Goal: Task Accomplishment & Management: Use online tool/utility

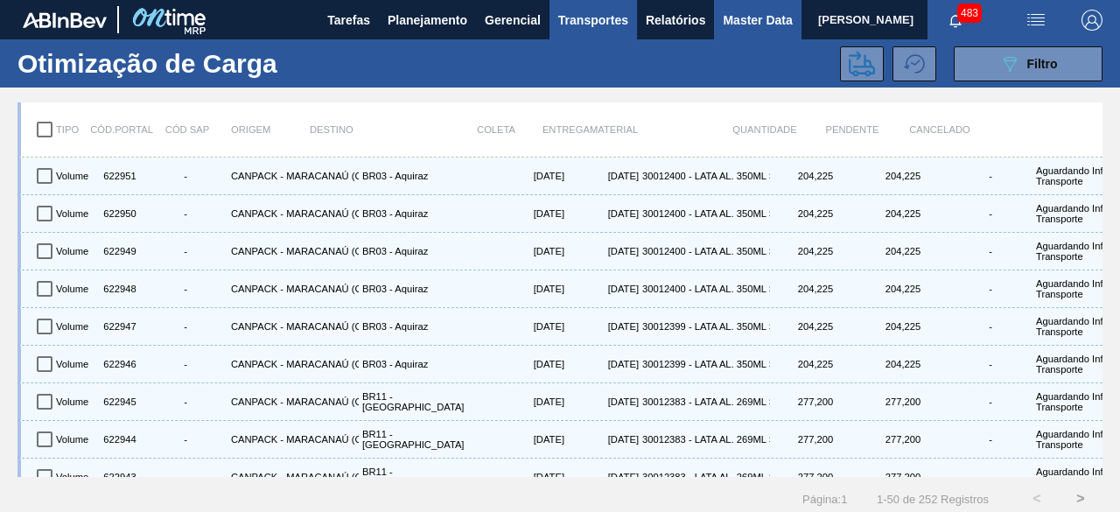
click at [744, 27] on span "Master Data" at bounding box center [757, 20] width 69 height 21
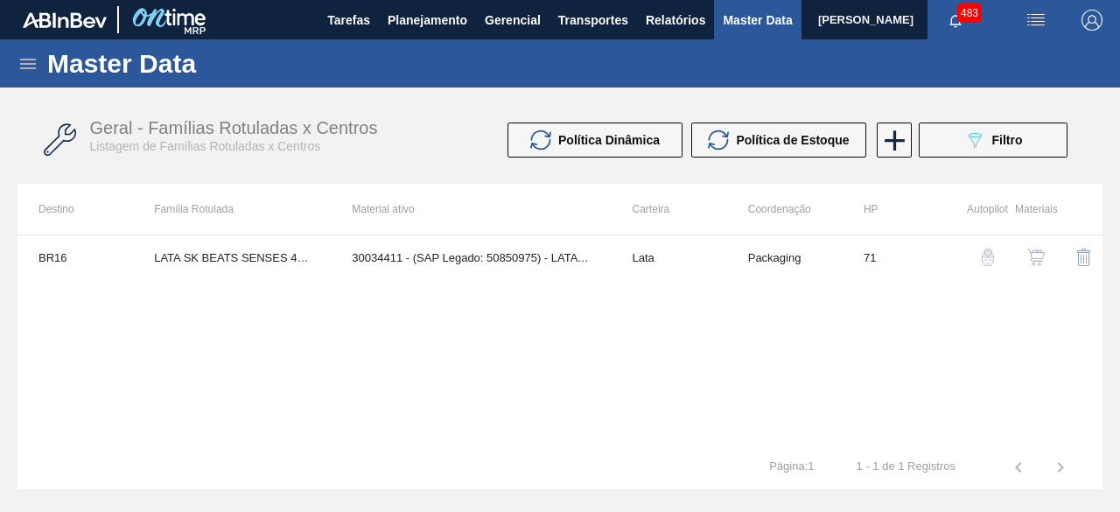
click at [24, 66] on icon at bounding box center [27, 63] width 21 height 21
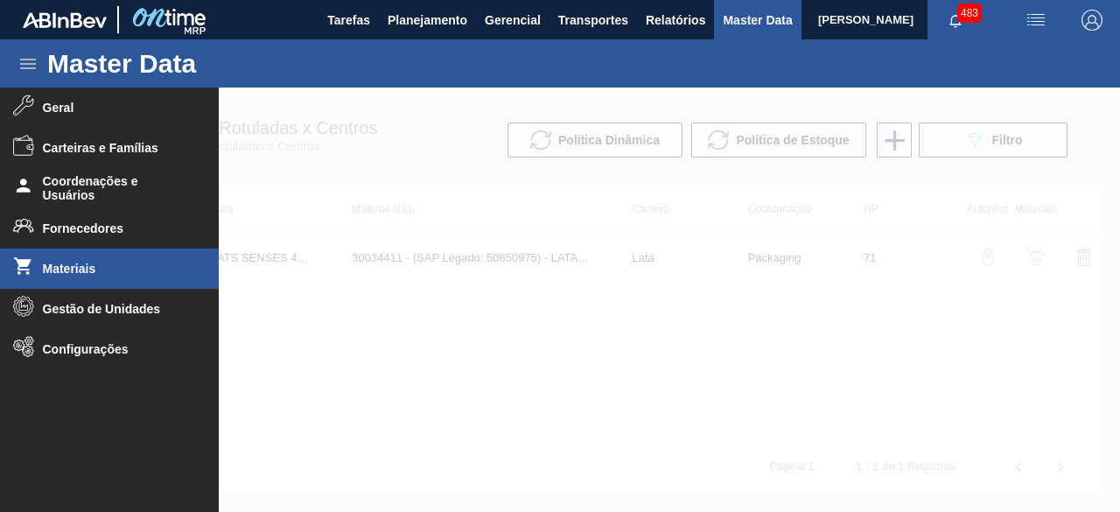
click at [101, 279] on li "Materiais" at bounding box center [109, 268] width 219 height 40
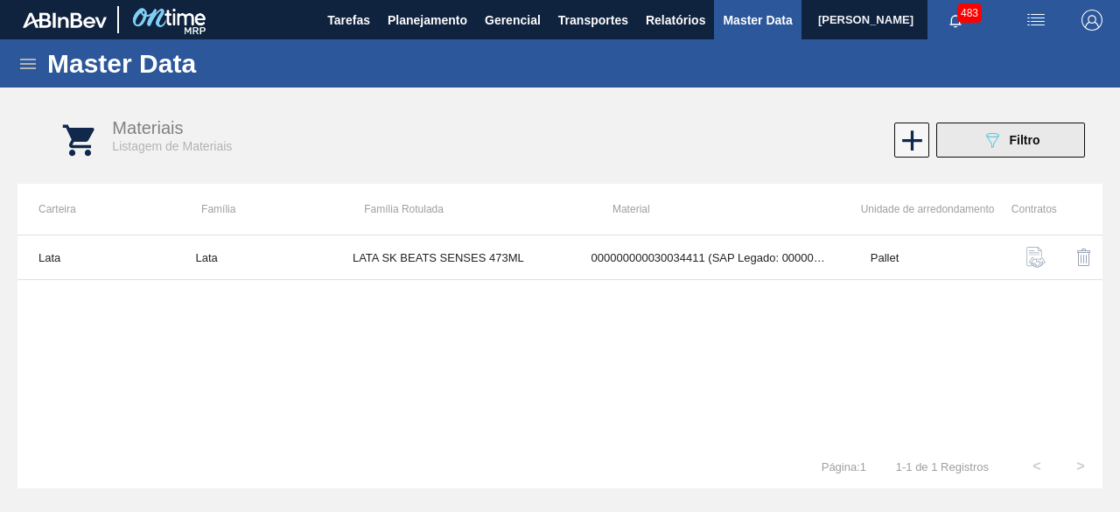
click at [994, 137] on icon "089F7B8B-B2A5-4AFE-B5C0-19BA573D28AC" at bounding box center [992, 139] width 21 height 21
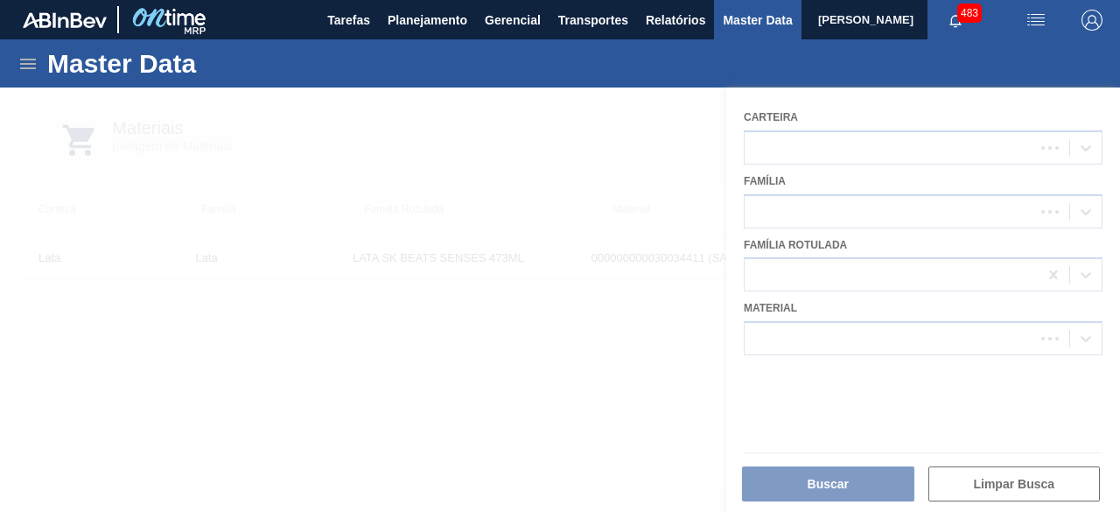
click at [863, 337] on div at bounding box center [560, 299] width 1120 height 424
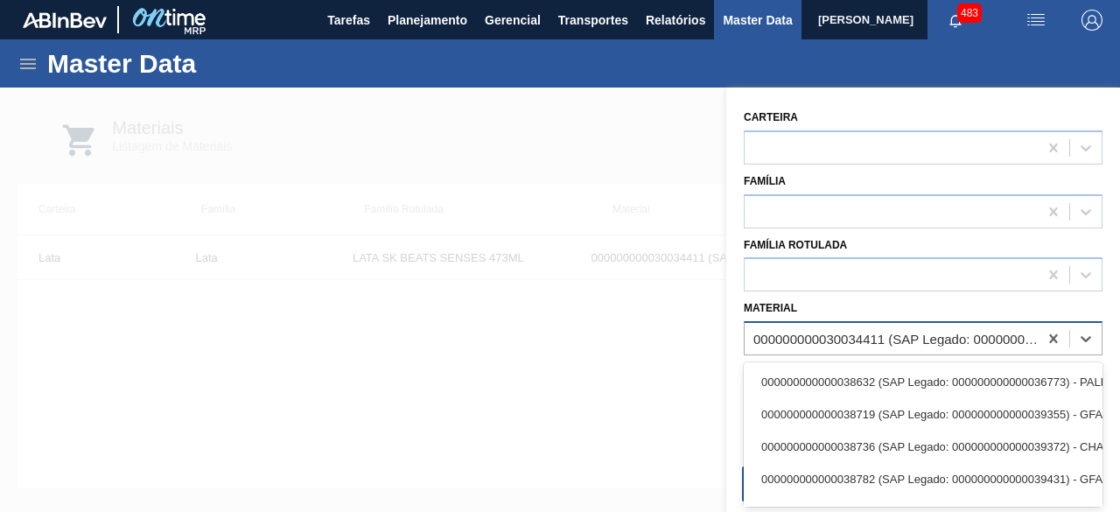
click at [861, 334] on div "000000000030034411 (SAP Legado: 000000000050850975) - LATA AL 473ML BEATS SENSE…" at bounding box center [896, 339] width 286 height 15
paste input "30034409"
type input "30034409"
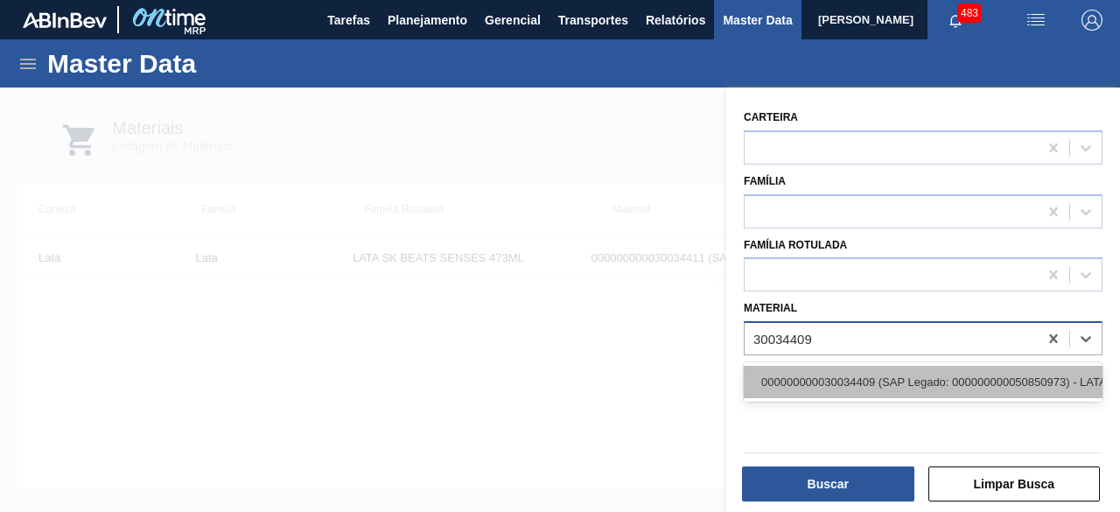
click at [842, 375] on div "000000000030034409 (SAP Legado: 000000000050850973) - LATA AL 269ML BEATS SENSE…" at bounding box center [923, 382] width 359 height 32
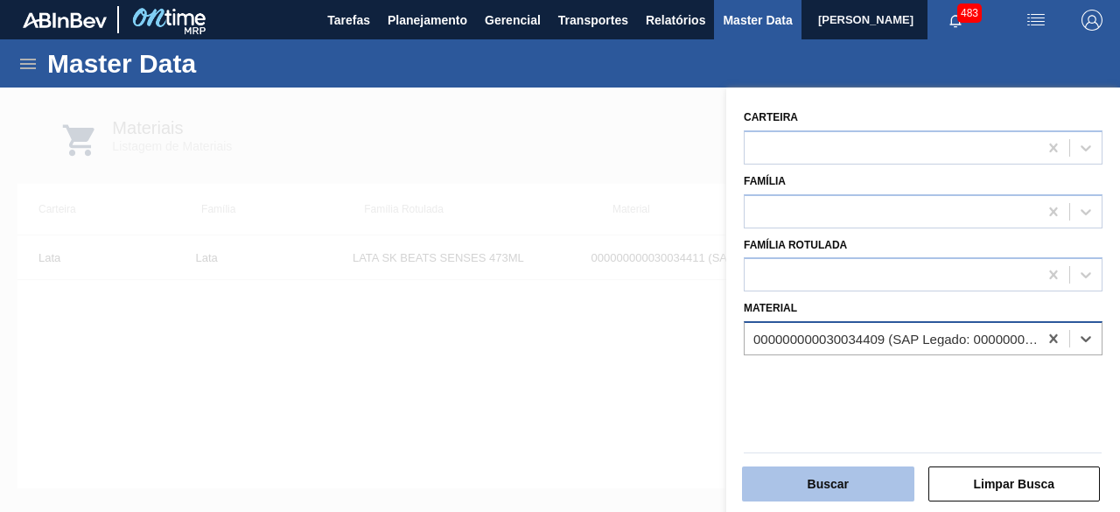
click at [869, 479] on button "Buscar" at bounding box center [828, 483] width 172 height 35
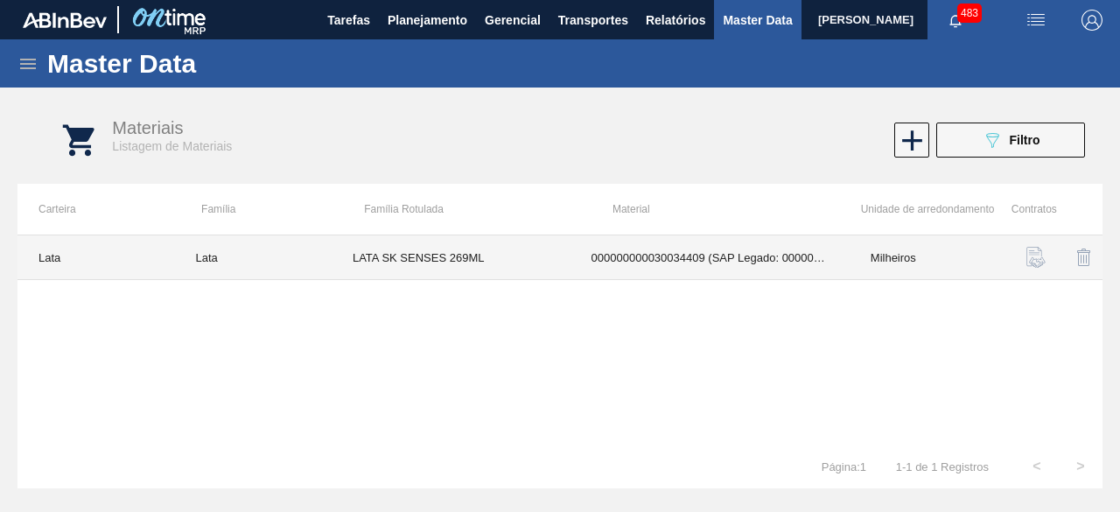
click at [476, 251] on td "LATA SK SENSES 269ML" at bounding box center [451, 257] width 239 height 45
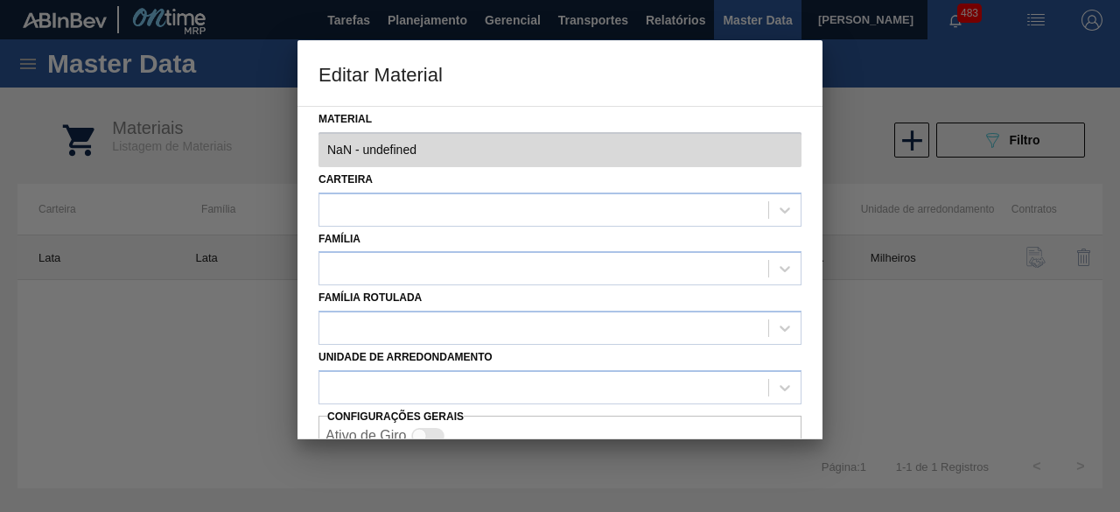
type input "30034409 - 000000000030034409 (SAP Legado: 000000000050850973) - LATA AL 269ML …"
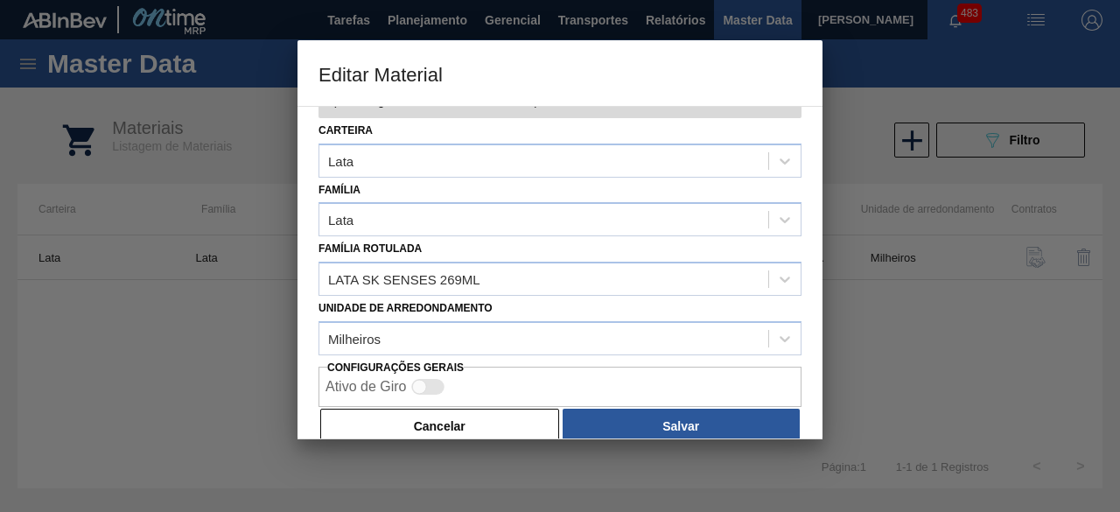
scroll to position [73, 0]
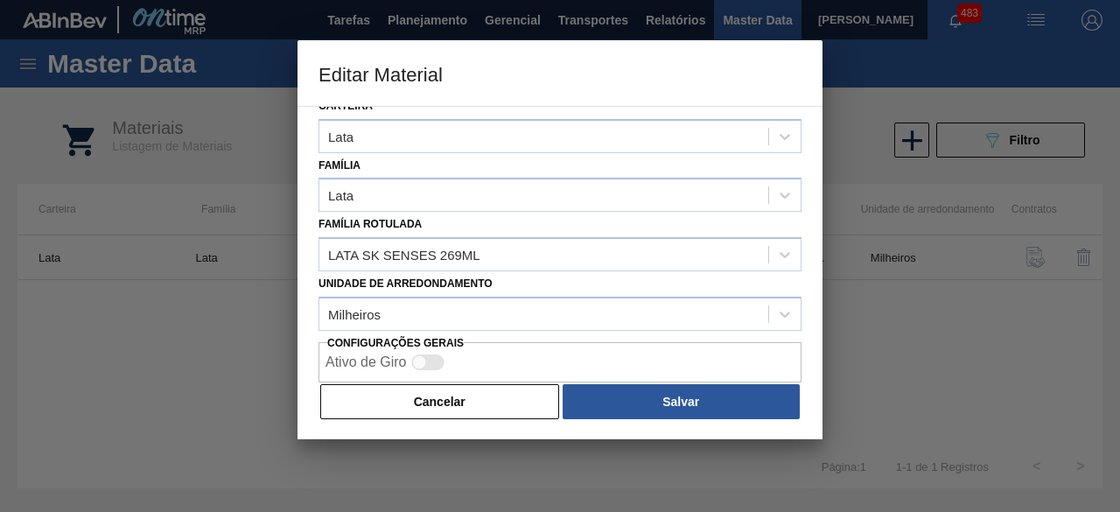
drag, startPoint x: 478, startPoint y: 402, endPoint x: 898, endPoint y: 75, distance: 533.0
click at [511, 371] on div "Material 30034409 - 000000000030034409 (SAP Legado: 000000000050850973) - LATA …" at bounding box center [559, 272] width 525 height 333
click at [521, 410] on button "Cancelar" at bounding box center [439, 401] width 239 height 35
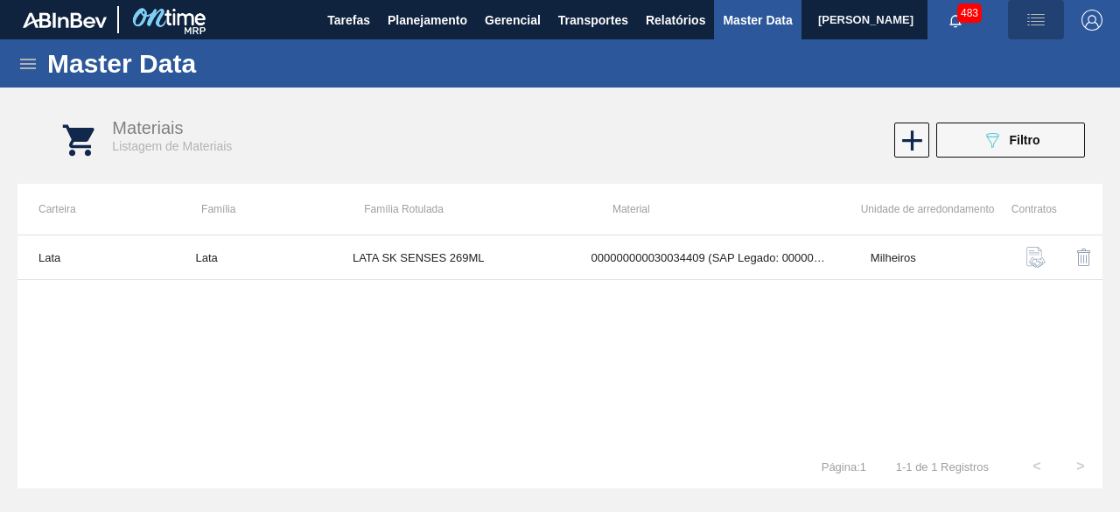
click at [1039, 24] on img "button" at bounding box center [1035, 20] width 21 height 21
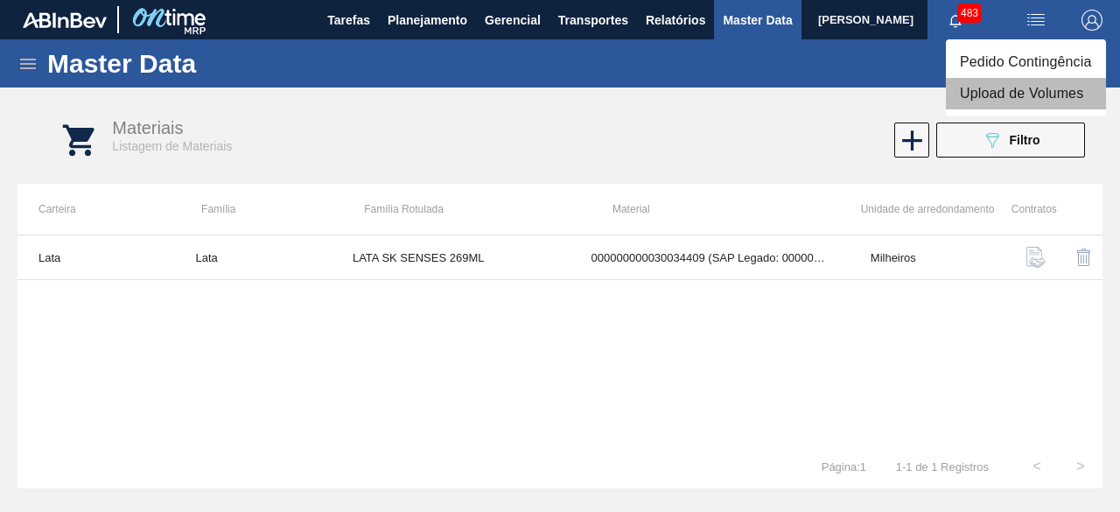
click at [1015, 90] on li "Upload de Volumes" at bounding box center [1026, 93] width 160 height 31
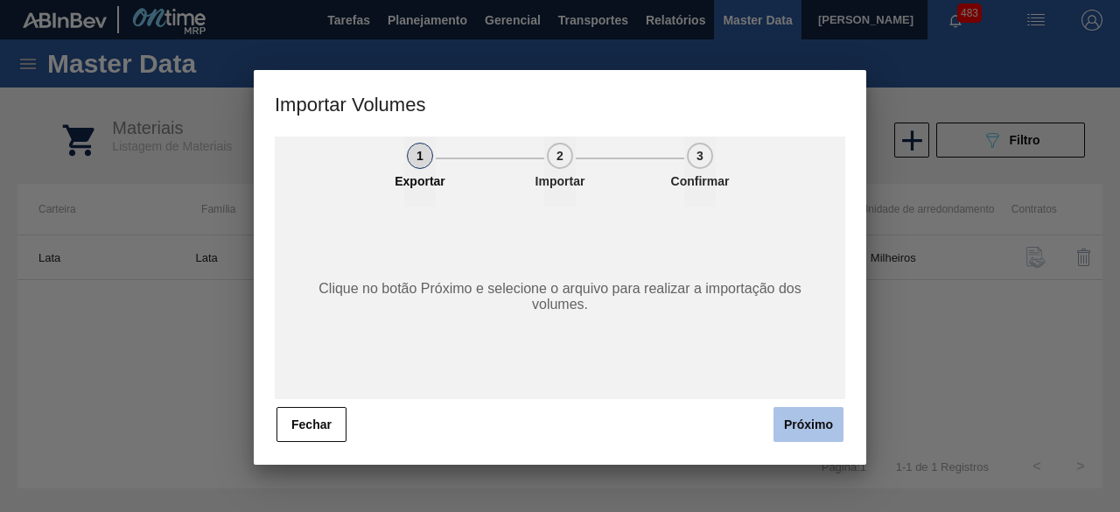
click at [807, 424] on button "Próximo" at bounding box center [808, 424] width 70 height 35
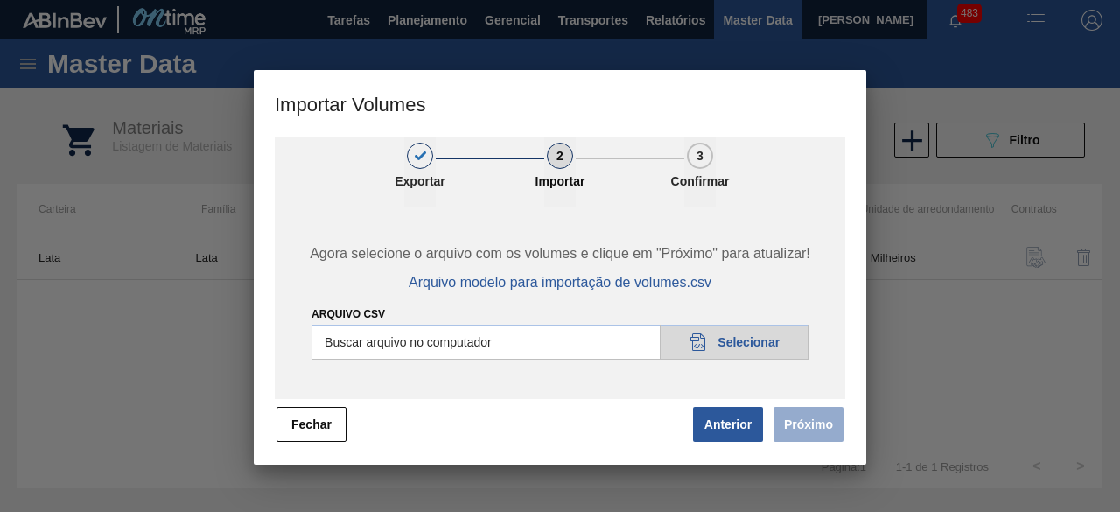
click at [758, 340] on input "Arquivo csv" at bounding box center [559, 342] width 497 height 35
type input "C:\fakepath\Subida Crown 16.09.csv"
click at [798, 421] on button "Próximo" at bounding box center [808, 424] width 70 height 35
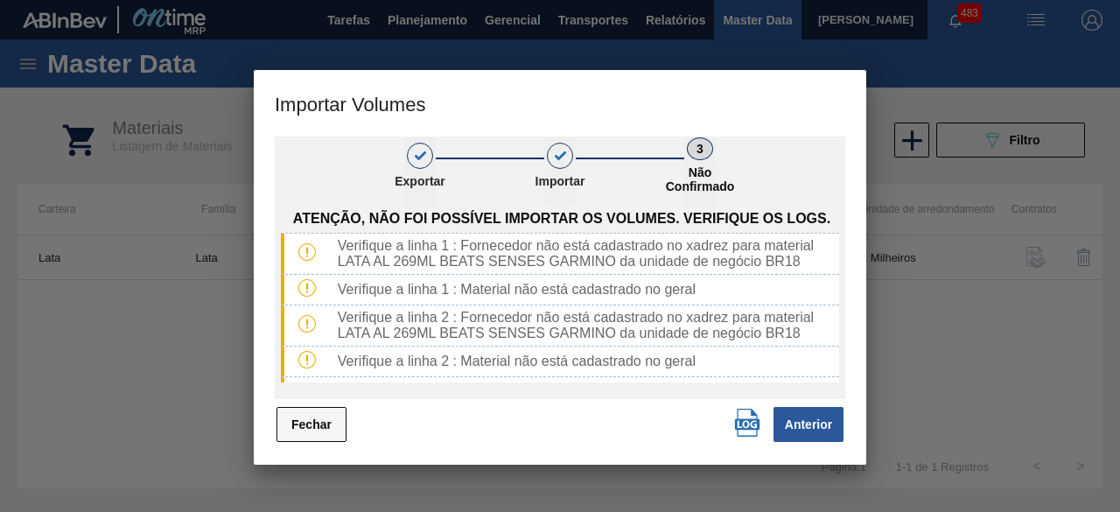
click at [322, 431] on button "Fechar" at bounding box center [311, 424] width 70 height 35
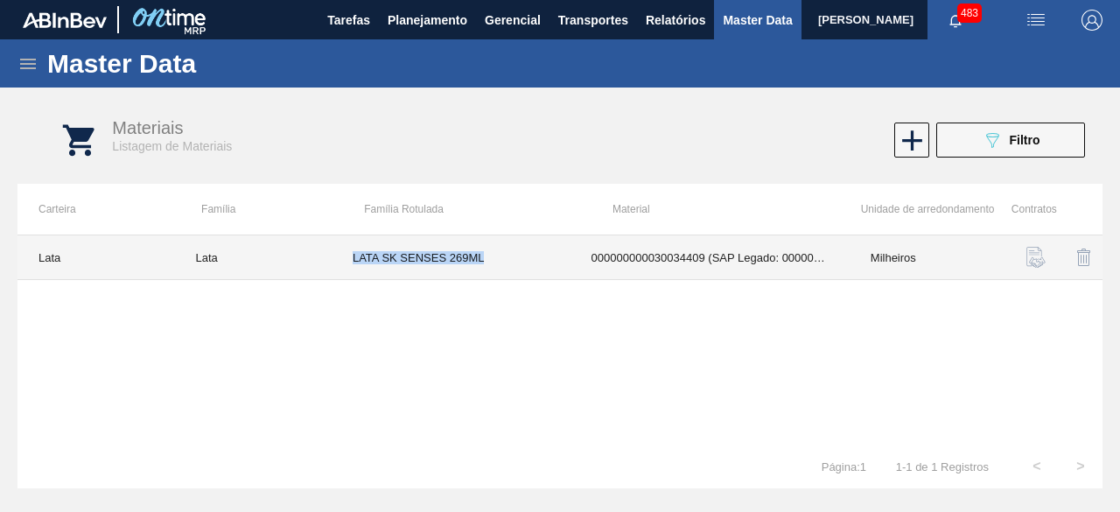
drag, startPoint x: 352, startPoint y: 256, endPoint x: 504, endPoint y: 260, distance: 152.3
click at [504, 260] on td "LATA SK SENSES 269ML" at bounding box center [451, 257] width 239 height 45
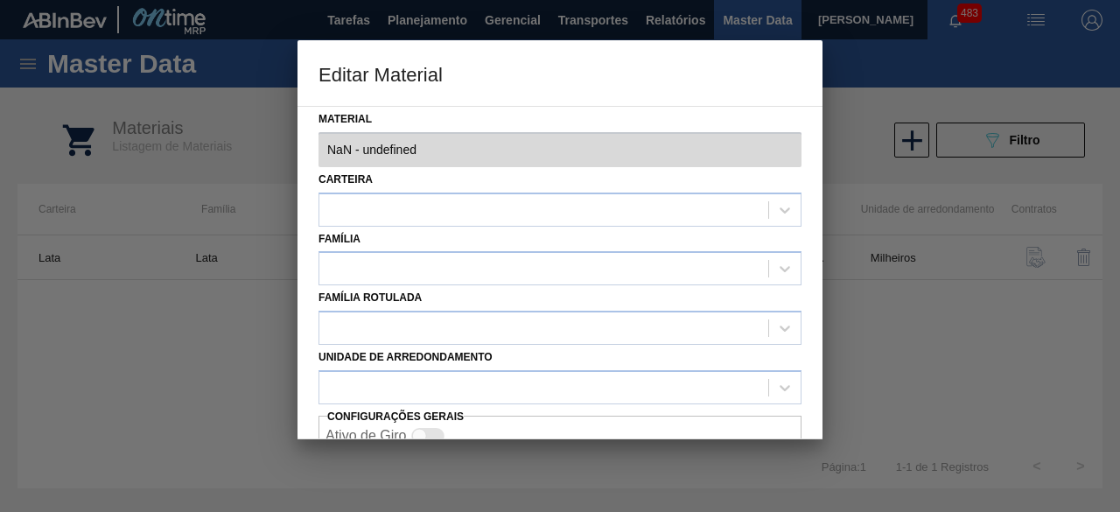
type input "30034409 - 000000000030034409 (SAP Legado: 000000000050850973) - LATA AL 269ML …"
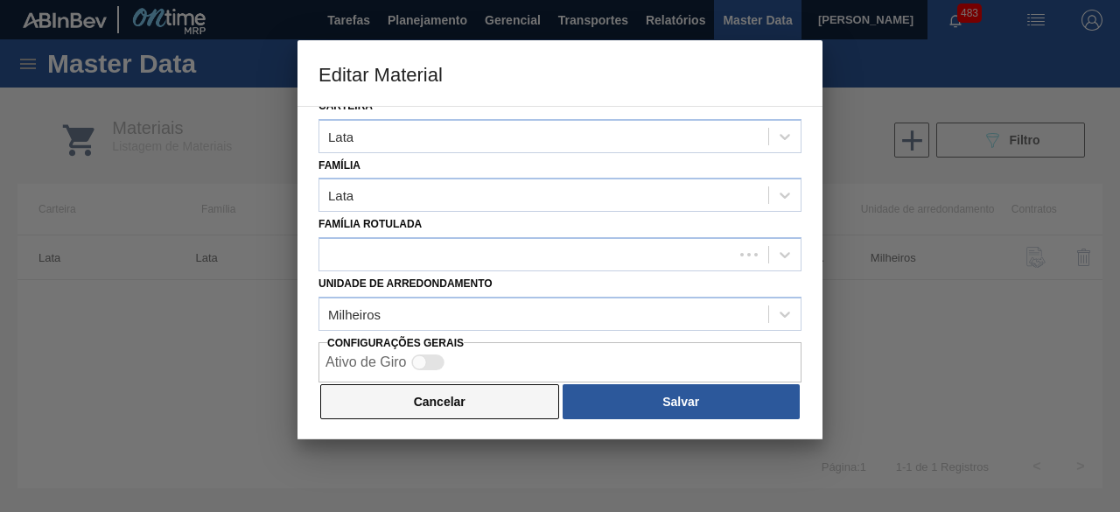
click at [463, 400] on button "Cancelar" at bounding box center [439, 401] width 239 height 35
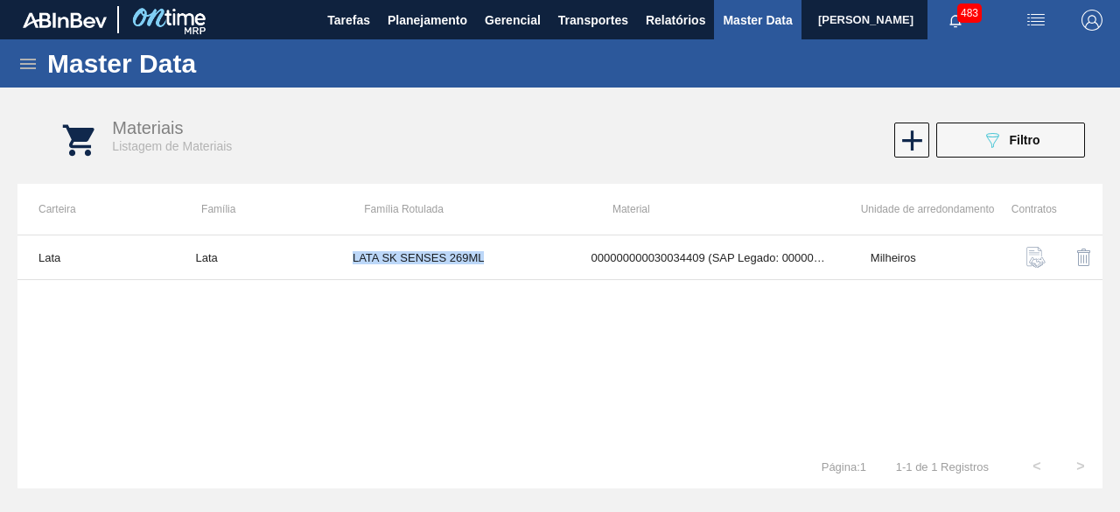
copy td "LATA SK SENSES 269ML"
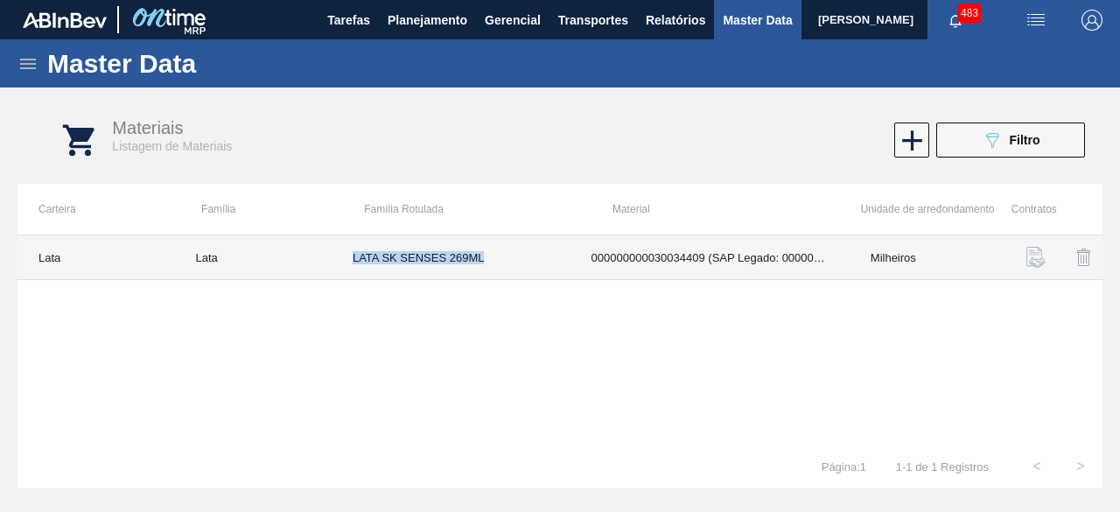
click at [525, 256] on td "LATA SK SENSES 269ML" at bounding box center [451, 257] width 239 height 45
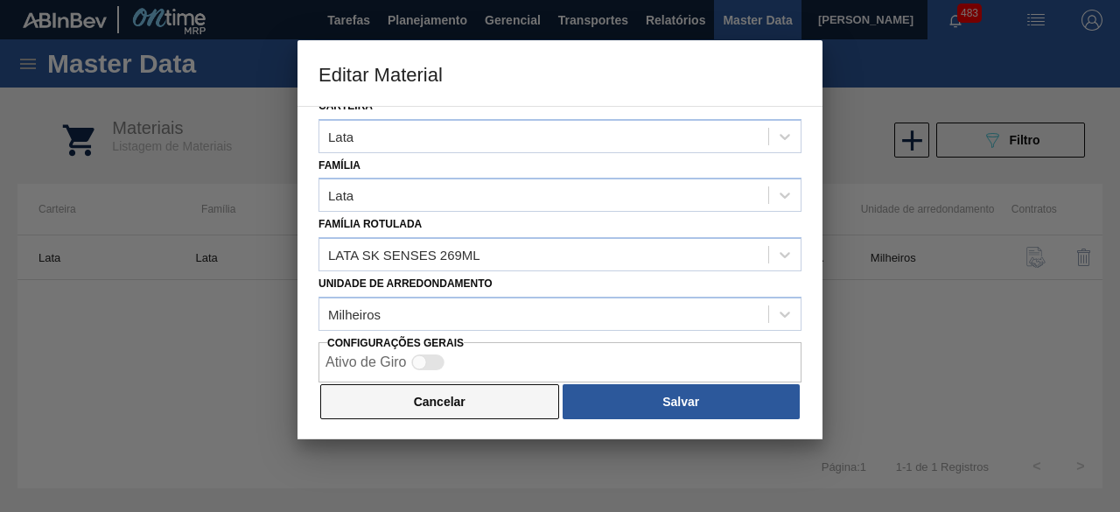
click at [516, 400] on button "Cancelar" at bounding box center [439, 401] width 239 height 35
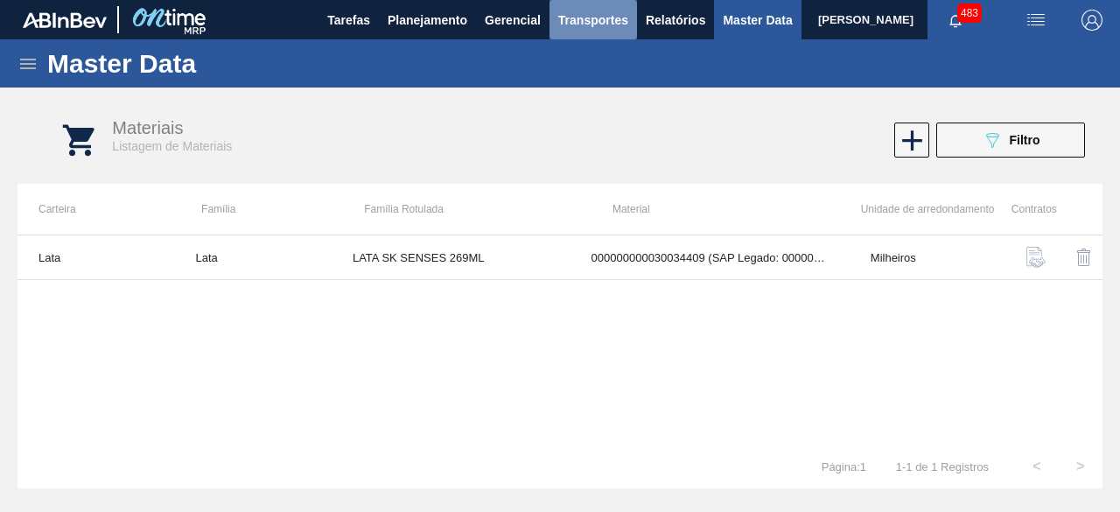
click at [596, 19] on span "Transportes" at bounding box center [593, 20] width 70 height 21
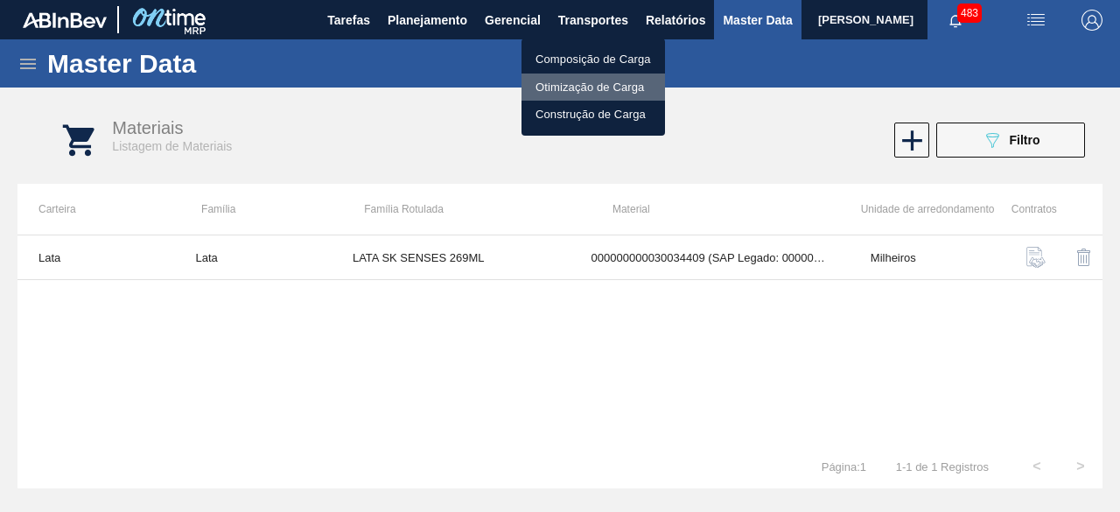
click at [591, 80] on li "Otimização de Carga" at bounding box center [592, 87] width 143 height 28
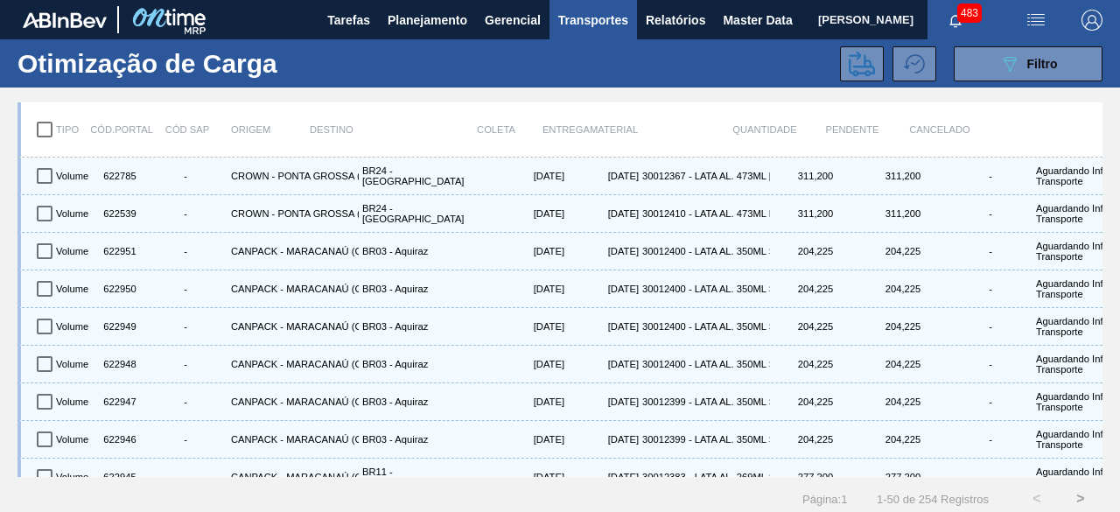
drag, startPoint x: 996, startPoint y: 66, endPoint x: 993, endPoint y: 99, distance: 33.4
click at [999, 66] on icon "089F7B8B-B2A5-4AFE-B5C0-19BA573D28AC" at bounding box center [1009, 63] width 21 height 21
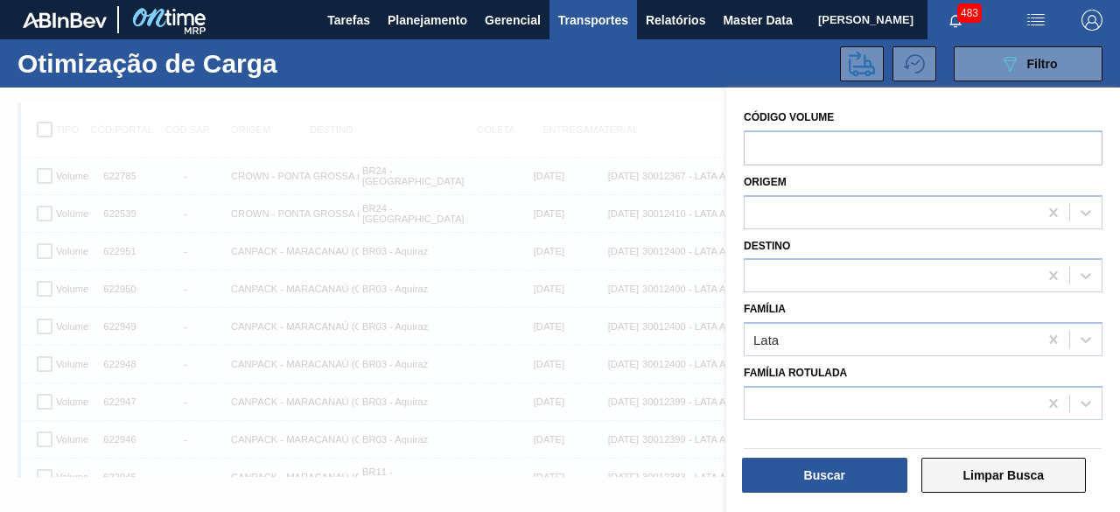
click at [1036, 476] on button "Limpar Busca" at bounding box center [1003, 475] width 165 height 35
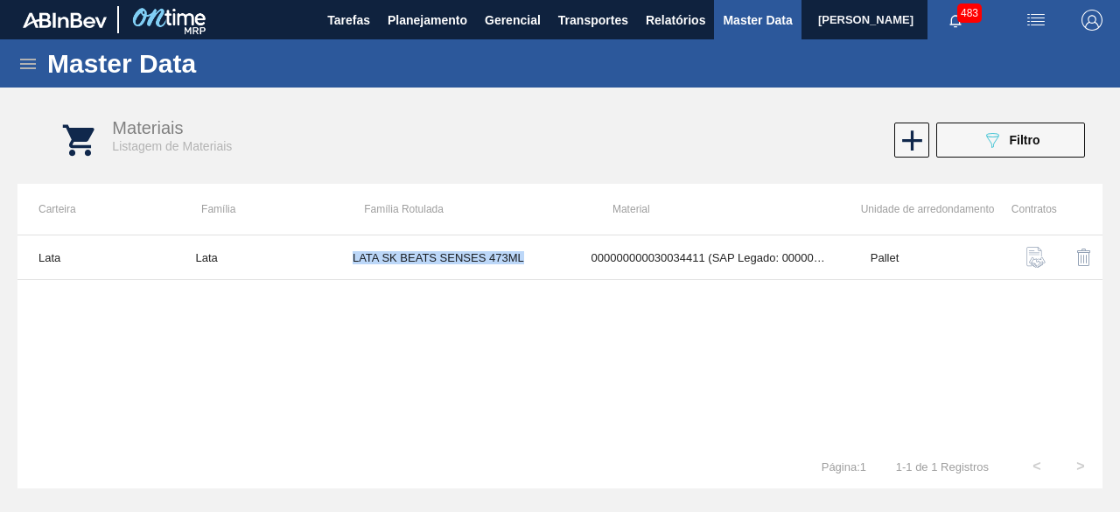
click at [994, 141] on icon "089F7B8B-B2A5-4AFE-B5C0-19BA573D28AC" at bounding box center [992, 139] width 21 height 21
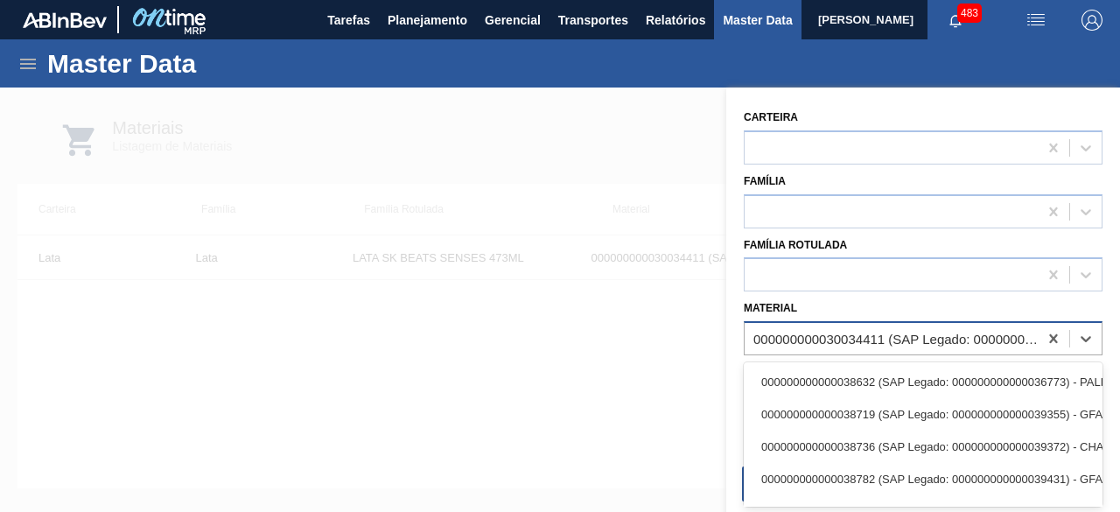
click at [897, 337] on div "000000000030034411 (SAP Legado: 000000000050850975) - LATA AL 473ML BEATS SENSE…" at bounding box center [896, 339] width 286 height 15
paste input "LATA SK SENSES 269ML"
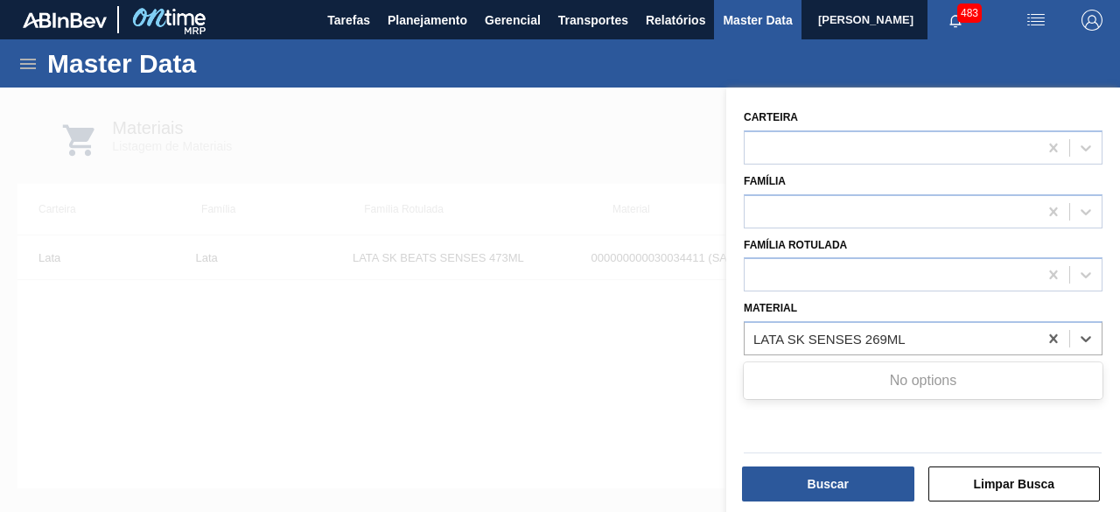
type input "LATA SK SENSES 269ML"
click at [645, 370] on div at bounding box center [560, 343] width 1120 height 512
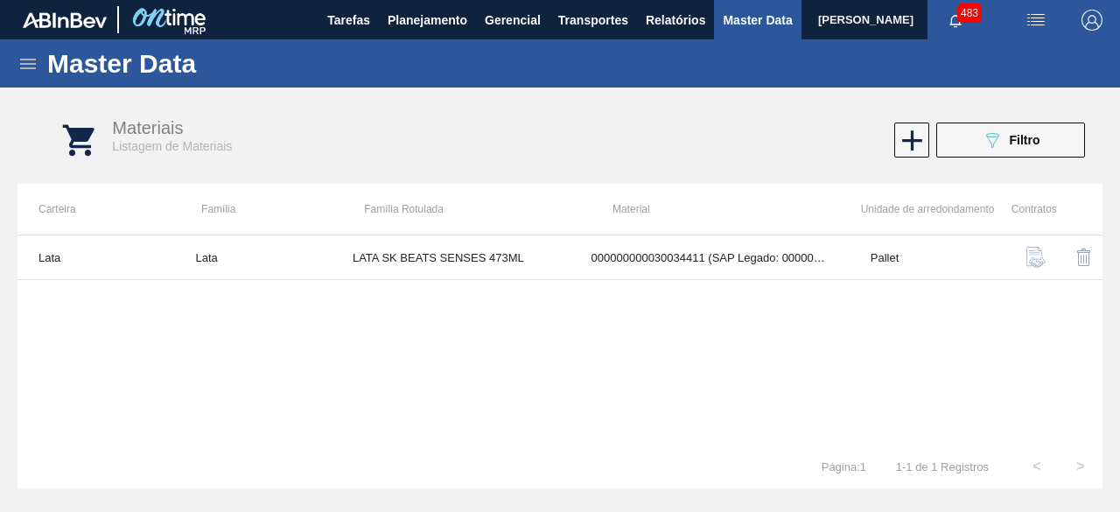
click at [23, 71] on icon at bounding box center [27, 63] width 21 height 21
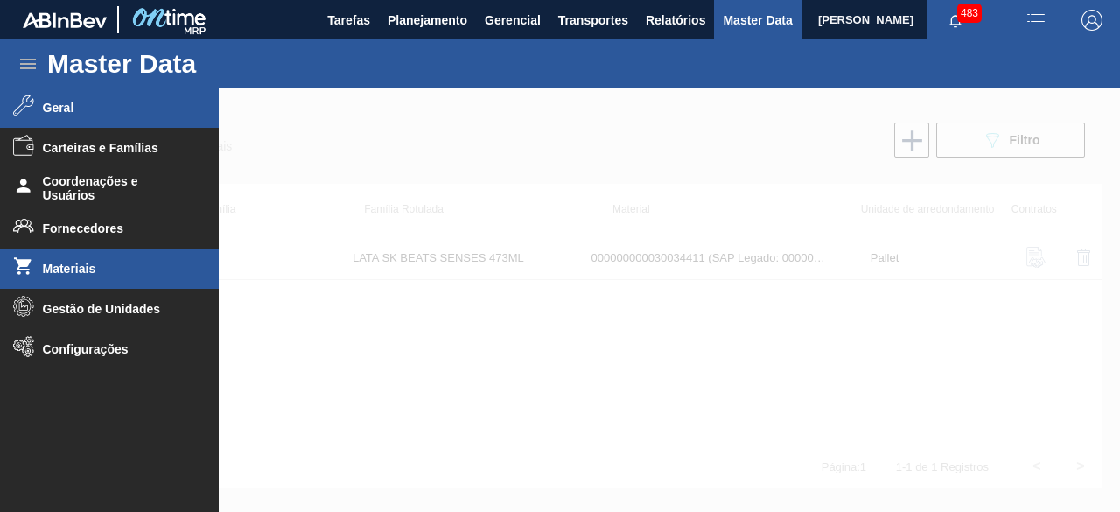
click at [45, 108] on span "Geral" at bounding box center [115, 108] width 144 height 14
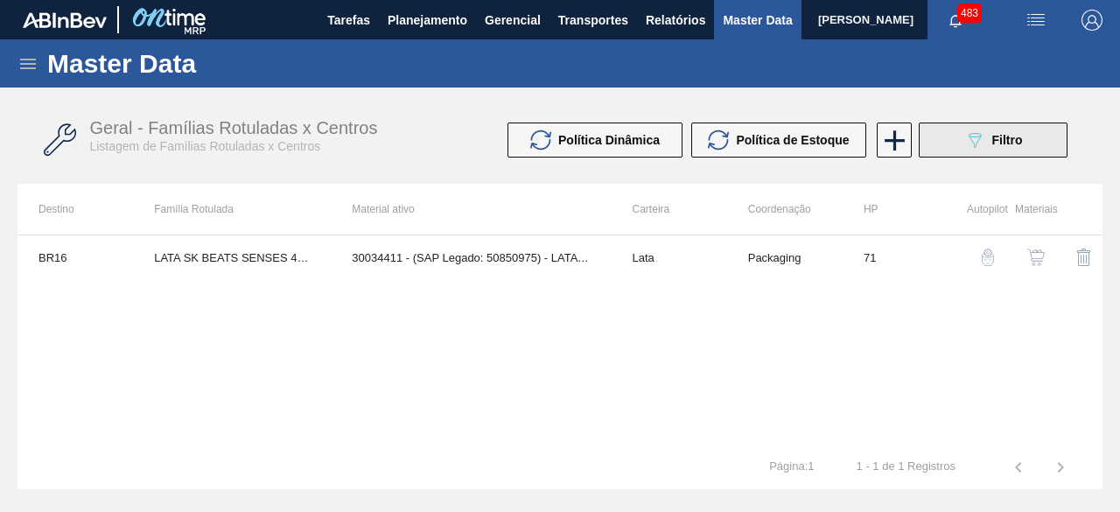
click at [985, 142] on div "089F7B8B-B2A5-4AFE-B5C0-19BA573D28AC Filtro" at bounding box center [993, 139] width 59 height 21
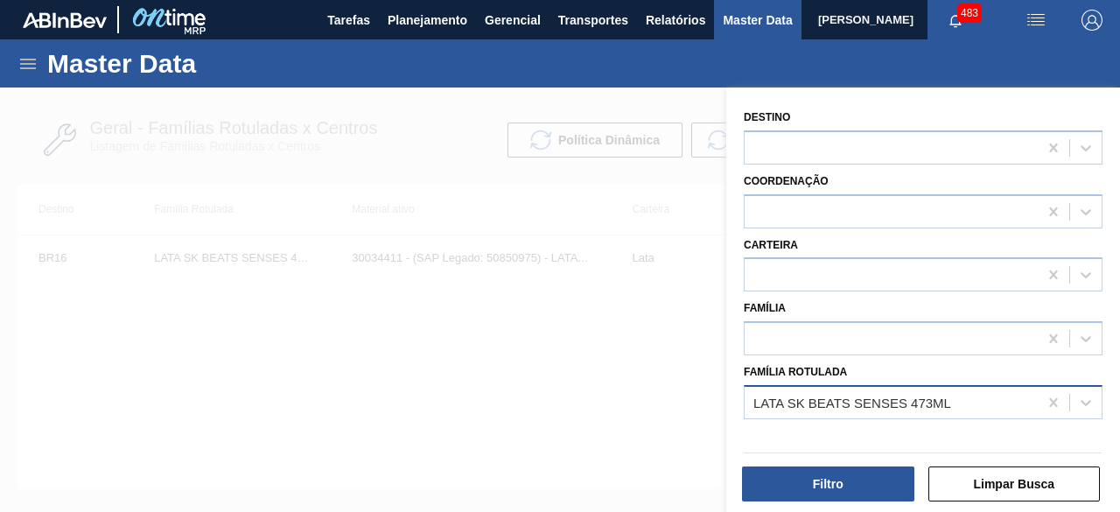
click at [847, 392] on div "LATA SK BEATS SENSES 473ML" at bounding box center [890, 401] width 293 height 25
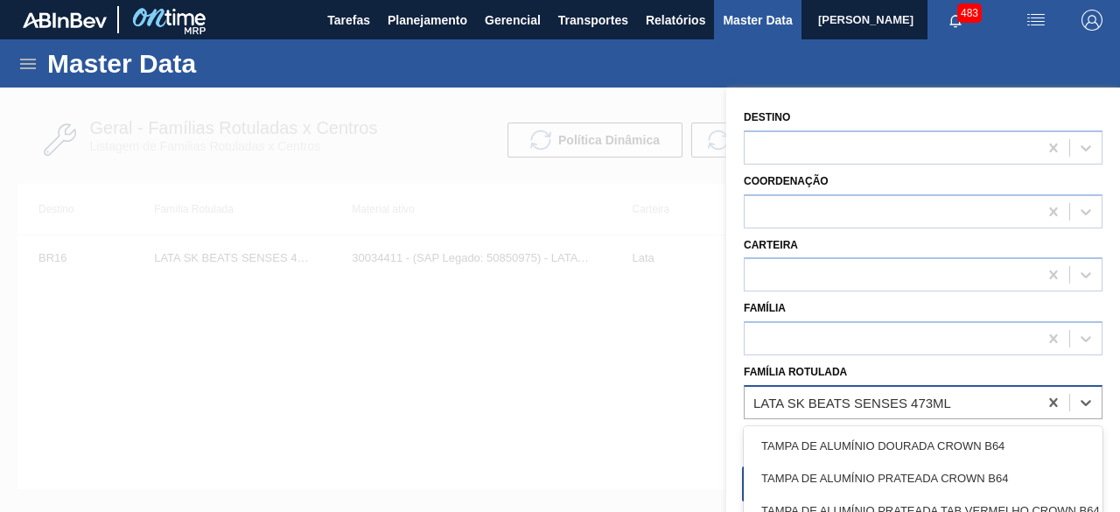
paste Rotulada "LATA SK SENSES 269ML"
type Rotulada "LATA SK SENSES 269ML"
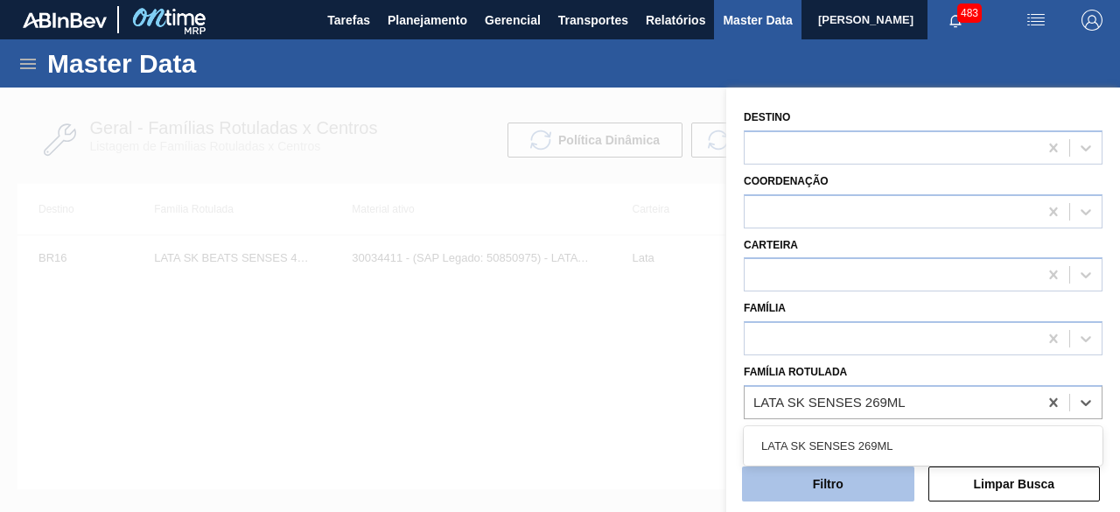
drag, startPoint x: 840, startPoint y: 444, endPoint x: 839, endPoint y: 475, distance: 31.5
click at [840, 444] on div "LATA SK SENSES 269ML" at bounding box center [923, 446] width 359 height 32
click at [840, 484] on button "Filtro" at bounding box center [828, 483] width 172 height 35
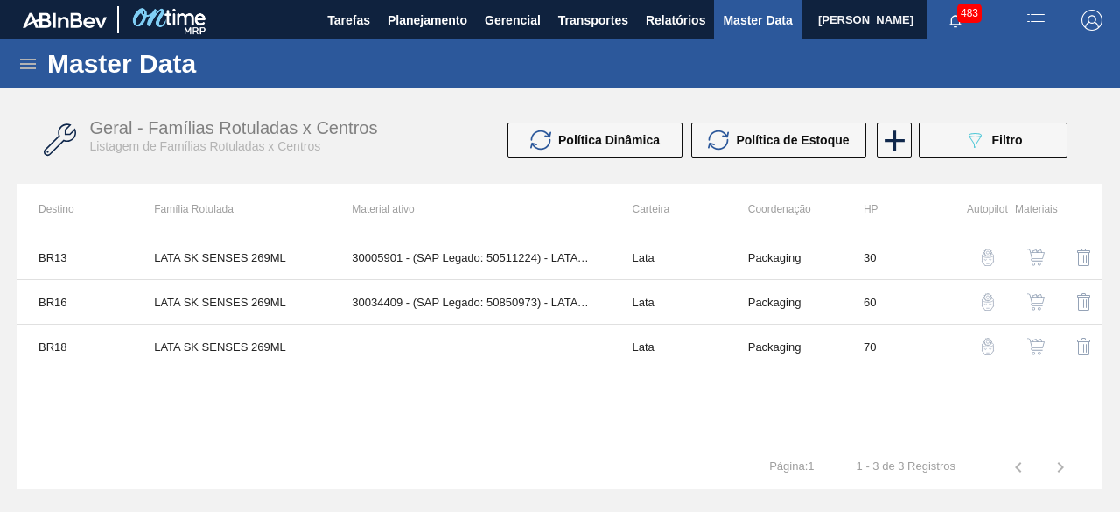
click at [1033, 340] on img "button" at bounding box center [1035, 346] width 17 height 17
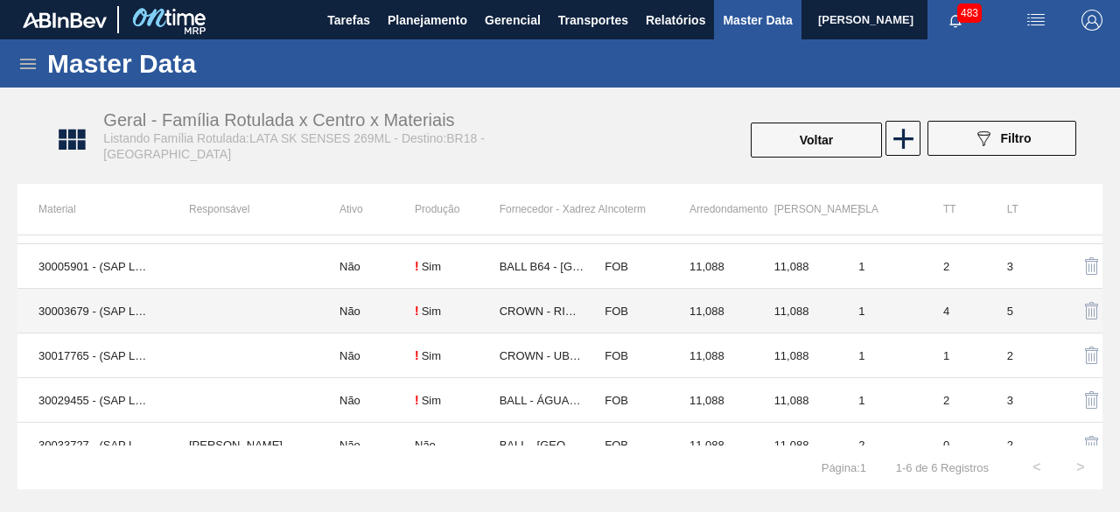
scroll to position [54, 0]
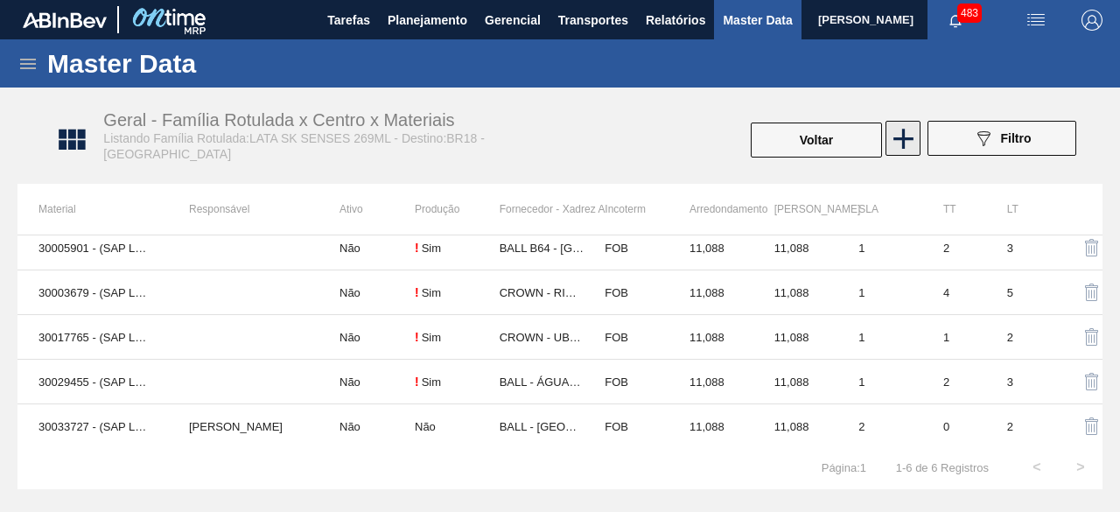
click at [905, 146] on icon at bounding box center [903, 139] width 34 height 34
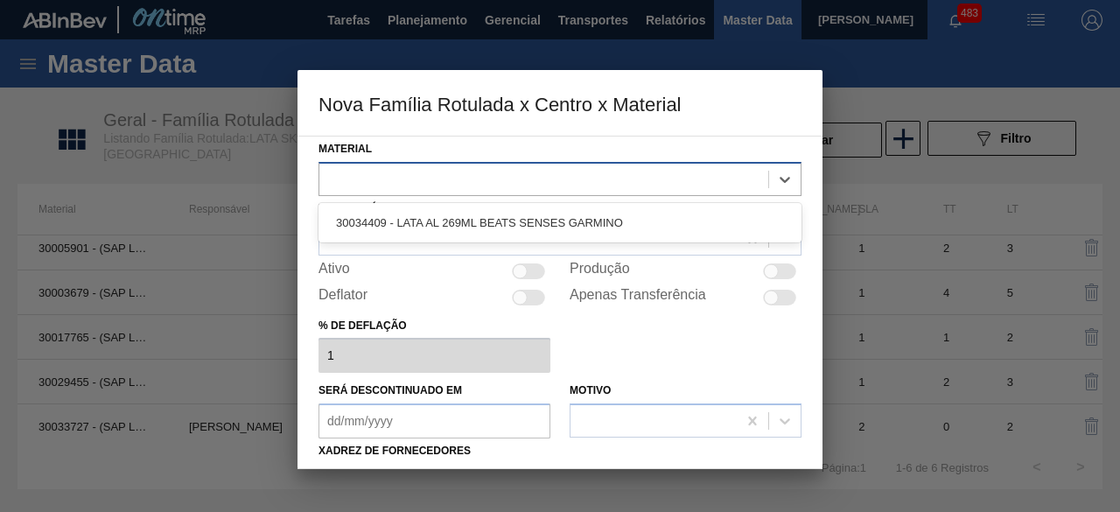
click at [603, 162] on div at bounding box center [559, 179] width 483 height 34
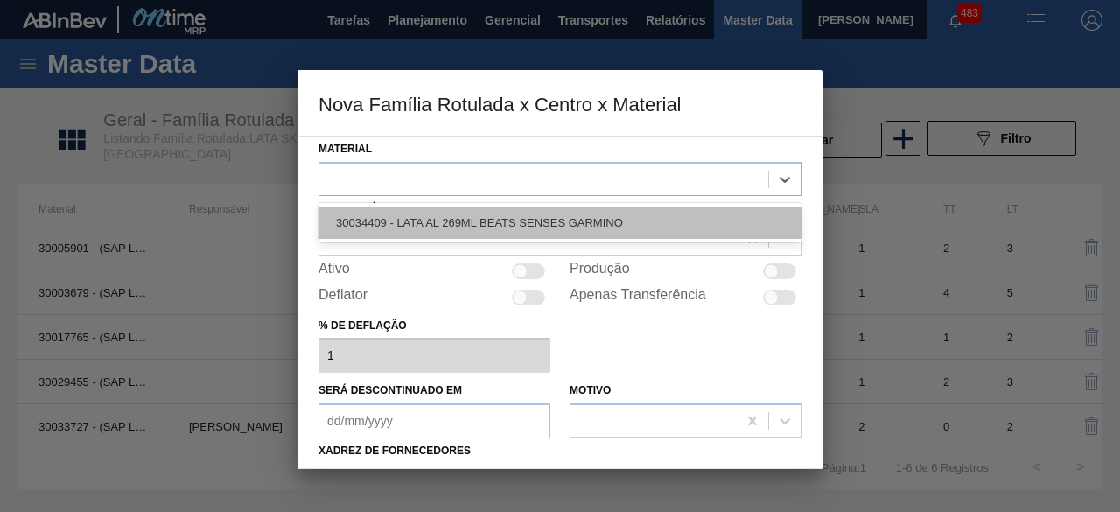
click at [520, 218] on div "30034409 - LATA AL 269ML BEATS SENSES GARMINO" at bounding box center [559, 222] width 483 height 32
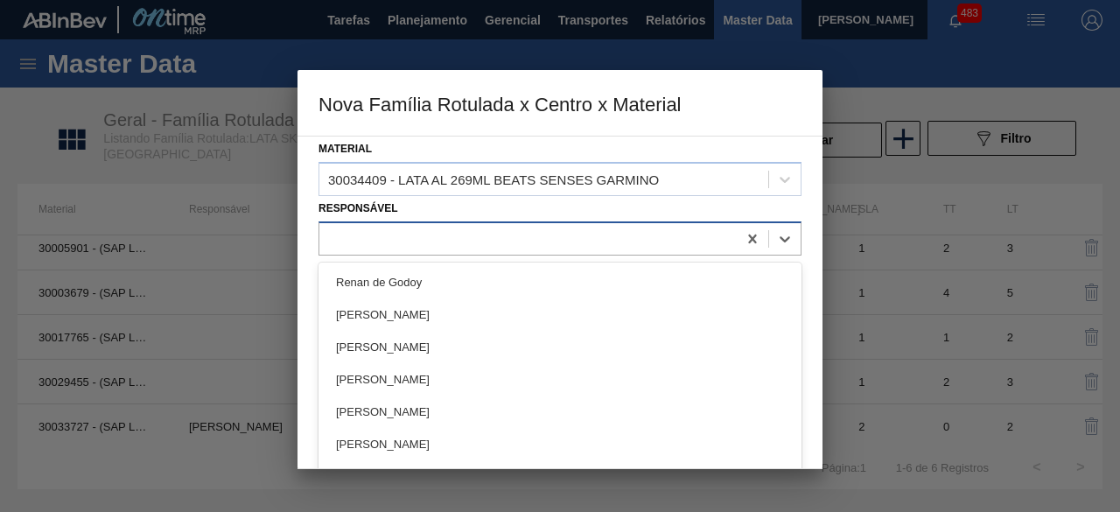
click at [478, 237] on div at bounding box center [527, 238] width 417 height 25
type input "igor"
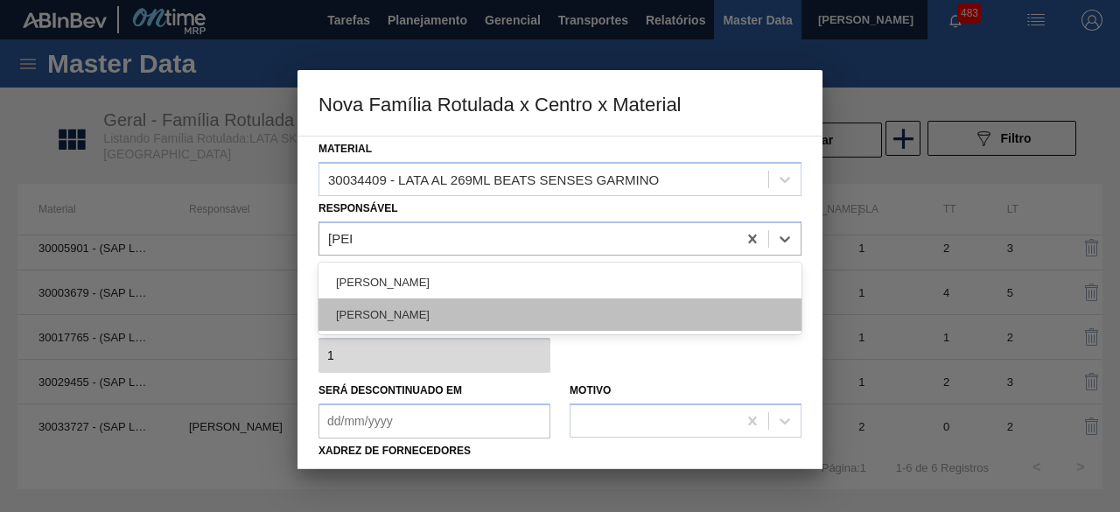
click at [490, 317] on div "IGOR FERREIRA MOURA" at bounding box center [559, 314] width 483 height 32
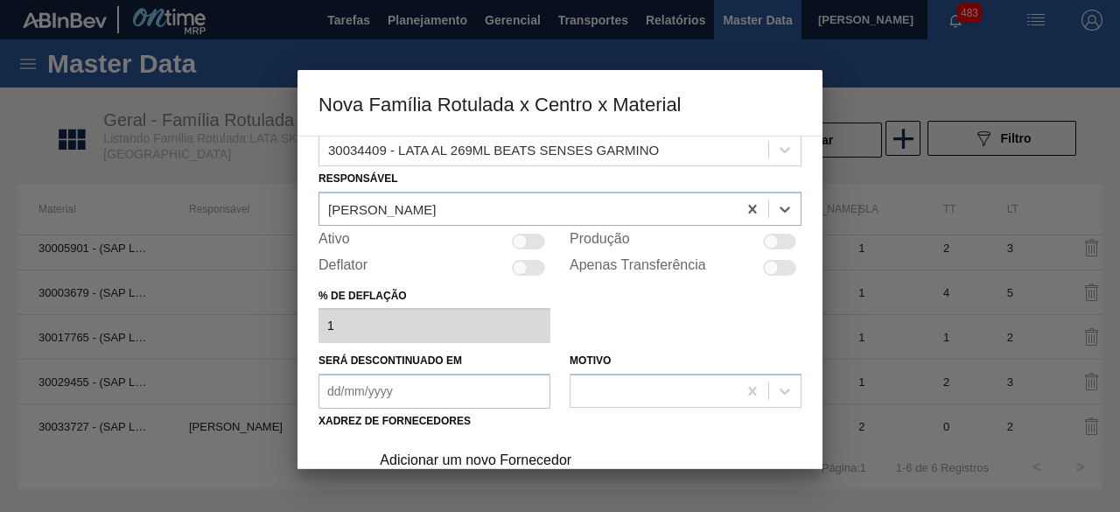
scroll to position [175, 0]
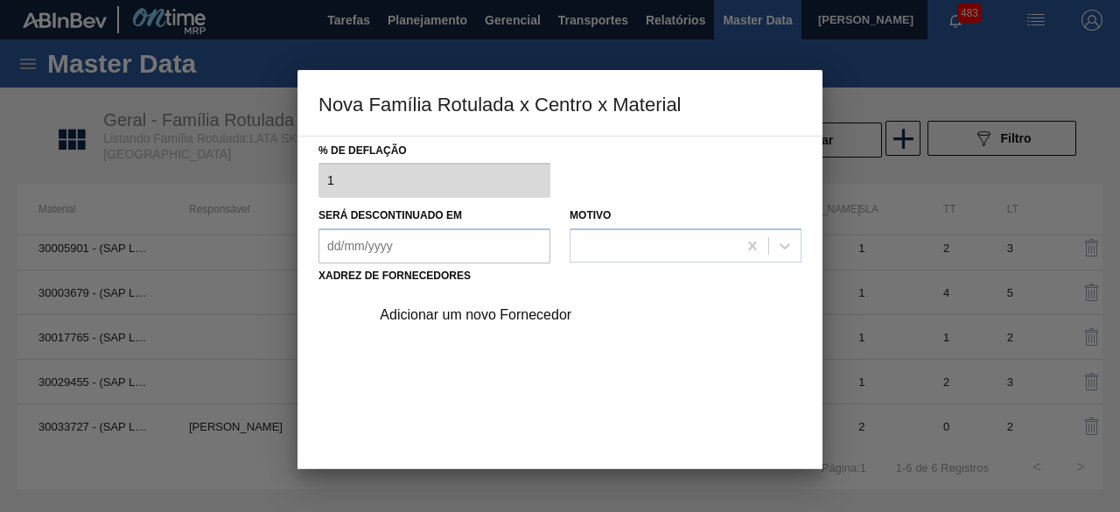
click at [528, 311] on div "Adicionar um novo Fornecedor" at bounding box center [551, 315] width 343 height 16
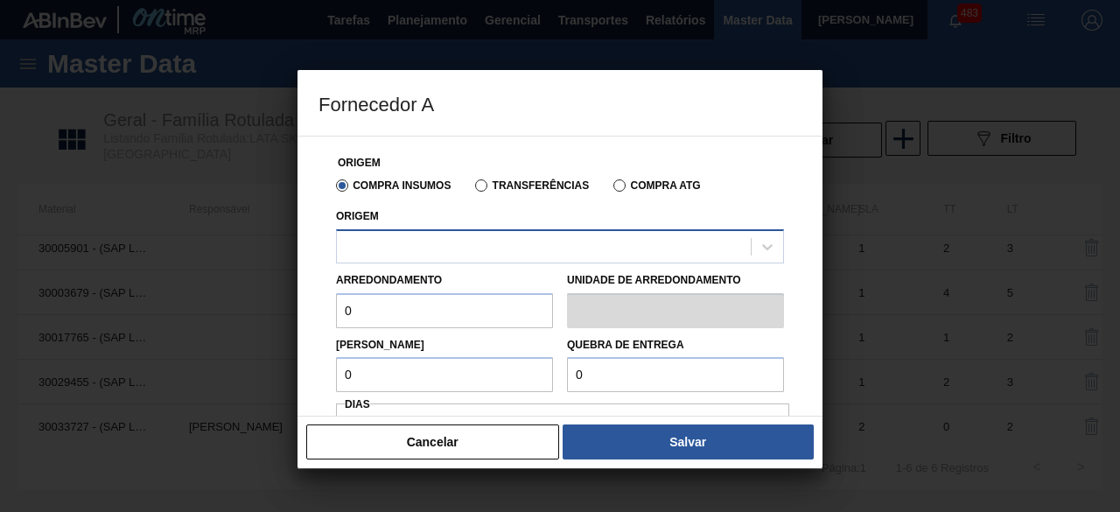
click at [521, 230] on div at bounding box center [560, 246] width 448 height 34
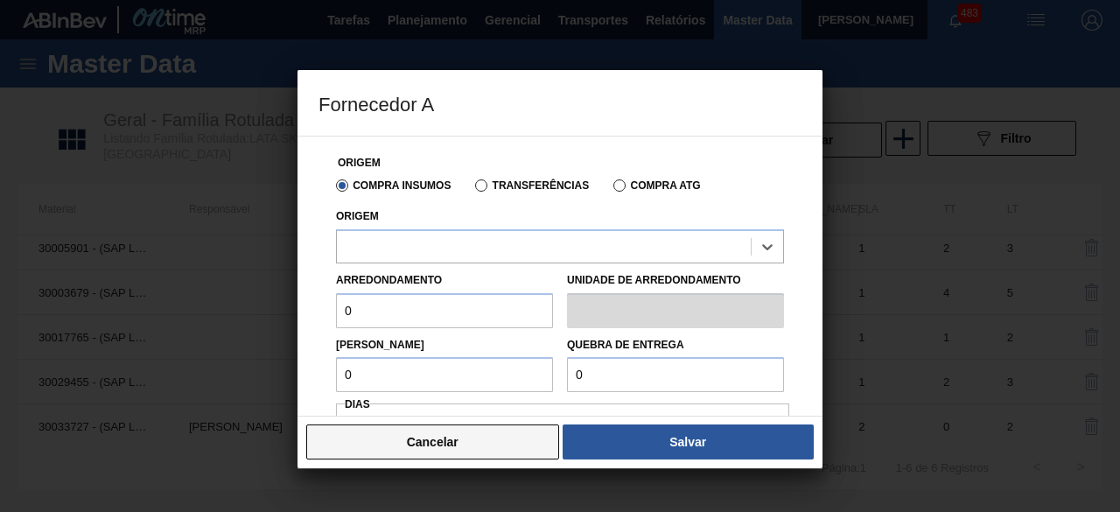
click at [516, 452] on button "Cancelar" at bounding box center [432, 441] width 253 height 35
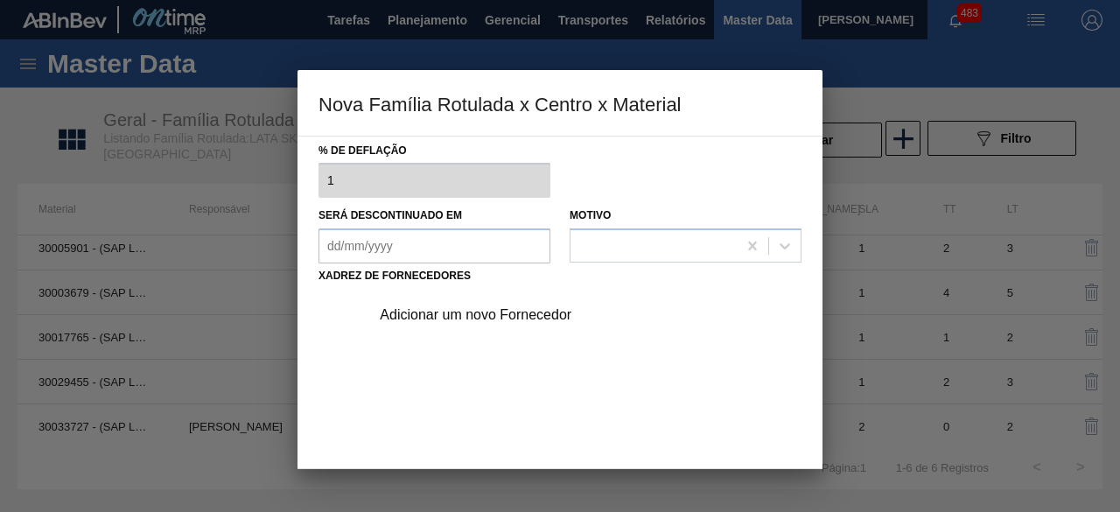
click at [503, 307] on div "Adicionar um novo Fornecedor" at bounding box center [551, 315] width 343 height 16
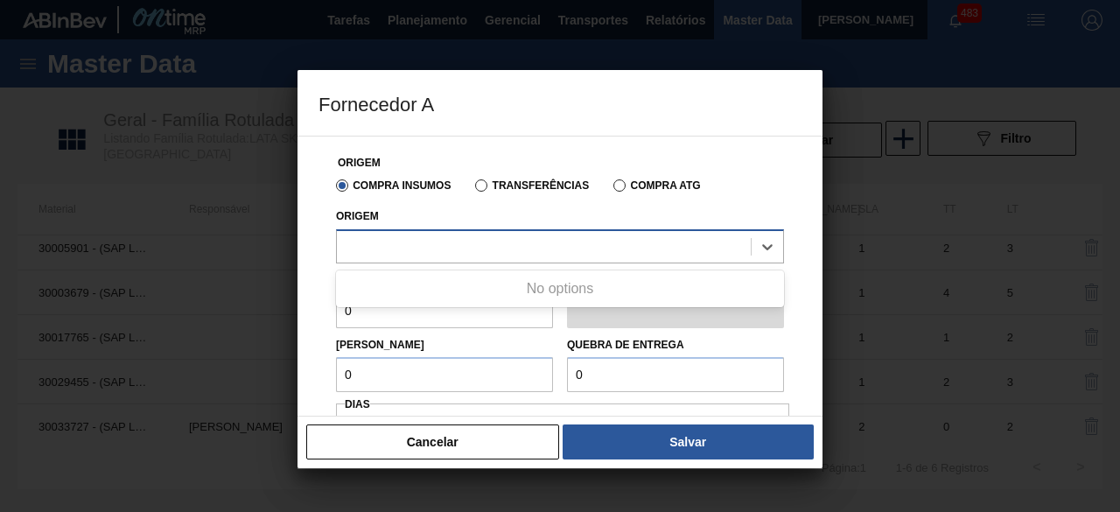
click at [525, 234] on div at bounding box center [544, 246] width 414 height 25
type input "3100"
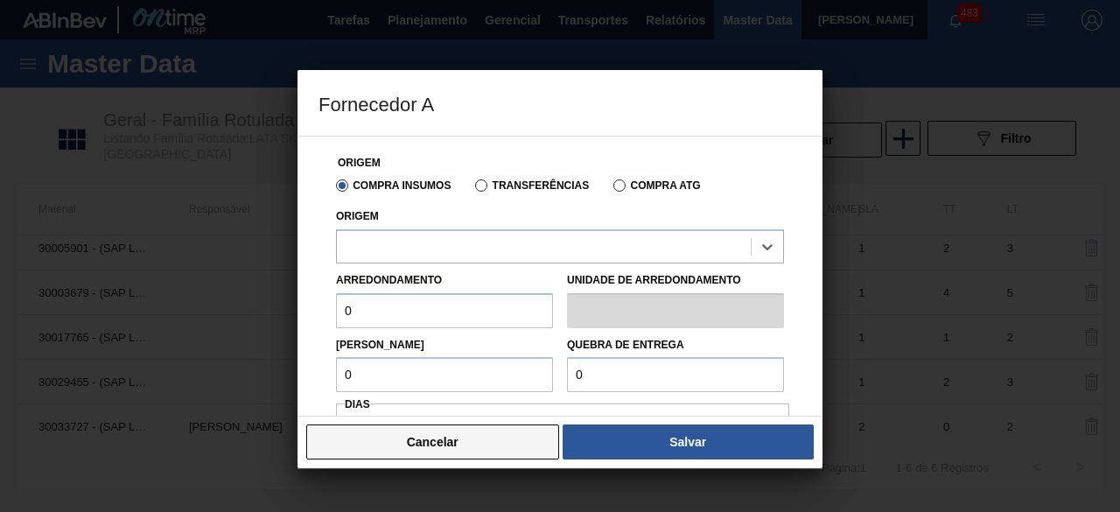
click at [523, 442] on button "Cancelar" at bounding box center [432, 441] width 253 height 35
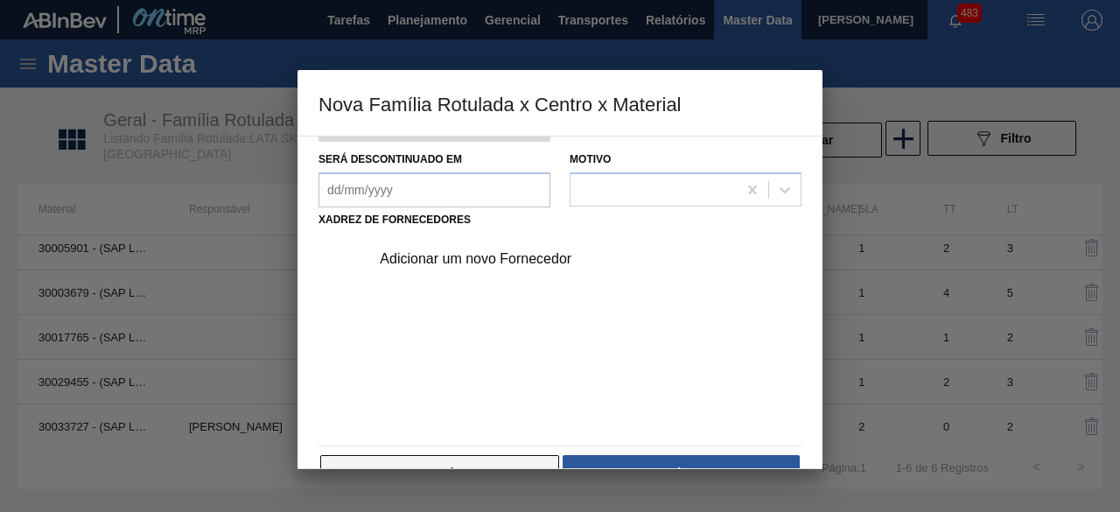
scroll to position [274, 0]
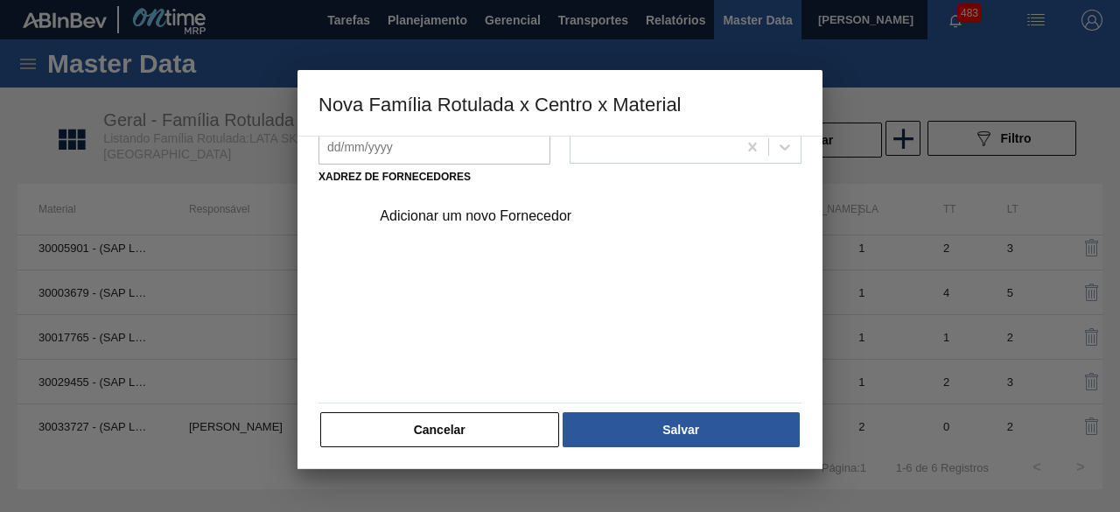
click at [540, 424] on button "Cancelar" at bounding box center [439, 429] width 239 height 35
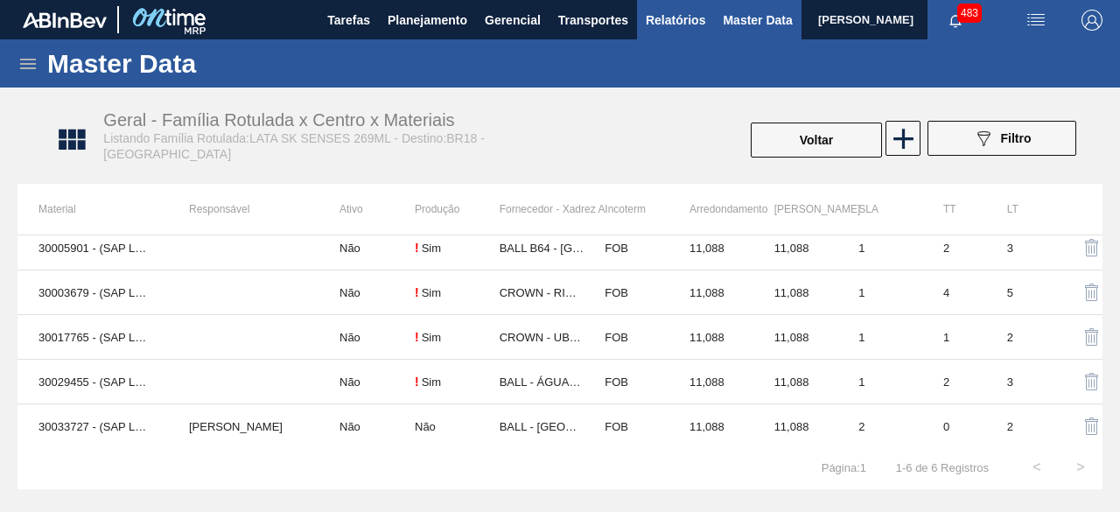
click at [660, 21] on span "Relatórios" at bounding box center [675, 20] width 59 height 21
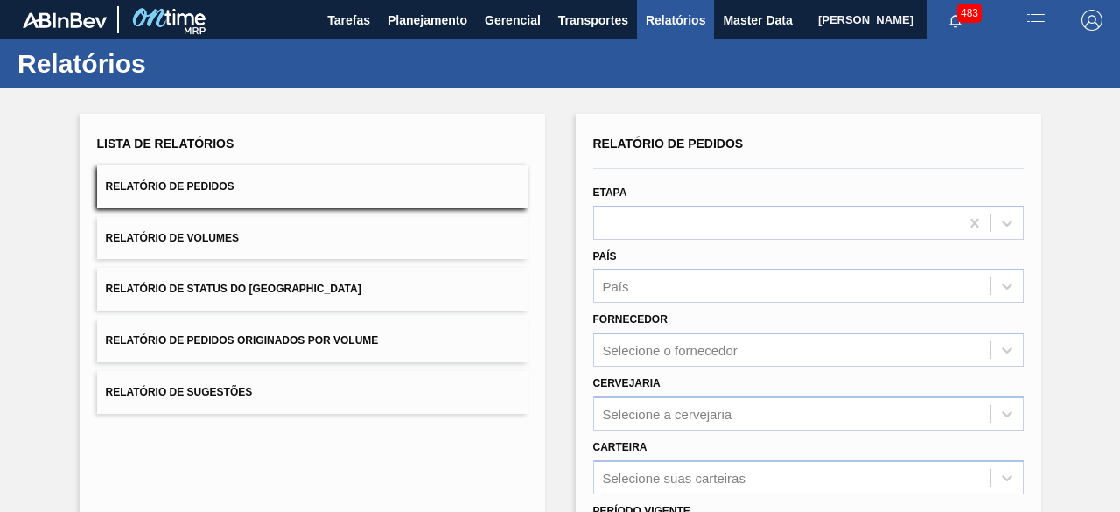
click at [328, 244] on button "Relatório de Volumes" at bounding box center [312, 238] width 430 height 43
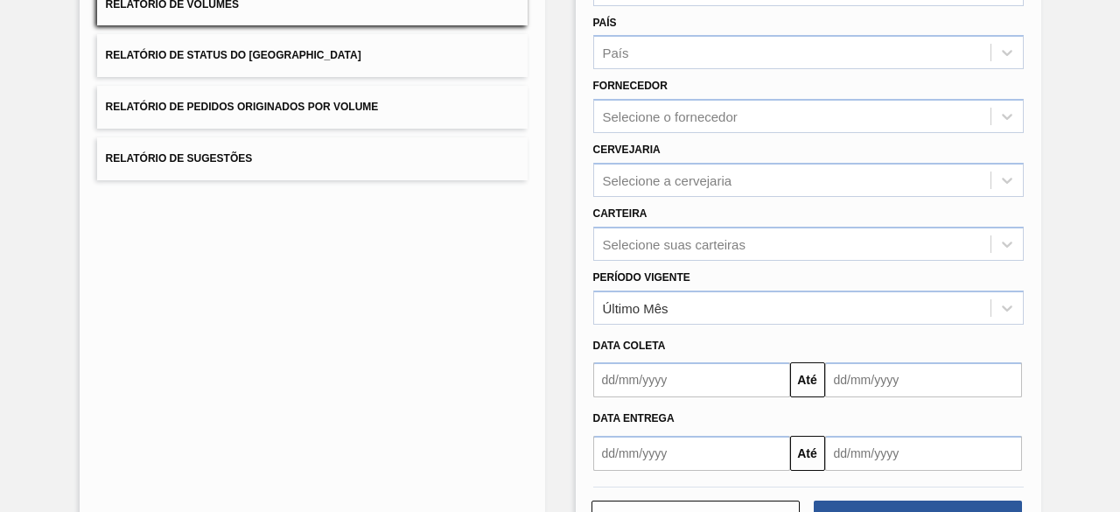
scroll to position [296, 0]
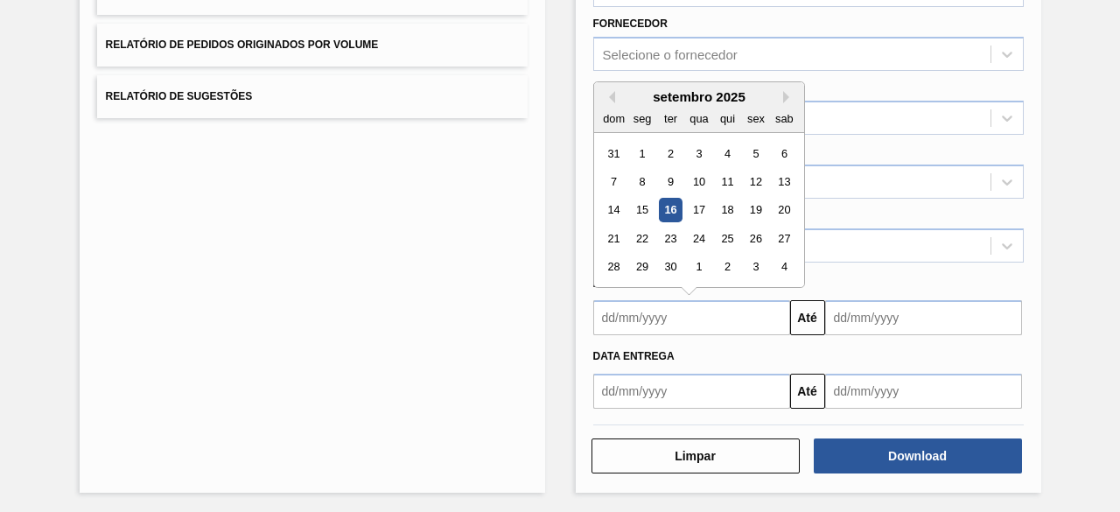
click at [702, 332] on input "text" at bounding box center [691, 317] width 197 height 35
drag, startPoint x: 665, startPoint y: 204, endPoint x: 688, endPoint y: 214, distance: 25.8
click at [665, 204] on div "16" at bounding box center [670, 211] width 24 height 24
type input "[DATE]"
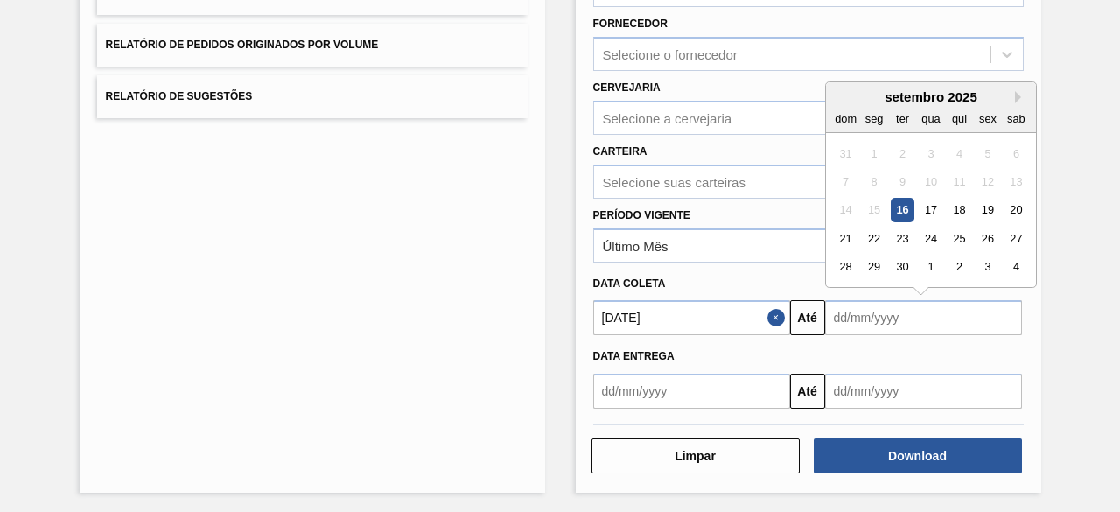
click at [870, 312] on input "text" at bounding box center [923, 317] width 197 height 35
click at [984, 204] on div "19" at bounding box center [987, 211] width 24 height 24
type input "[DATE]"
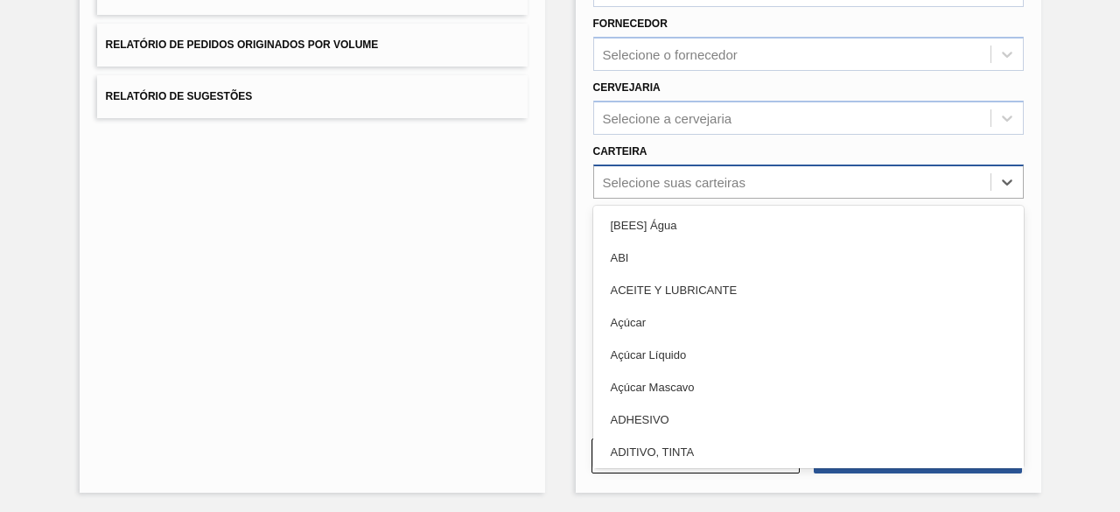
click at [673, 169] on div "Selecione suas carteiras" at bounding box center [792, 181] width 396 height 25
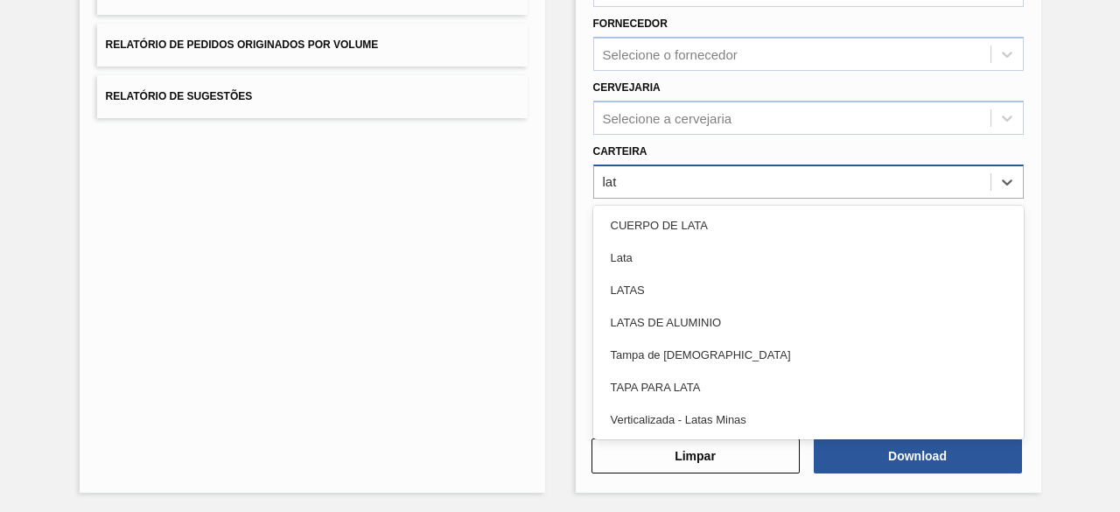
type input "lata"
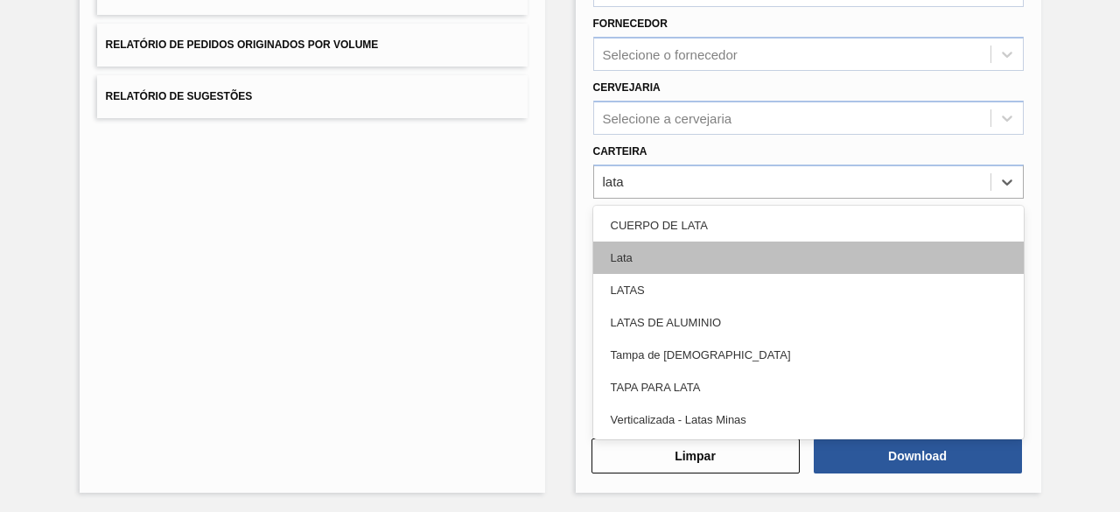
click at [667, 260] on div "Lata" at bounding box center [808, 257] width 430 height 32
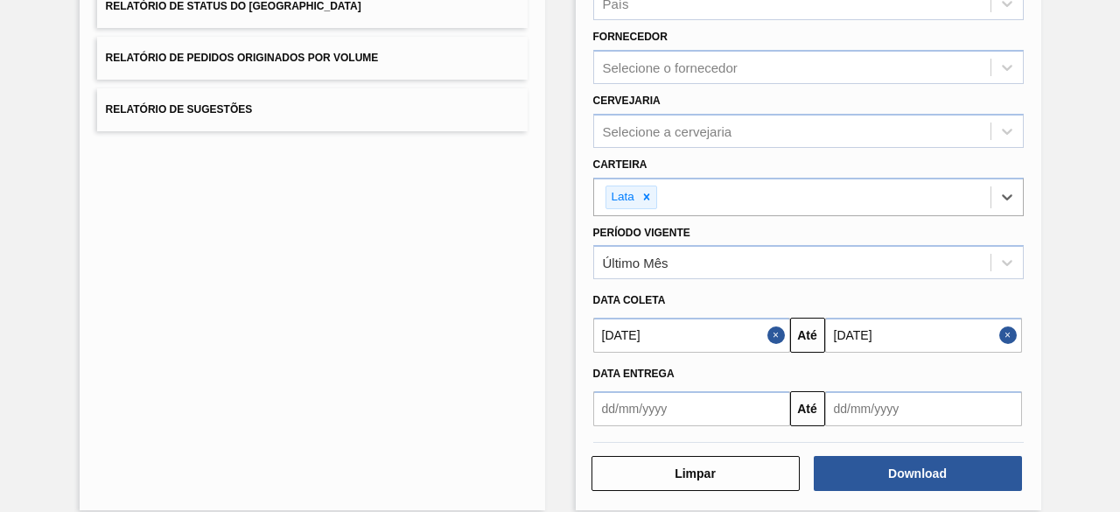
scroll to position [300, 0]
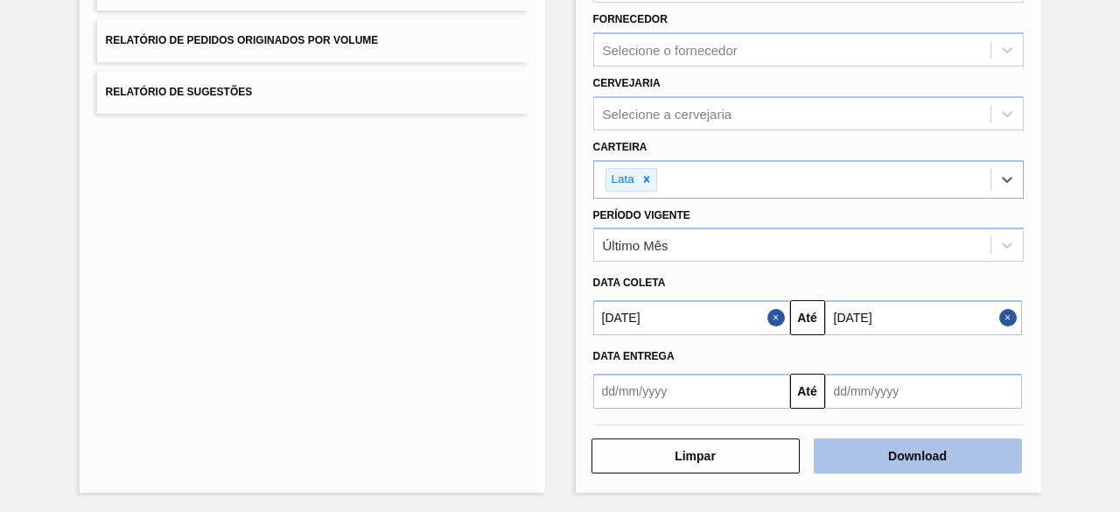
click at [948, 451] on button "Download" at bounding box center [918, 455] width 208 height 35
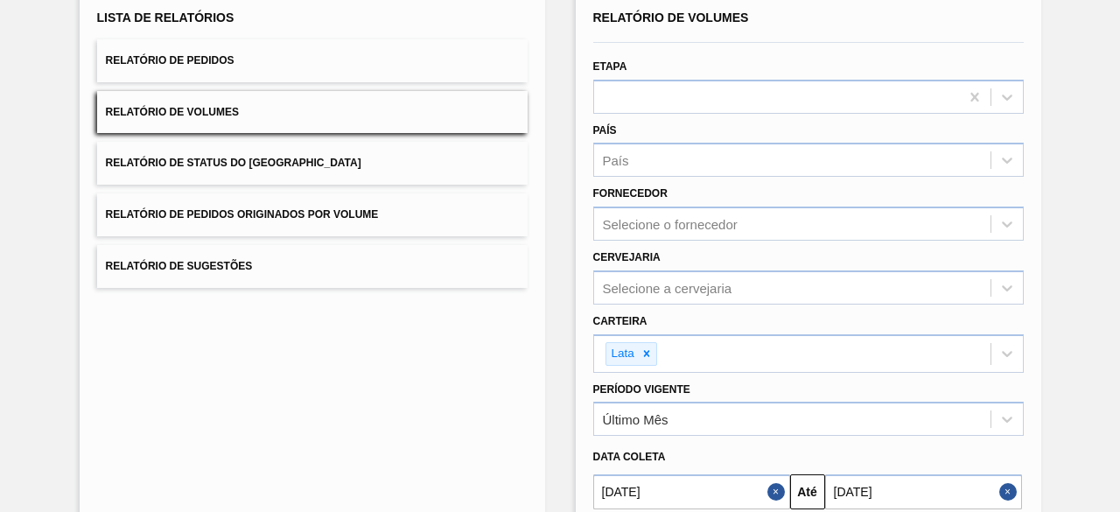
scroll to position [125, 0]
click at [409, 68] on button "Relatório de Pedidos" at bounding box center [312, 61] width 430 height 43
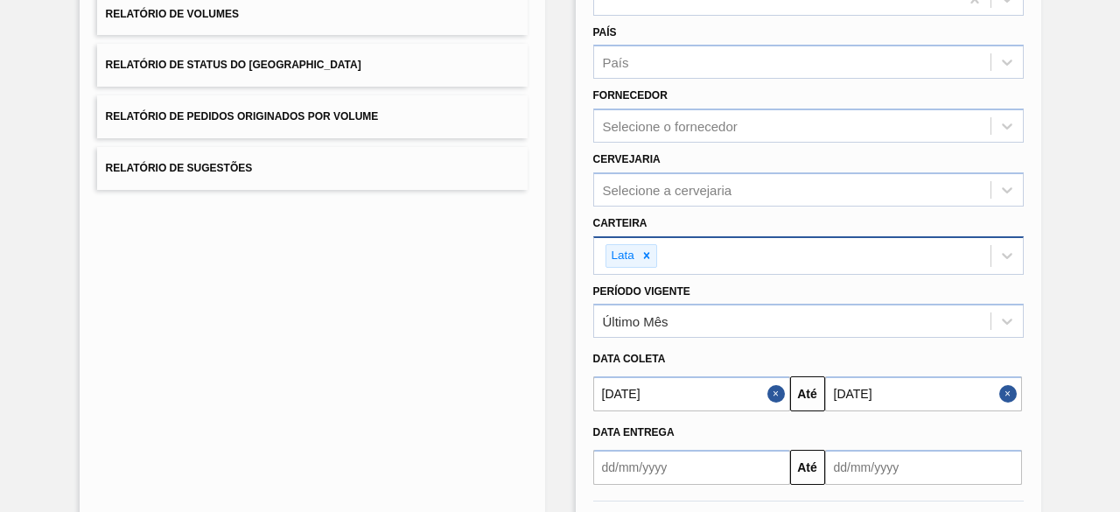
scroll to position [300, 0]
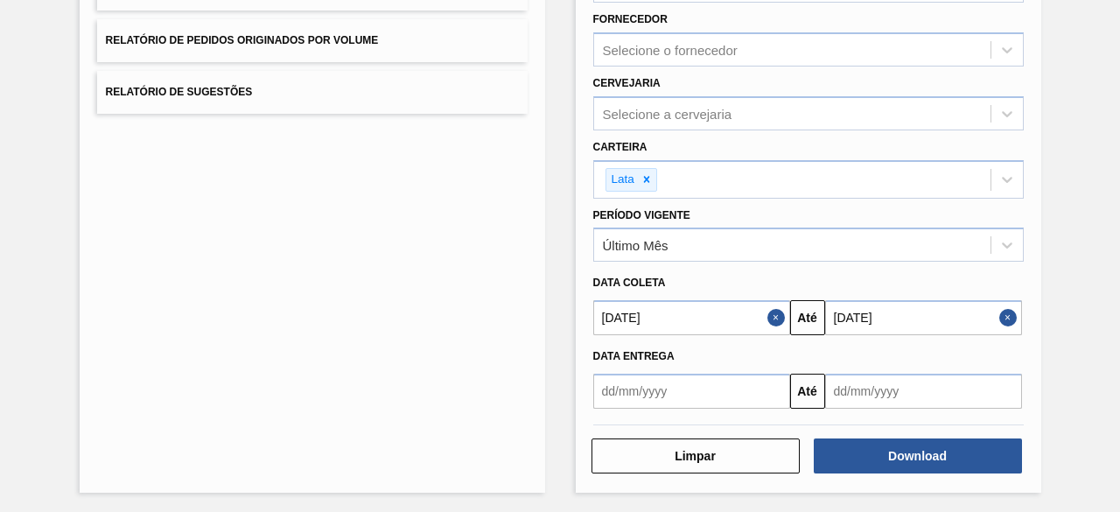
click at [1005, 316] on button "Close" at bounding box center [1010, 317] width 23 height 35
click at [773, 312] on button "Close" at bounding box center [778, 317] width 23 height 35
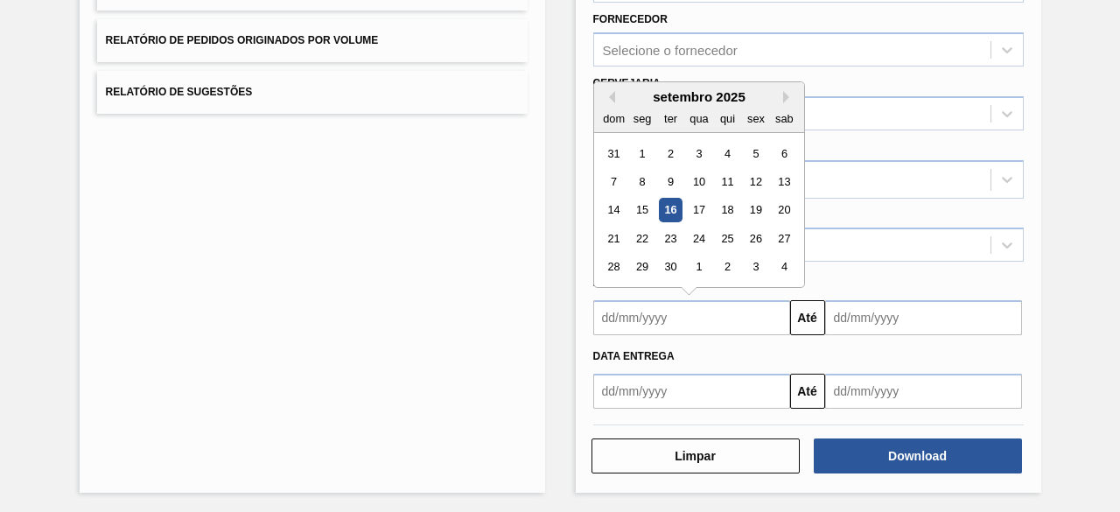
click at [702, 312] on input "text" at bounding box center [691, 317] width 197 height 35
drag, startPoint x: 610, startPoint y: 206, endPoint x: 647, endPoint y: 214, distance: 38.6
click at [625, 209] on div "14 15 16 17 18 19 20" at bounding box center [698, 210] width 199 height 28
click at [609, 204] on div "14" at bounding box center [614, 211] width 24 height 24
type input "14/09/2025"
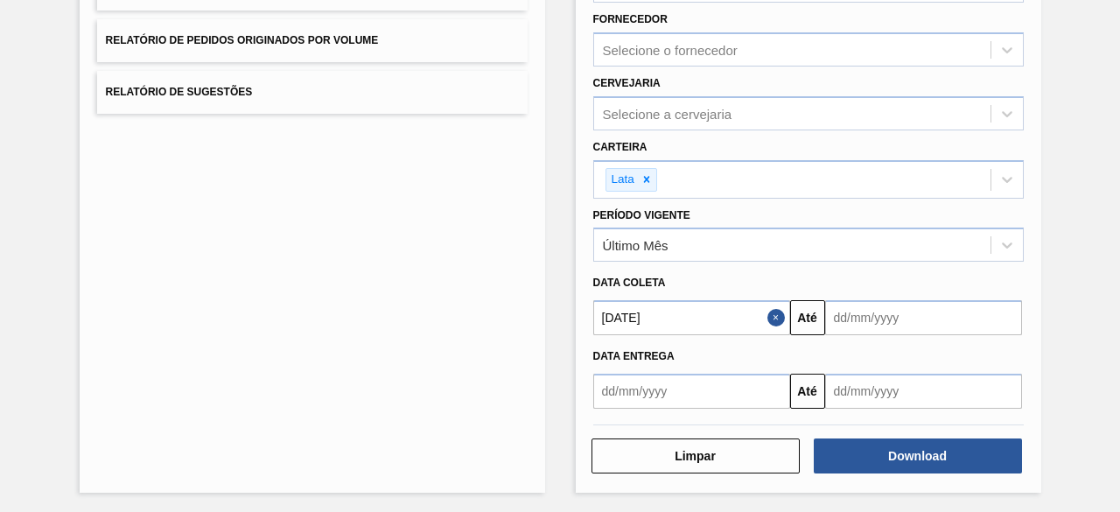
click at [907, 313] on input "text" at bounding box center [923, 317] width 197 height 35
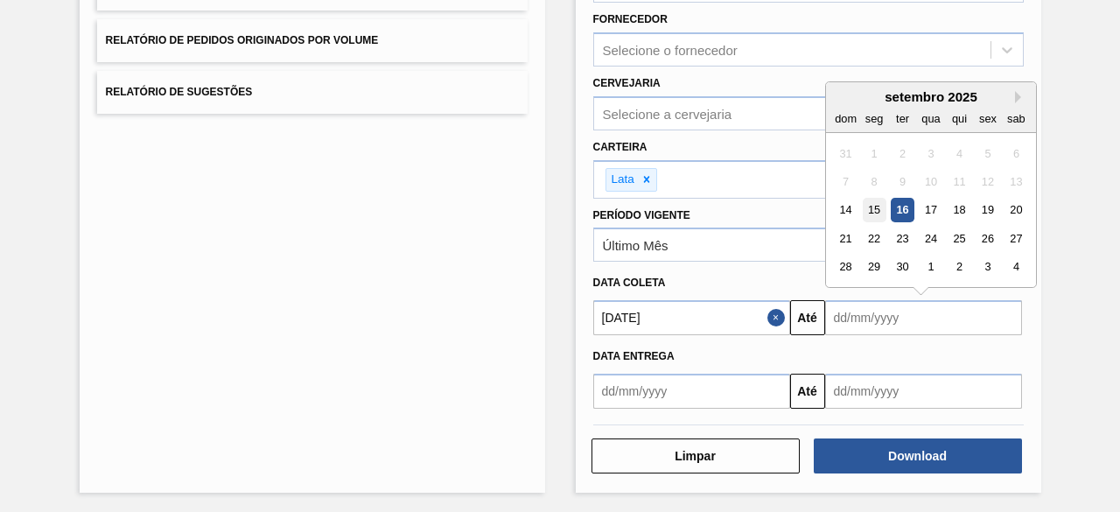
click at [876, 202] on div "15" at bounding box center [874, 211] width 24 height 24
type input "[DATE]"
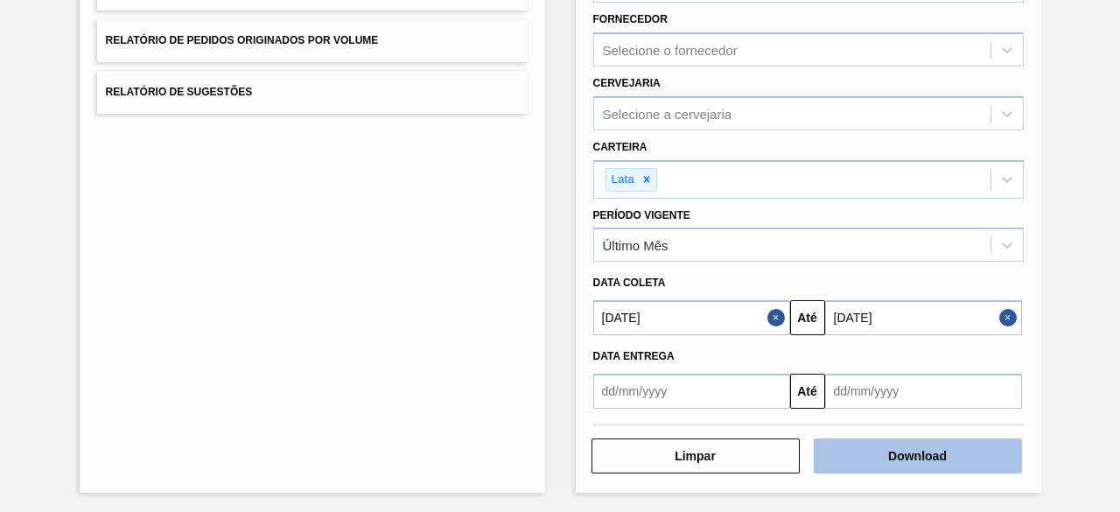
click at [927, 458] on button "Download" at bounding box center [918, 455] width 208 height 35
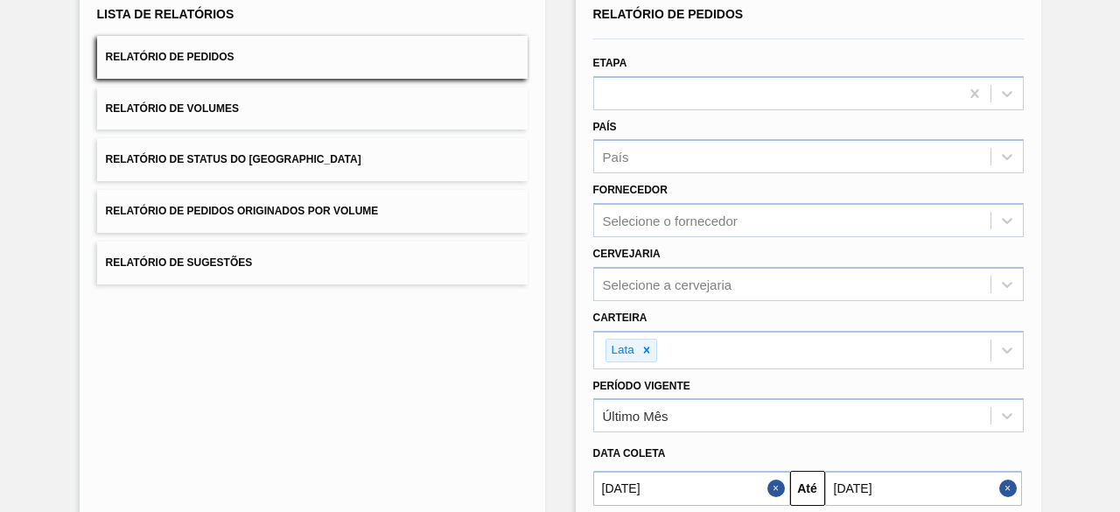
scroll to position [0, 0]
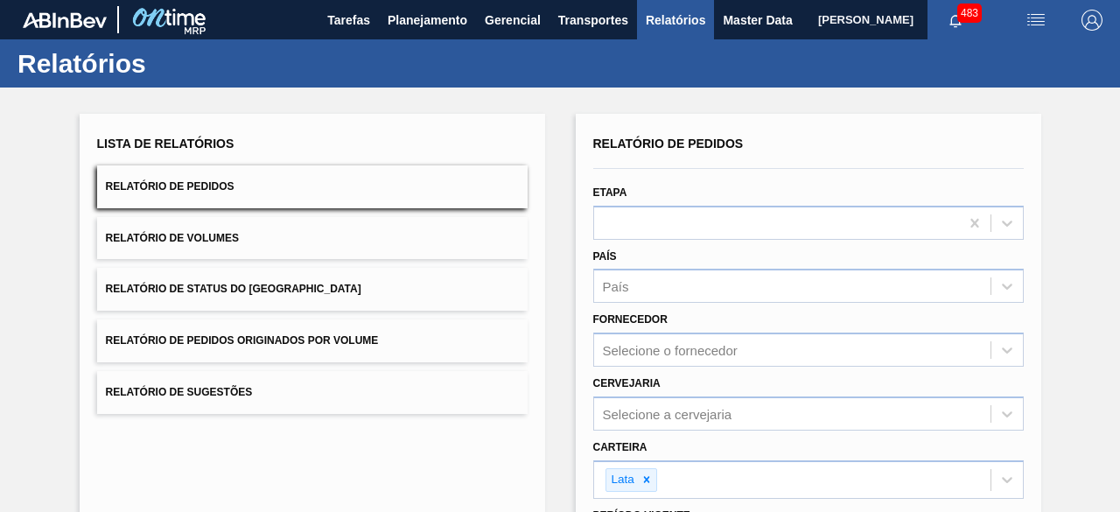
click at [818, 19] on span "[PERSON_NAME]" at bounding box center [865, 19] width 95 height 39
click at [746, 23] on span "Master Data" at bounding box center [757, 20] width 69 height 21
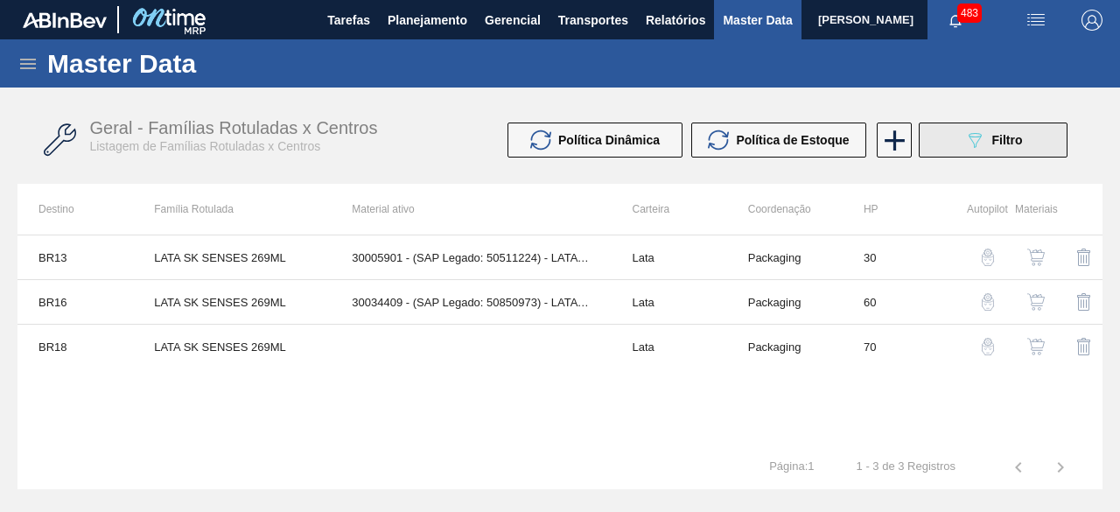
click at [956, 153] on button "089F7B8B-B2A5-4AFE-B5C0-19BA573D28AC Filtro" at bounding box center [993, 139] width 149 height 35
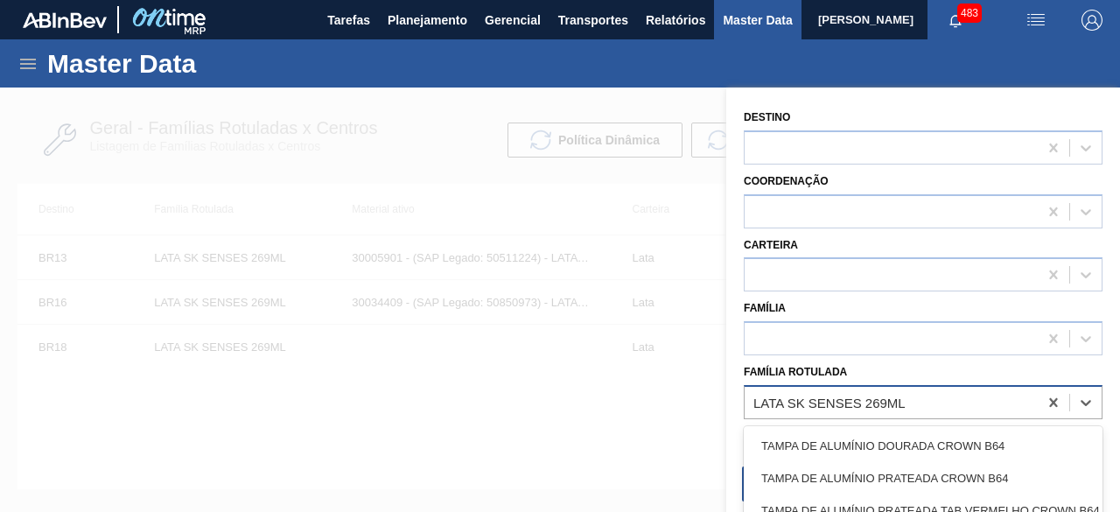
click at [936, 408] on div "LATA SK SENSES 269ML" at bounding box center [890, 401] width 293 height 25
paste Rotulada "LATA BC 269ML MP"
type Rotulada "LATA BC 269ML MP"
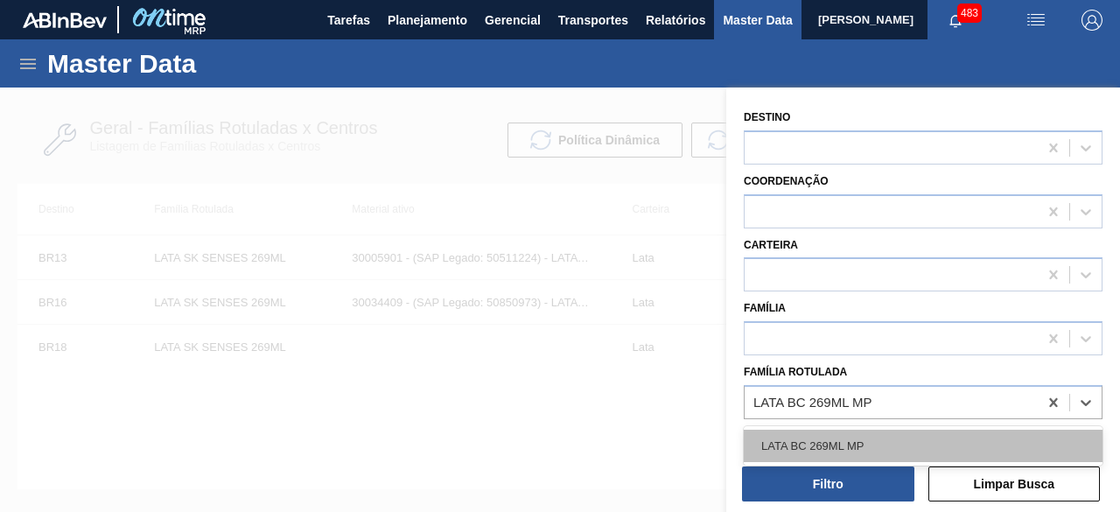
click at [846, 440] on div "LATA BC 269ML MP" at bounding box center [923, 446] width 359 height 32
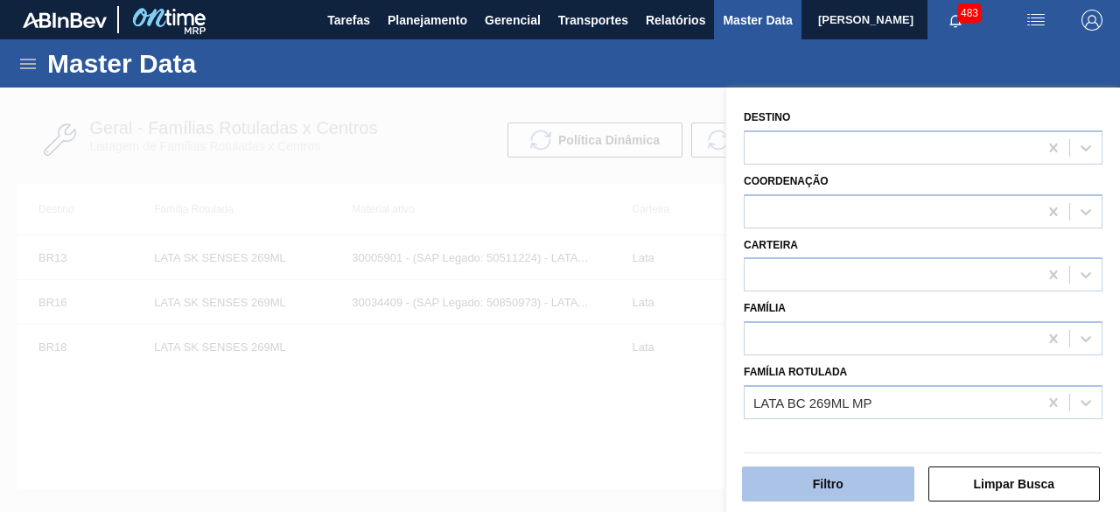
click at [834, 480] on button "Filtro" at bounding box center [828, 483] width 172 height 35
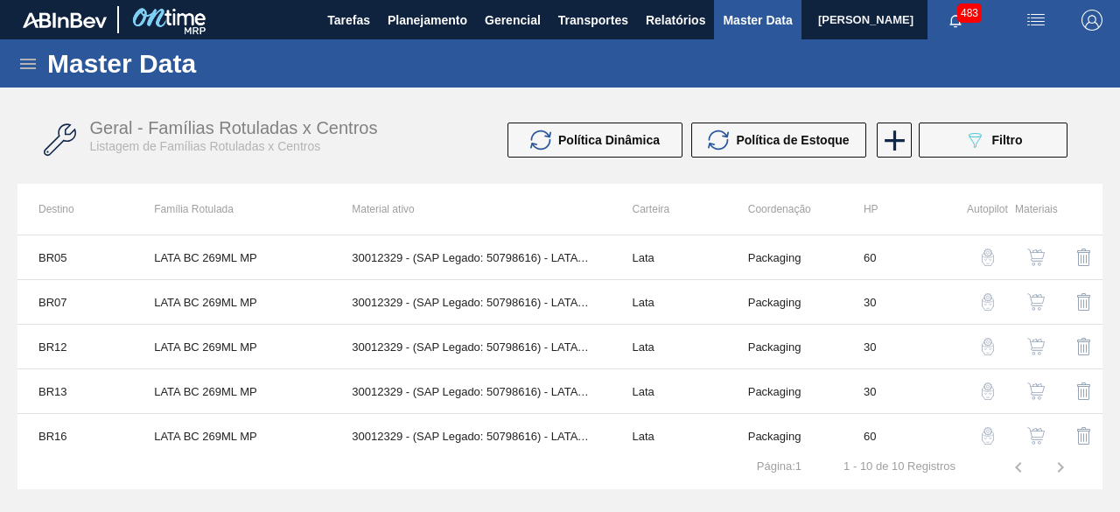
scroll to position [87, 0]
click at [1034, 347] on img "button" at bounding box center [1035, 347] width 17 height 17
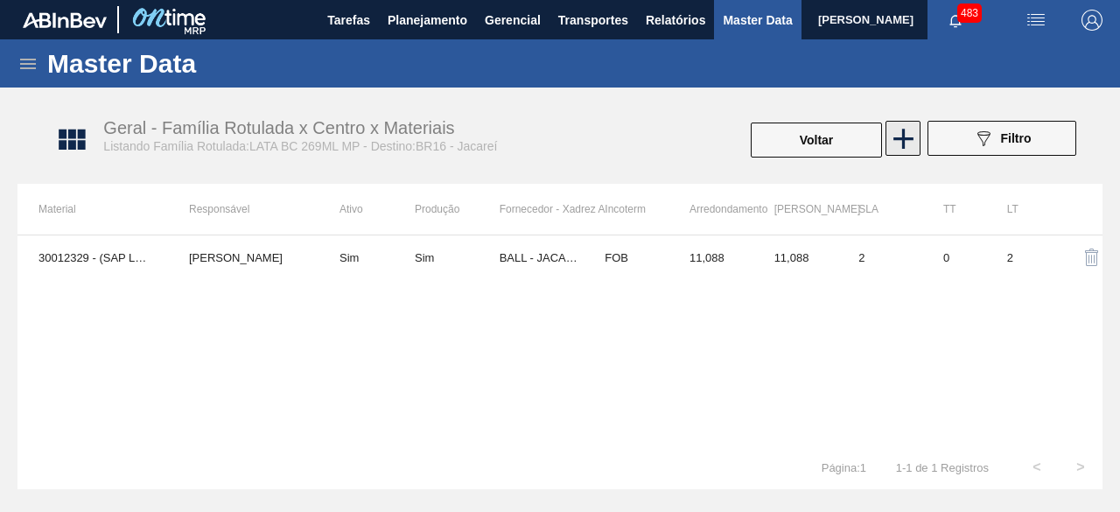
click at [901, 128] on icon at bounding box center [903, 139] width 34 height 34
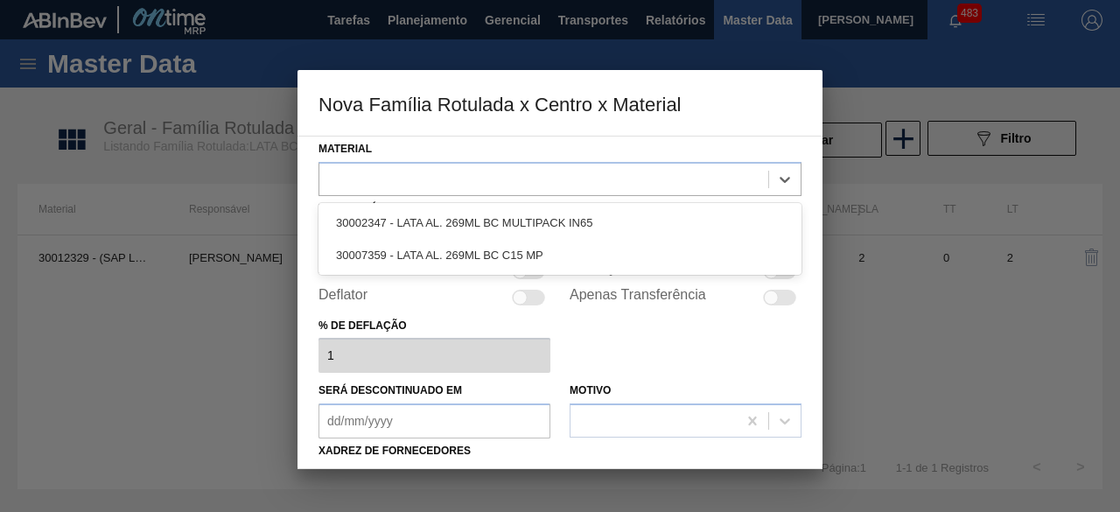
click at [745, 172] on div at bounding box center [543, 178] width 449 height 25
click at [1052, 367] on div at bounding box center [560, 256] width 1120 height 512
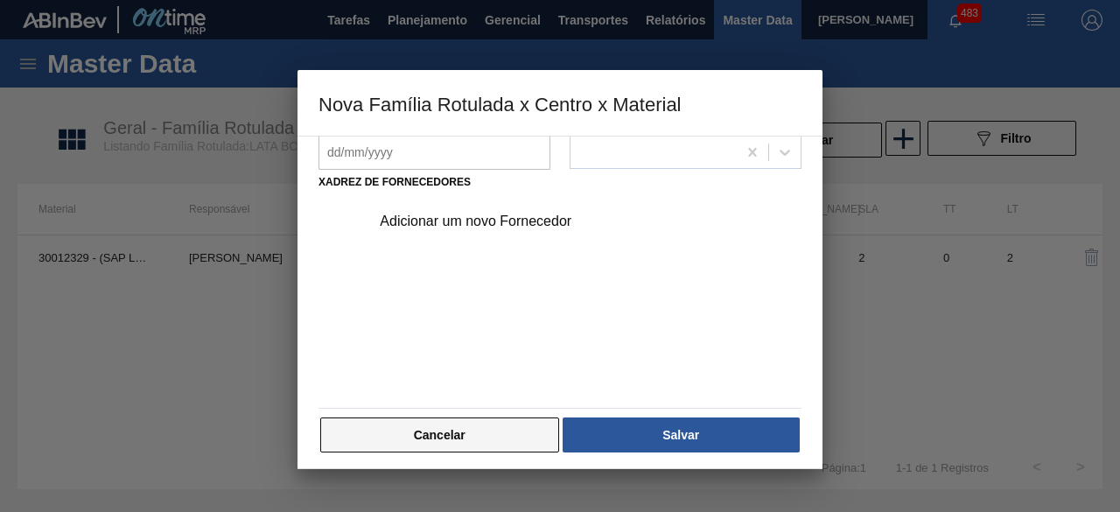
scroll to position [274, 0]
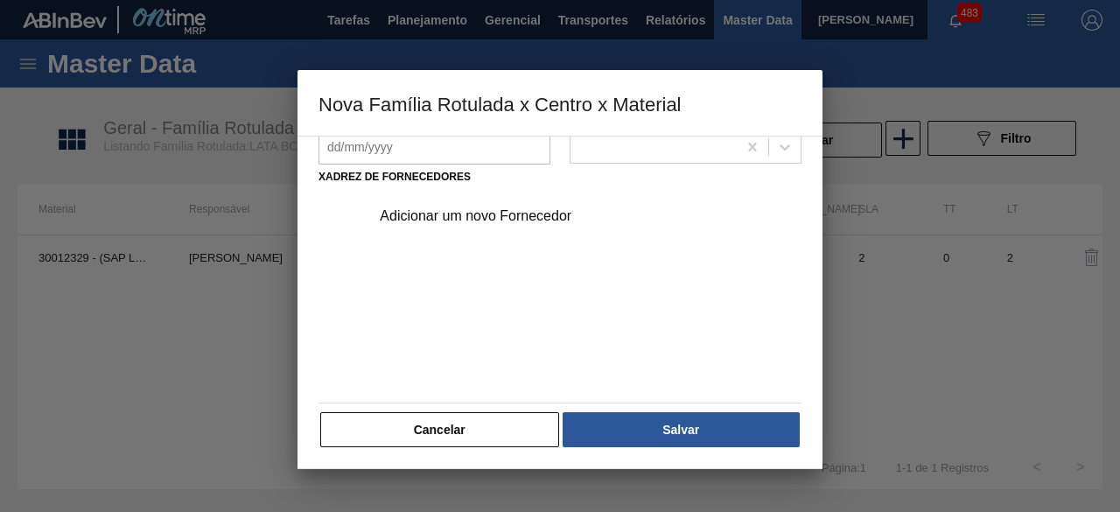
click at [524, 430] on button "Cancelar" at bounding box center [439, 429] width 239 height 35
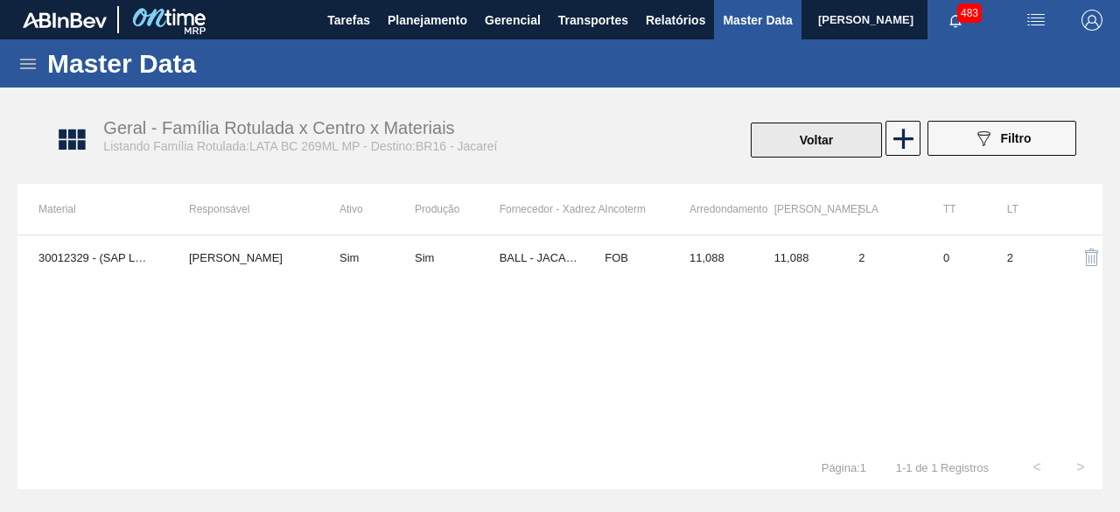
click at [828, 137] on button "Voltar" at bounding box center [816, 139] width 131 height 35
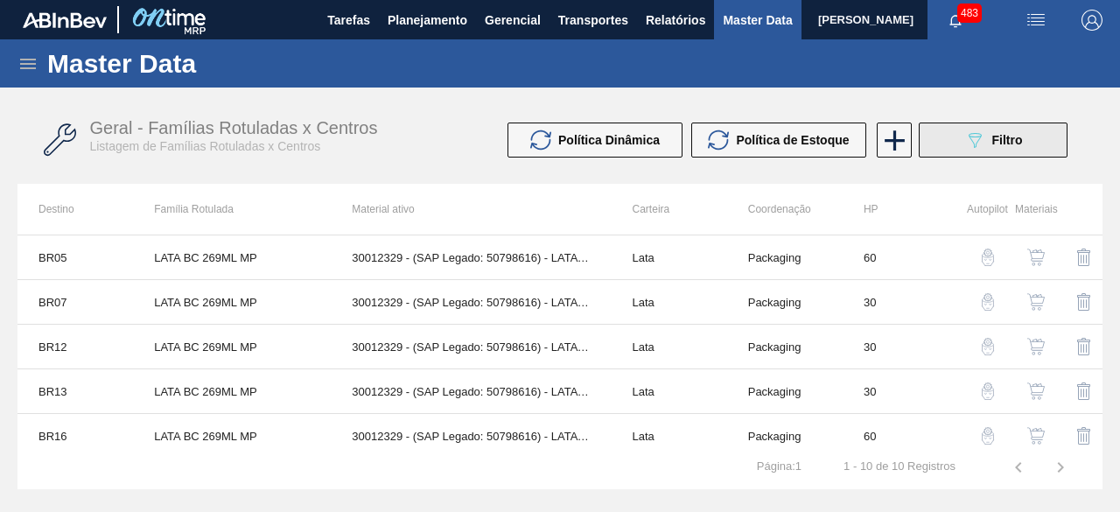
click at [989, 134] on div "089F7B8B-B2A5-4AFE-B5C0-19BA573D28AC Filtro" at bounding box center [993, 139] width 59 height 21
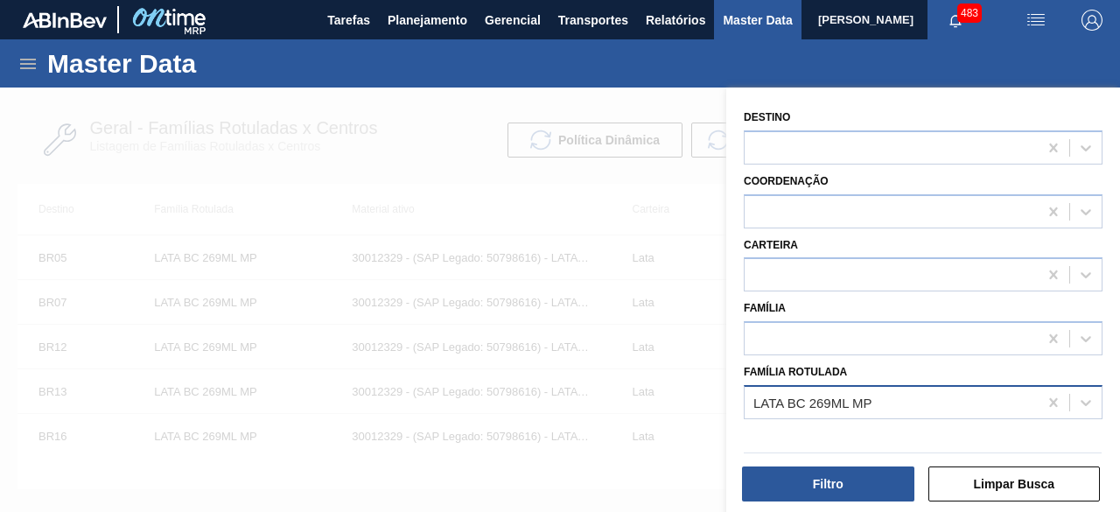
click at [889, 398] on div "LATA BC 269ML MP" at bounding box center [890, 401] width 293 height 25
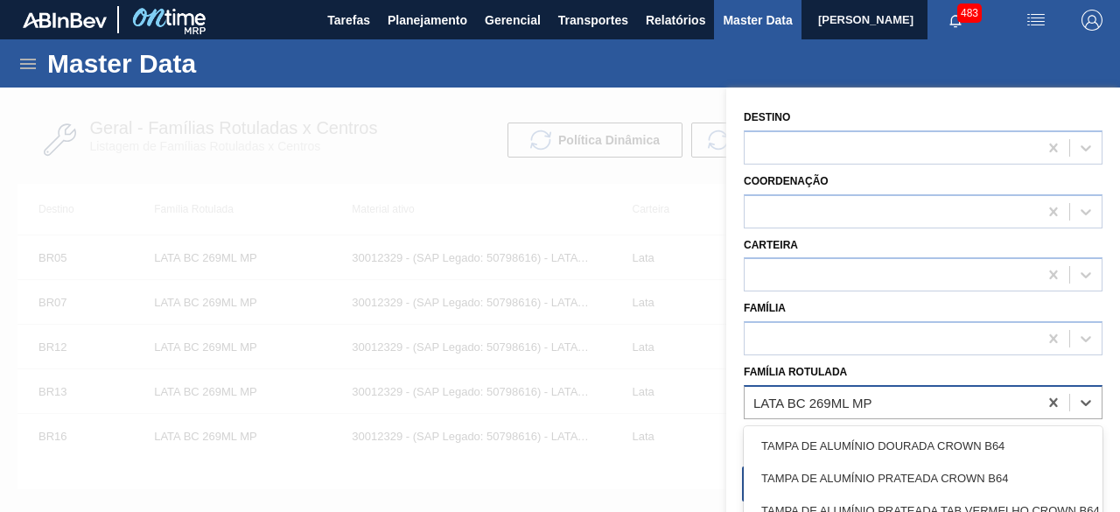
paste Rotulada "LATA BC 269ML MP"
type Rotulada "LATA BC 269ML MP"
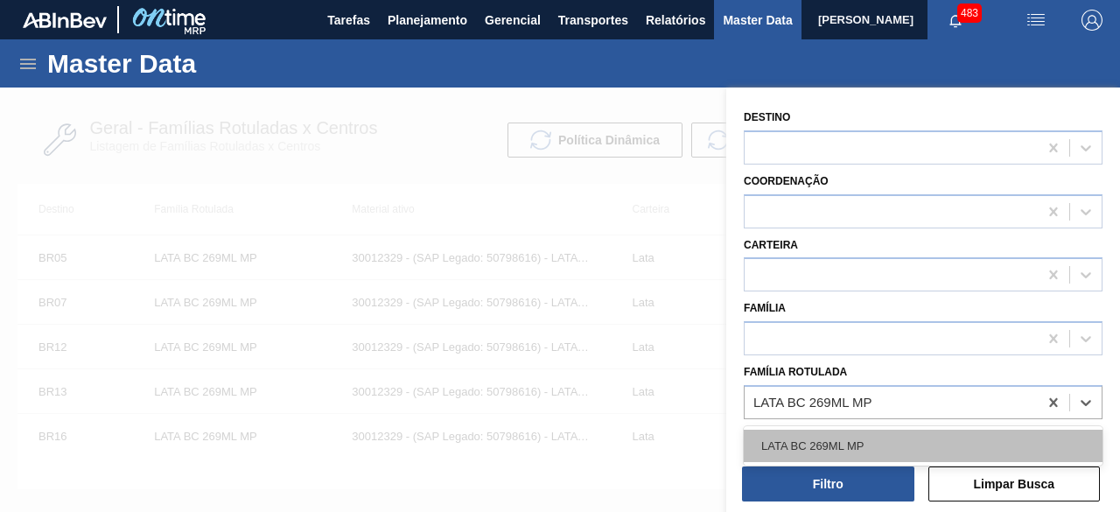
click at [874, 437] on div "LATA BC 269ML MP" at bounding box center [923, 446] width 359 height 32
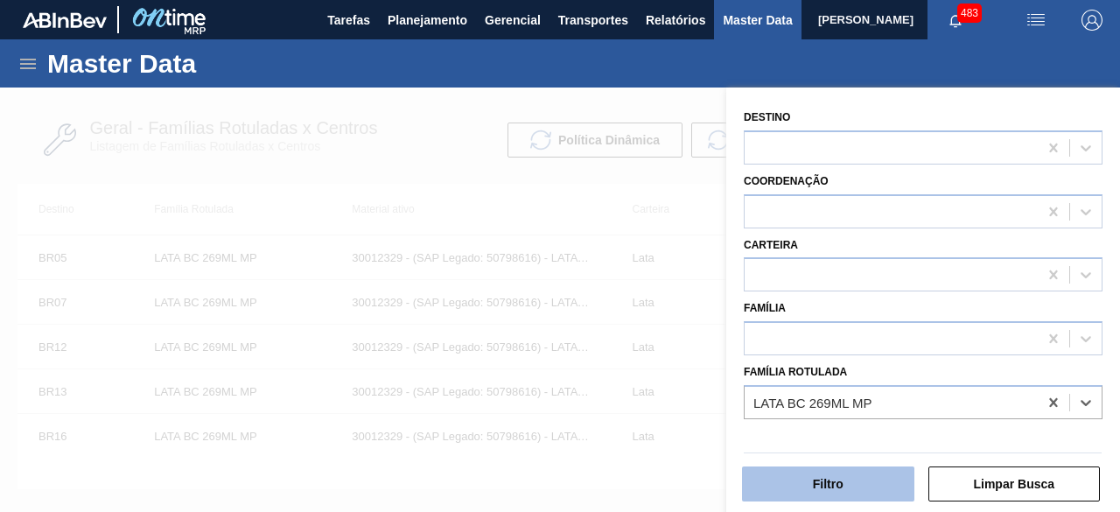
click at [857, 485] on button "Filtro" at bounding box center [828, 483] width 172 height 35
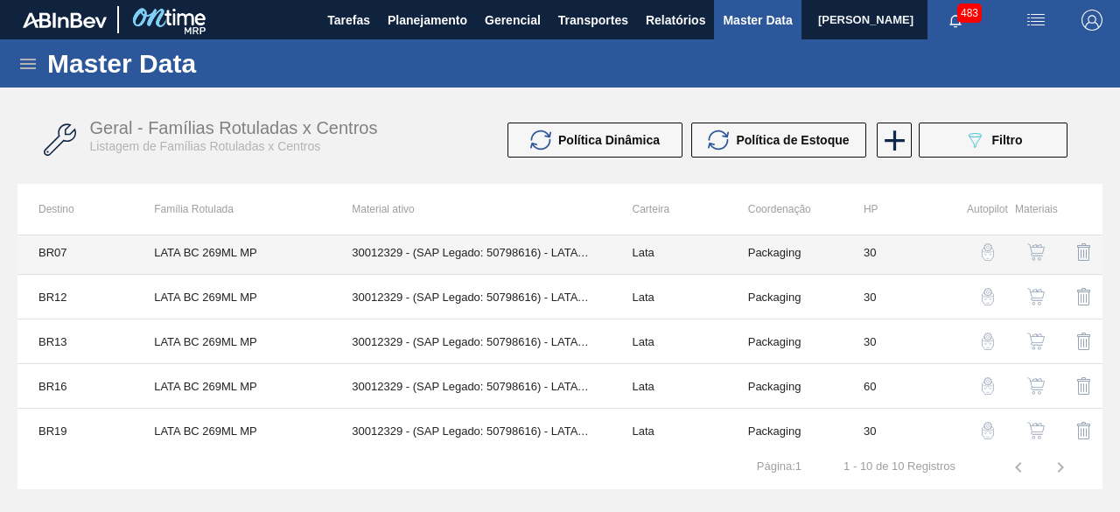
scroll to position [87, 0]
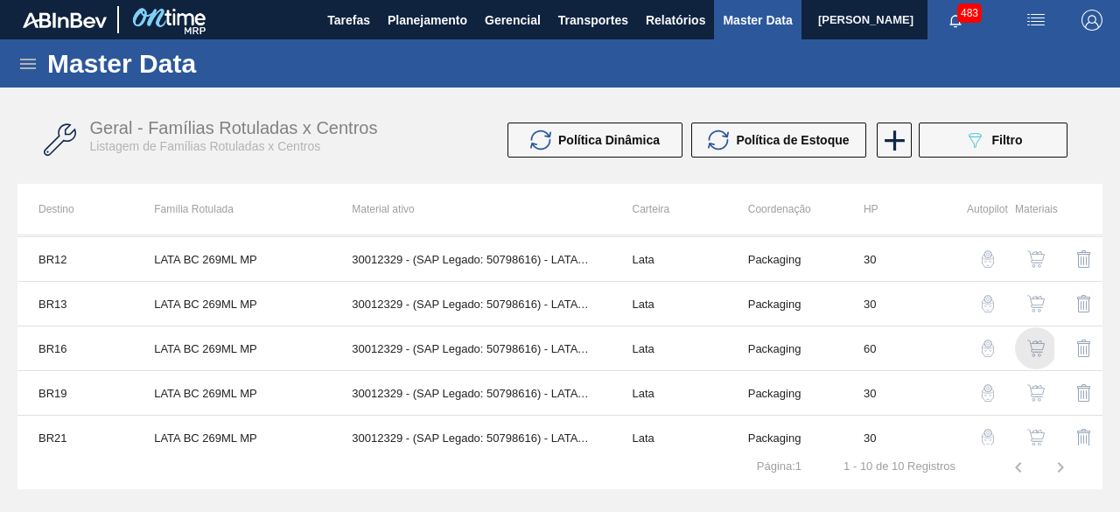
click at [1030, 349] on img "button" at bounding box center [1035, 347] width 17 height 17
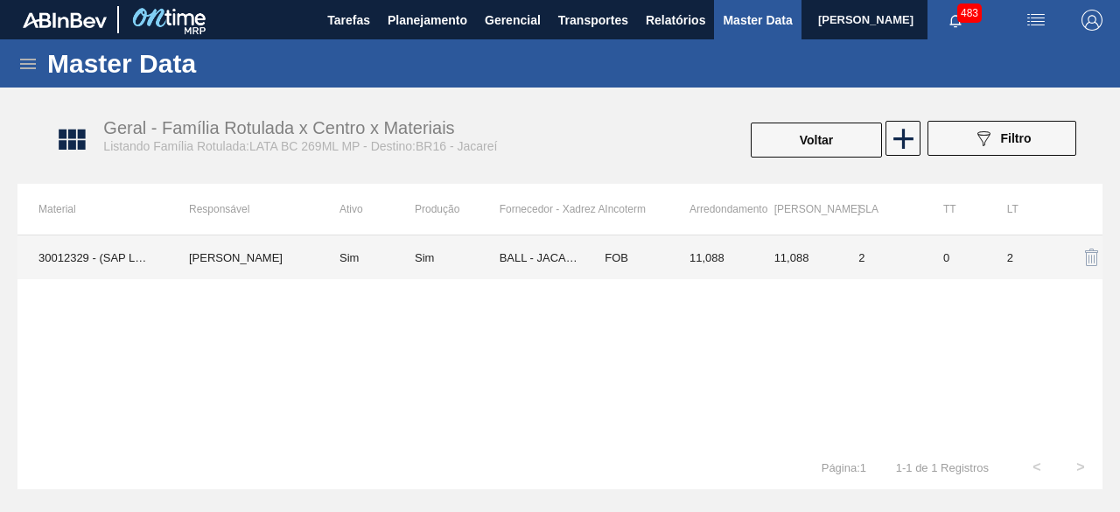
click at [100, 260] on td "30012329 - (SAP Legado: 50798616) - LATA AL. 269ML BC MP 429" at bounding box center [92, 257] width 150 height 44
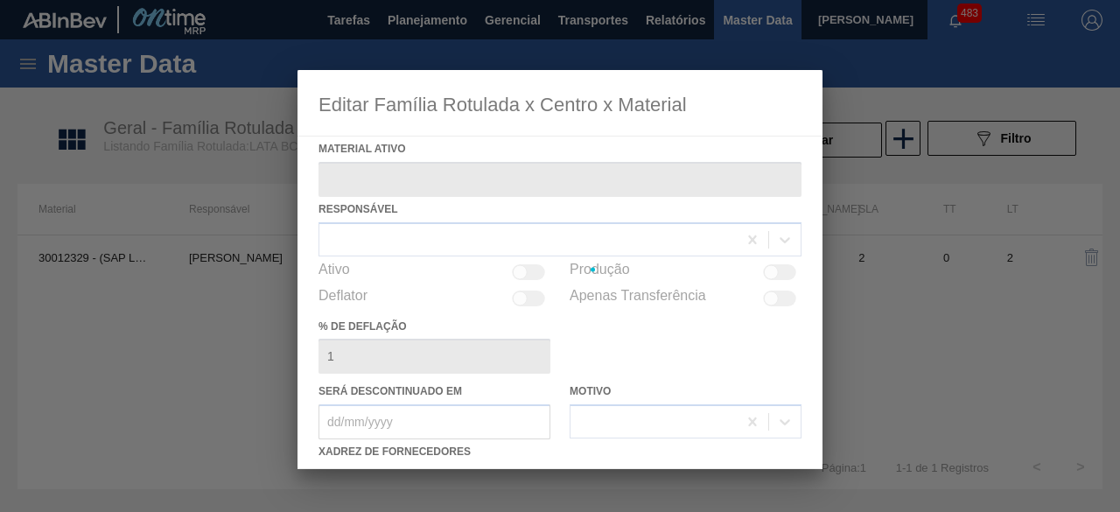
type ativo "30012329 - (SAP Legado: 50798616) - LATA AL. 269ML BC MP 429"
checkbox input "true"
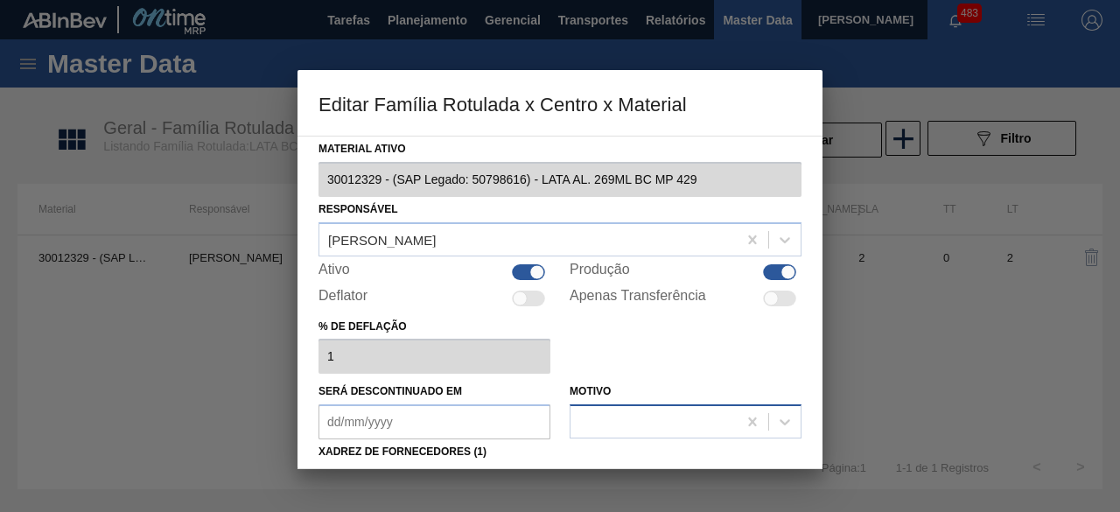
scroll to position [175, 0]
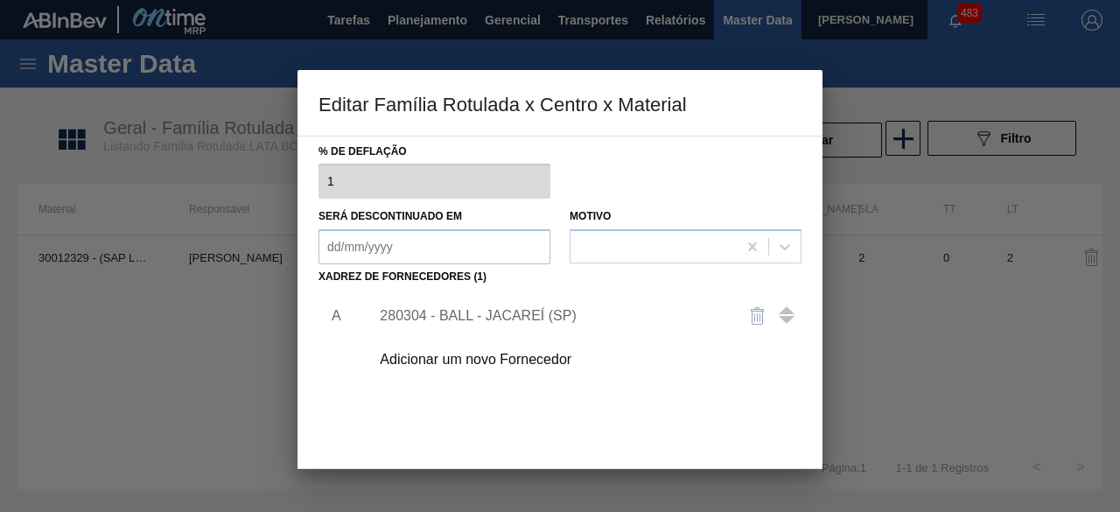
click at [563, 311] on div "280304 - BALL - JACAREÍ (SP)" at bounding box center [551, 316] width 343 height 16
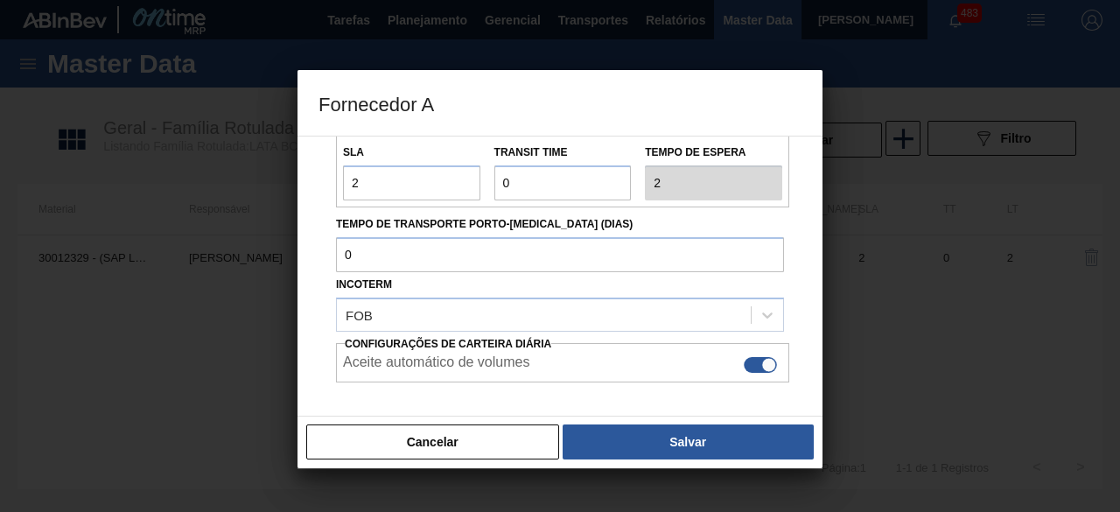
scroll to position [262, 0]
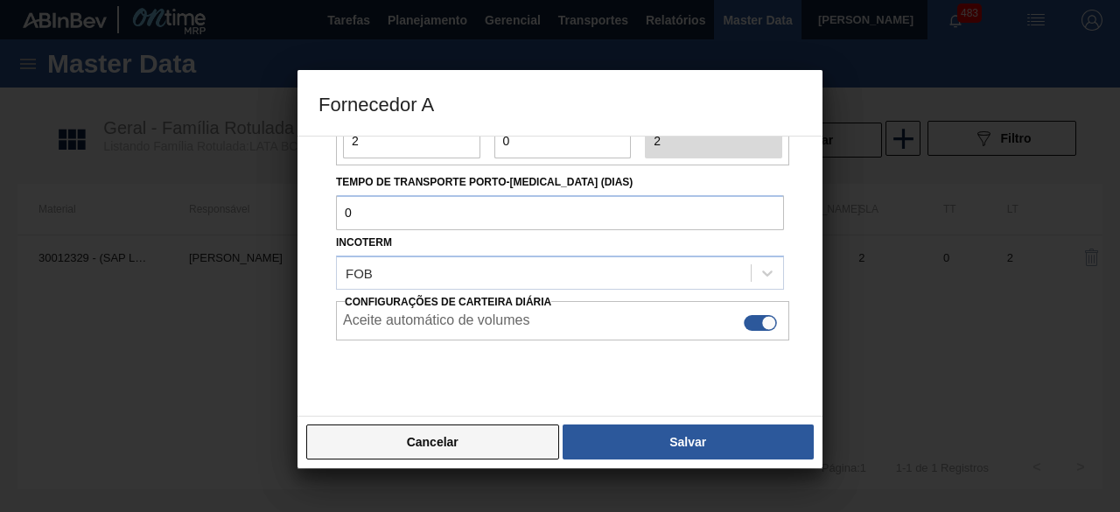
click at [504, 445] on button "Cancelar" at bounding box center [432, 441] width 253 height 35
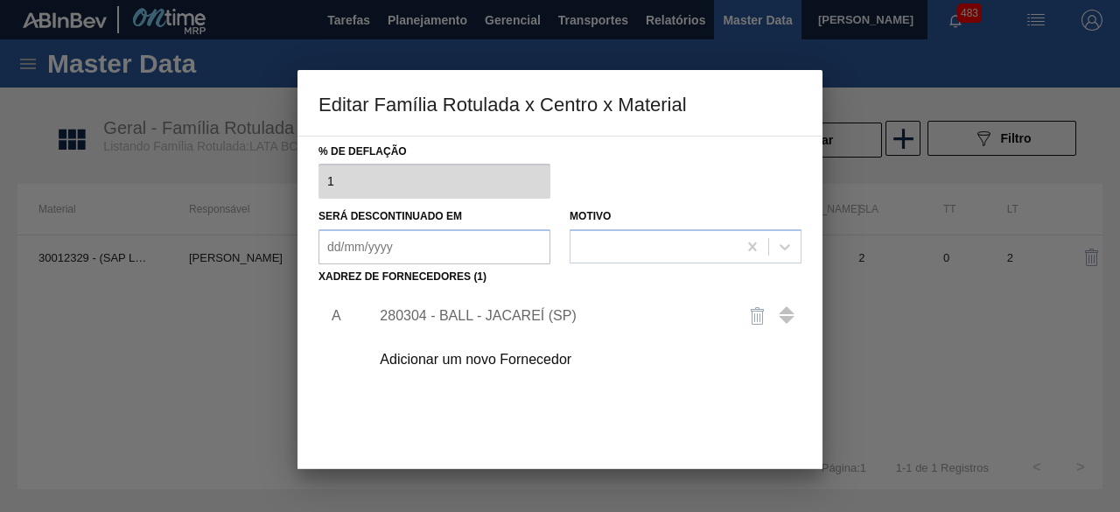
scroll to position [275, 0]
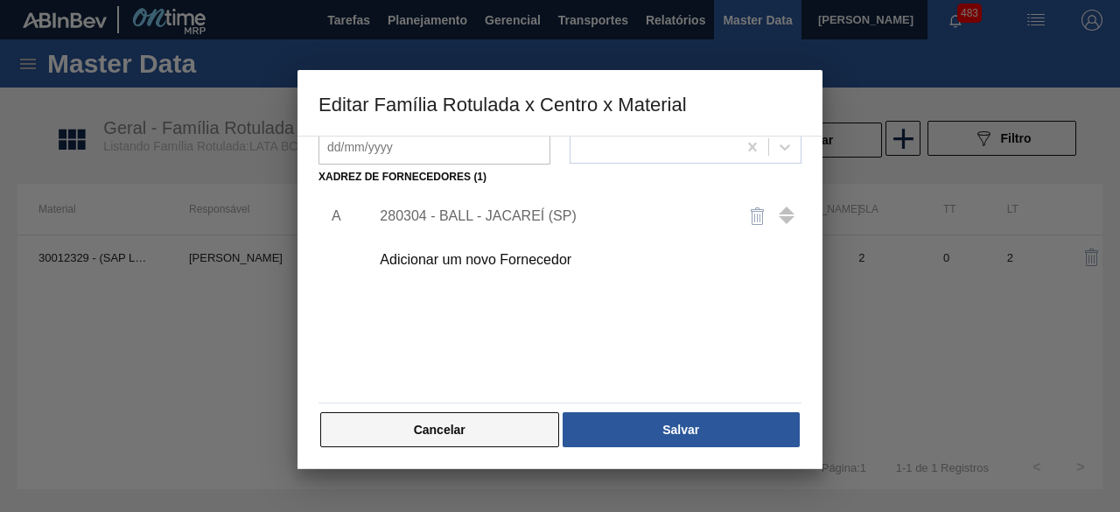
click at [544, 426] on button "Cancelar" at bounding box center [439, 429] width 239 height 35
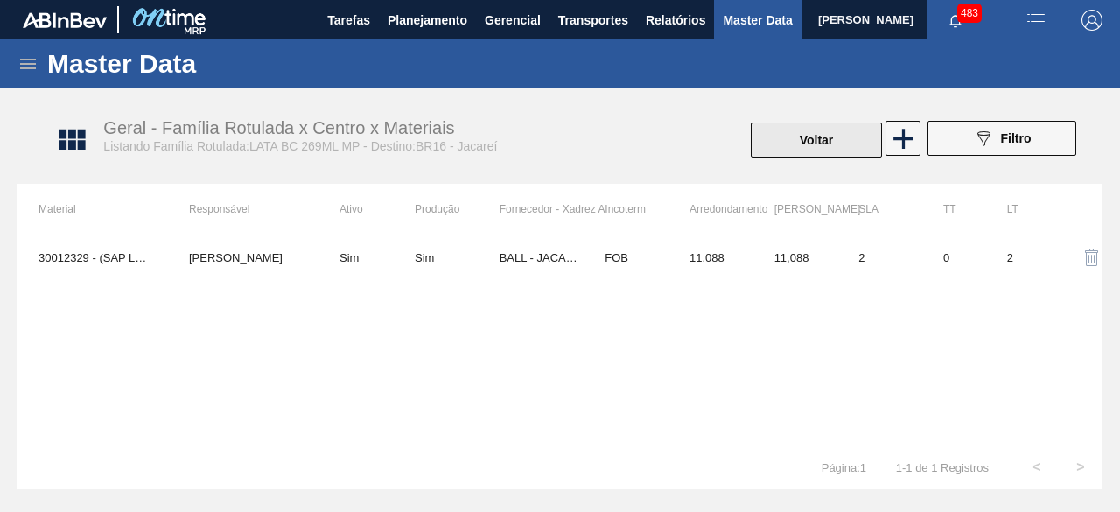
click at [829, 144] on button "Voltar" at bounding box center [816, 139] width 131 height 35
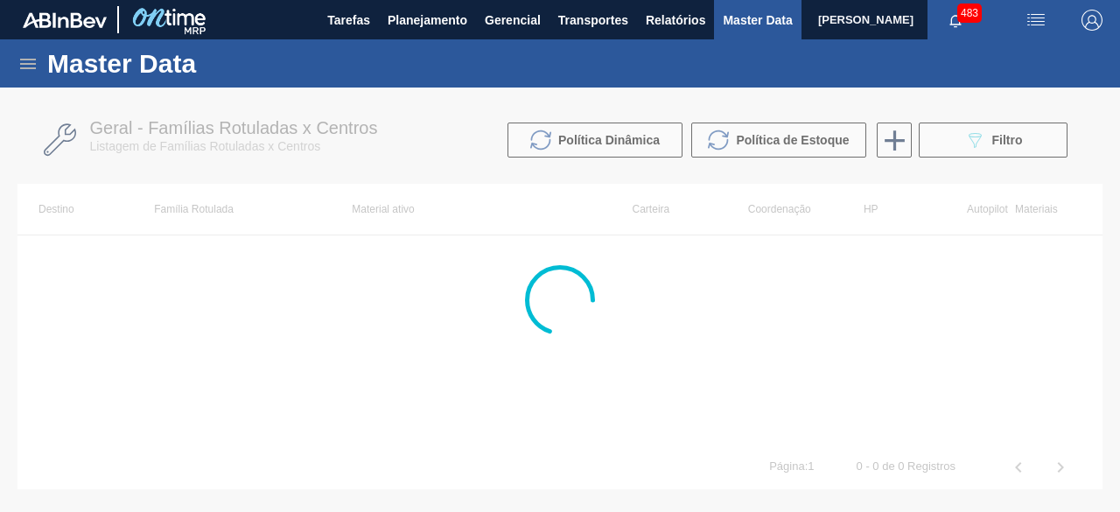
click at [957, 151] on div at bounding box center [560, 299] width 1120 height 424
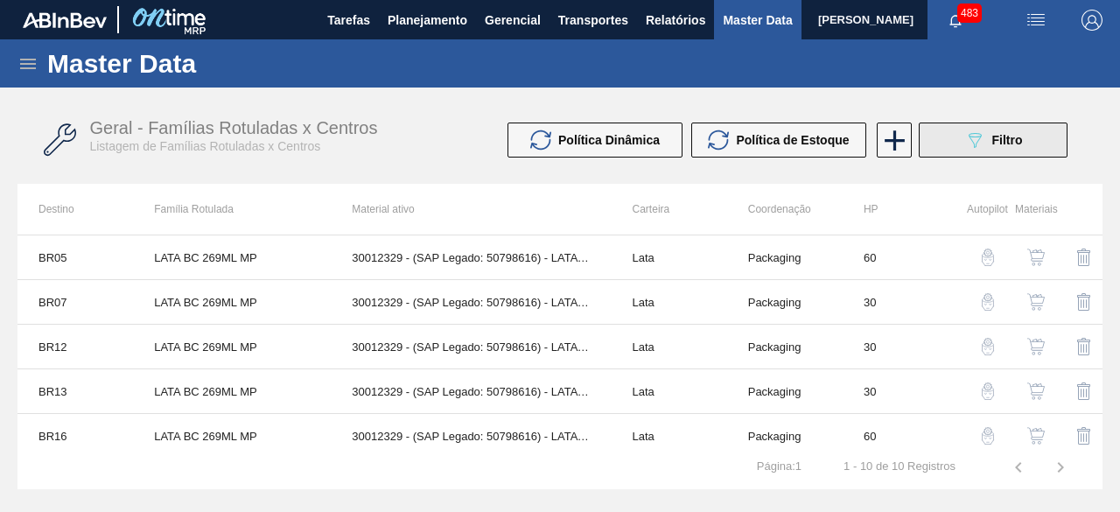
click at [960, 143] on button "089F7B8B-B2A5-4AFE-B5C0-19BA573D28AC Filtro" at bounding box center [993, 139] width 149 height 35
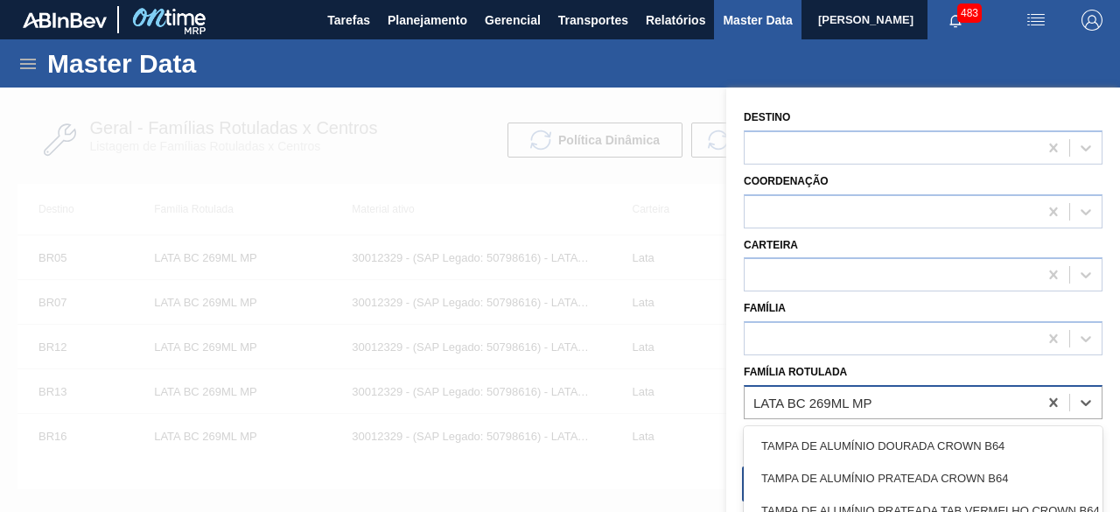
click at [856, 402] on div "LATA BC 269ML MP" at bounding box center [812, 402] width 119 height 15
paste Rotulada "LATA SK BEATS GREEN MIX 269"
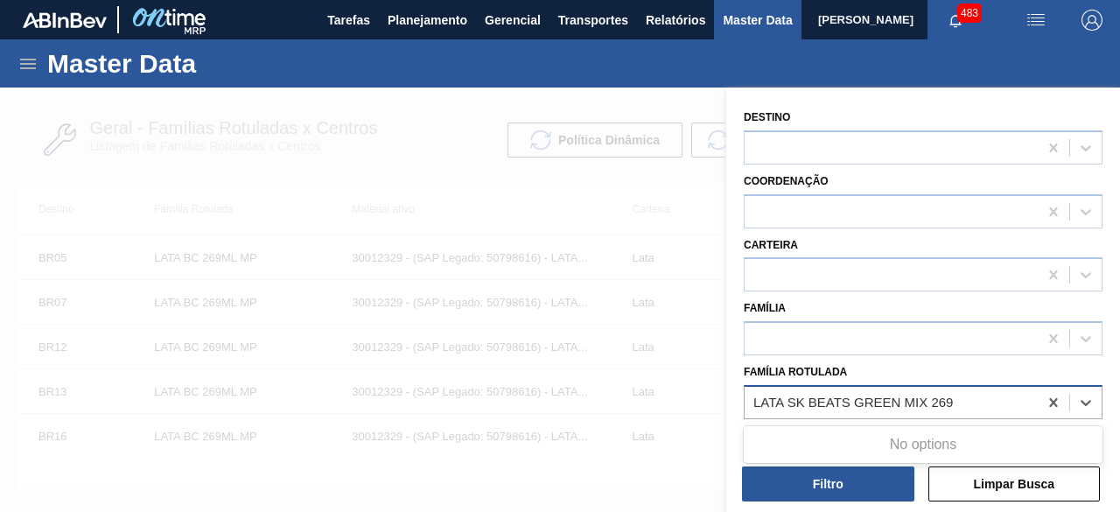
type Rotulada "LATA SK BEATS GREEN MIX 269"
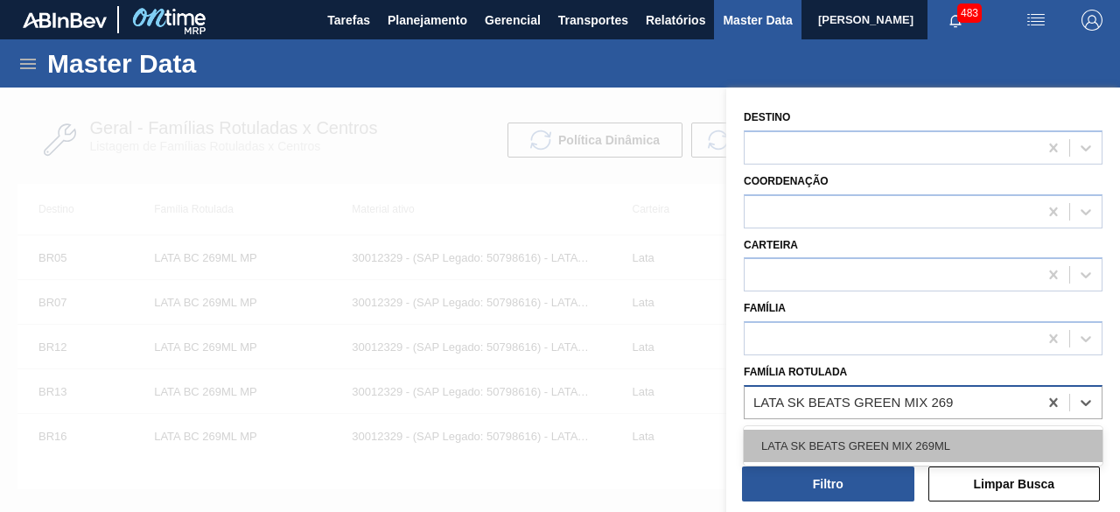
click at [842, 437] on div "LATA SK BEATS GREEN MIX 269ML" at bounding box center [923, 446] width 359 height 32
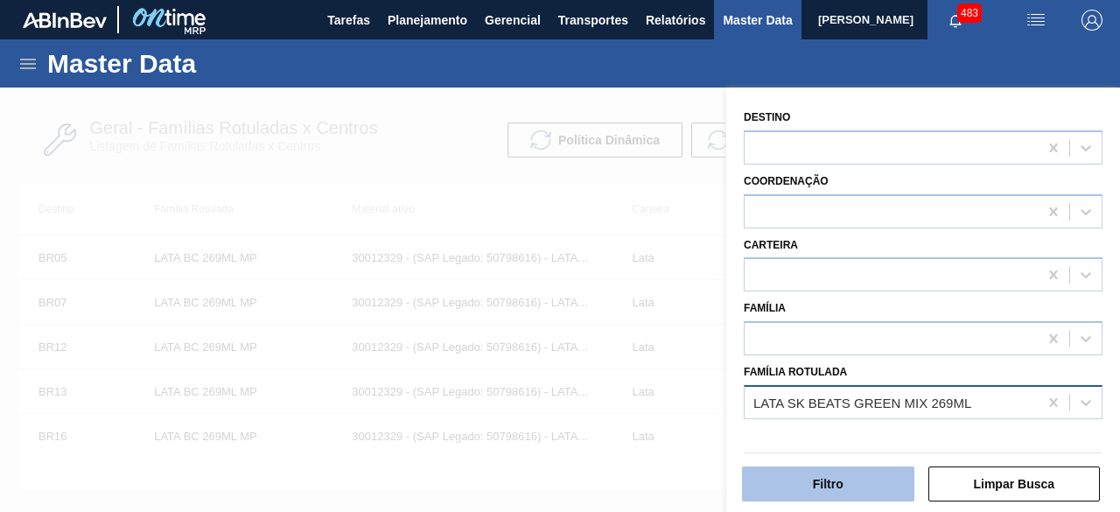
click at [846, 484] on button "Filtro" at bounding box center [828, 483] width 172 height 35
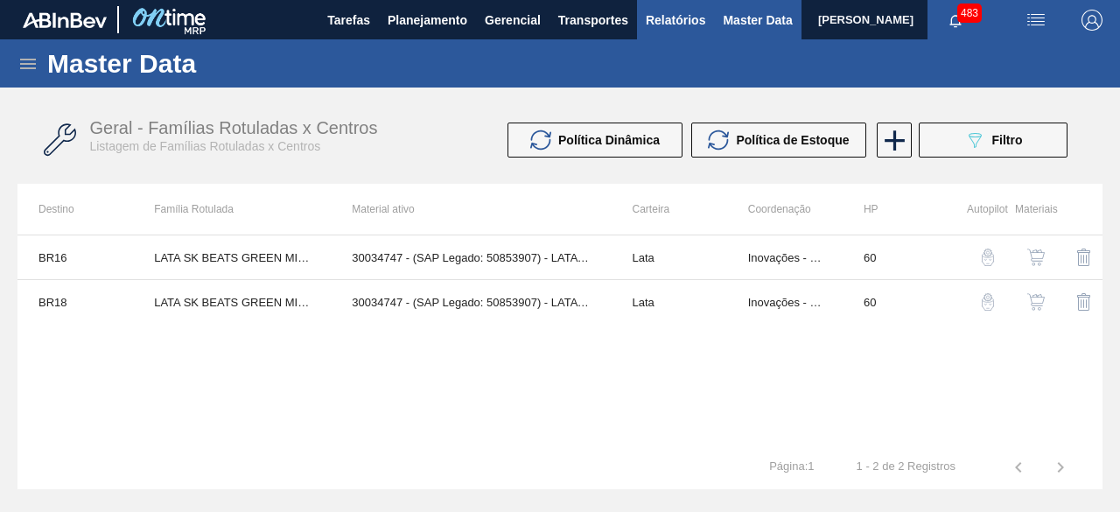
click at [688, 22] on span "Relatórios" at bounding box center [675, 20] width 59 height 21
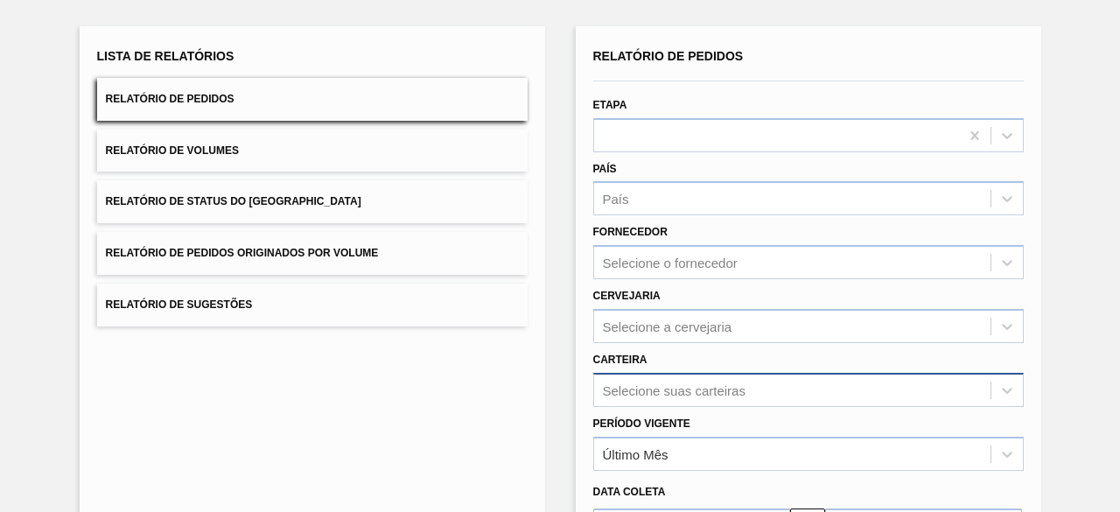
click at [670, 386] on div "Selecione suas carteiras" at bounding box center [808, 390] width 430 height 34
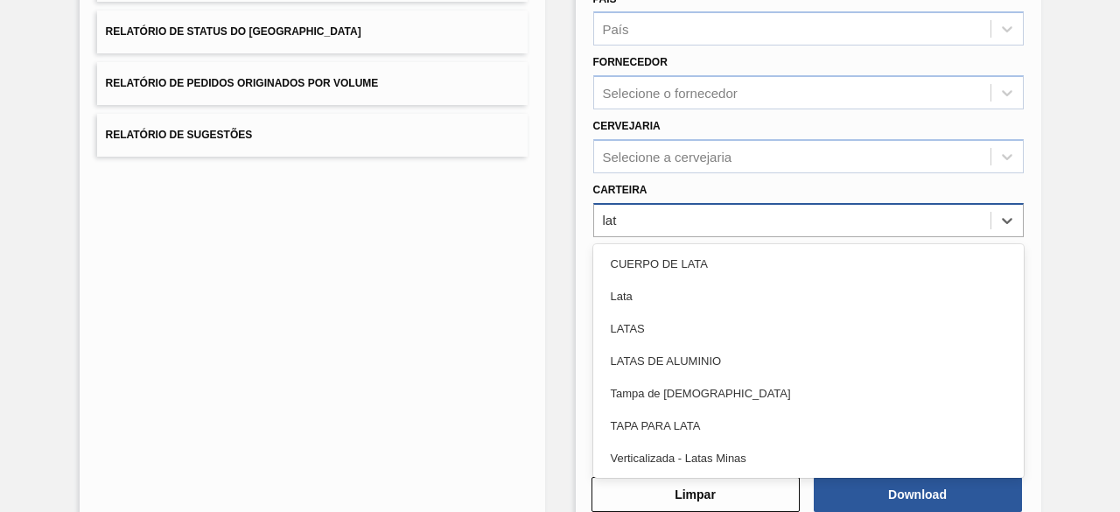
type input "lata"
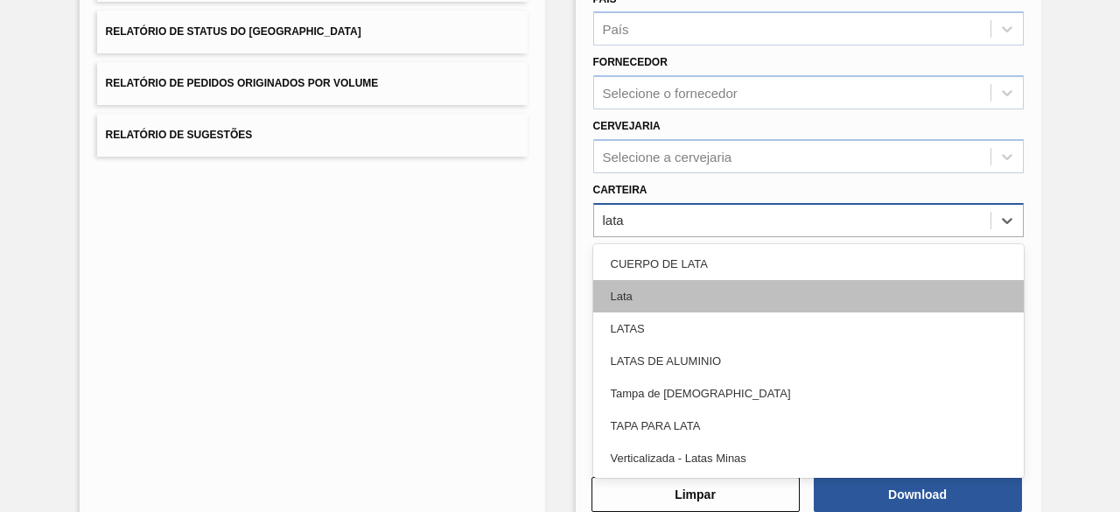
click at [668, 295] on div "Lata" at bounding box center [808, 296] width 430 height 32
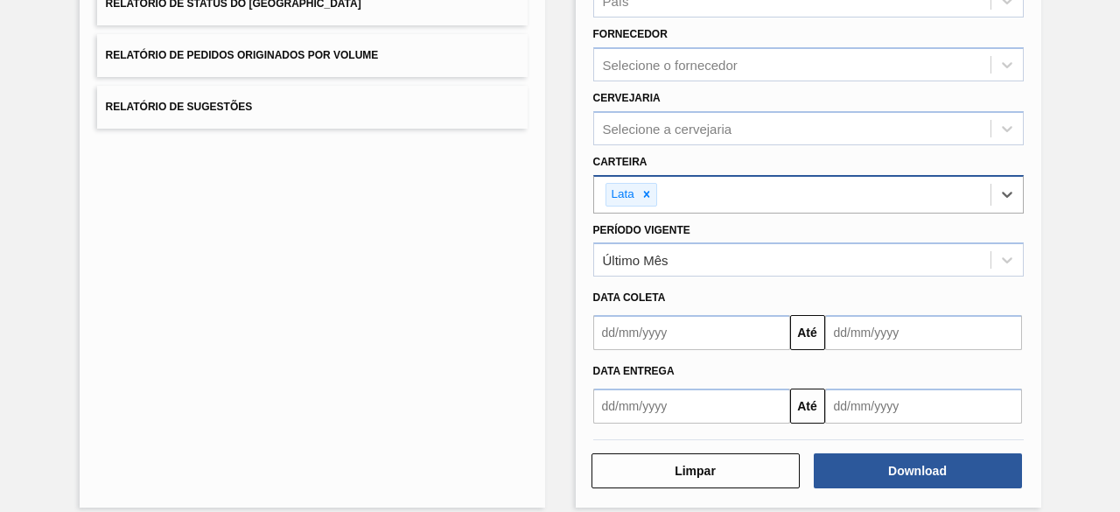
scroll to position [300, 0]
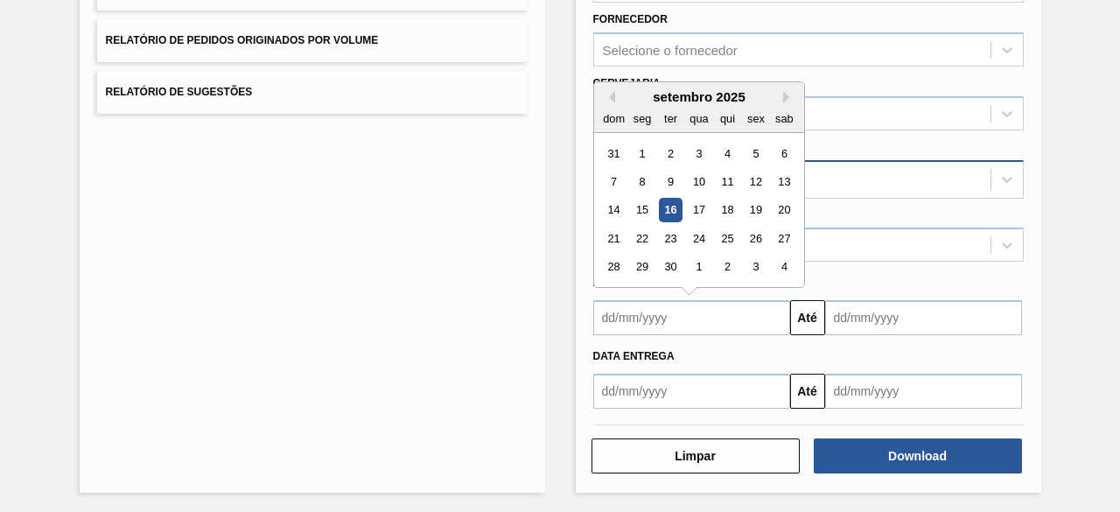
click at [680, 325] on input "text" at bounding box center [691, 317] width 197 height 35
click at [669, 200] on div "16" at bounding box center [670, 211] width 24 height 24
type input "[DATE]"
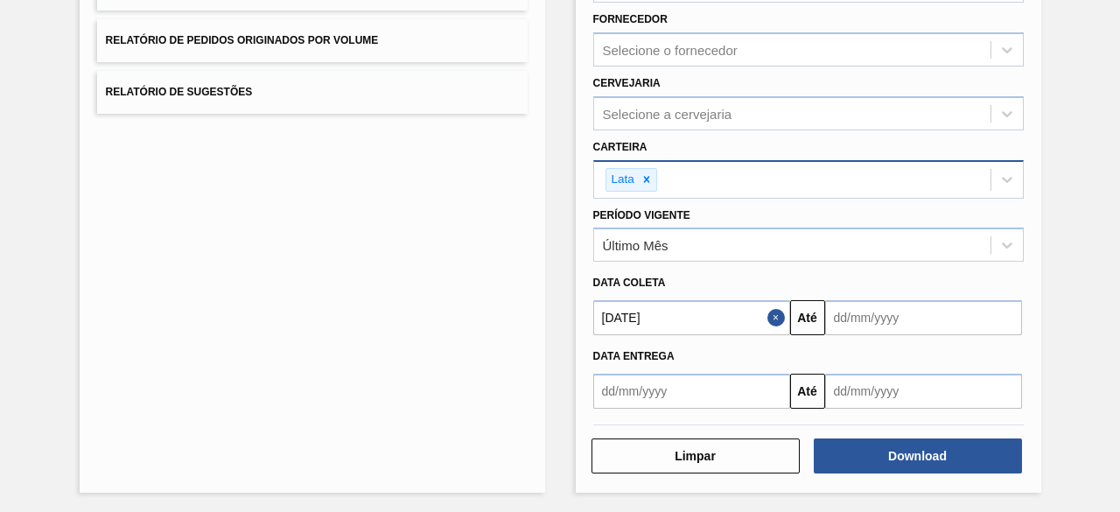
click at [903, 304] on input "text" at bounding box center [923, 317] width 197 height 35
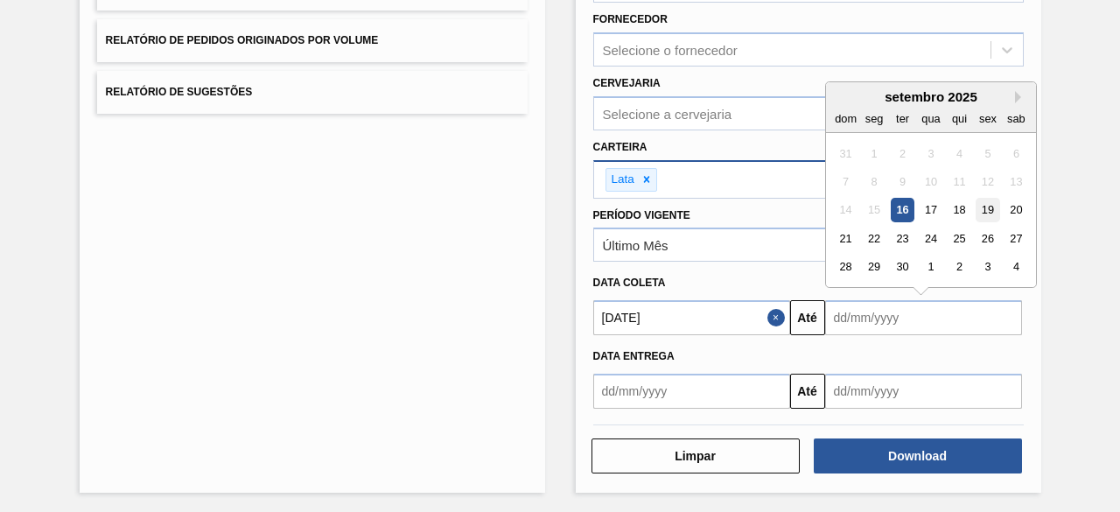
click at [987, 204] on div "19" at bounding box center [987, 211] width 24 height 24
type input "[DATE]"
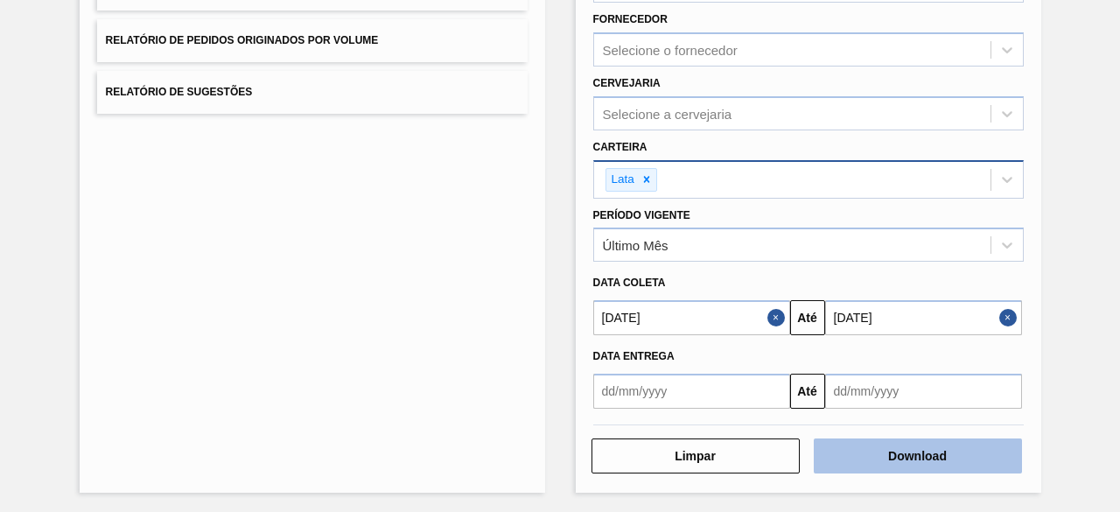
click at [947, 457] on button "Download" at bounding box center [918, 455] width 208 height 35
click at [908, 447] on button "Download" at bounding box center [918, 455] width 208 height 35
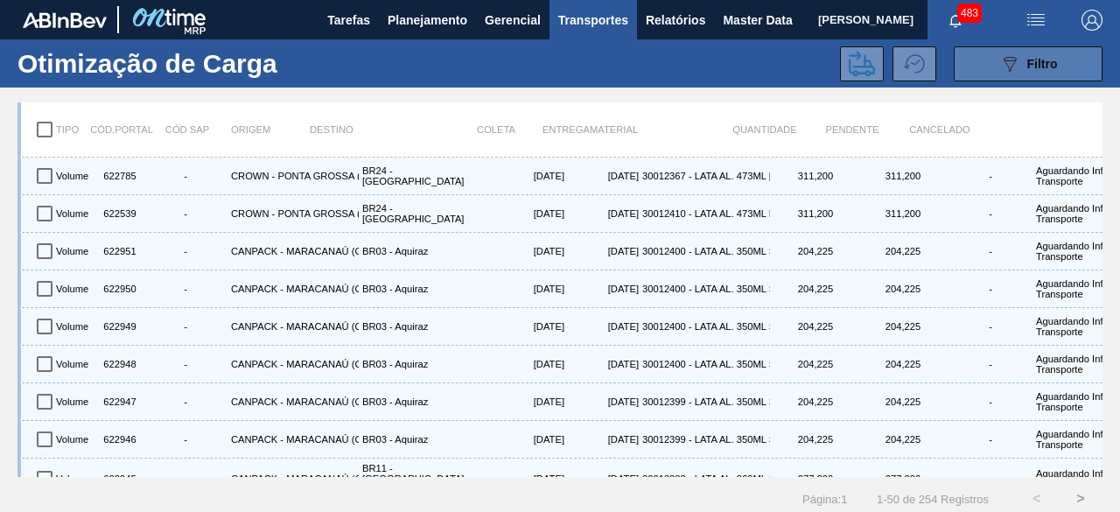
click at [1045, 53] on div "089F7B8B-B2A5-4AFE-B5C0-19BA573D28AC Filtro" at bounding box center [1028, 63] width 59 height 21
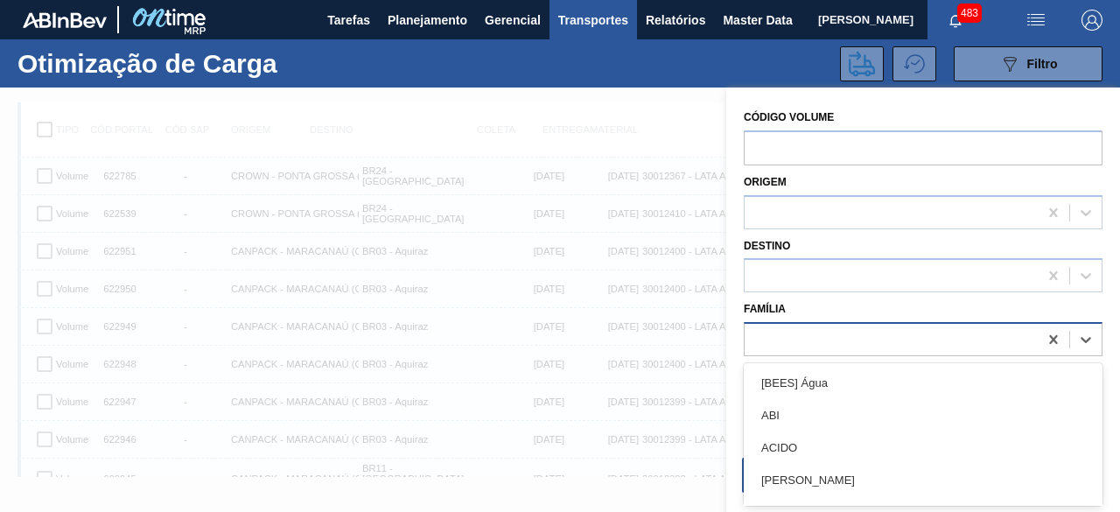
scroll to position [22, 0]
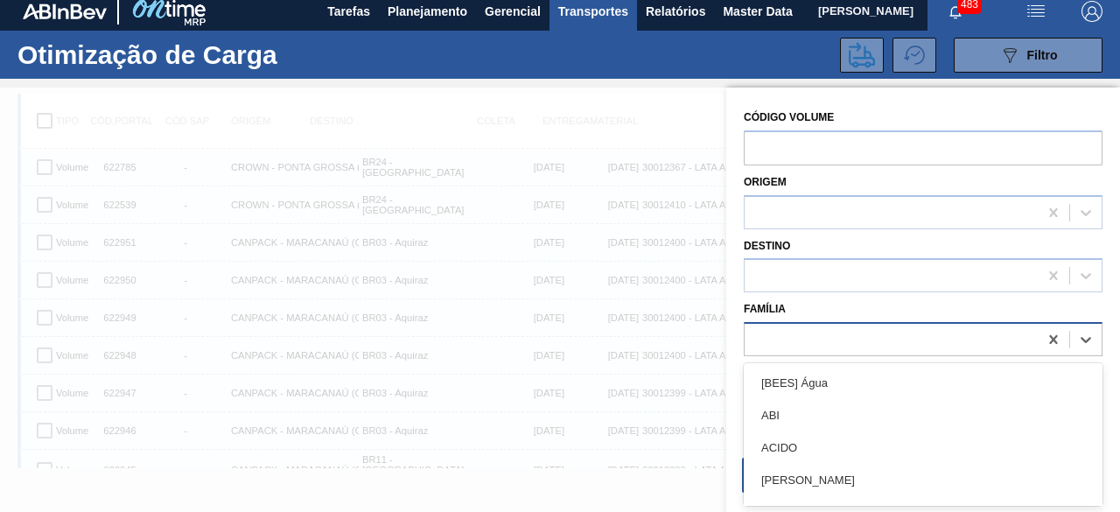
click at [826, 324] on div at bounding box center [923, 339] width 359 height 34
type input "lata"
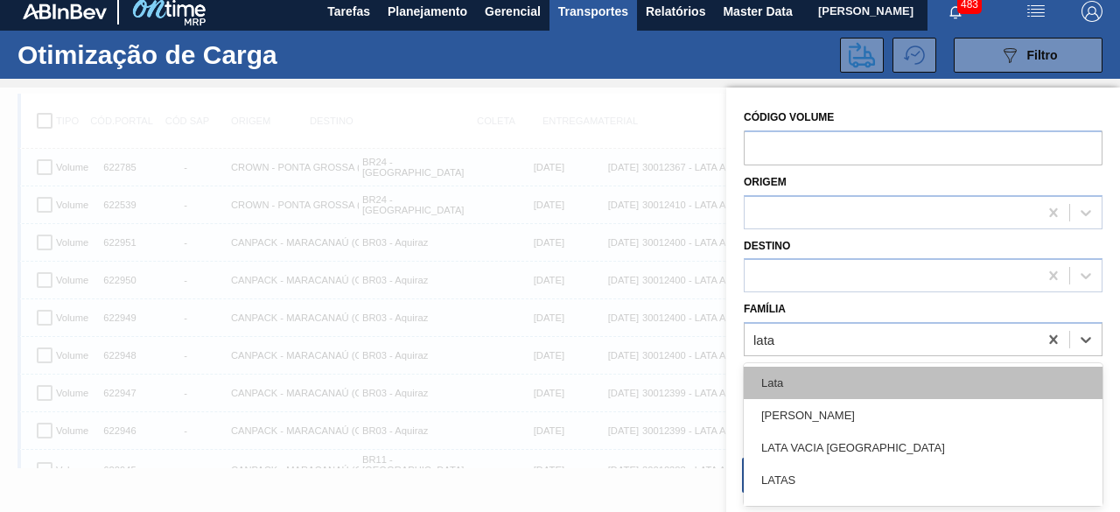
click at [801, 370] on div "Lata" at bounding box center [923, 383] width 359 height 32
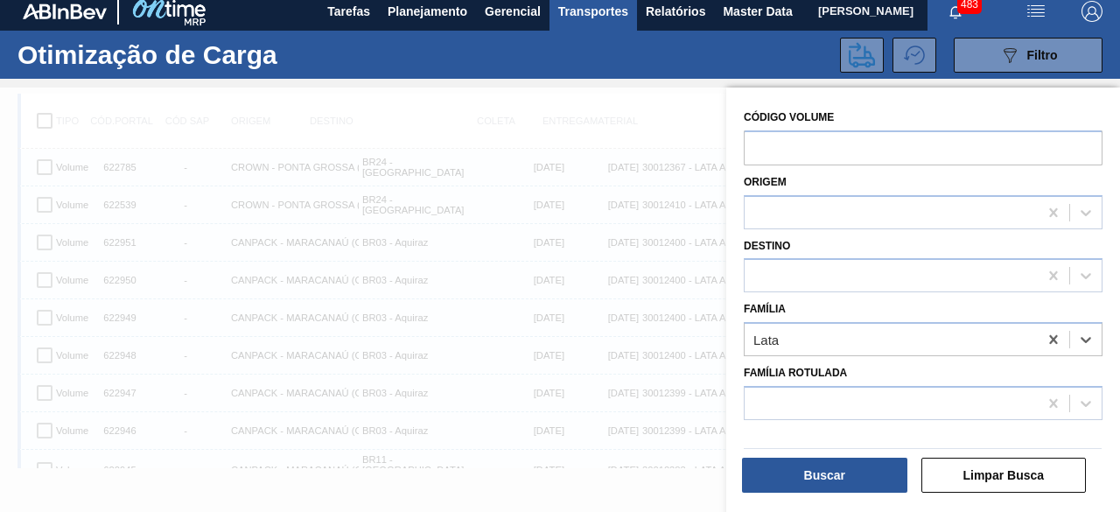
scroll to position [175, 0]
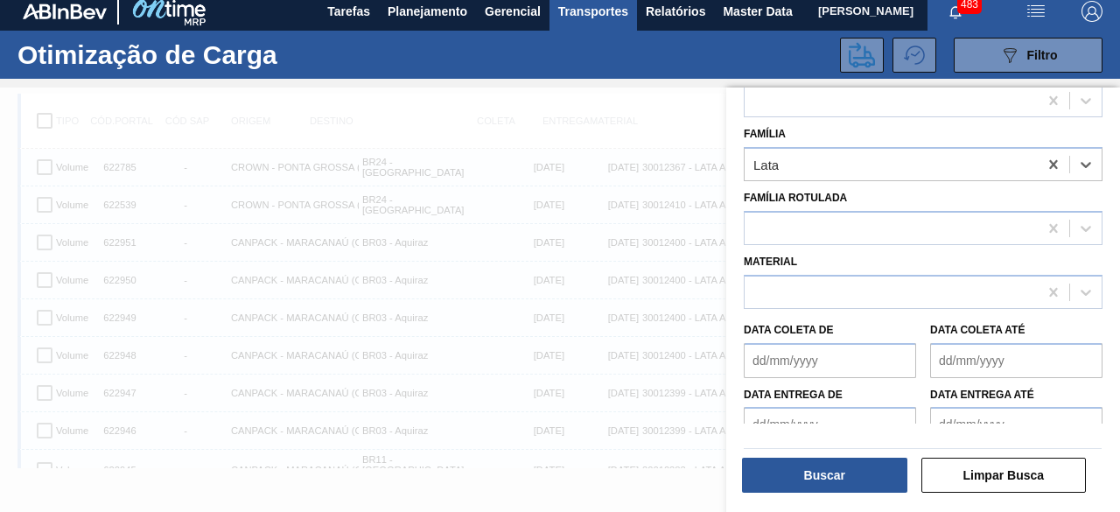
click at [804, 370] on de "Data coleta de" at bounding box center [830, 360] width 172 height 35
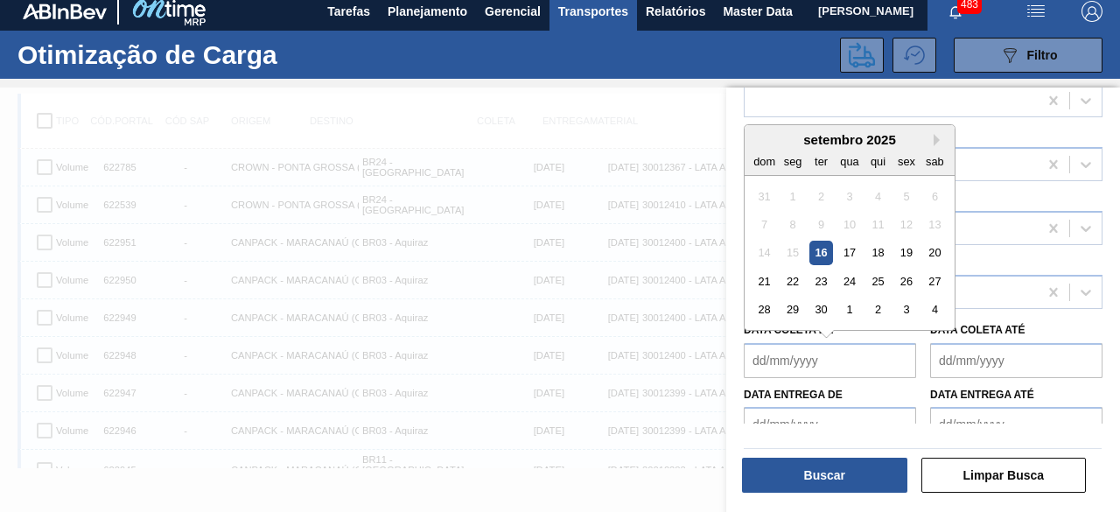
click at [821, 251] on div "16" at bounding box center [821, 253] width 24 height 24
type de "[DATE]"
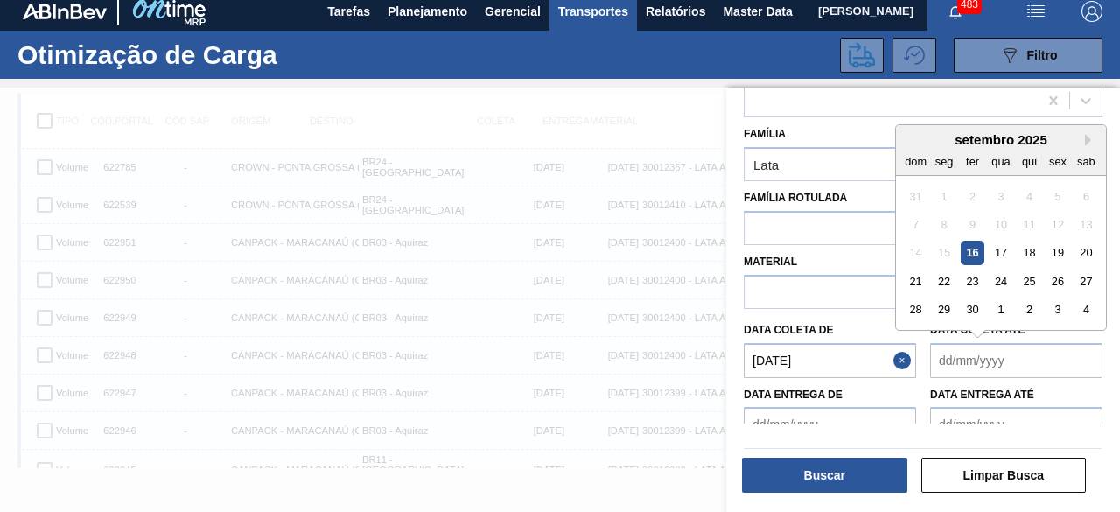
click at [962, 356] on até "Data coleta até" at bounding box center [1016, 360] width 172 height 35
click at [1057, 246] on div "19" at bounding box center [1057, 253] width 24 height 24
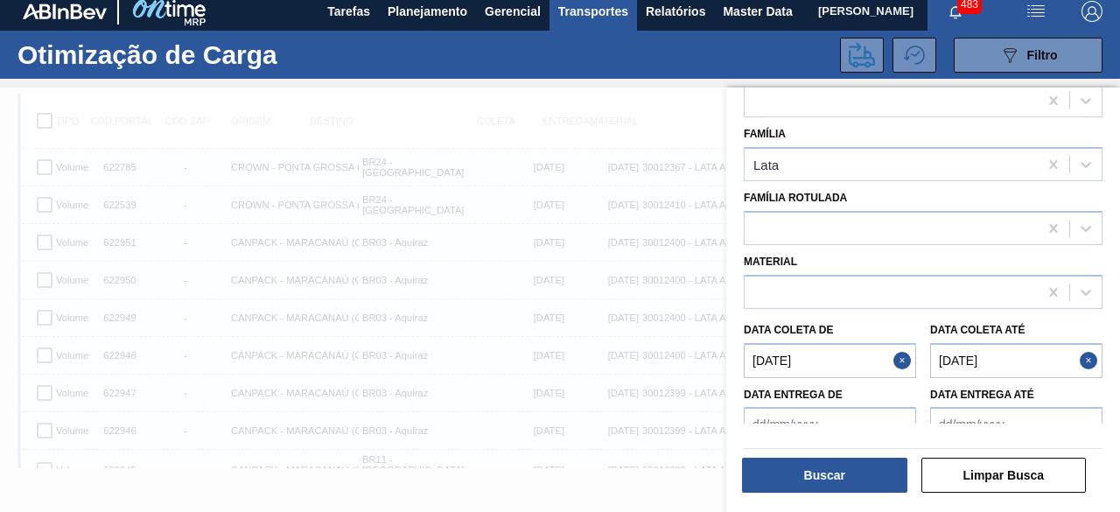
type até "19/09/2025"
click at [863, 483] on button "Buscar" at bounding box center [824, 475] width 165 height 35
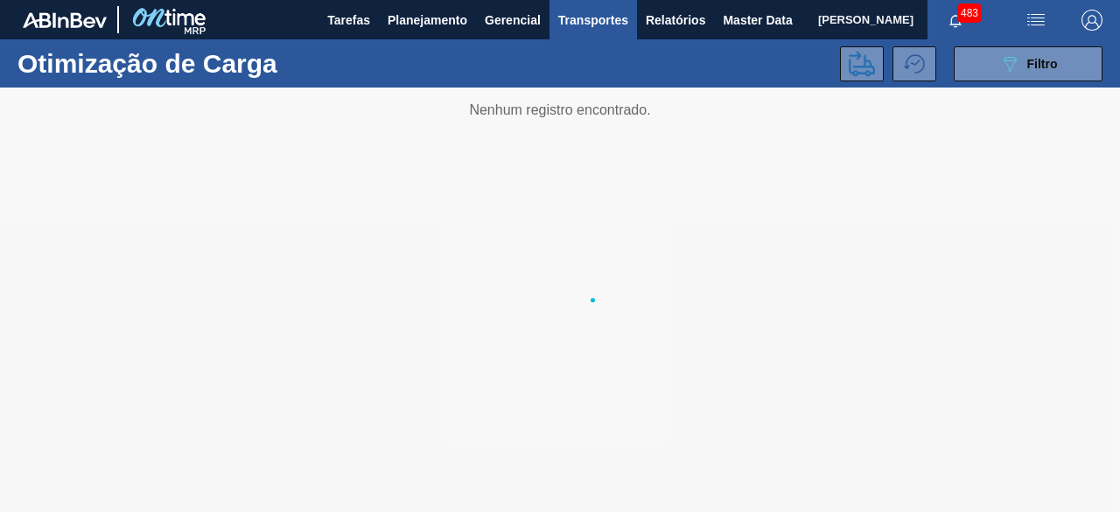
scroll to position [0, 0]
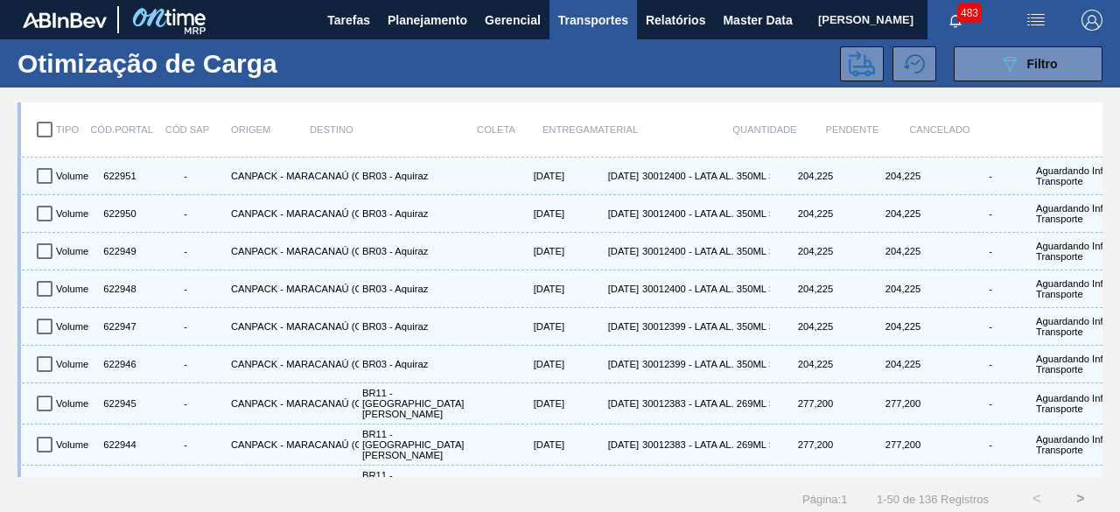
click at [47, 125] on input "checkbox" at bounding box center [44, 129] width 37 height 37
checkbox input "true"
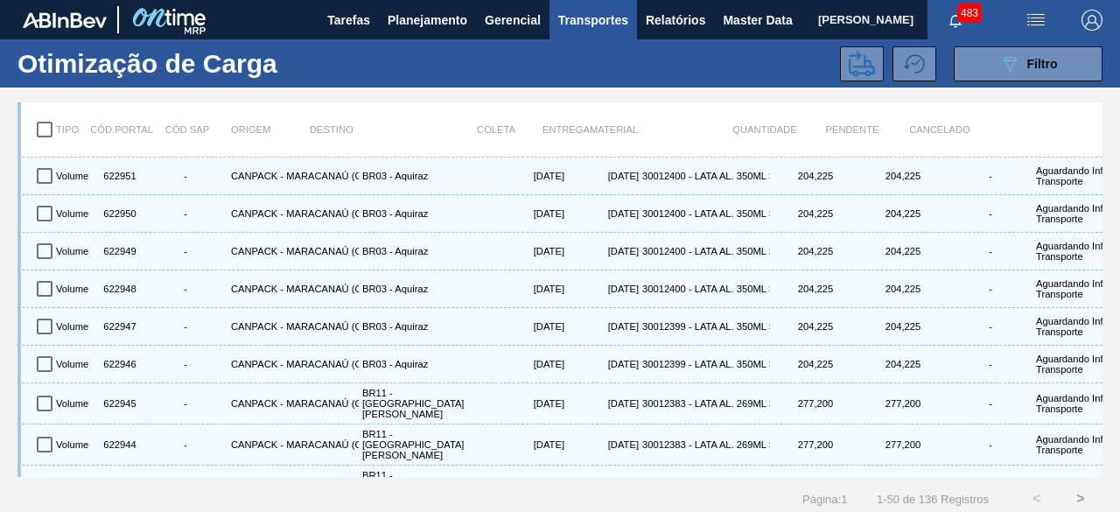
checkbox input "true"
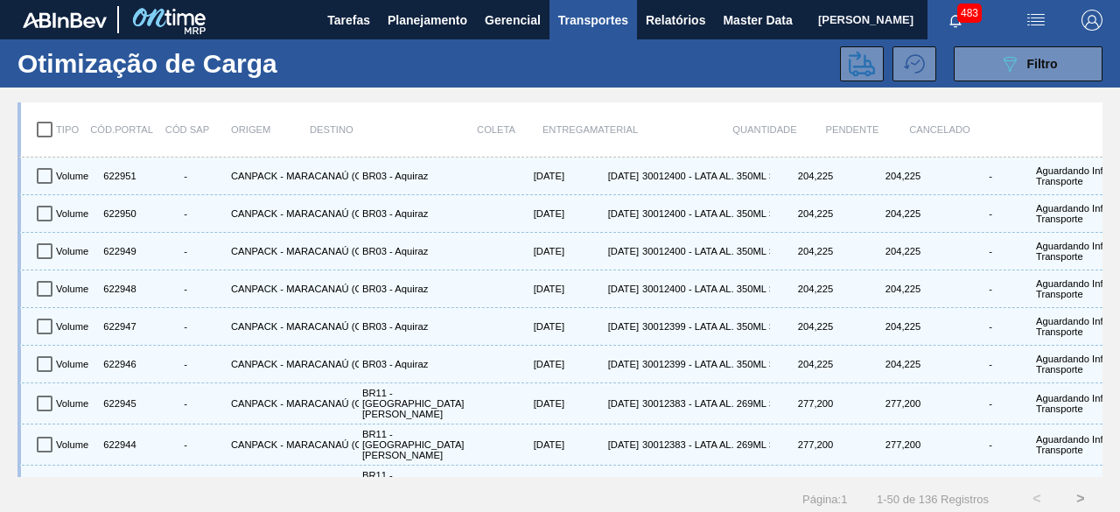
checkbox input "true"
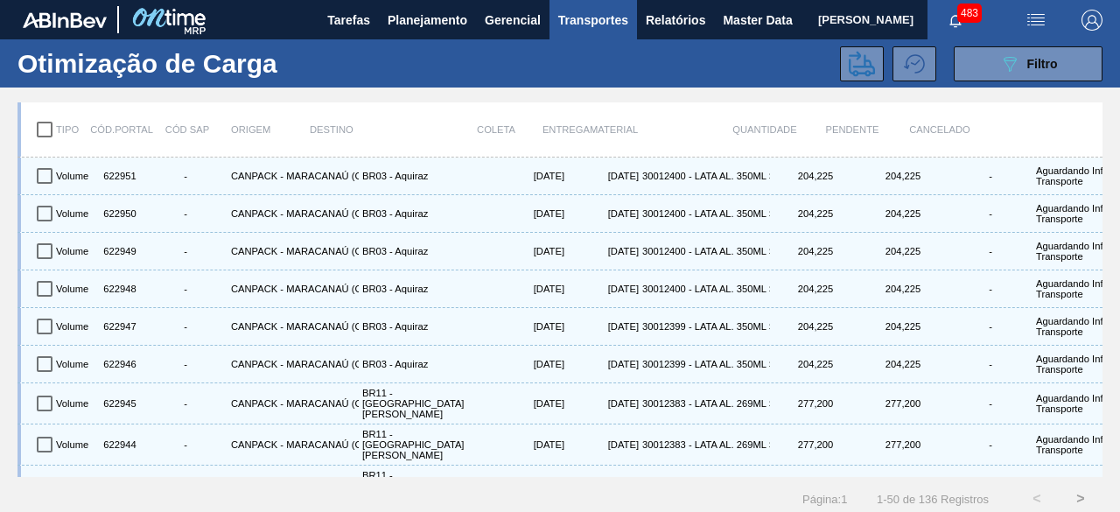
checkbox input "true"
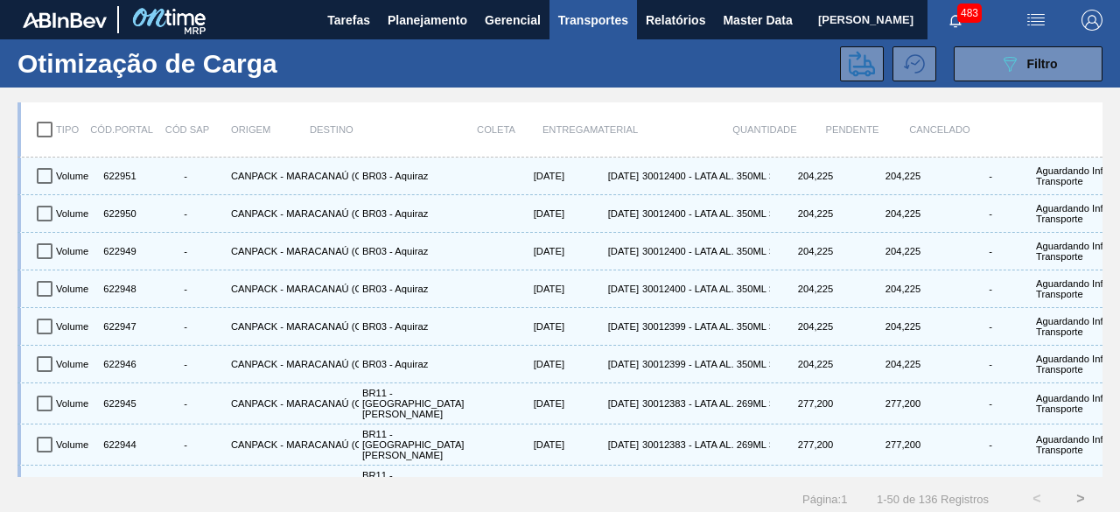
checkbox input "true"
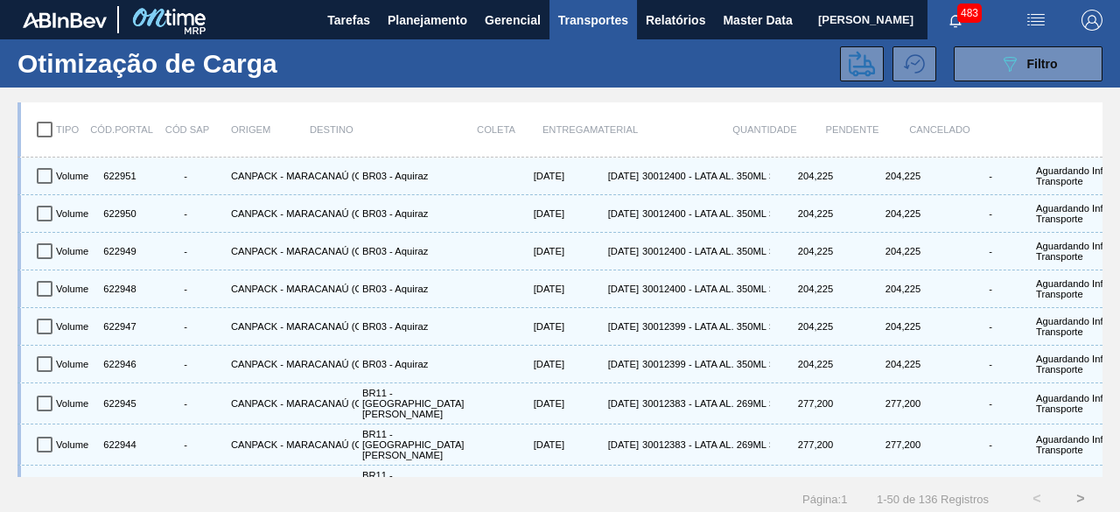
checkbox input "true"
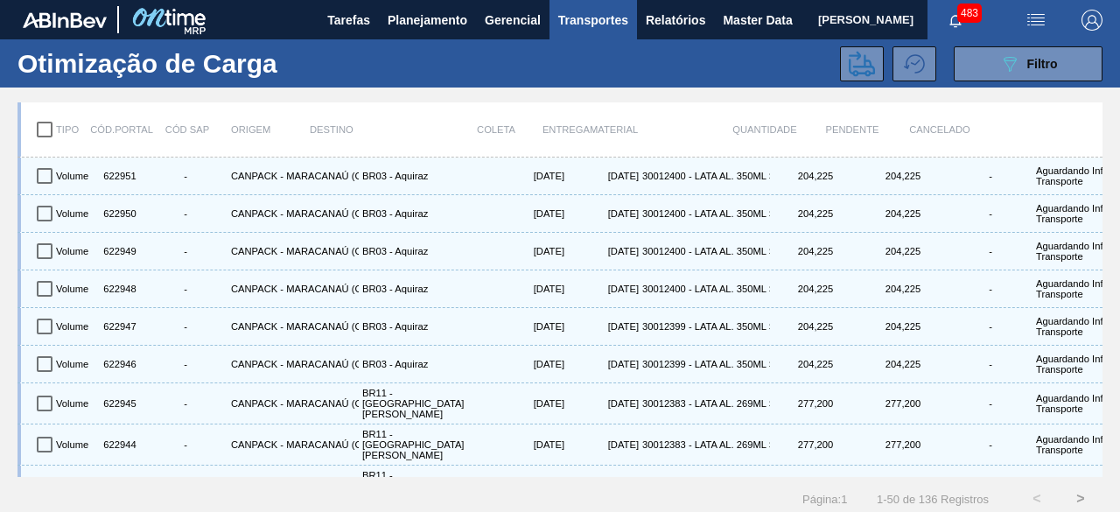
checkbox input "true"
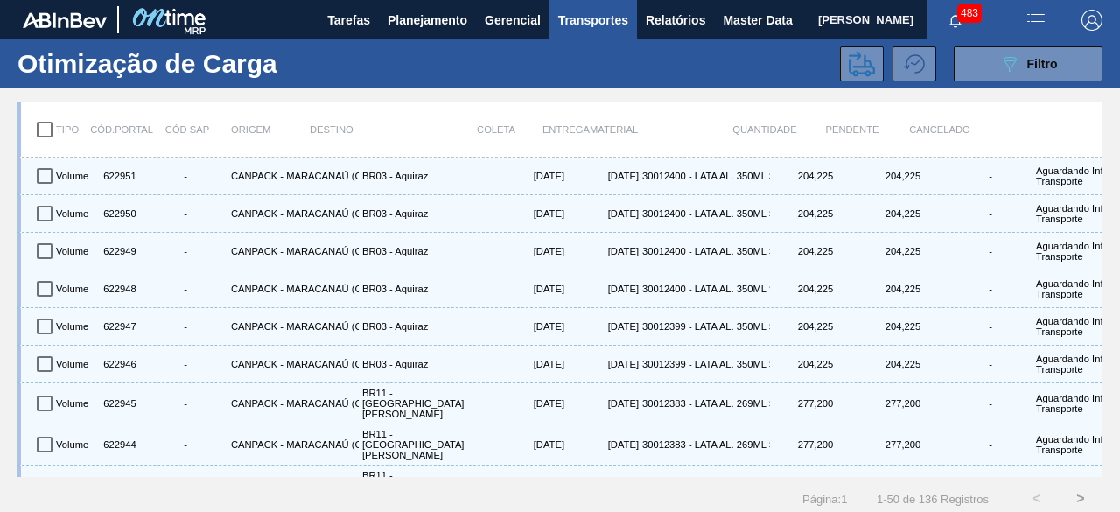
checkbox input "true"
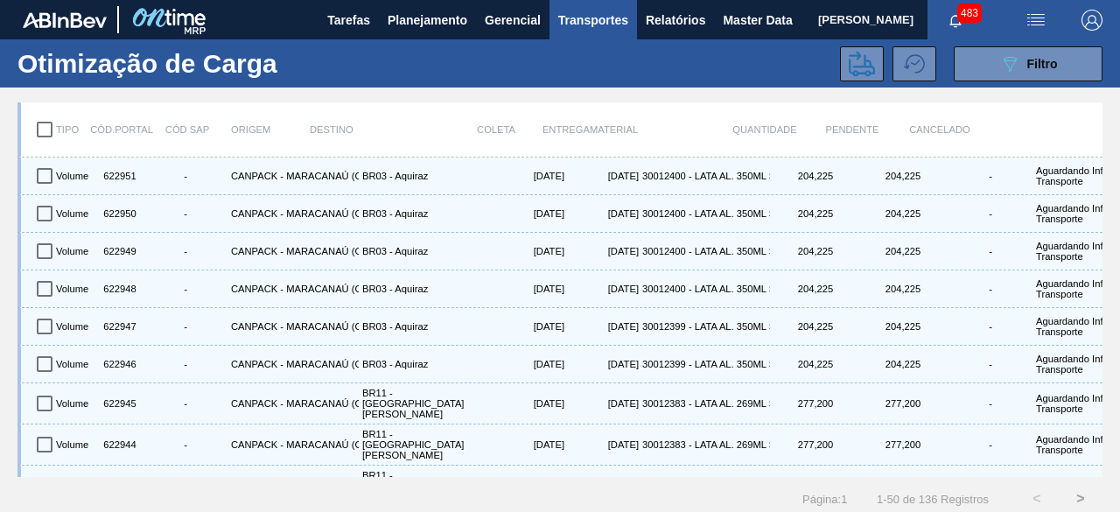
checkbox input "true"
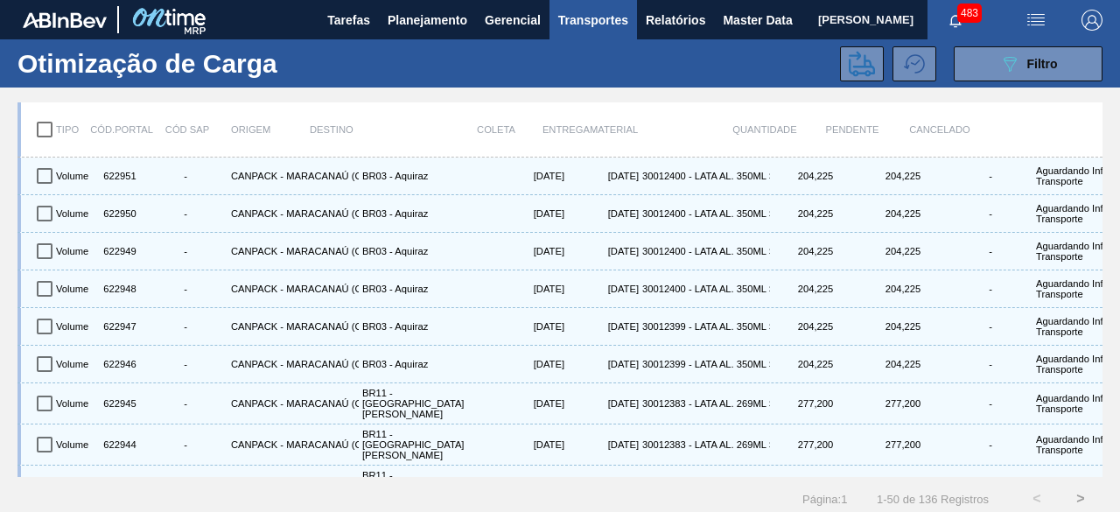
checkbox input "true"
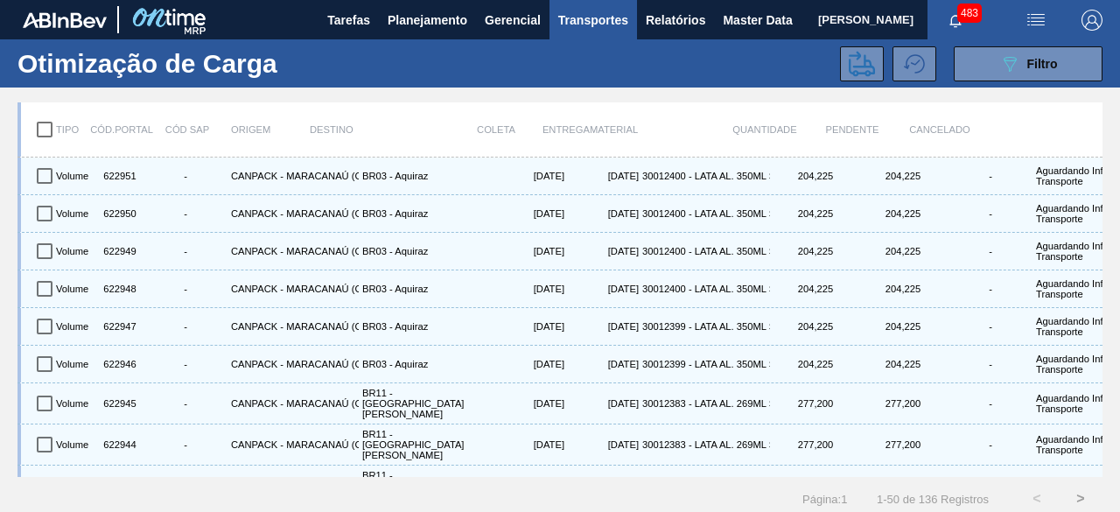
checkbox input "true"
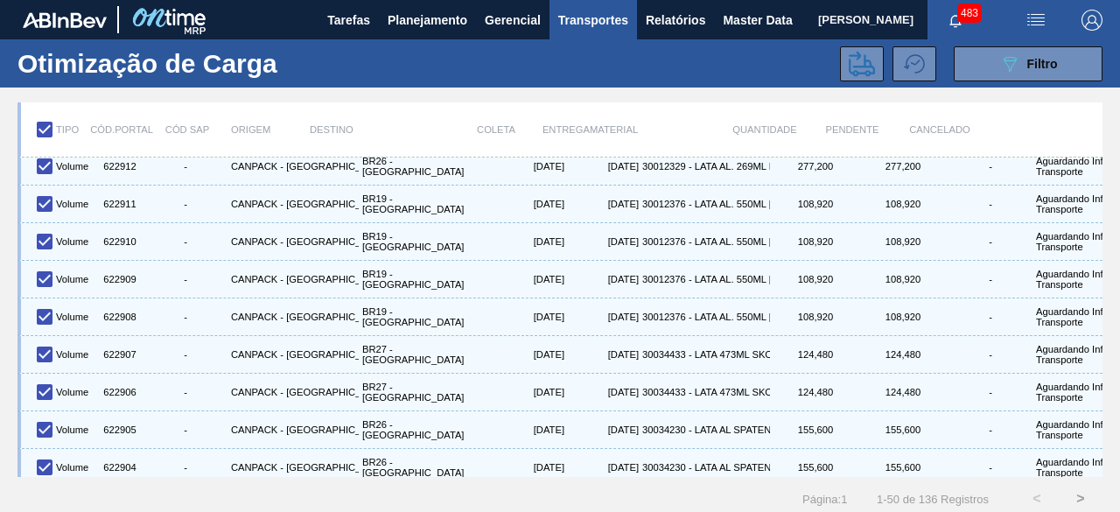
scroll to position [1559, 0]
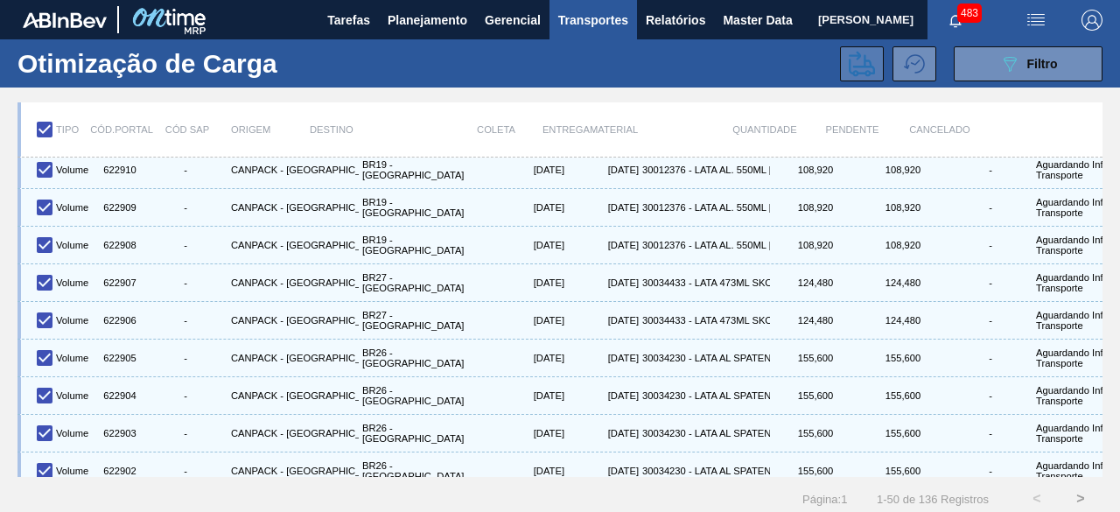
click at [851, 66] on icon at bounding box center [862, 63] width 26 height 25
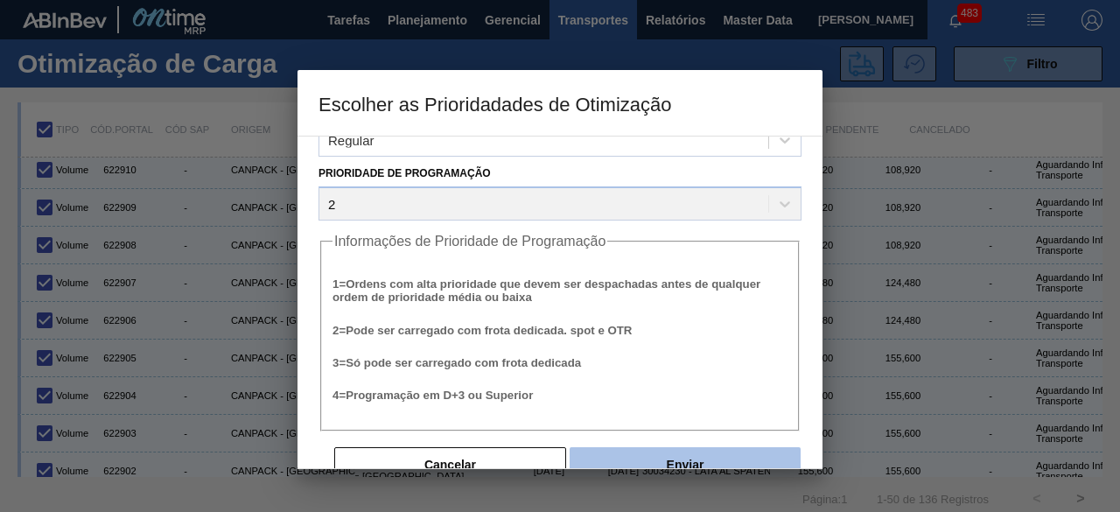
scroll to position [66, 0]
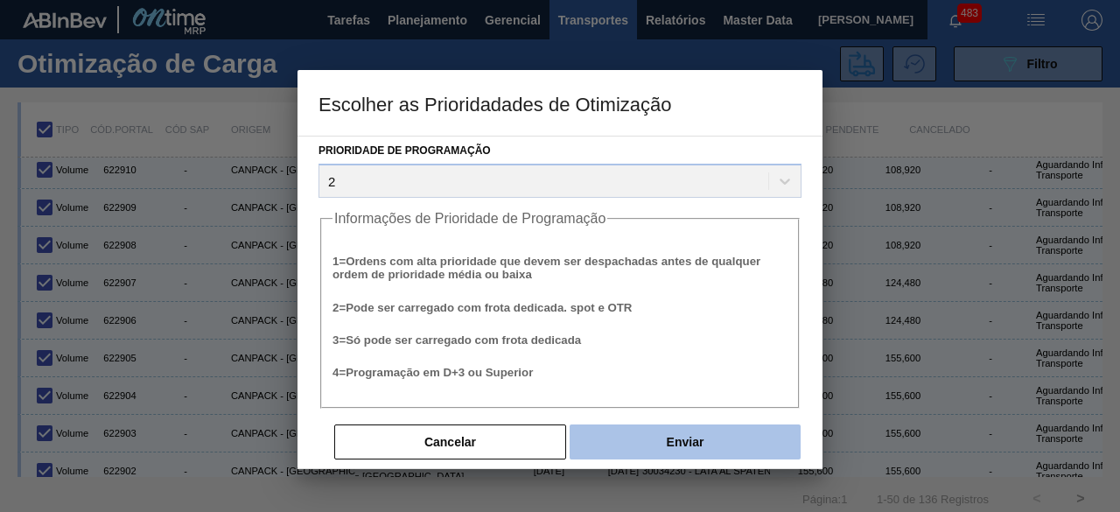
click at [691, 444] on button "Enviar" at bounding box center [684, 441] width 231 height 35
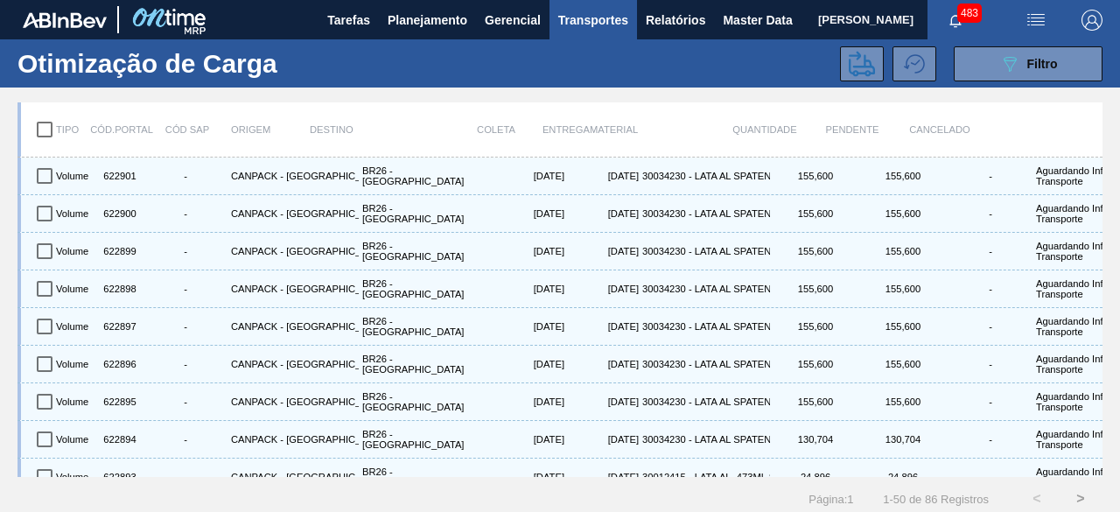
click at [41, 130] on input "checkbox" at bounding box center [44, 129] width 37 height 37
checkbox input "true"
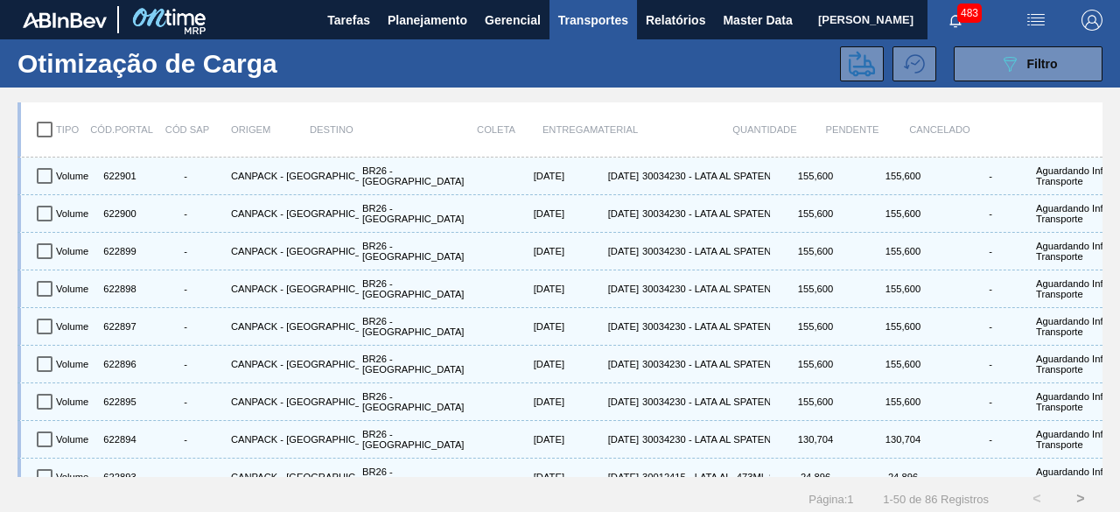
checkbox input "true"
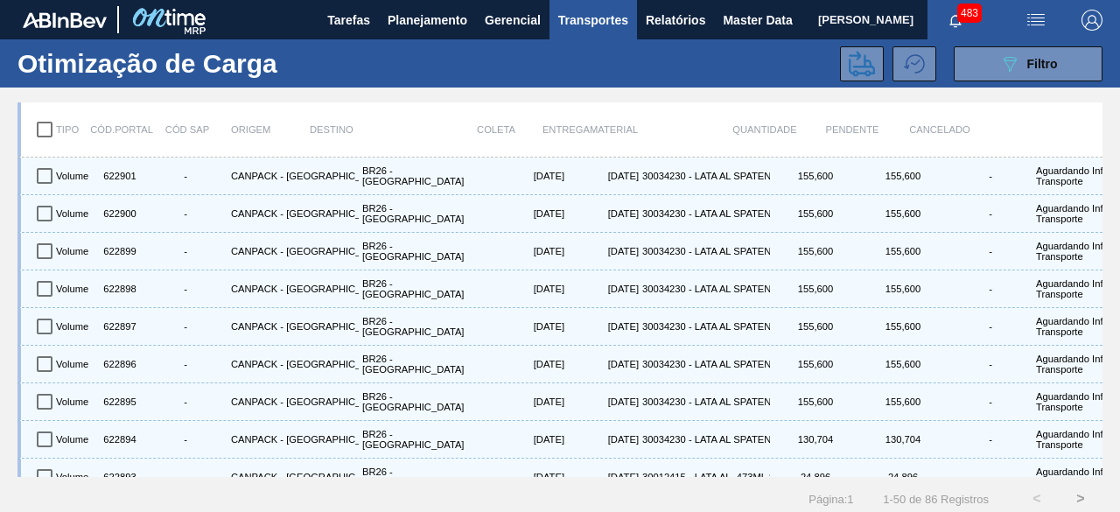
checkbox input "true"
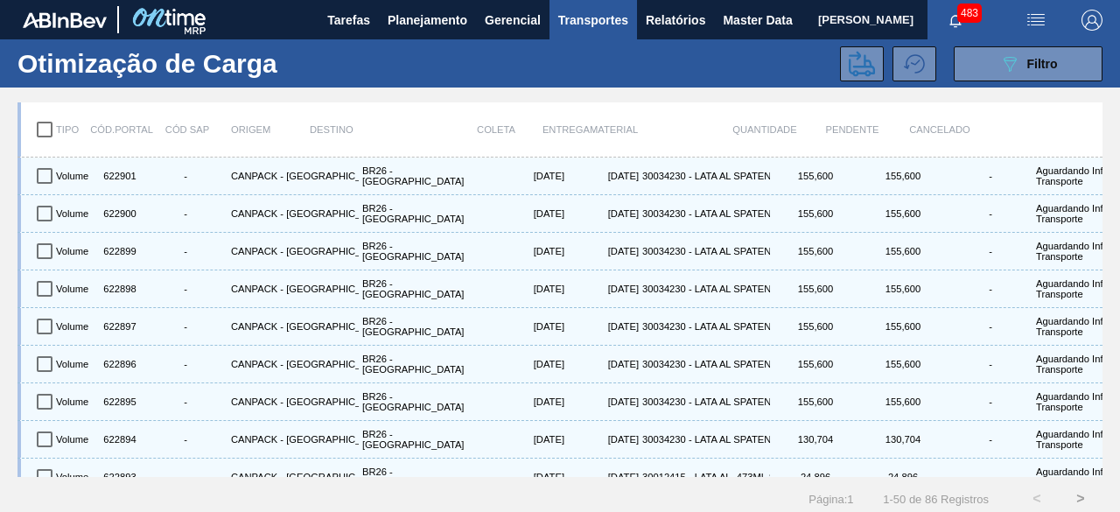
checkbox input "true"
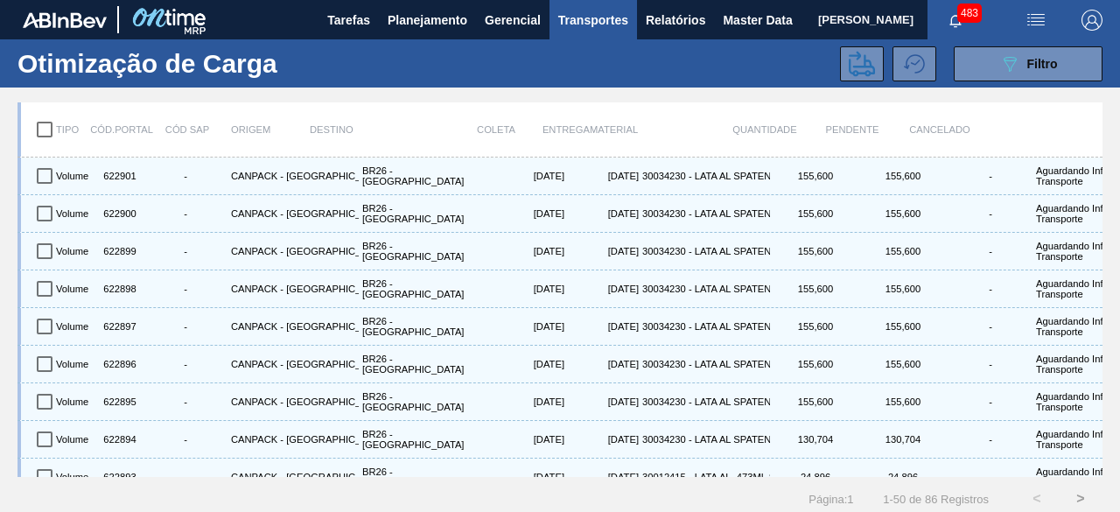
checkbox input "true"
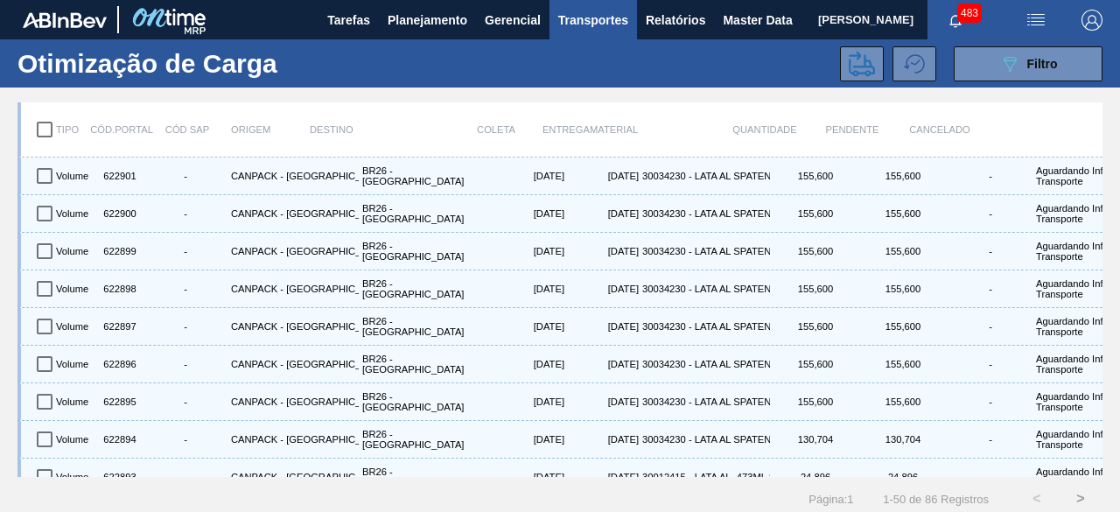
checkbox input "true"
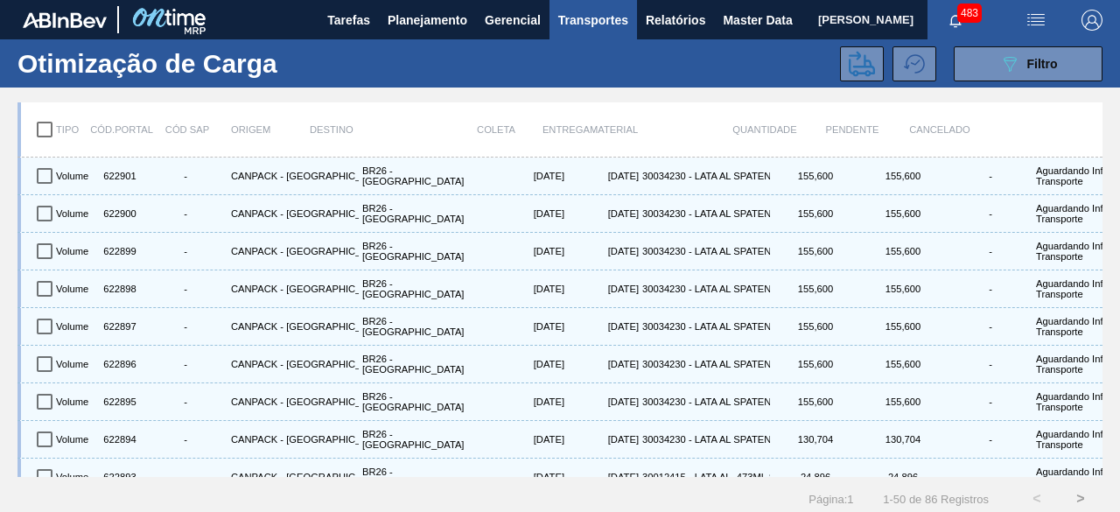
checkbox input "true"
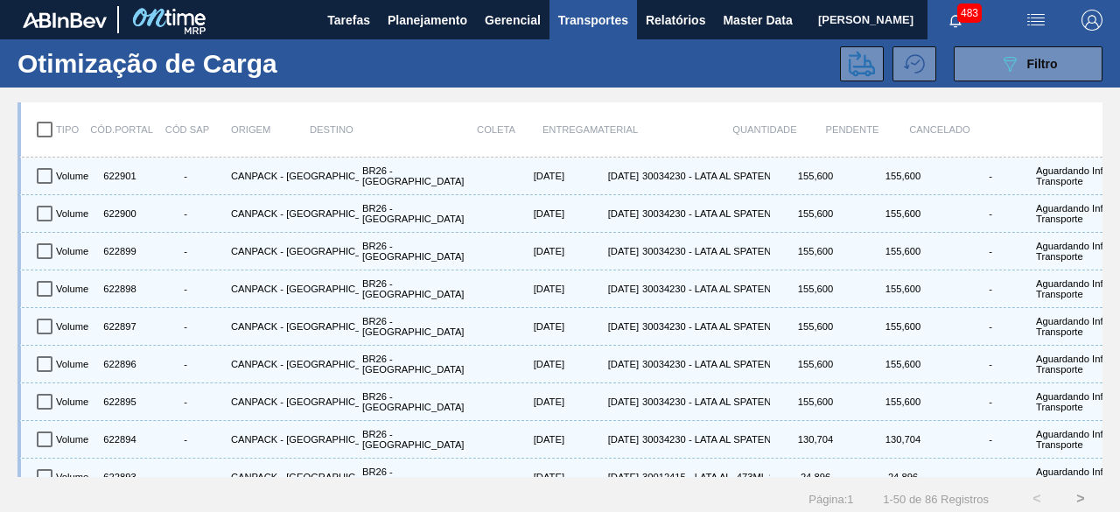
checkbox input "true"
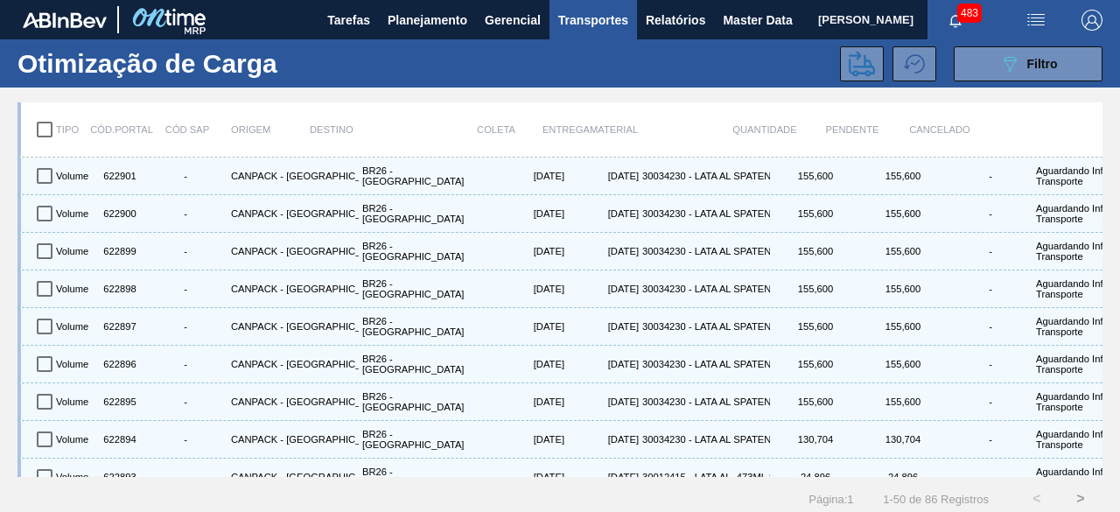
checkbox input "true"
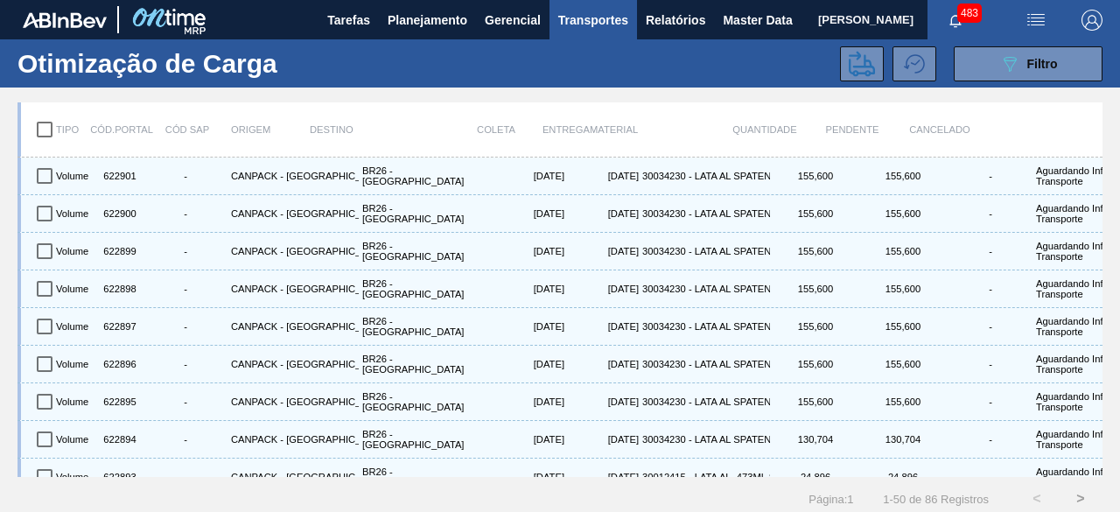
checkbox input "true"
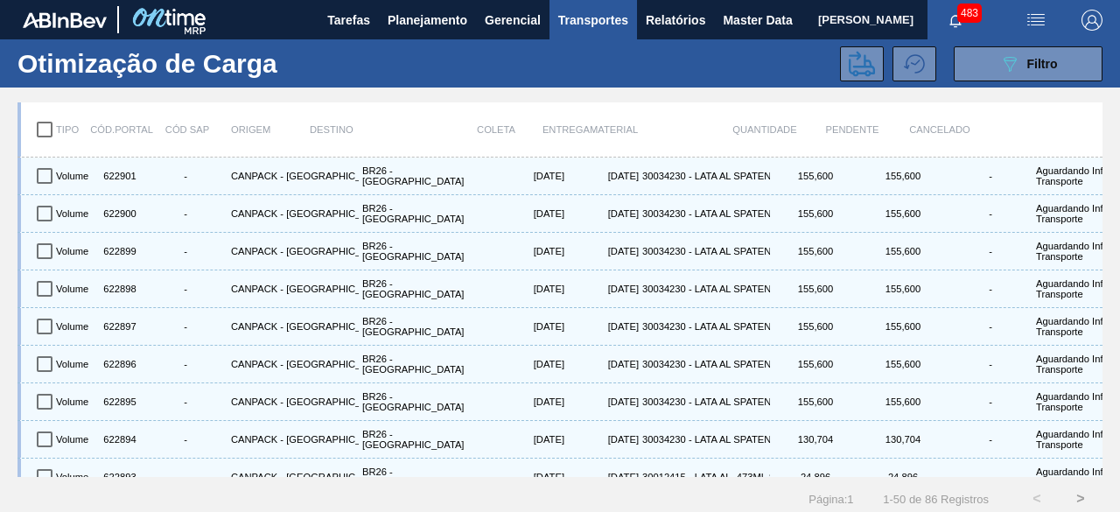
checkbox input "true"
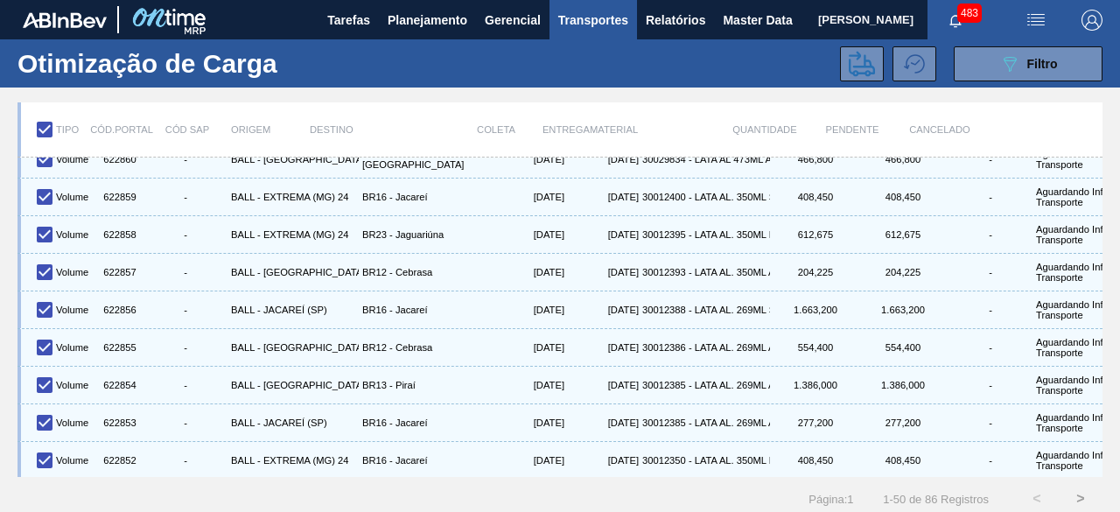
scroll to position [22, 0]
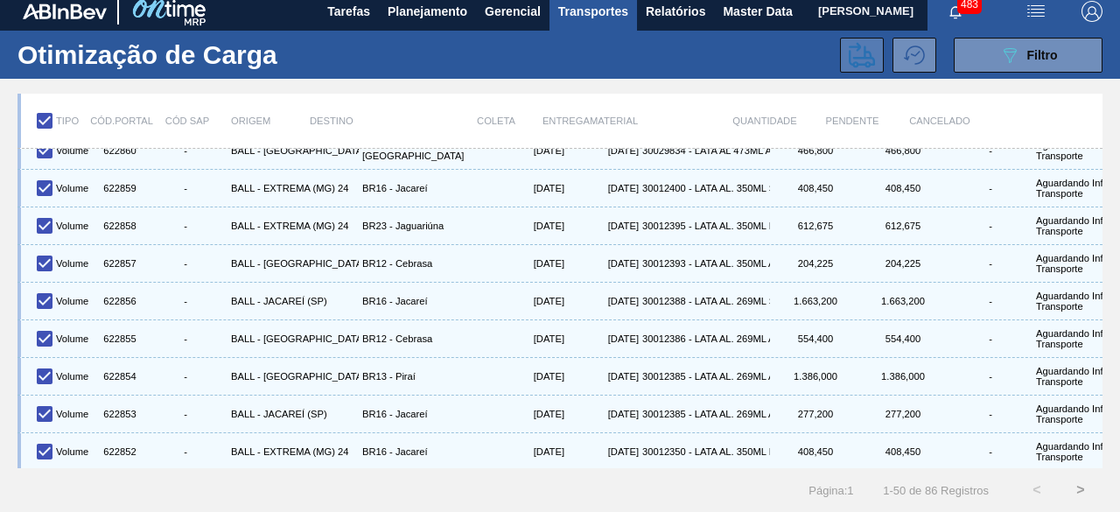
click at [849, 47] on icon at bounding box center [862, 54] width 26 height 25
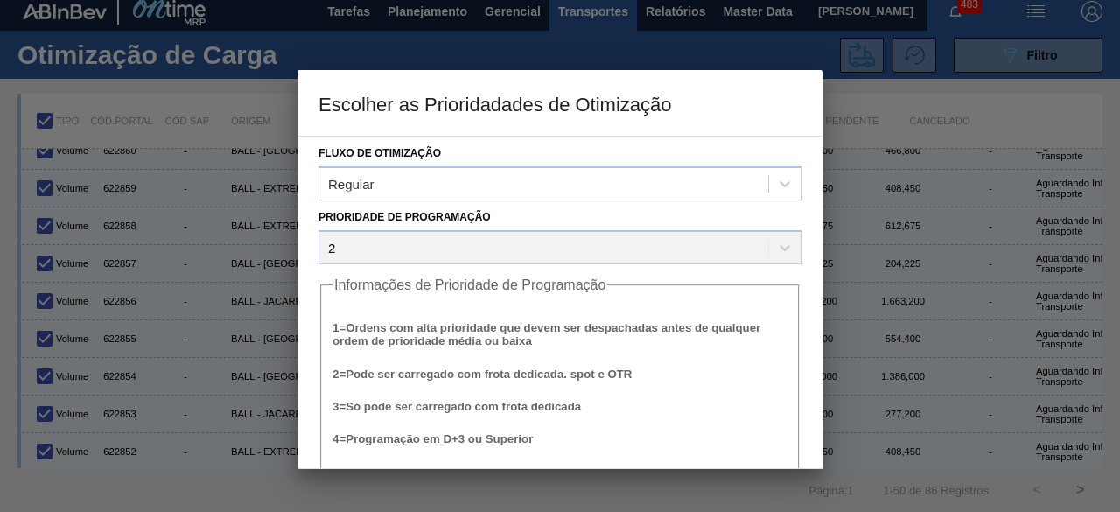
scroll to position [66, 0]
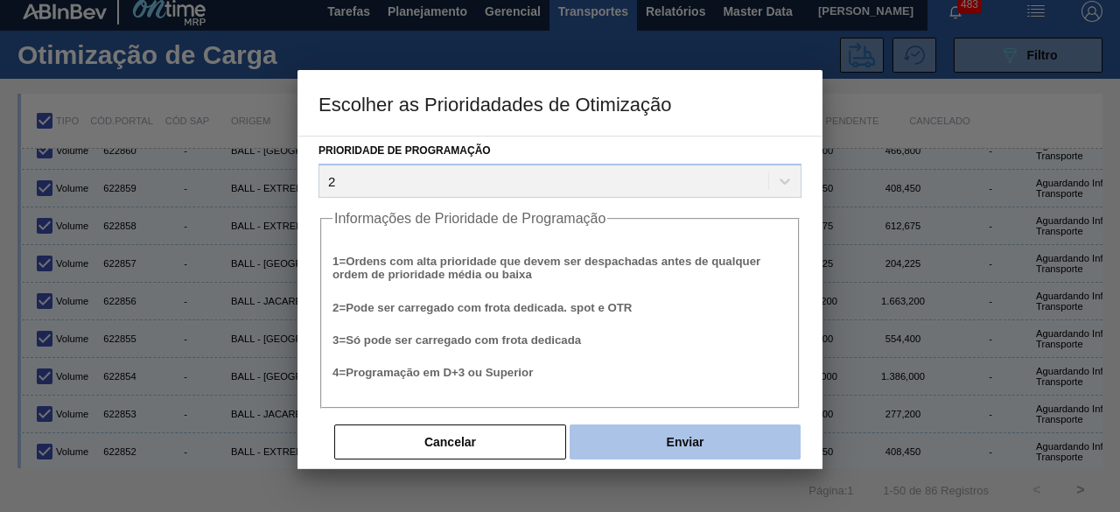
click at [724, 442] on button "Enviar" at bounding box center [684, 441] width 231 height 35
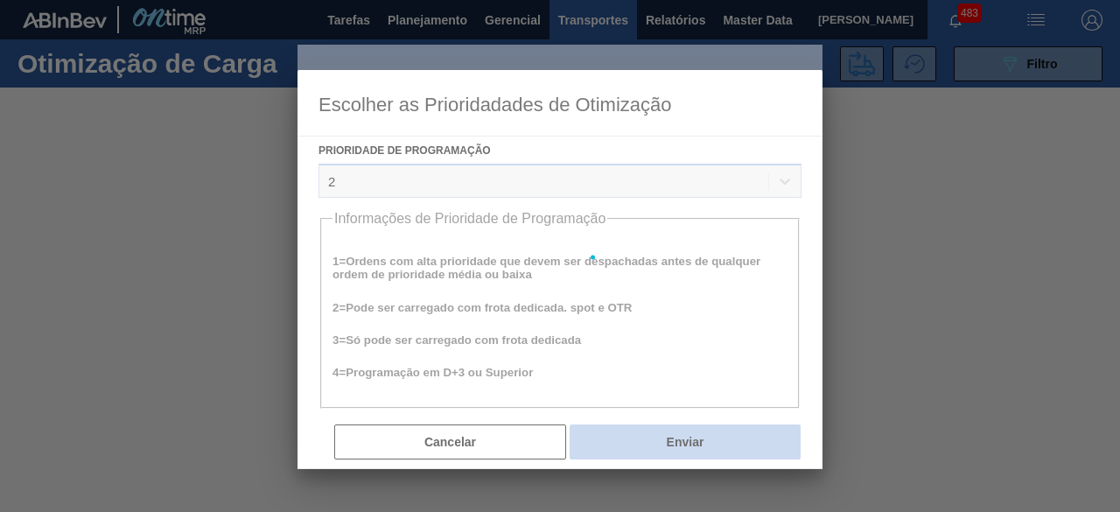
scroll to position [0, 0]
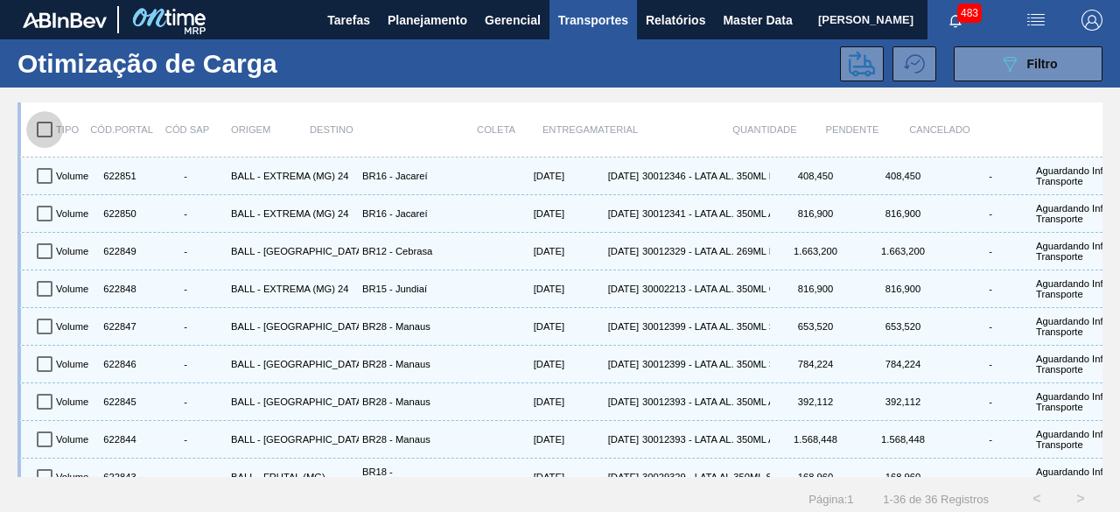
click at [44, 126] on input "checkbox" at bounding box center [44, 129] width 37 height 37
checkbox input "true"
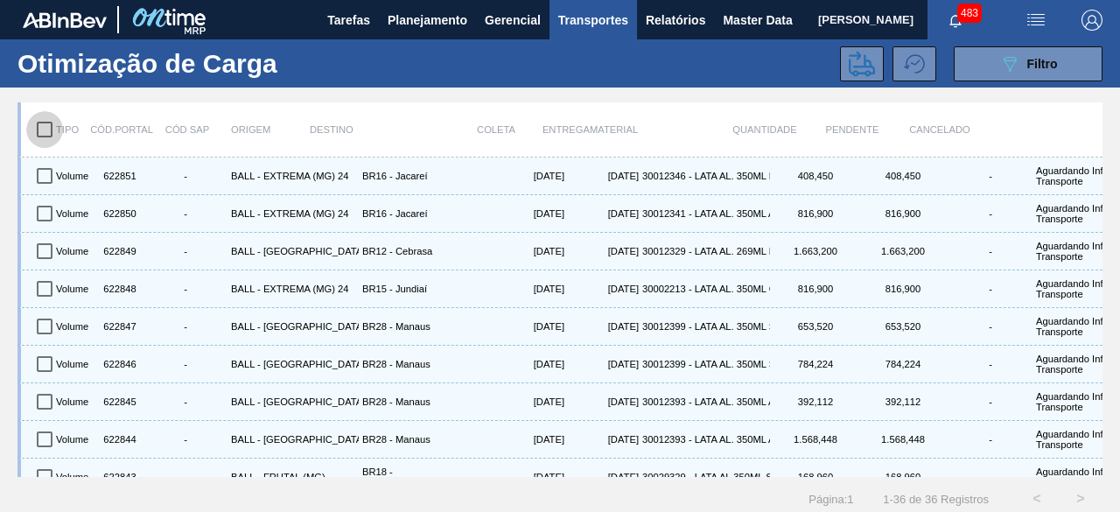
checkbox input "true"
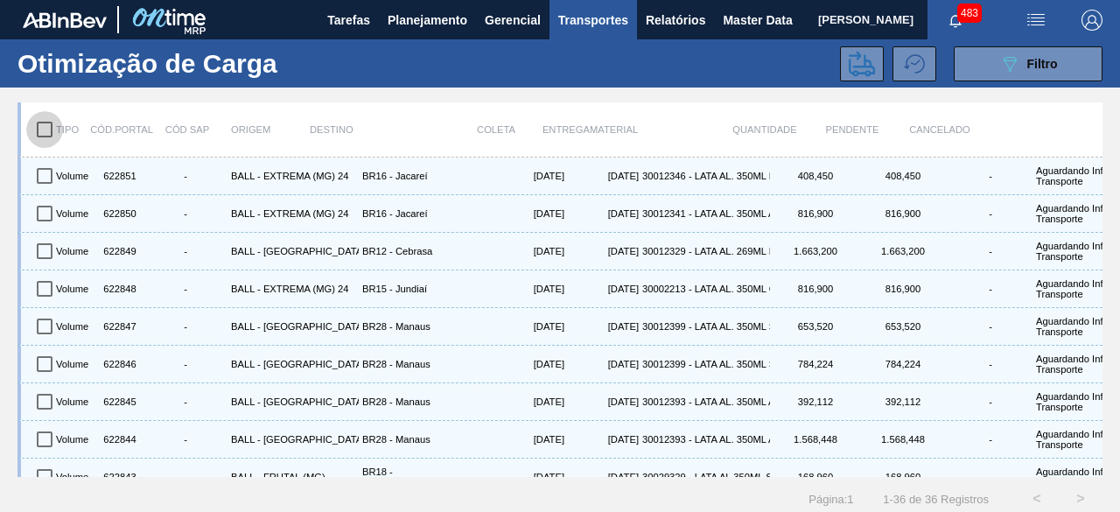
checkbox input "true"
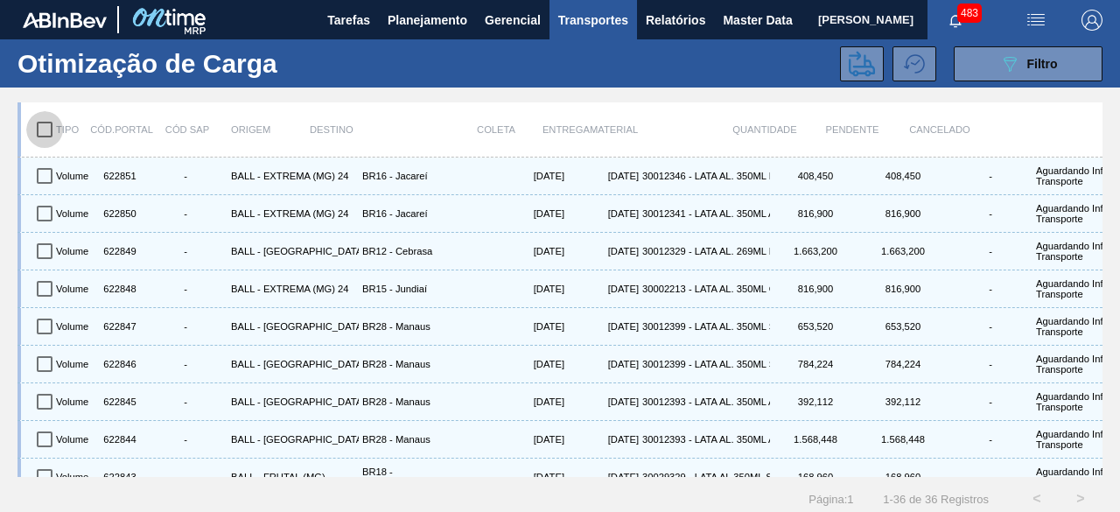
checkbox input "true"
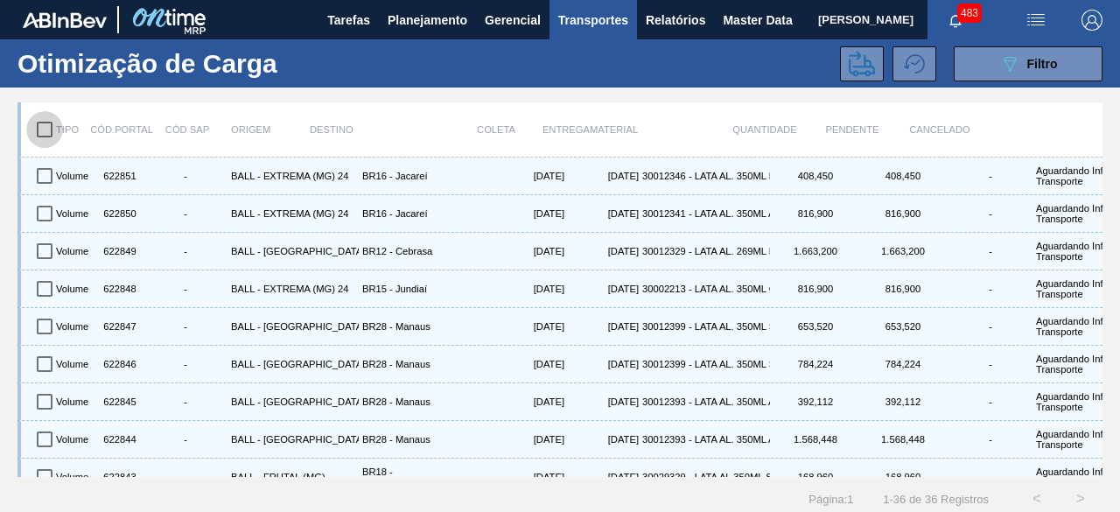
checkbox input "true"
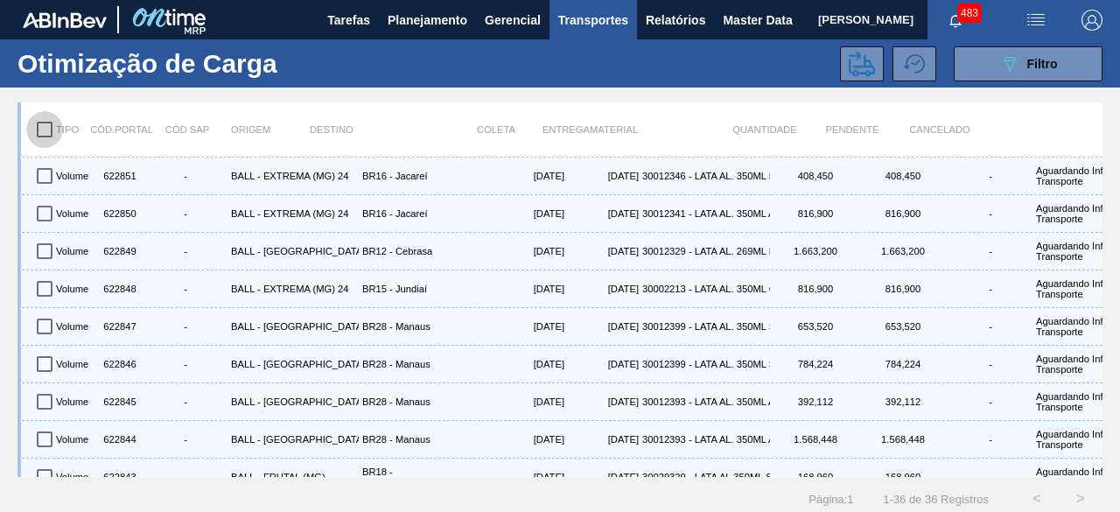
checkbox input "true"
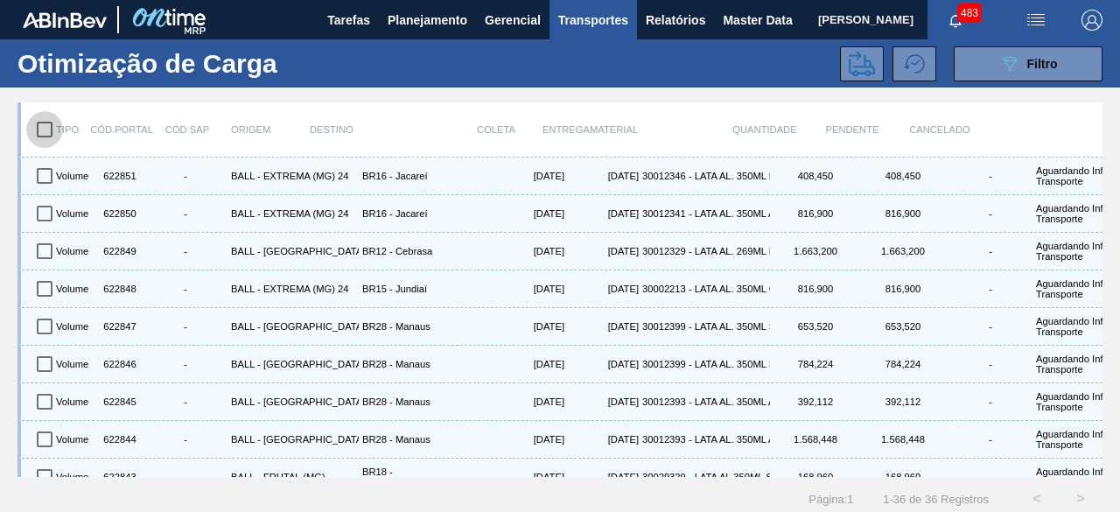
checkbox input "true"
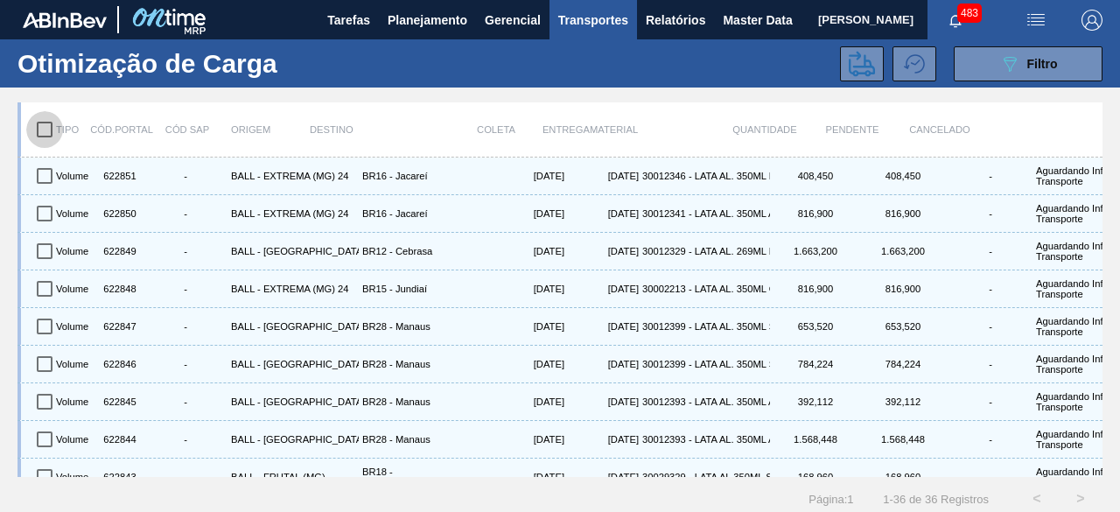
checkbox input "true"
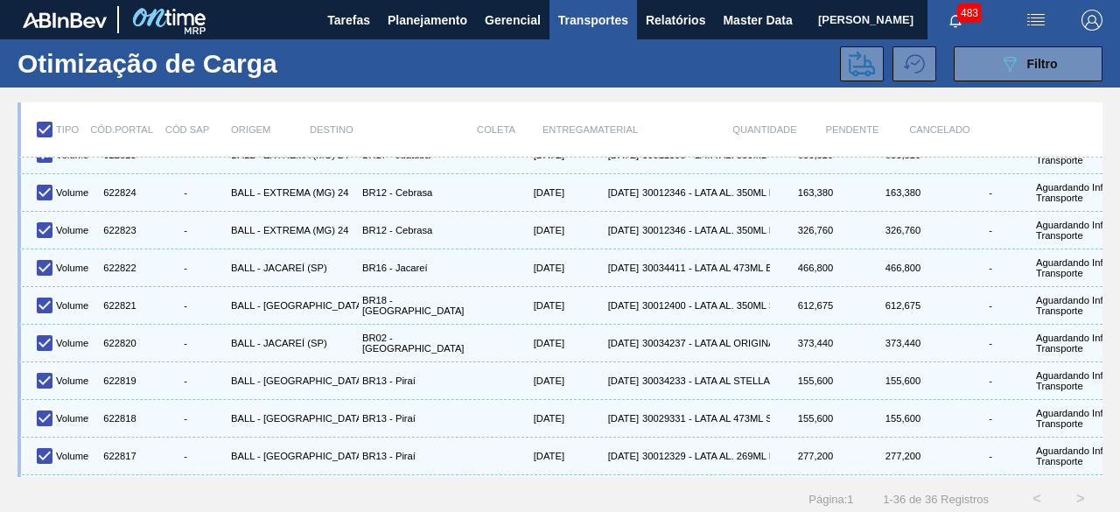
scroll to position [1037, 0]
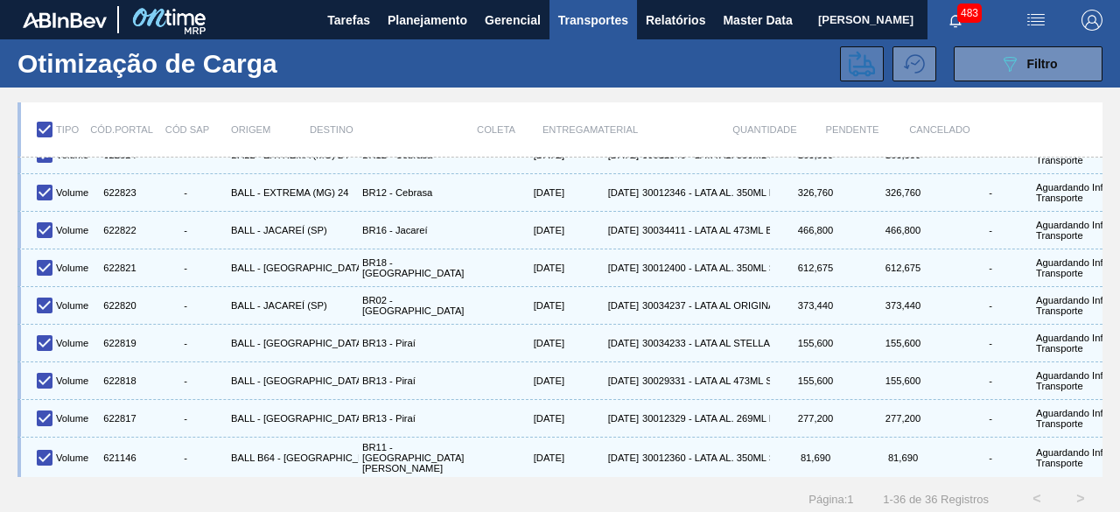
click at [849, 66] on icon at bounding box center [862, 64] width 26 height 26
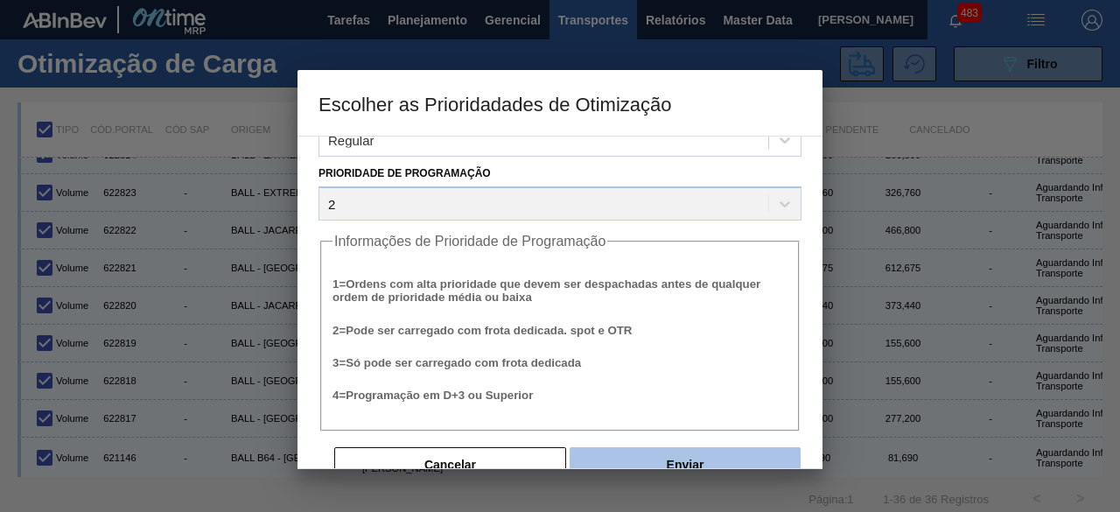
scroll to position [66, 0]
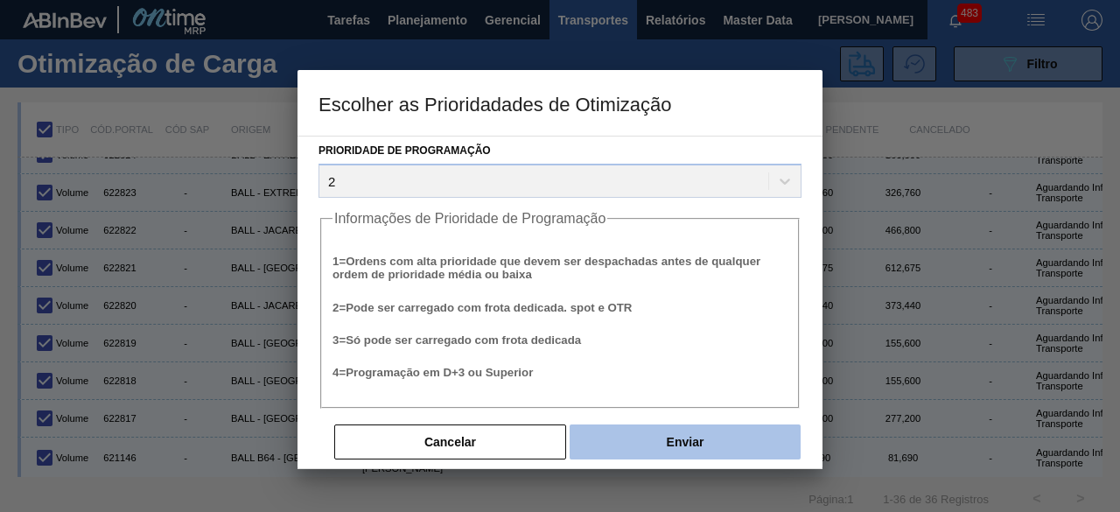
click at [702, 442] on button "Enviar" at bounding box center [684, 441] width 231 height 35
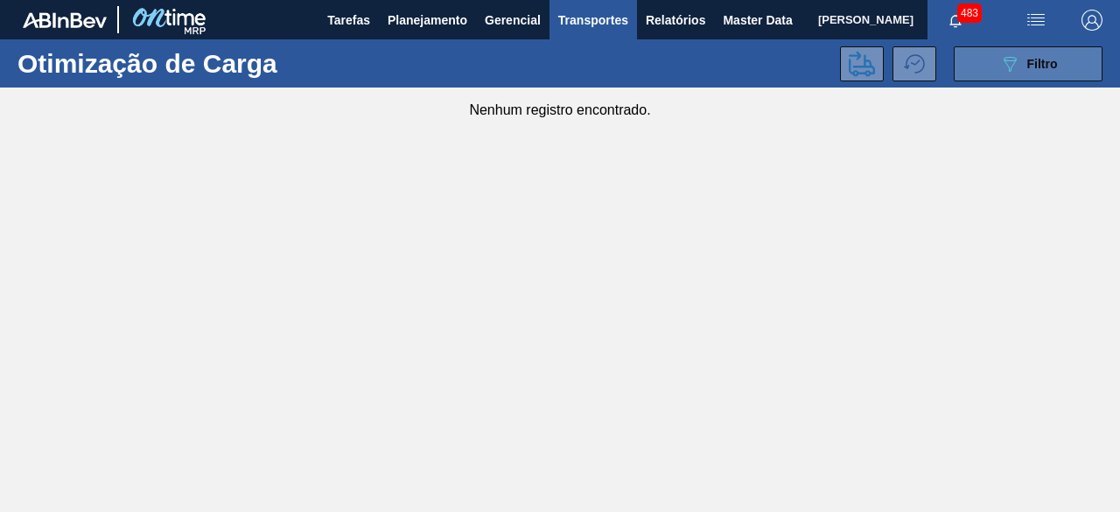
click at [992, 55] on button "089F7B8B-B2A5-4AFE-B5C0-19BA573D28AC Filtro" at bounding box center [1028, 63] width 149 height 35
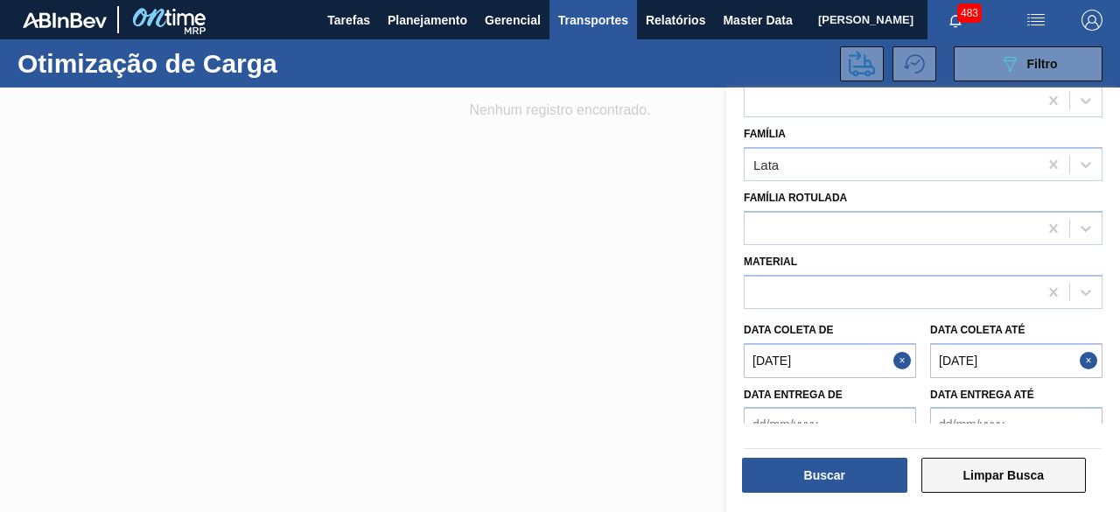
click at [991, 475] on button "Limpar Busca" at bounding box center [1003, 475] width 165 height 35
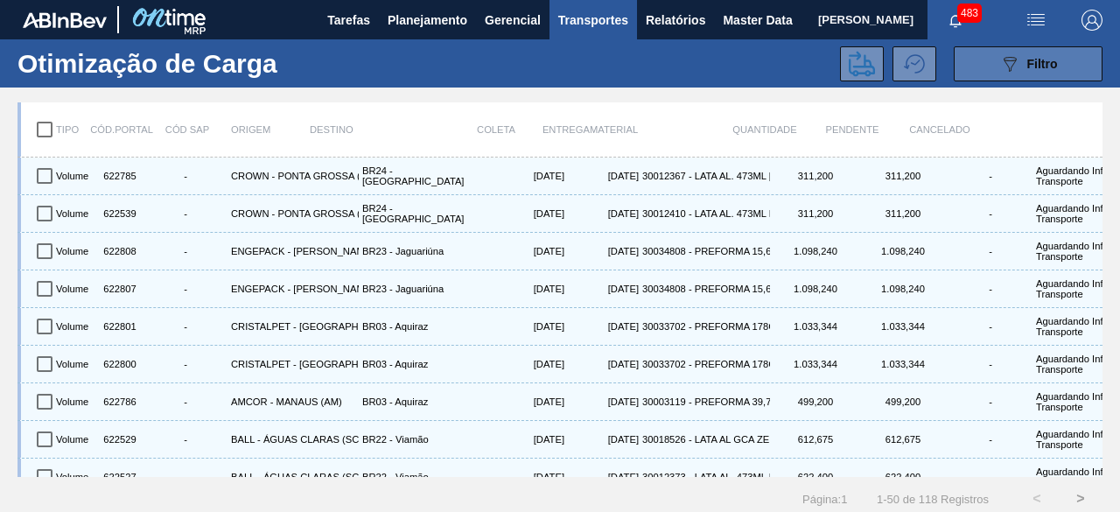
click at [1008, 66] on icon "089F7B8B-B2A5-4AFE-B5C0-19BA573D28AC" at bounding box center [1009, 63] width 21 height 21
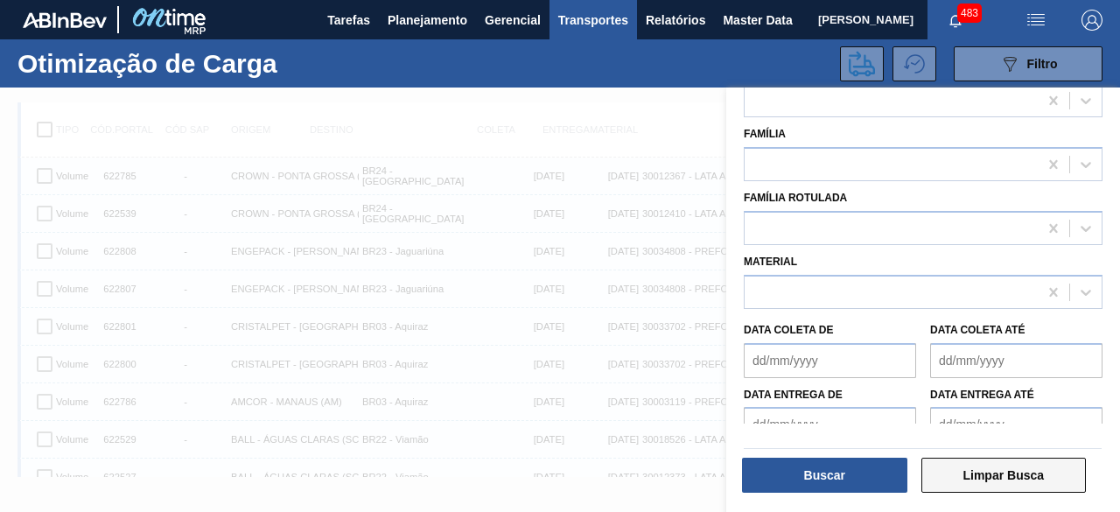
click at [994, 480] on button "Limpar Busca" at bounding box center [1003, 475] width 165 height 35
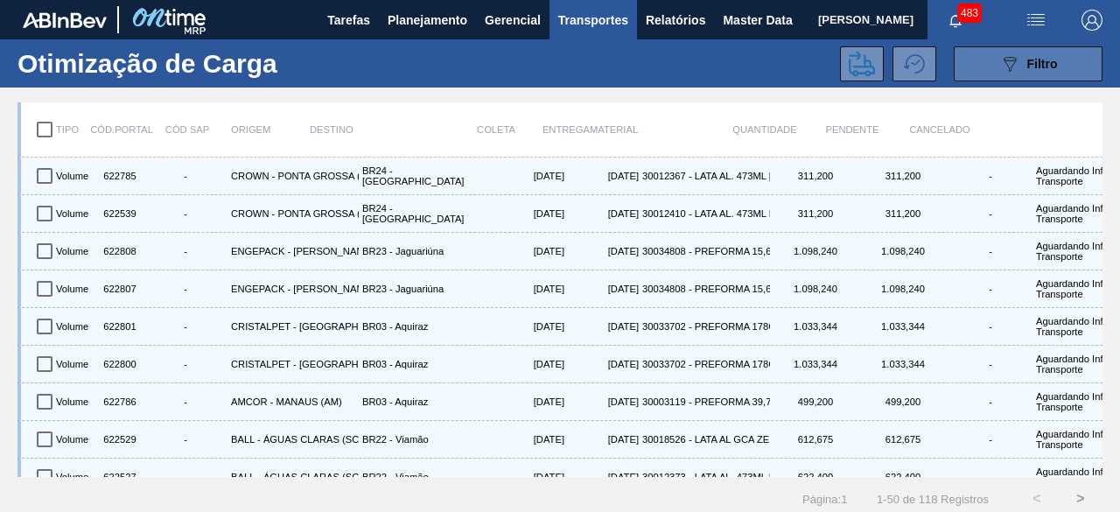
click at [1013, 62] on icon "089F7B8B-B2A5-4AFE-B5C0-19BA573D28AC" at bounding box center [1009, 63] width 21 height 21
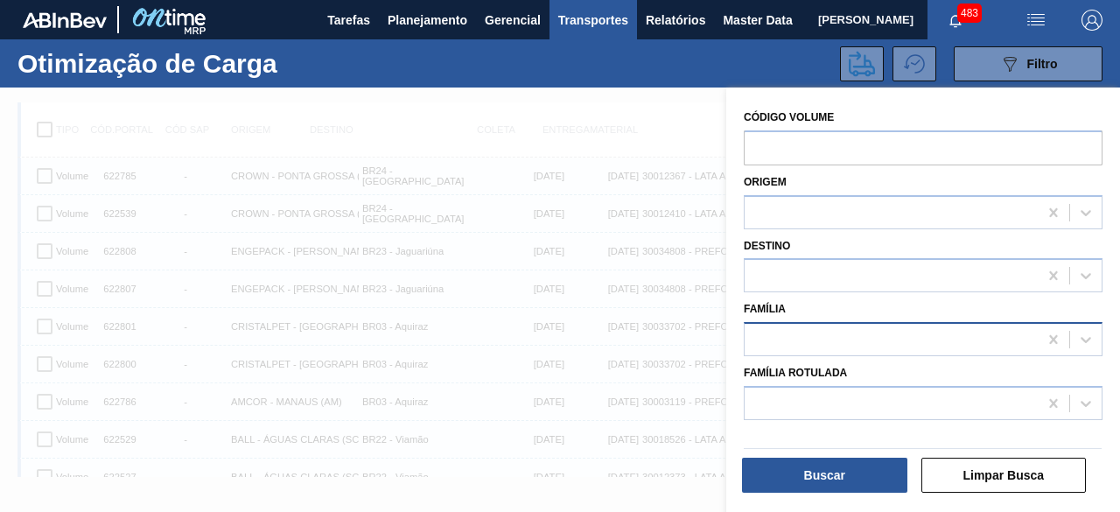
scroll to position [22, 0]
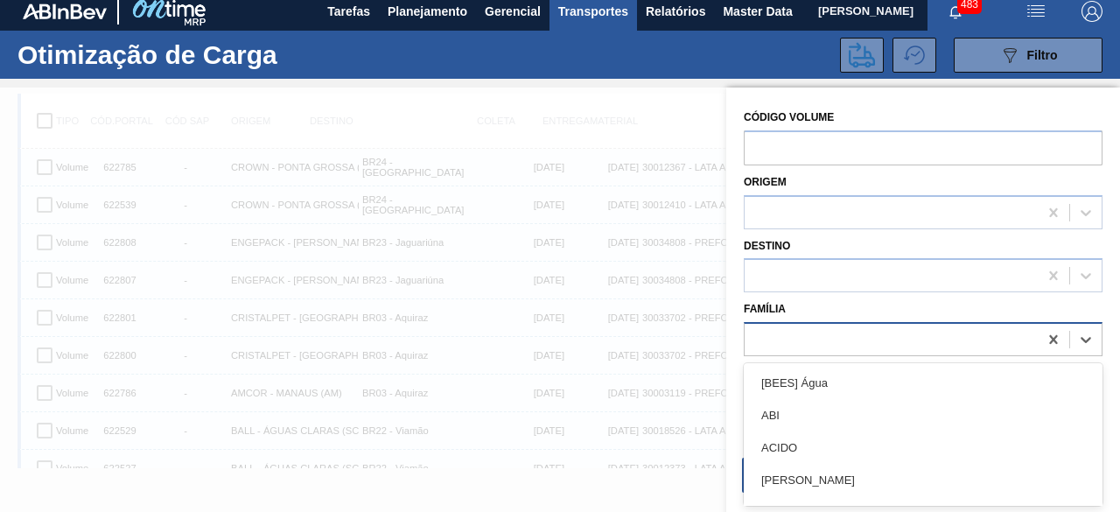
click at [851, 332] on div at bounding box center [890, 339] width 293 height 25
type input "lata"
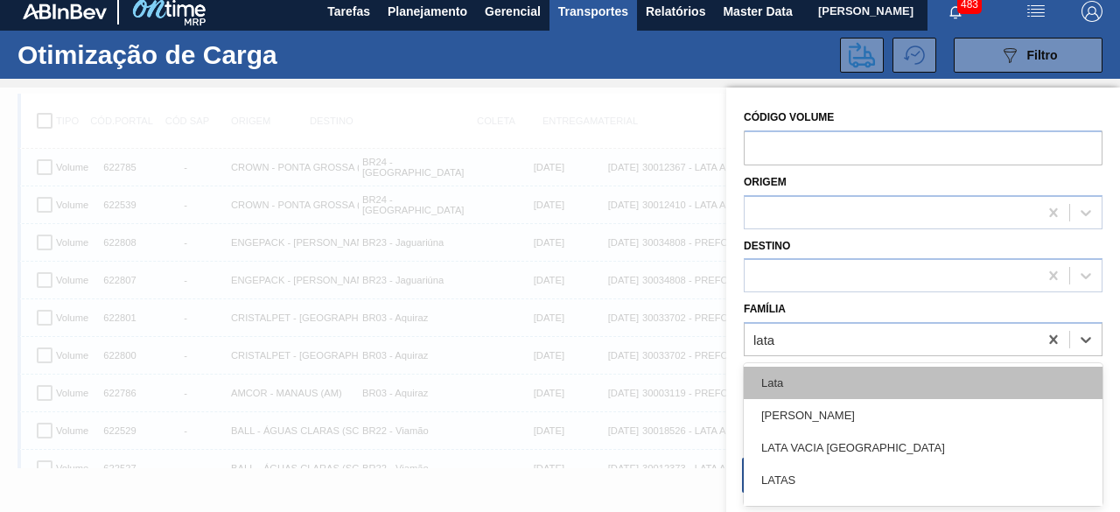
click at [803, 386] on div "Lata" at bounding box center [923, 383] width 359 height 32
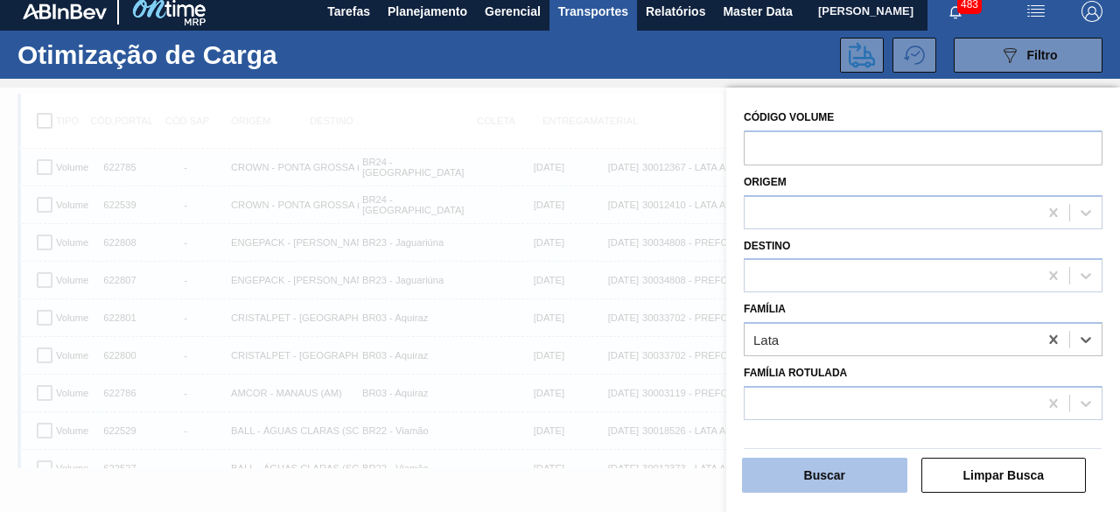
click at [838, 474] on button "Buscar" at bounding box center [824, 475] width 165 height 35
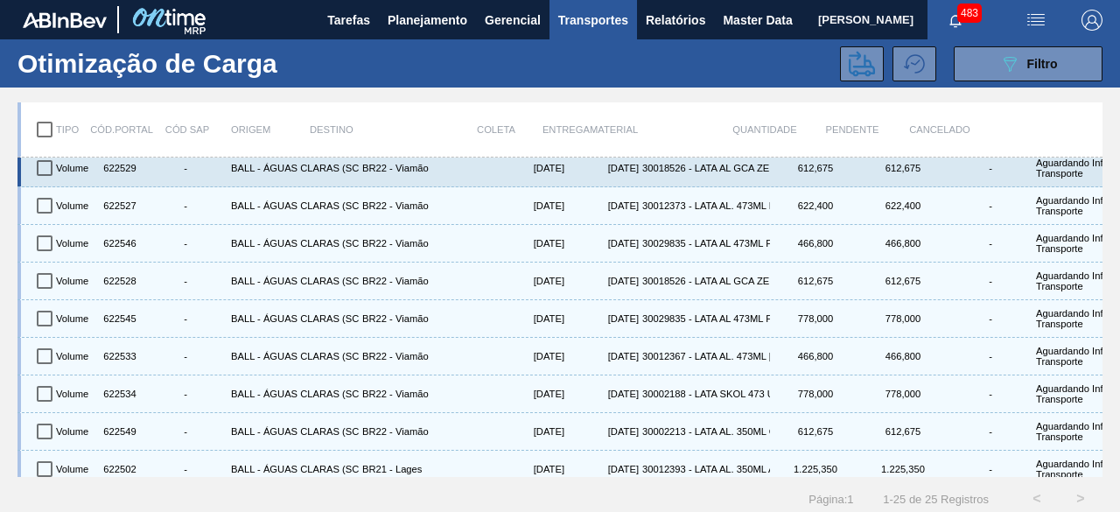
scroll to position [0, 0]
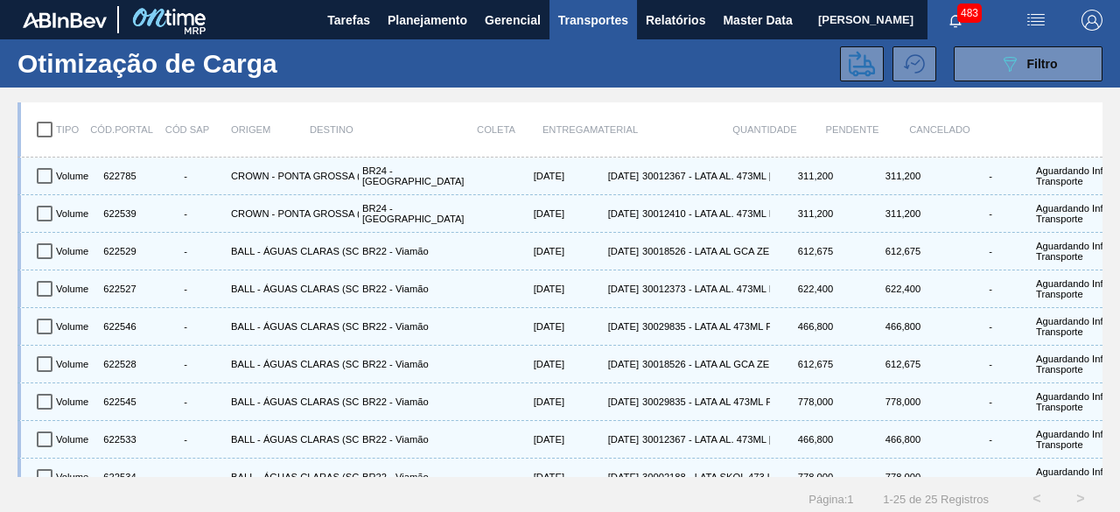
drag, startPoint x: 751, startPoint y: 10, endPoint x: 566, endPoint y: 34, distance: 186.1
click at [818, 10] on span "[PERSON_NAME]" at bounding box center [865, 19] width 95 height 39
click at [743, 22] on span "Master Data" at bounding box center [757, 20] width 69 height 21
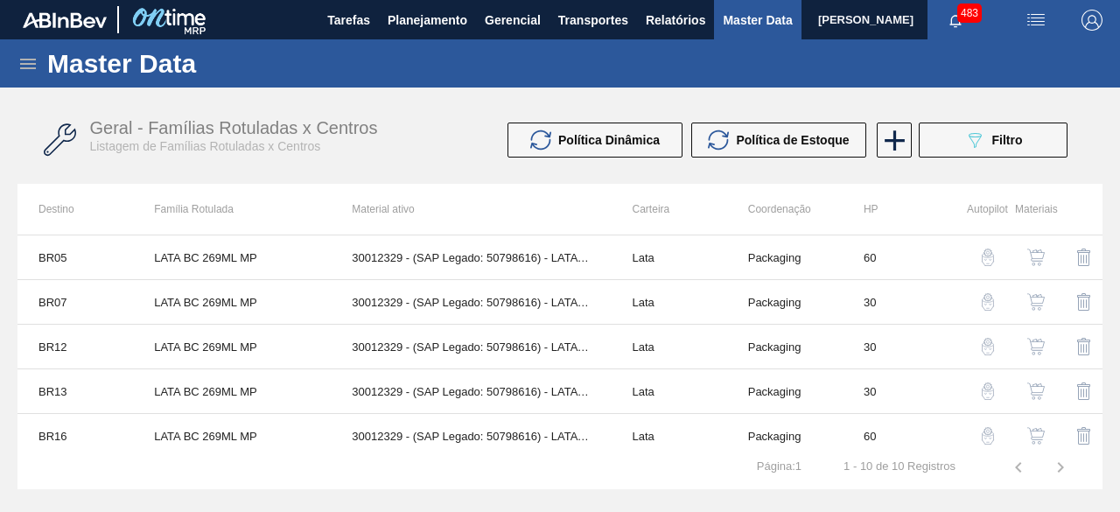
click at [24, 67] on icon at bounding box center [28, 64] width 16 height 10
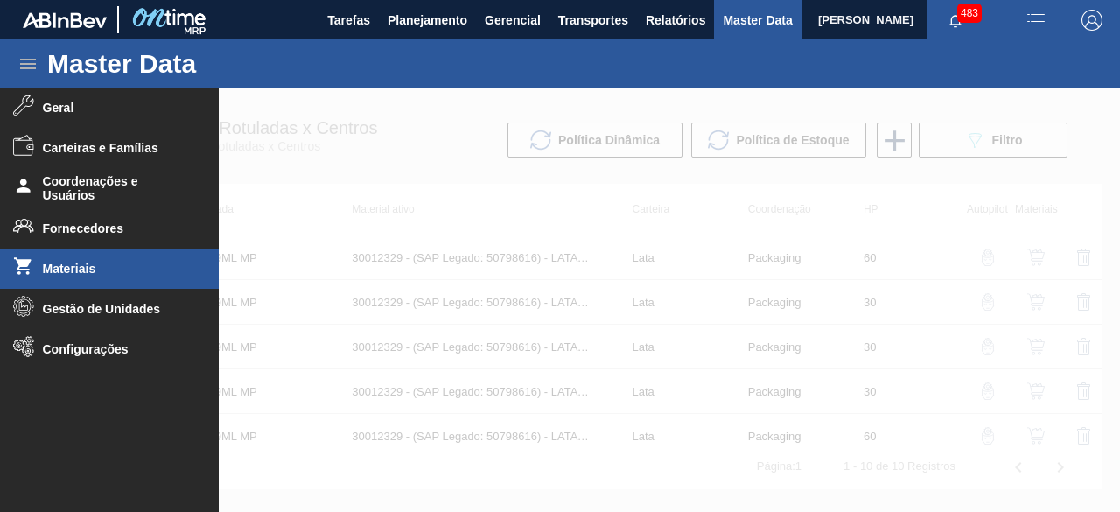
click at [112, 261] on li "Materiais" at bounding box center [109, 268] width 219 height 40
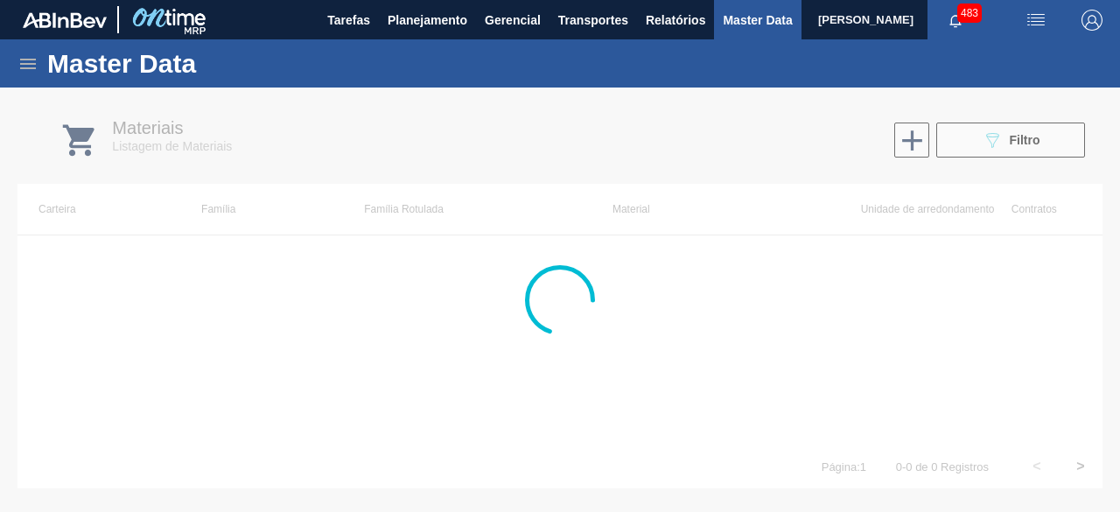
click at [1003, 140] on div at bounding box center [560, 299] width 1120 height 424
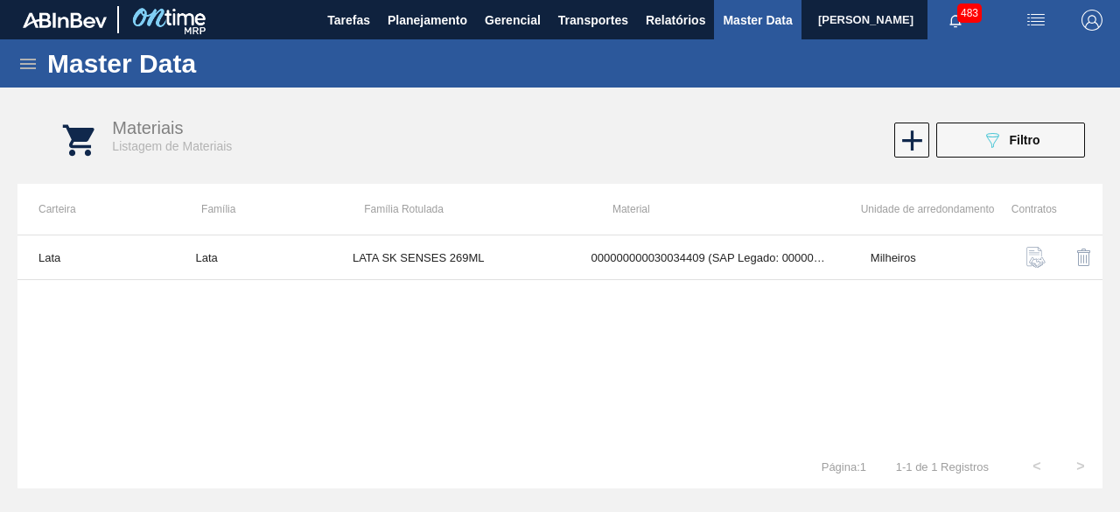
click at [1003, 140] on div "089F7B8B-B2A5-4AFE-B5C0-19BA573D28AC Filtro" at bounding box center [1011, 139] width 59 height 21
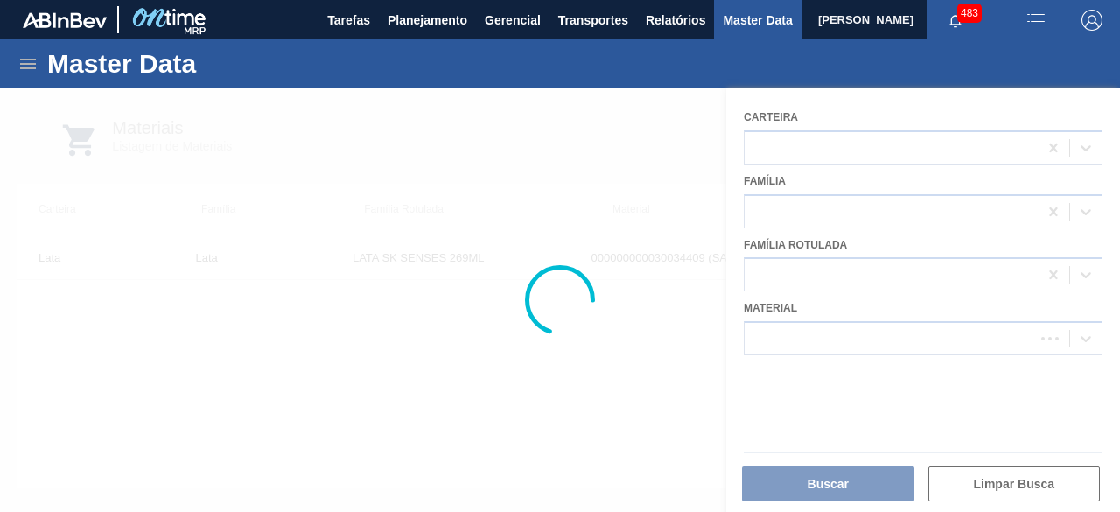
click at [833, 337] on div at bounding box center [560, 299] width 1120 height 424
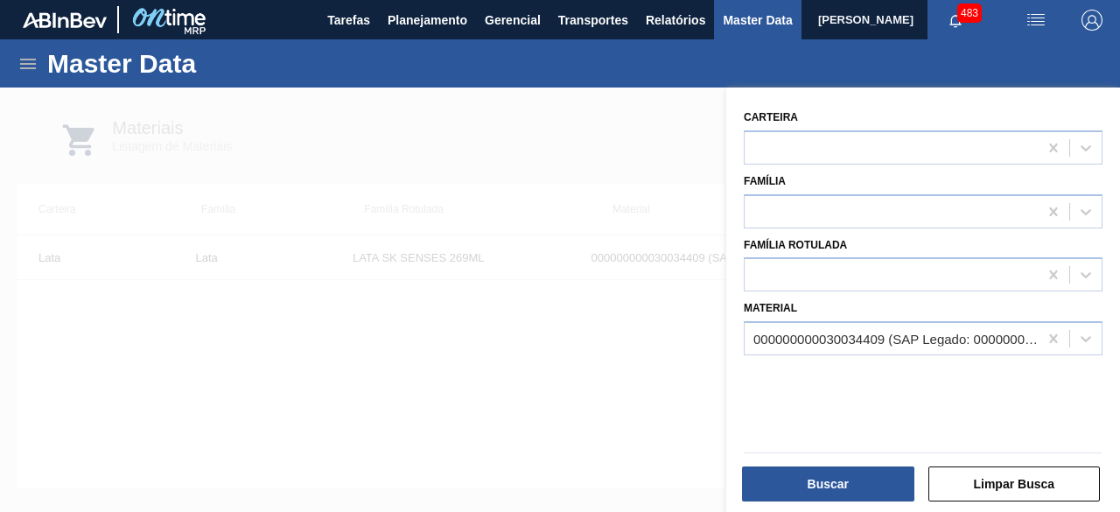
click at [833, 337] on div "000000000030034409 (SAP Legado: 000000000050850973) - LATA AL 269ML BEATS SENSE…" at bounding box center [896, 339] width 286 height 15
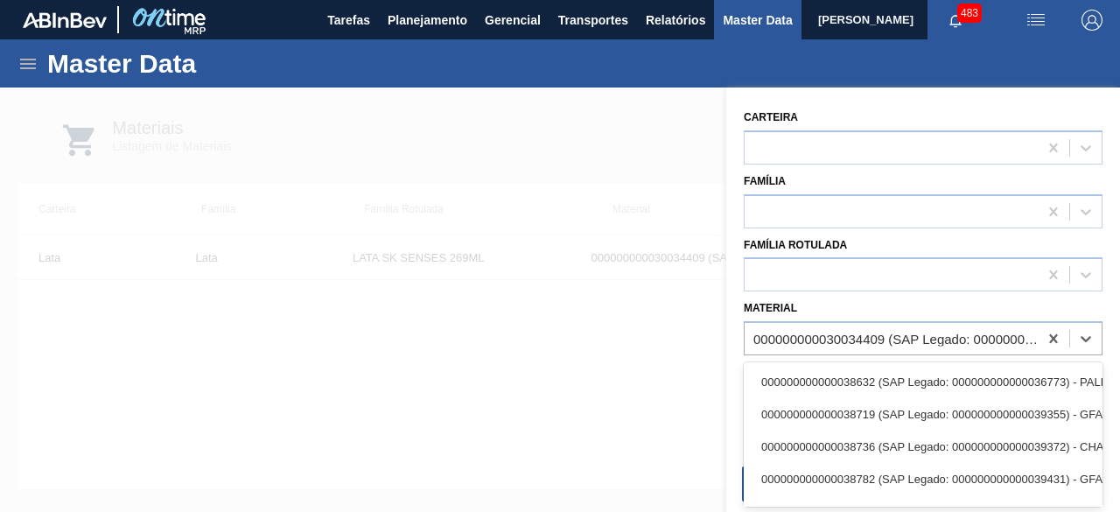
paste input "30012346"
type input "30012346"
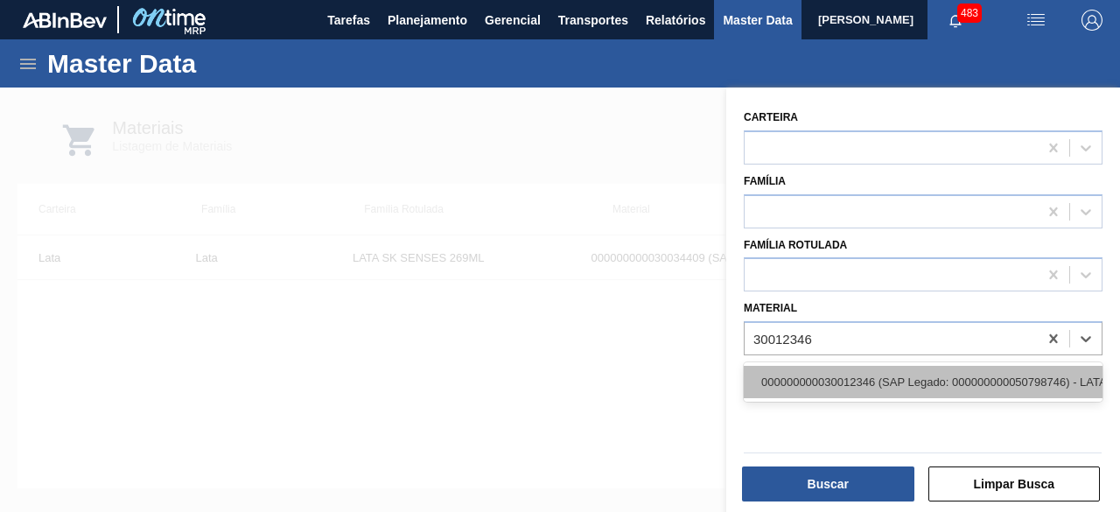
click at [807, 381] on div "000000000030012346 (SAP Legado: 000000000050798746) - LATA AL. 350ML BC MP 429" at bounding box center [923, 382] width 359 height 32
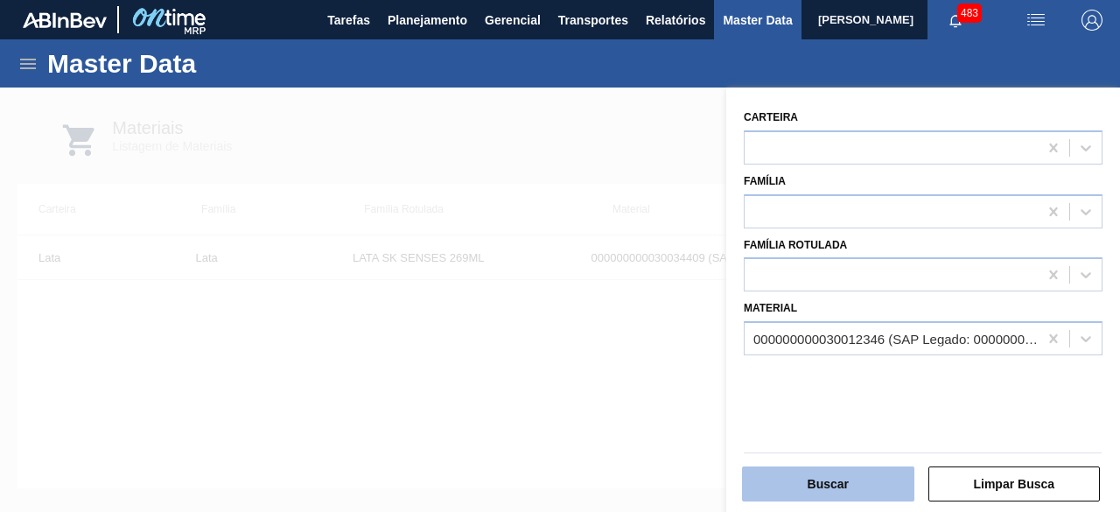
click at [838, 478] on button "Buscar" at bounding box center [828, 483] width 172 height 35
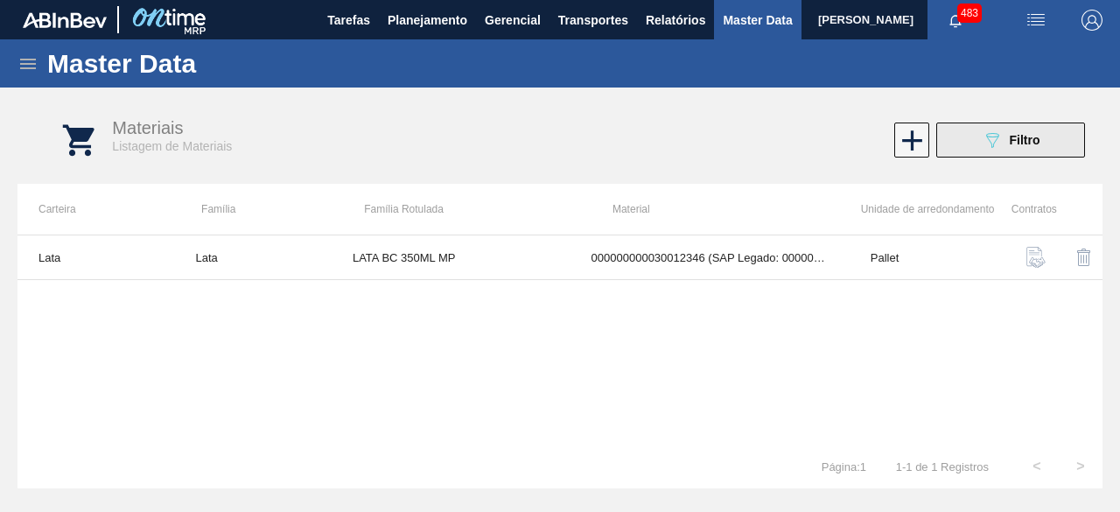
click at [989, 144] on icon "089F7B8B-B2A5-4AFE-B5C0-19BA573D28AC" at bounding box center [992, 139] width 21 height 21
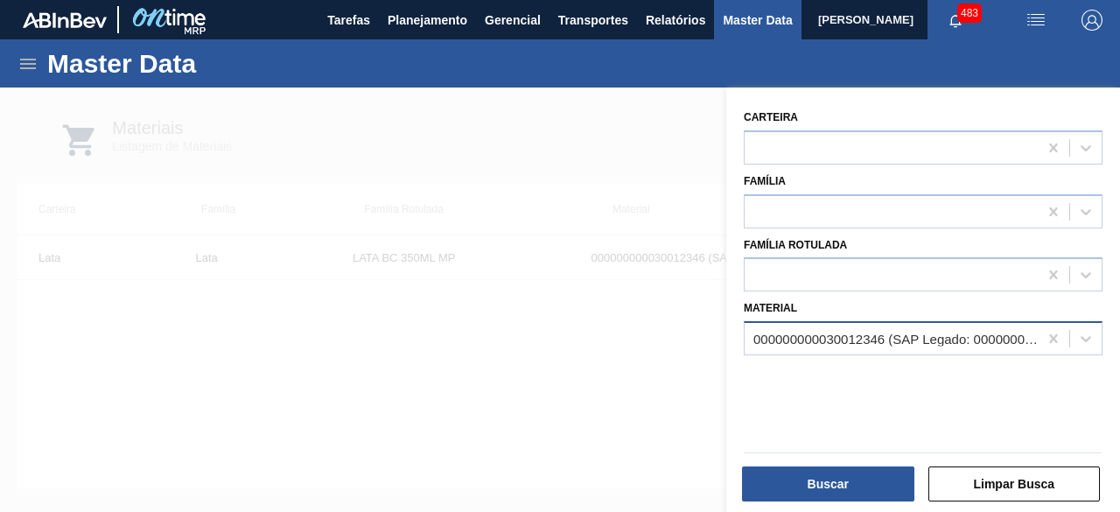
click at [955, 339] on div "000000000030012346 (SAP Legado: 000000000050798746) - LATA AL. 350ML BC MP 429" at bounding box center [896, 339] width 286 height 15
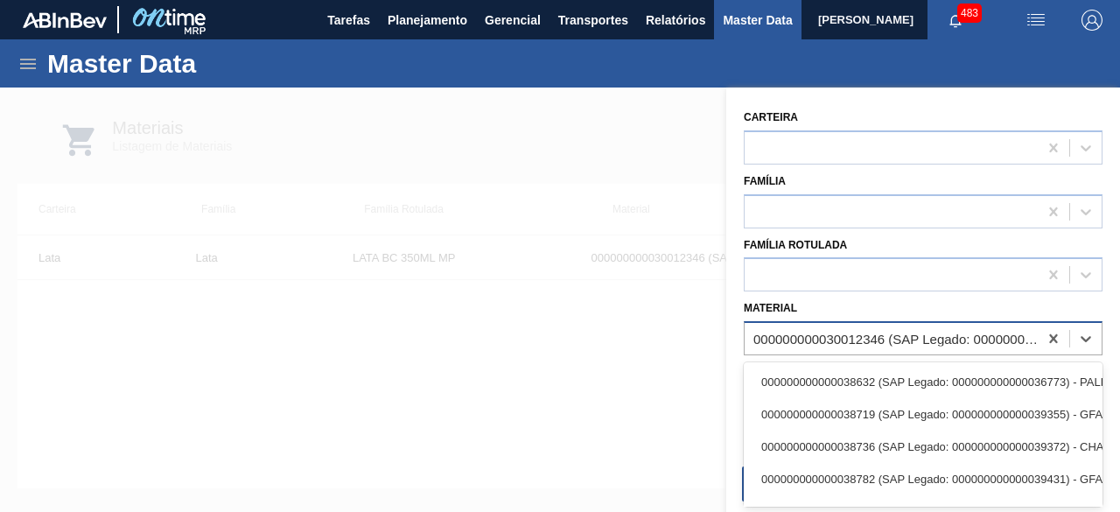
paste input "30012329"
type input "30012329"
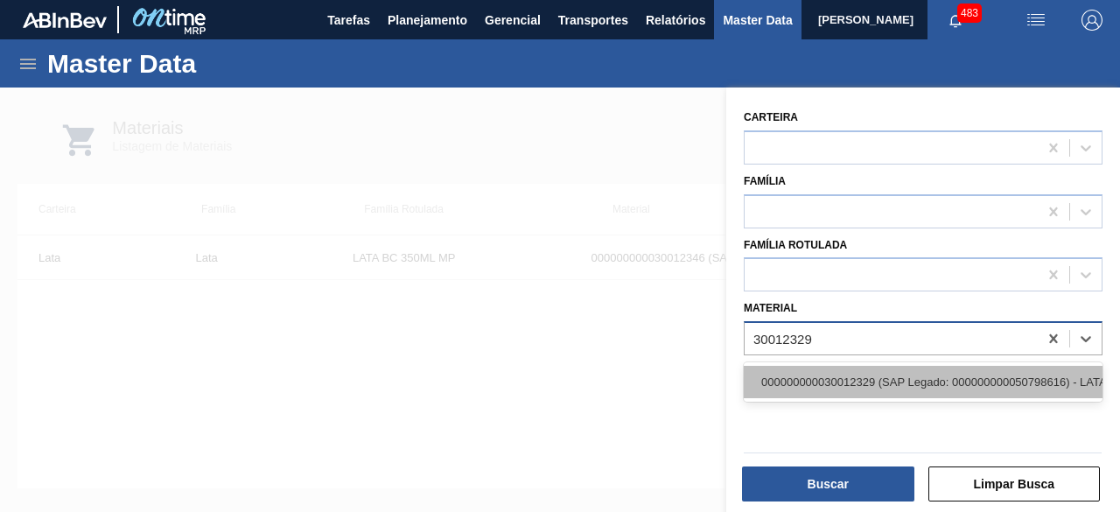
click at [933, 379] on div "000000000030012329 (SAP Legado: 000000000050798616) - LATA AL. 269ML BC MP 429" at bounding box center [923, 382] width 359 height 32
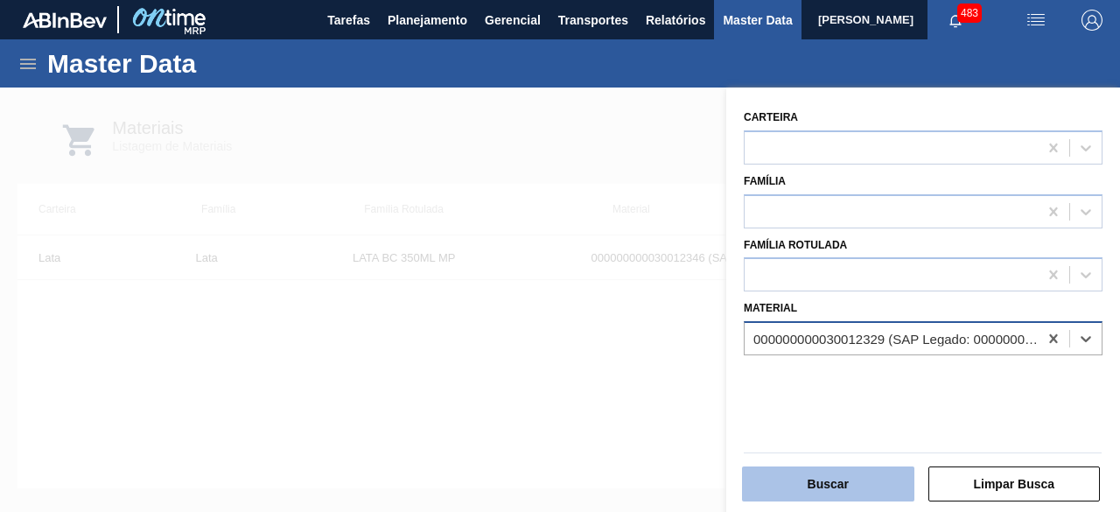
click at [797, 481] on button "Buscar" at bounding box center [828, 483] width 172 height 35
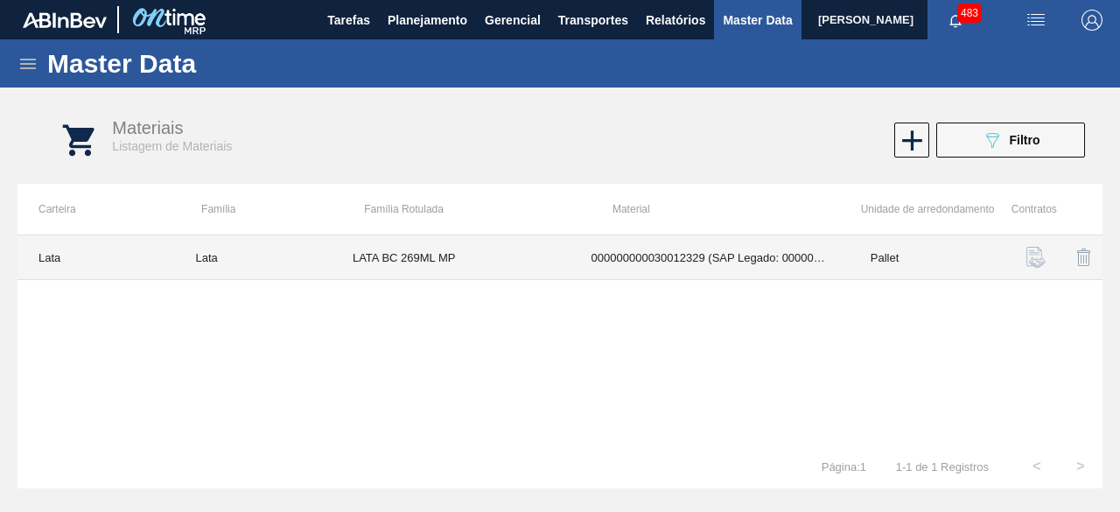
click at [462, 257] on td "LATA BC 269ML MP" at bounding box center [451, 257] width 239 height 45
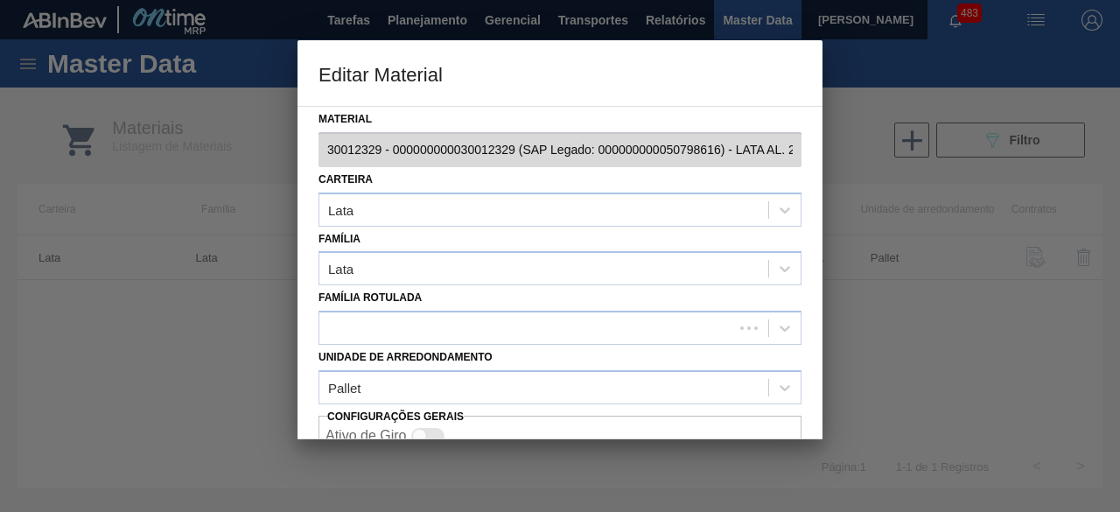
scroll to position [73, 0]
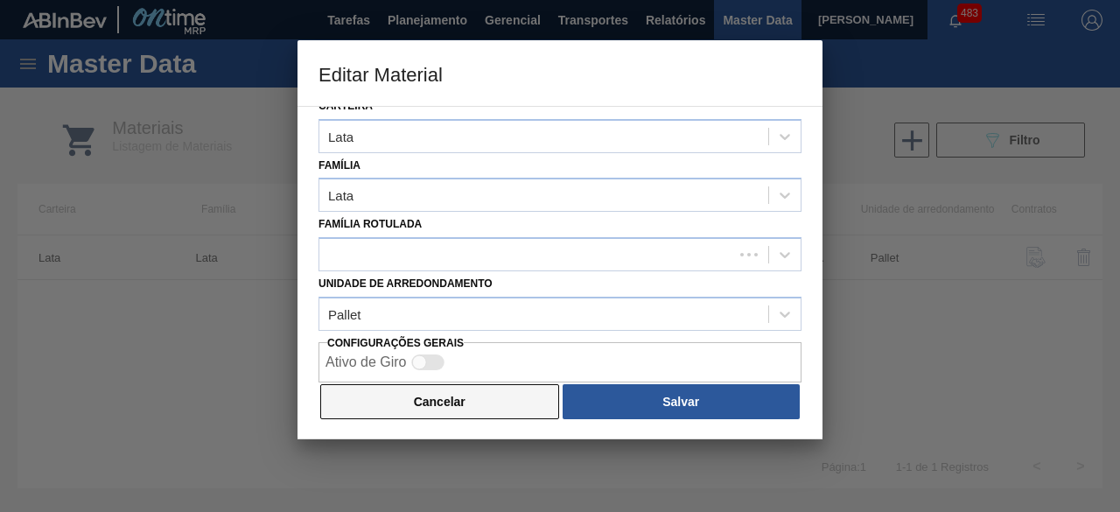
click at [474, 396] on button "Cancelar" at bounding box center [439, 401] width 239 height 35
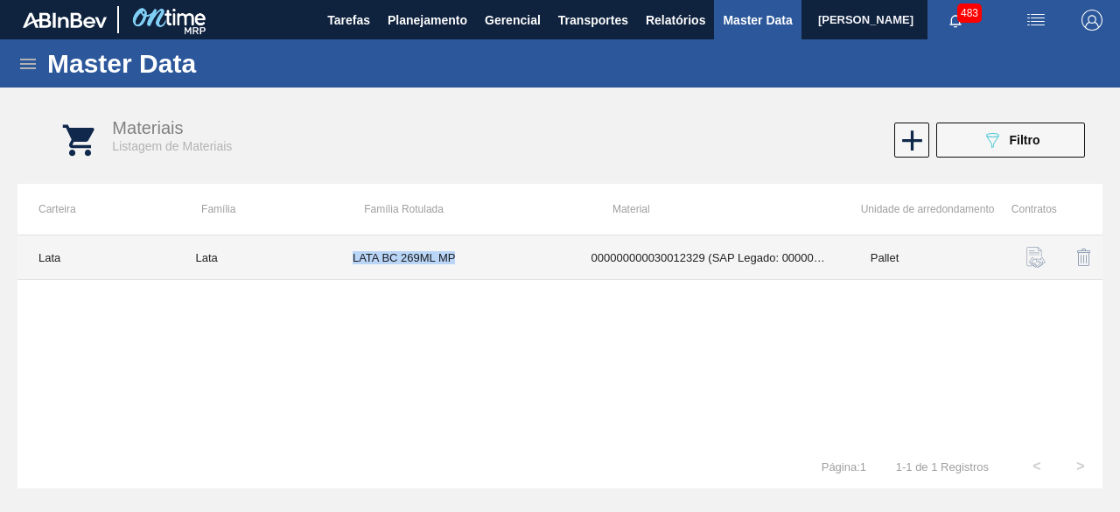
drag, startPoint x: 353, startPoint y: 259, endPoint x: 473, endPoint y: 262, distance: 120.8
click at [473, 262] on td "LATA BC 269ML MP" at bounding box center [451, 257] width 239 height 45
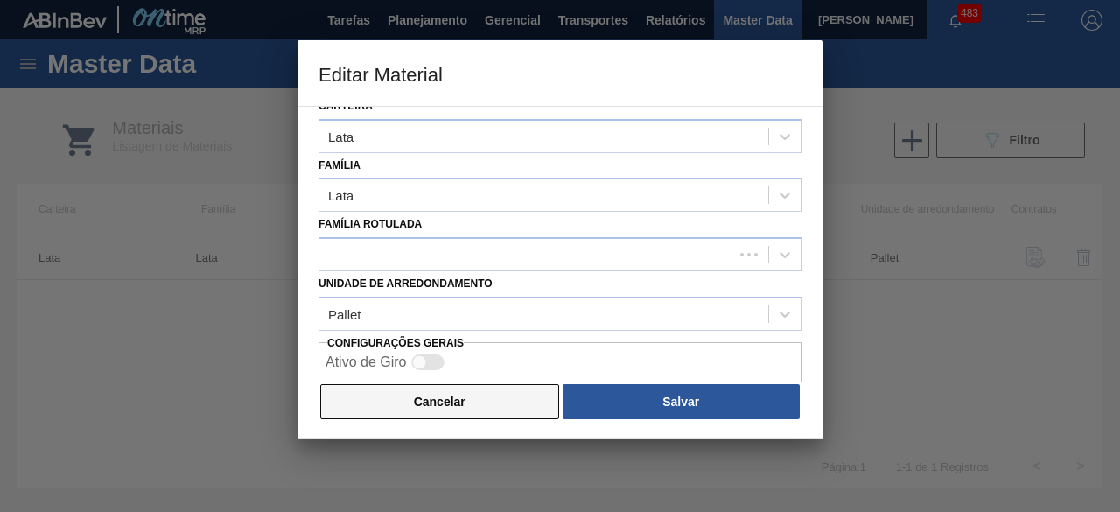
click at [482, 409] on button "Cancelar" at bounding box center [439, 401] width 239 height 35
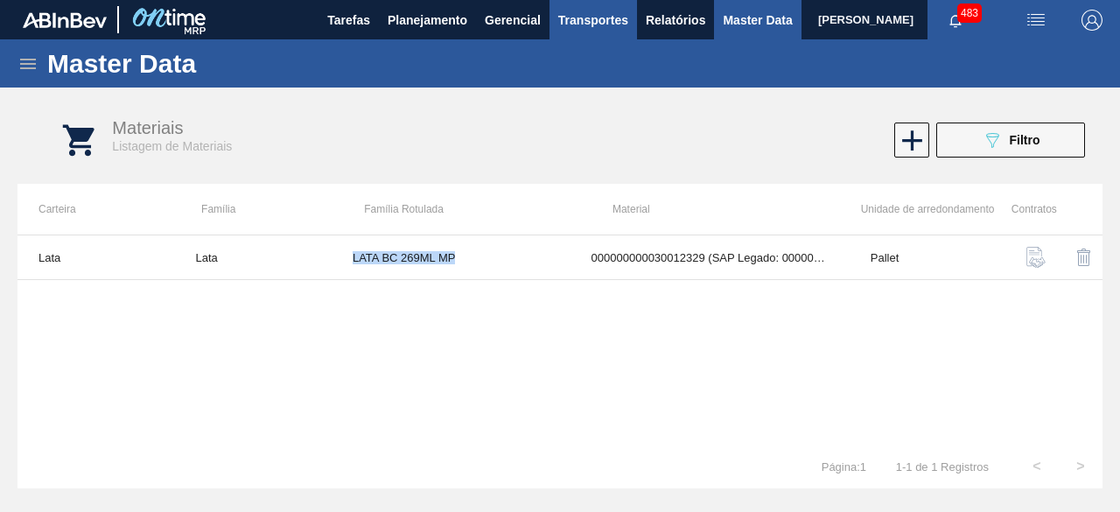
copy td "LATA BC 269ML MP"
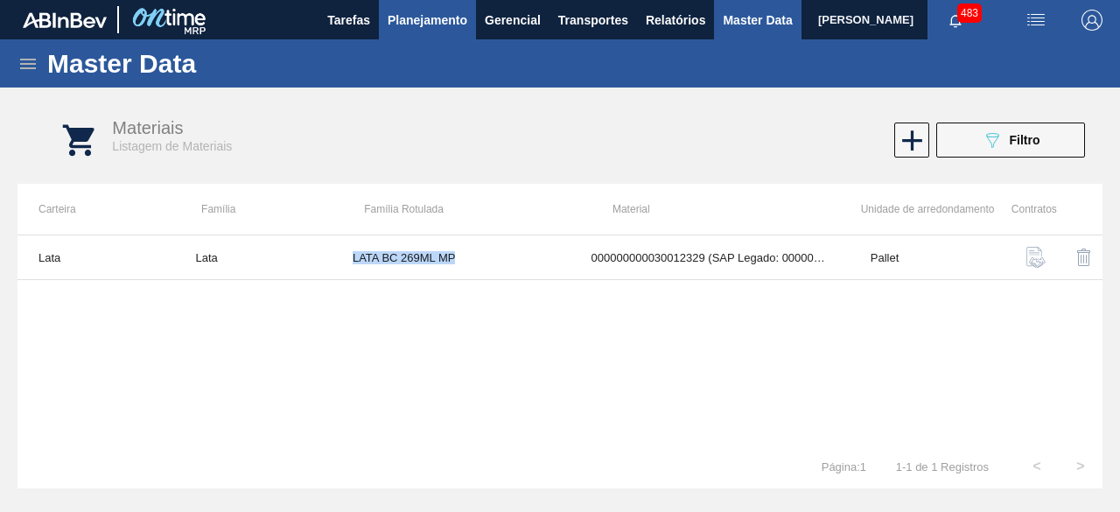
click at [430, 10] on span "Planejamento" at bounding box center [428, 20] width 80 height 21
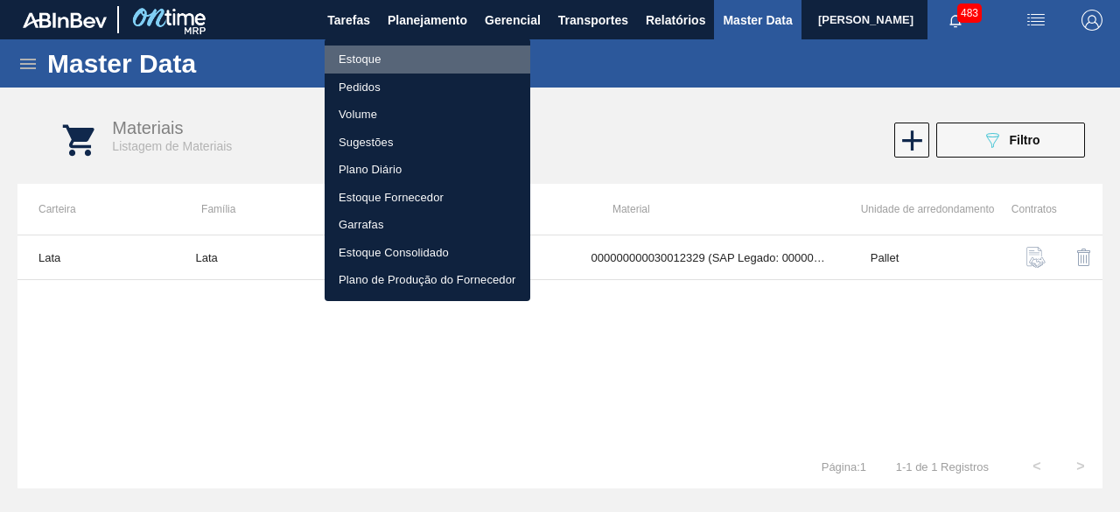
click at [399, 62] on li "Estoque" at bounding box center [428, 59] width 206 height 28
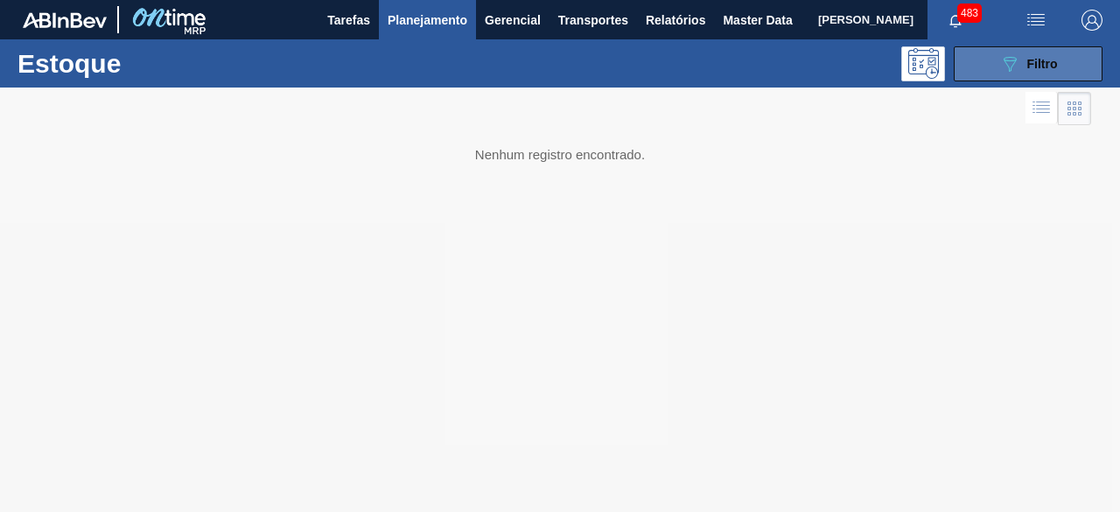
click at [1024, 61] on div "089F7B8B-B2A5-4AFE-B5C0-19BA573D28AC Filtro" at bounding box center [1028, 63] width 59 height 21
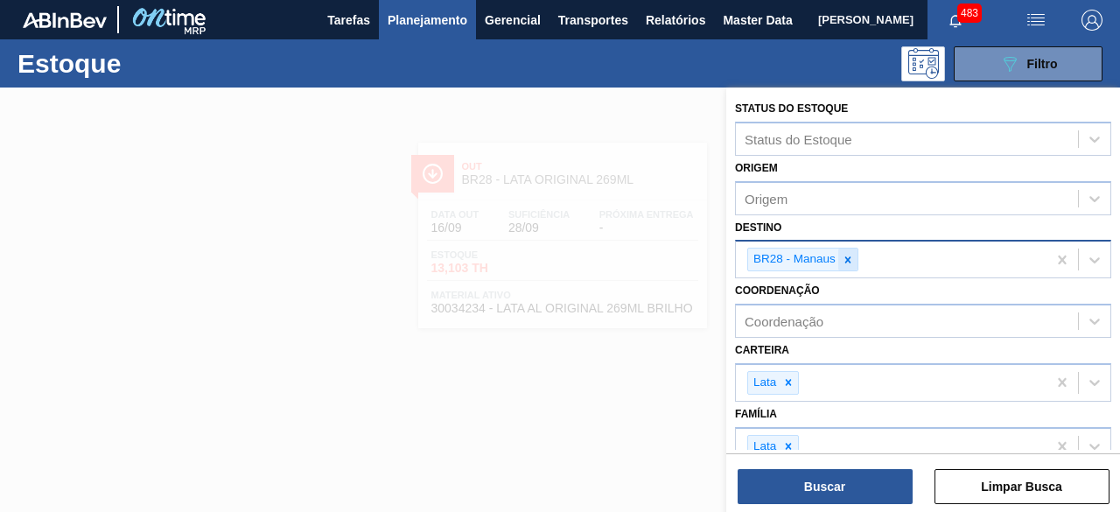
click at [842, 255] on icon at bounding box center [848, 260] width 12 height 12
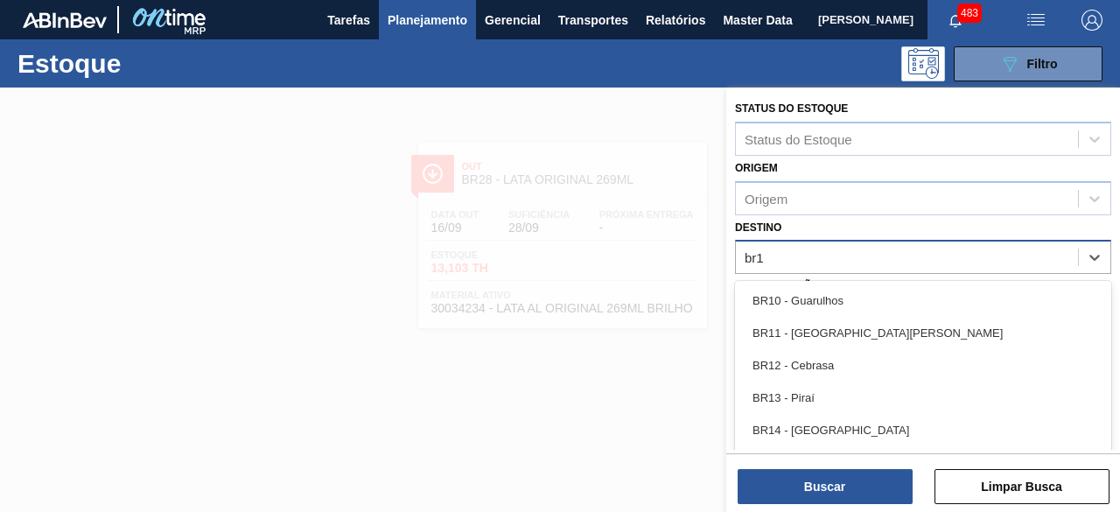
type input "br16"
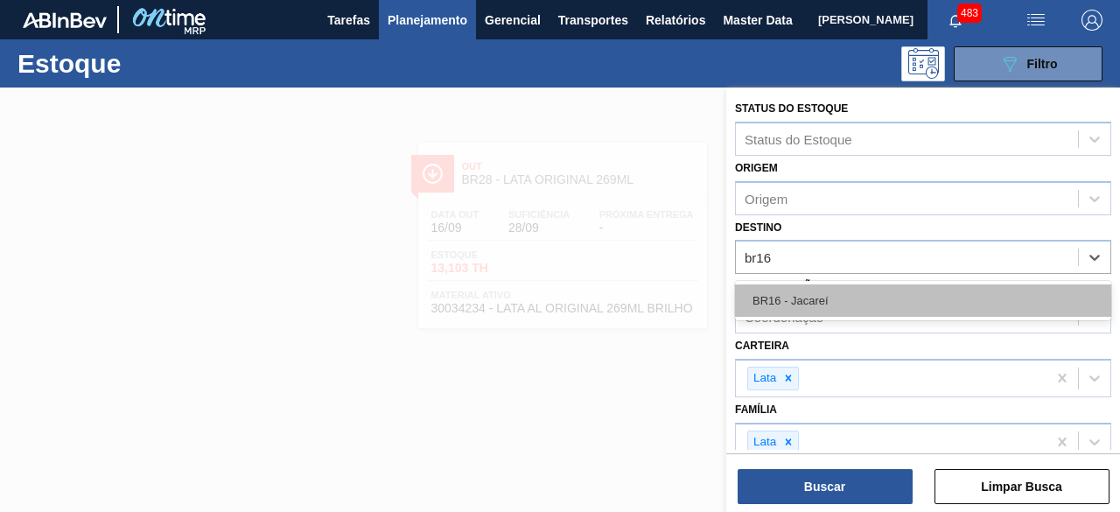
click at [837, 293] on div "BR16 - Jacareí" at bounding box center [923, 300] width 376 height 32
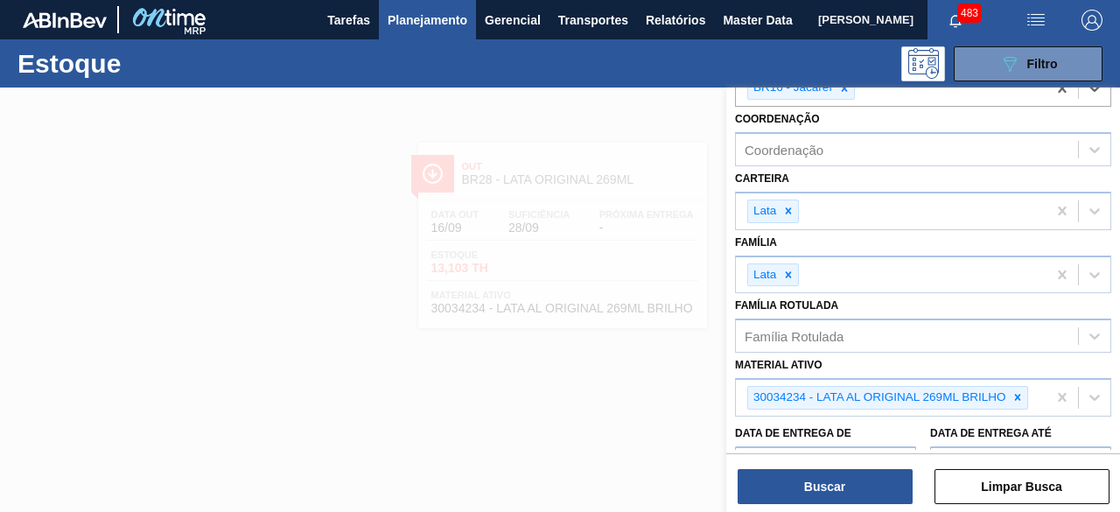
scroll to position [175, 0]
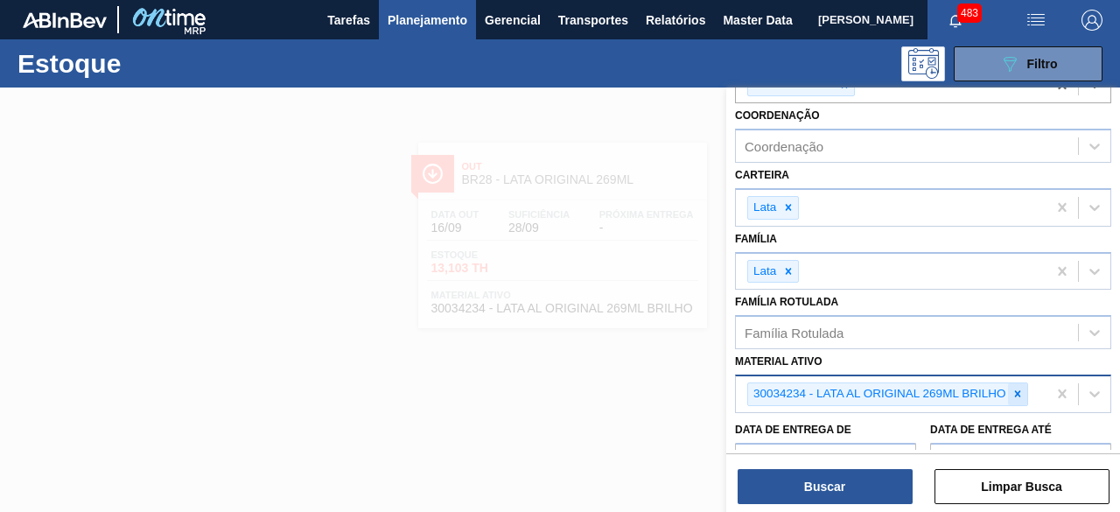
click at [1018, 391] on icon at bounding box center [1018, 394] width 6 height 6
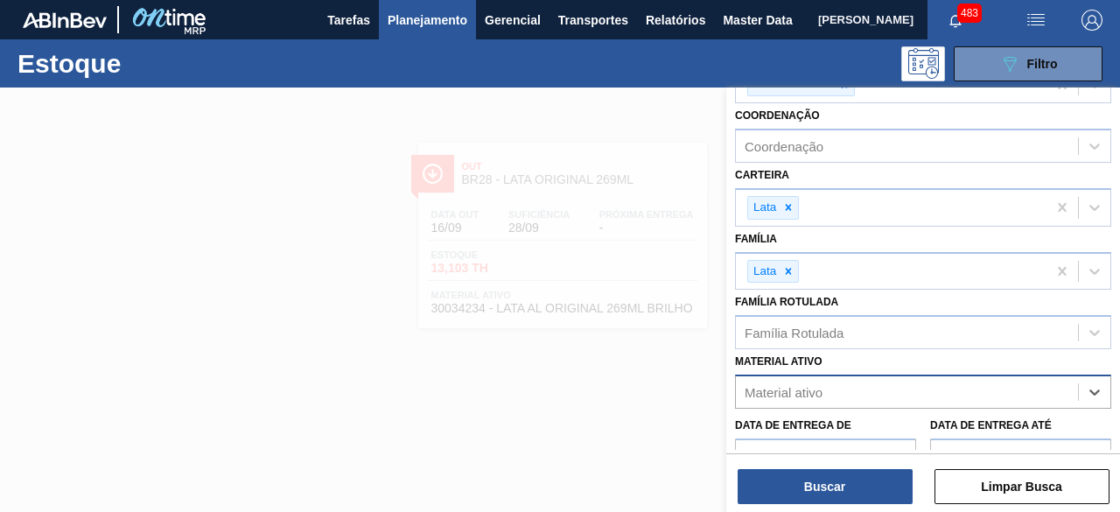
paste ativo "30034747"
type ativo "30034747"
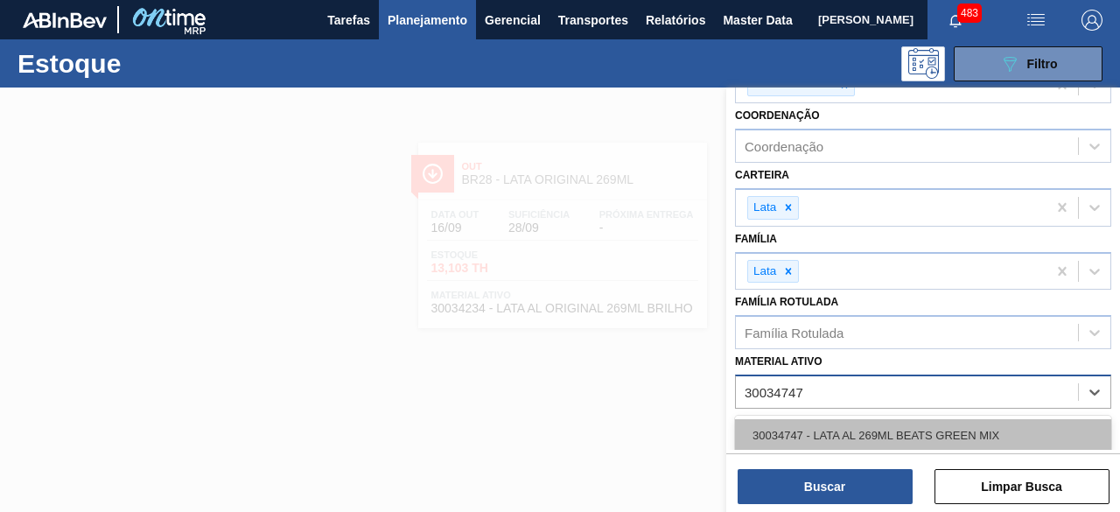
click at [960, 427] on div "30034747 - LATA AL 269ML BEATS GREEN MIX" at bounding box center [923, 435] width 376 height 32
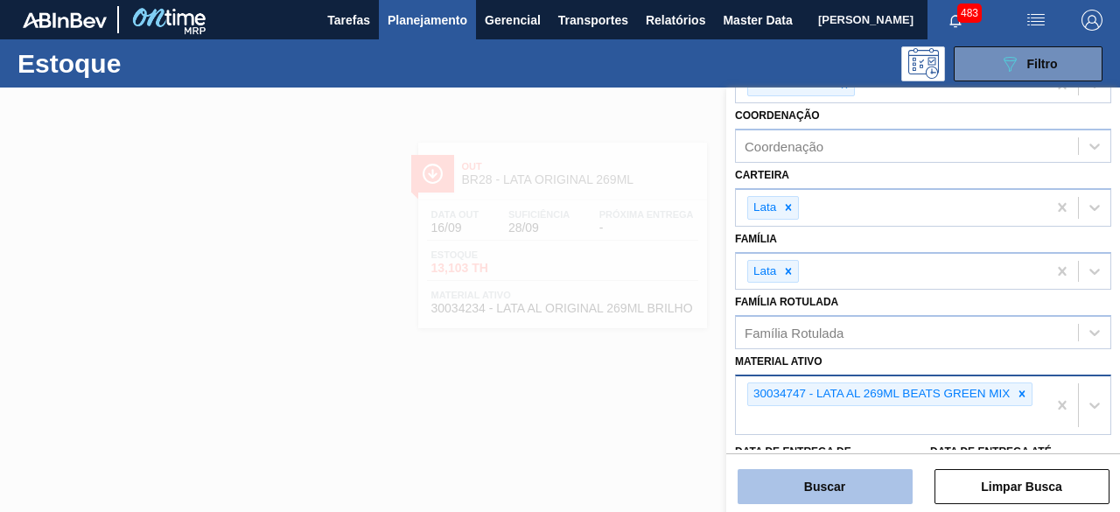
click at [880, 495] on button "Buscar" at bounding box center [824, 486] width 175 height 35
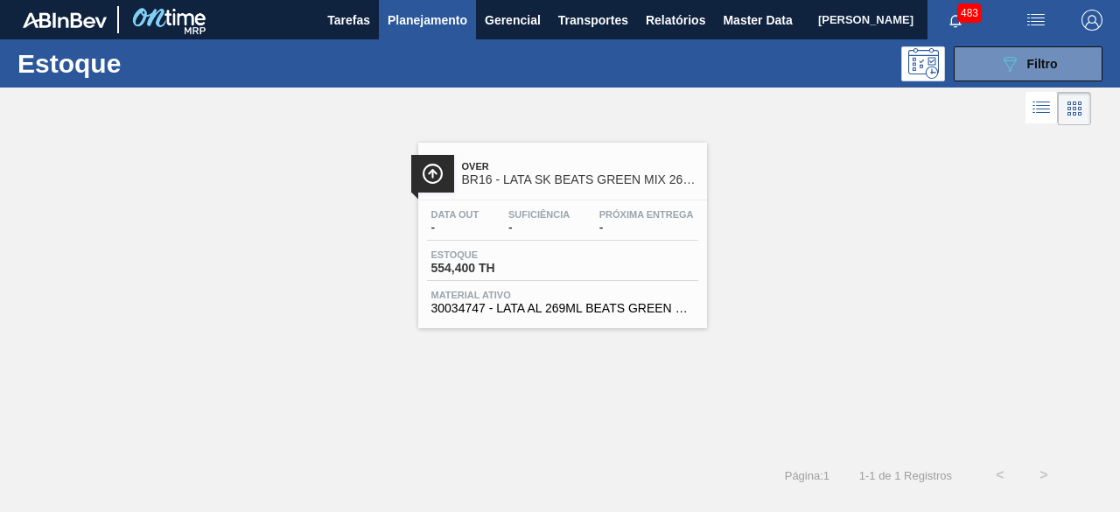
click at [577, 213] on div "Data out - Suficiência - Próxima Entrega -" at bounding box center [562, 224] width 271 height 31
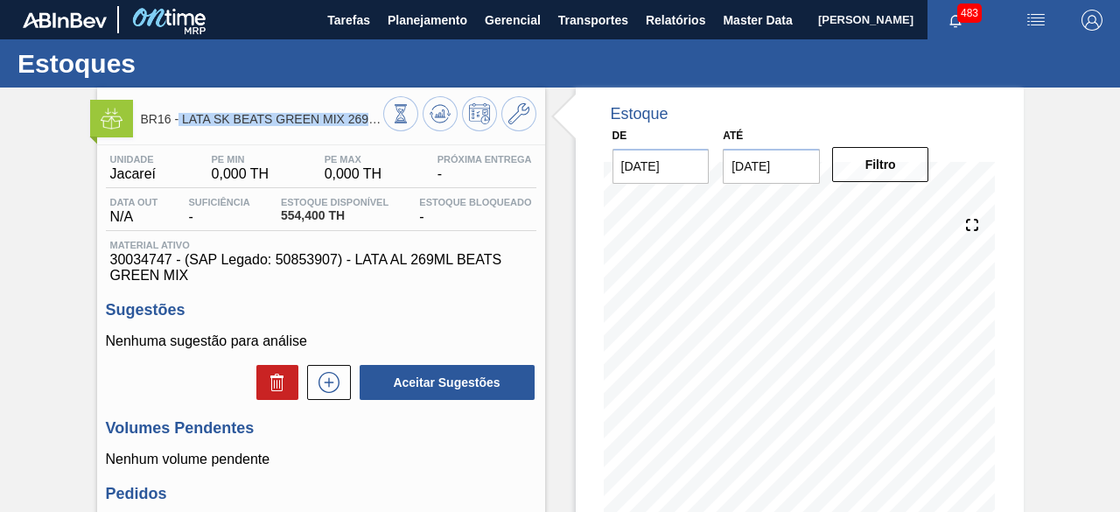
drag, startPoint x: 178, startPoint y: 116, endPoint x: 367, endPoint y: 131, distance: 189.5
click at [367, 131] on div "BR16 - LATA SK BEATS GREEN MIX 269ML" at bounding box center [262, 118] width 242 height 39
copy span "LATA SK BEATS GREEN MIX 269"
click at [417, 18] on span "Planejamento" at bounding box center [428, 20] width 80 height 21
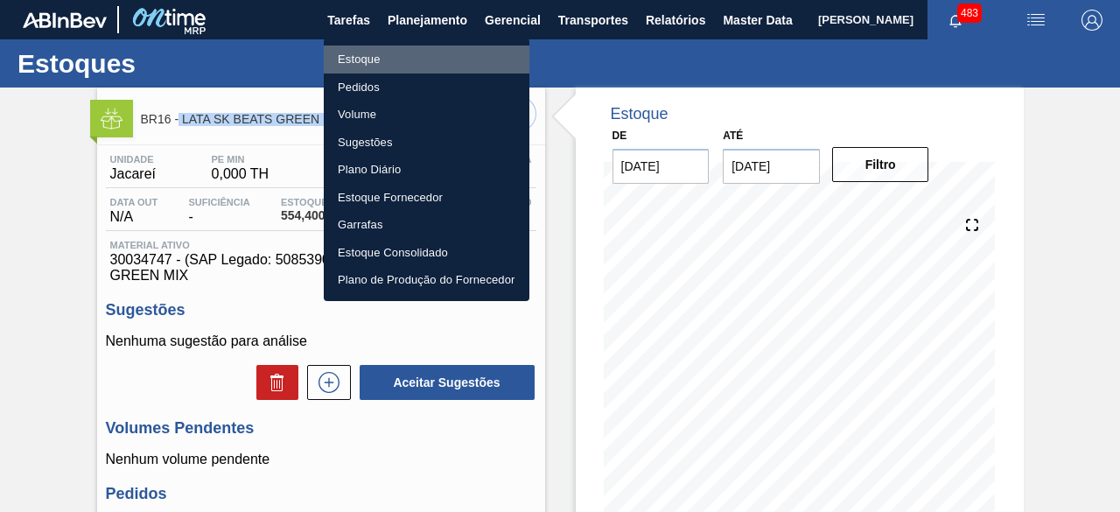
click at [408, 57] on li "Estoque" at bounding box center [427, 59] width 206 height 28
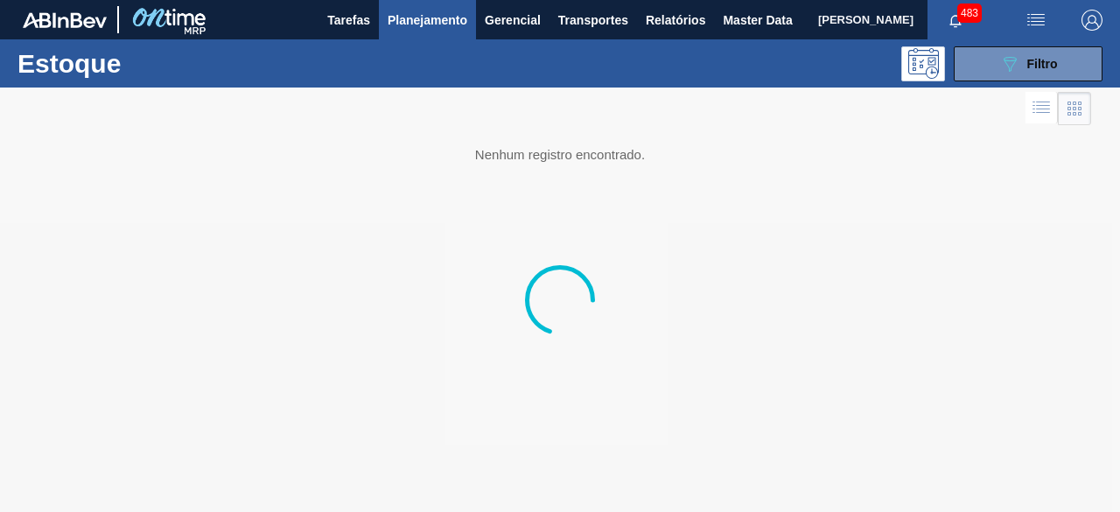
click at [1038, 16] on img "button" at bounding box center [1035, 20] width 21 height 21
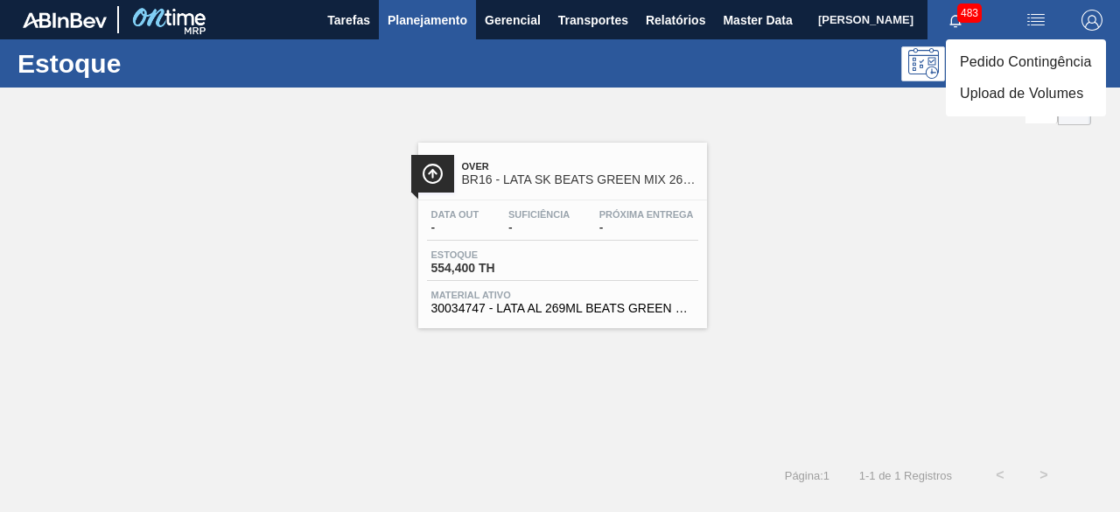
drag, startPoint x: 913, startPoint y: 244, endPoint x: 929, endPoint y: 218, distance: 30.6
click at [916, 244] on div at bounding box center [560, 256] width 1120 height 512
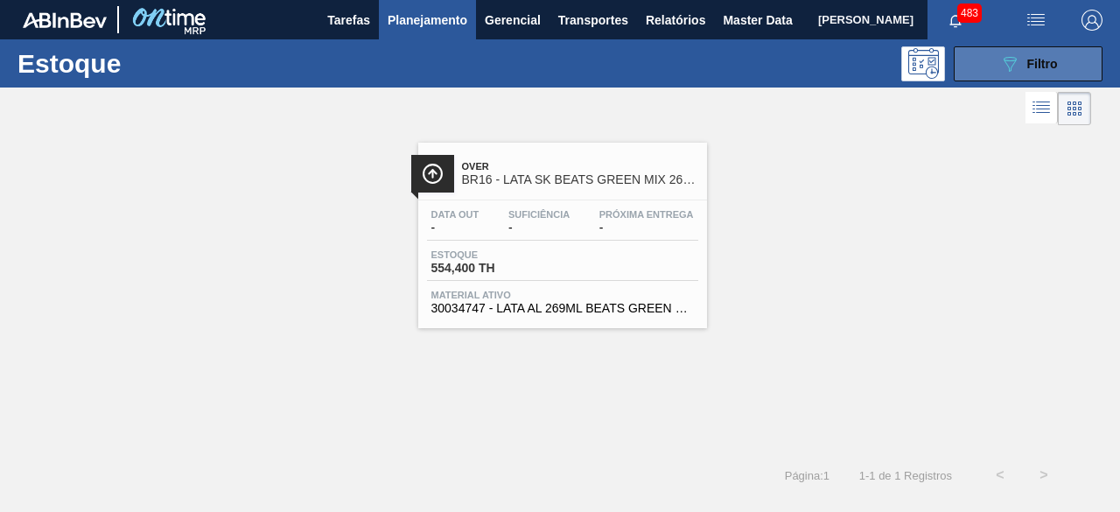
click at [999, 66] on icon "089F7B8B-B2A5-4AFE-B5C0-19BA573D28AC" at bounding box center [1009, 63] width 21 height 21
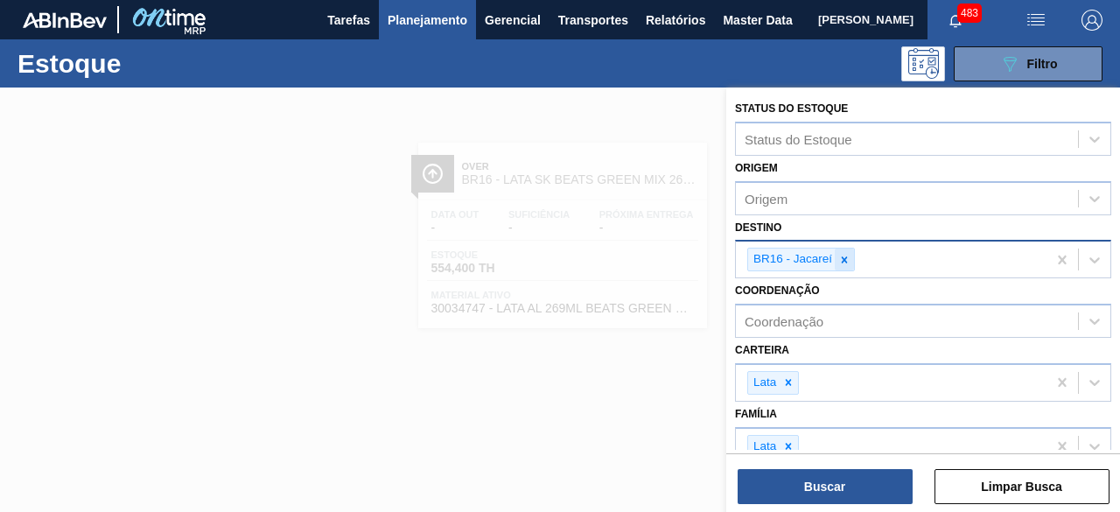
click at [848, 255] on icon at bounding box center [844, 260] width 12 height 12
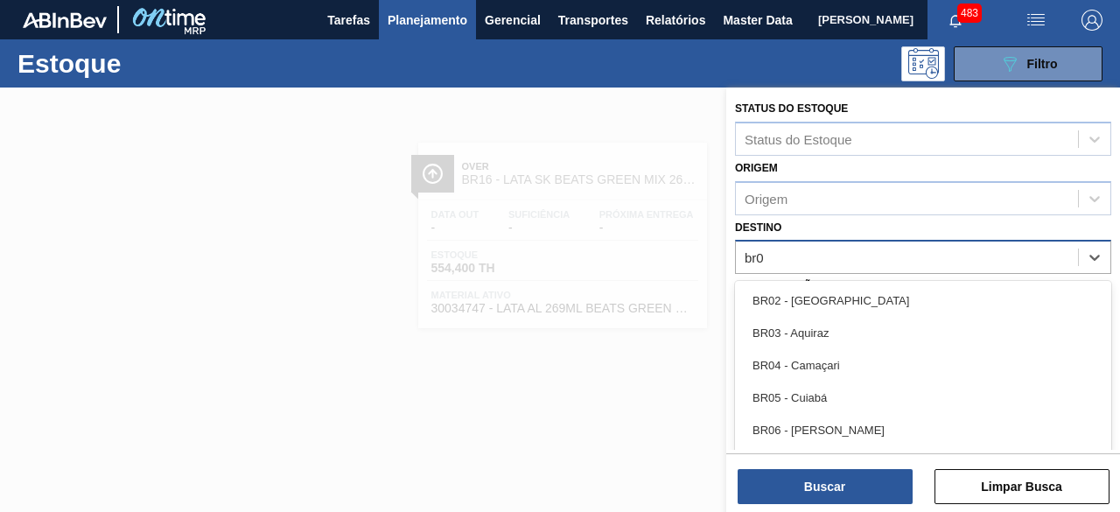
type input "br08"
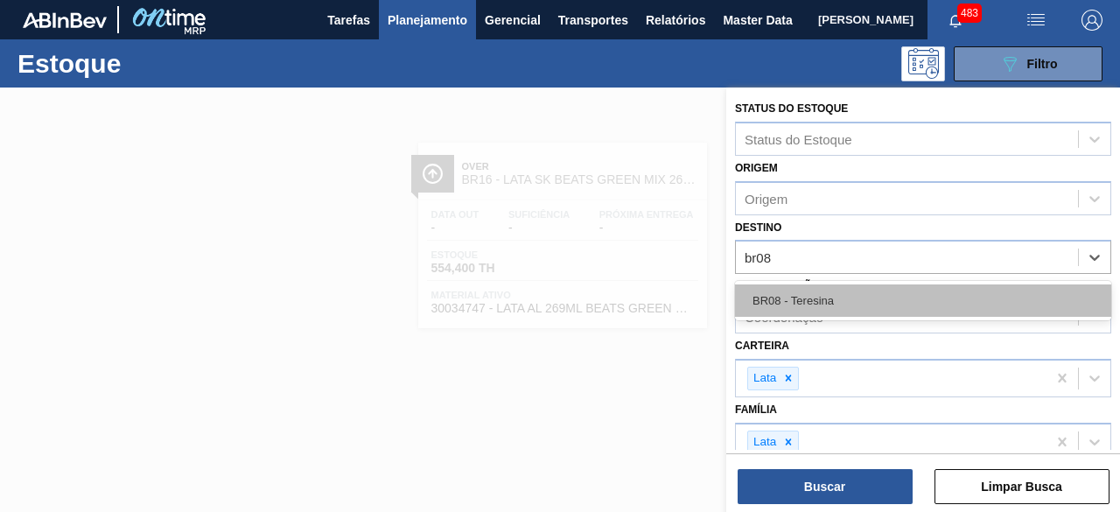
click at [852, 286] on div "BR08 - Teresina" at bounding box center [923, 300] width 376 height 32
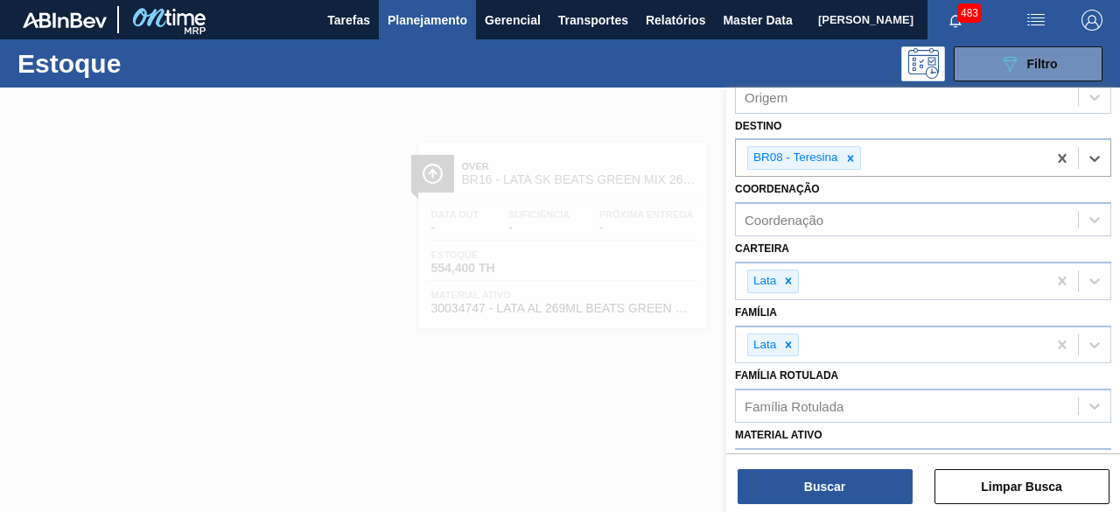
scroll to position [175, 0]
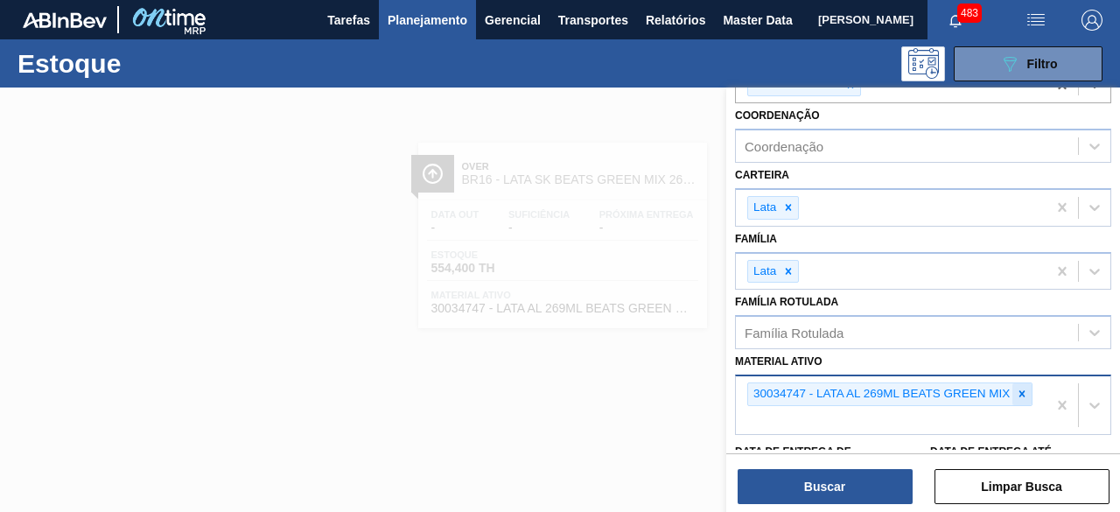
click at [1023, 395] on icon at bounding box center [1022, 394] width 12 height 12
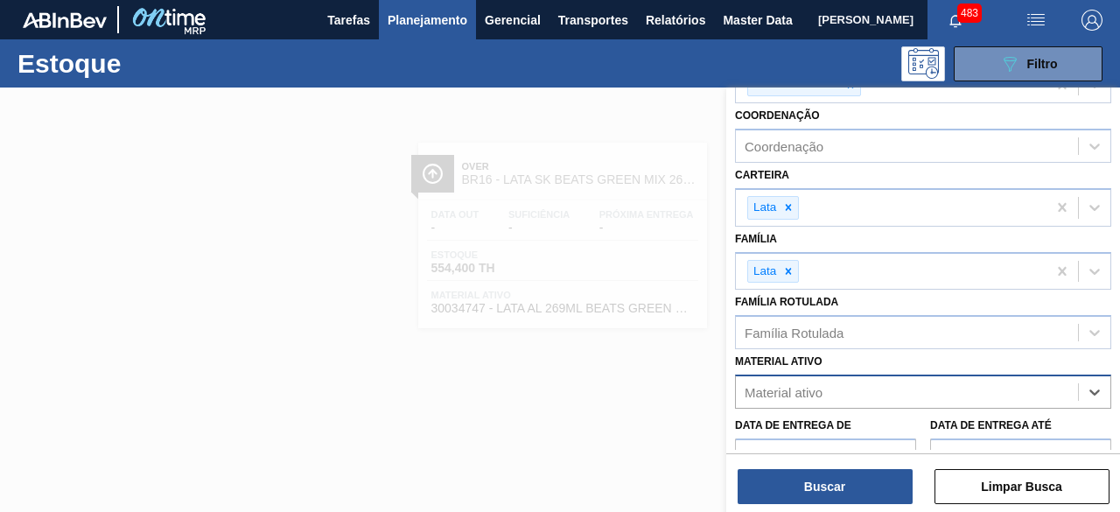
paste ativo "30002213"
type ativo "30002213"
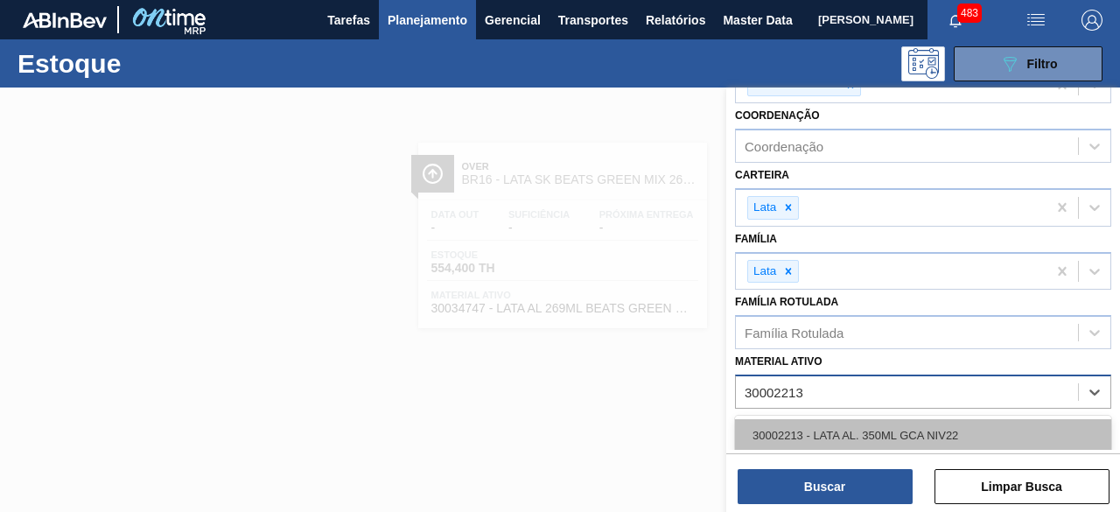
click at [953, 426] on div "30002213 - LATA AL. 350ML GCA NIV22" at bounding box center [923, 435] width 376 height 32
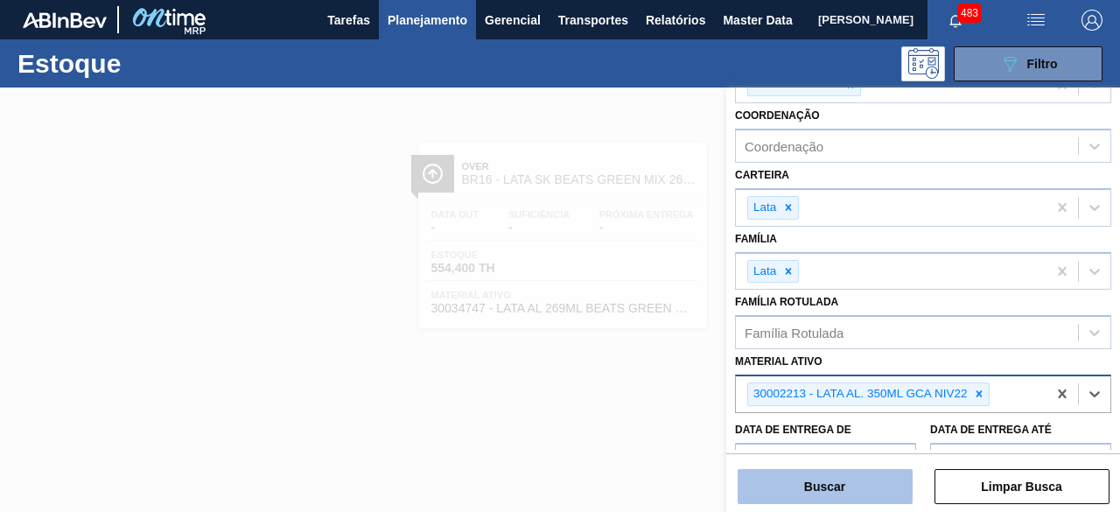
click at [852, 473] on button "Buscar" at bounding box center [824, 486] width 175 height 35
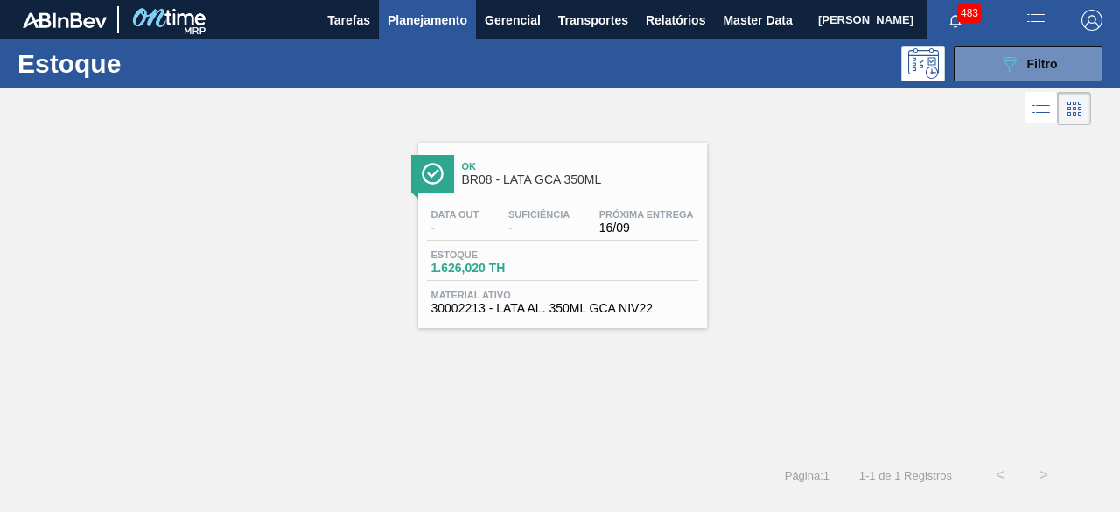
click at [607, 246] on div "Data out - Suficiência - Próxima Entrega 16/09 Estoque 1.626,020 TH Material at…" at bounding box center [562, 259] width 289 height 119
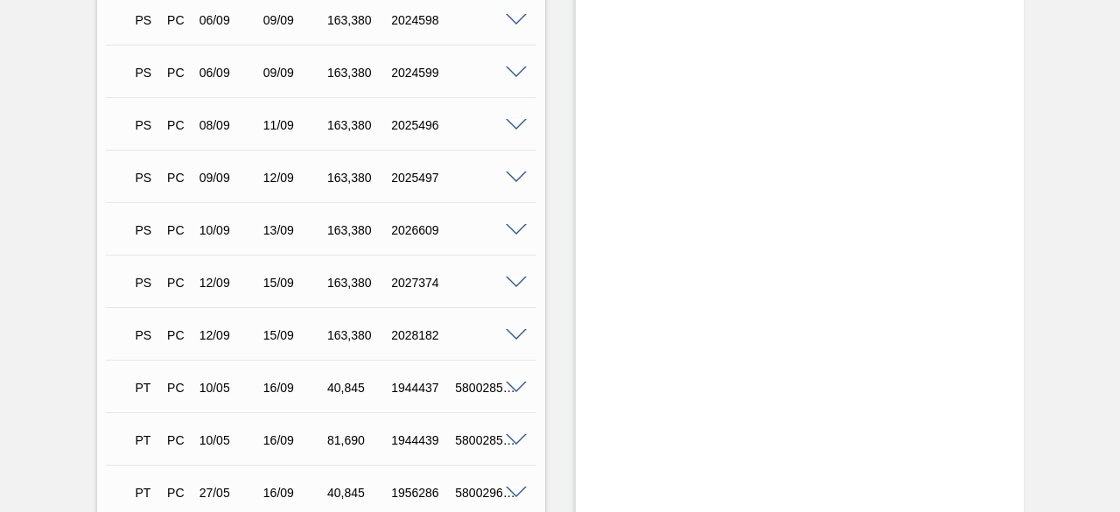
scroll to position [1312, 0]
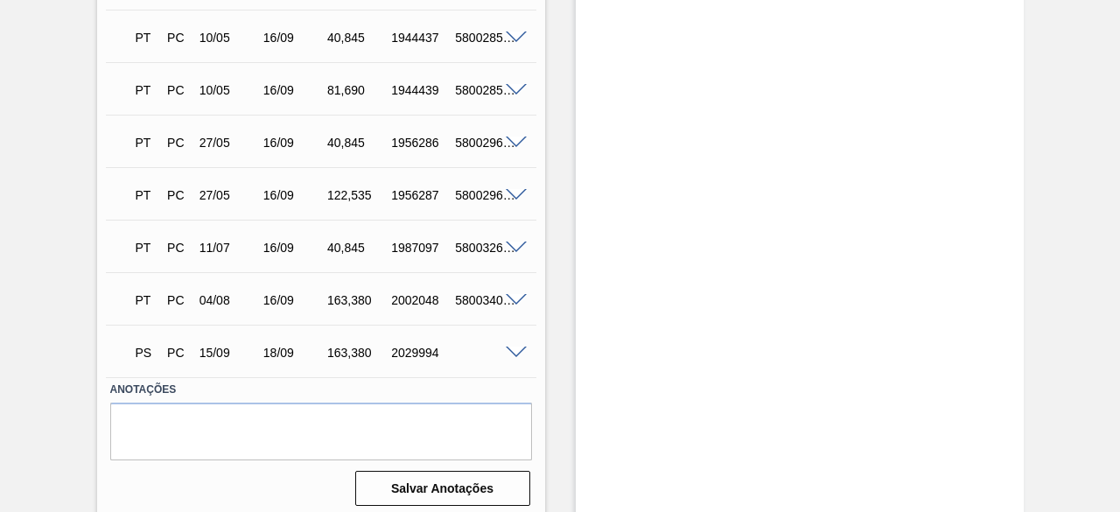
click at [513, 356] on span at bounding box center [516, 352] width 21 height 13
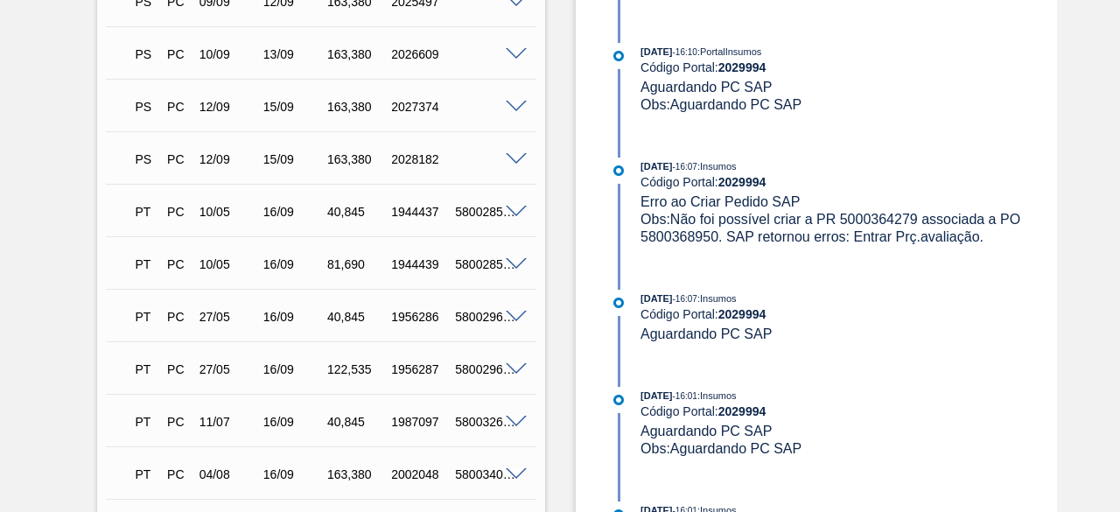
scroll to position [1137, 0]
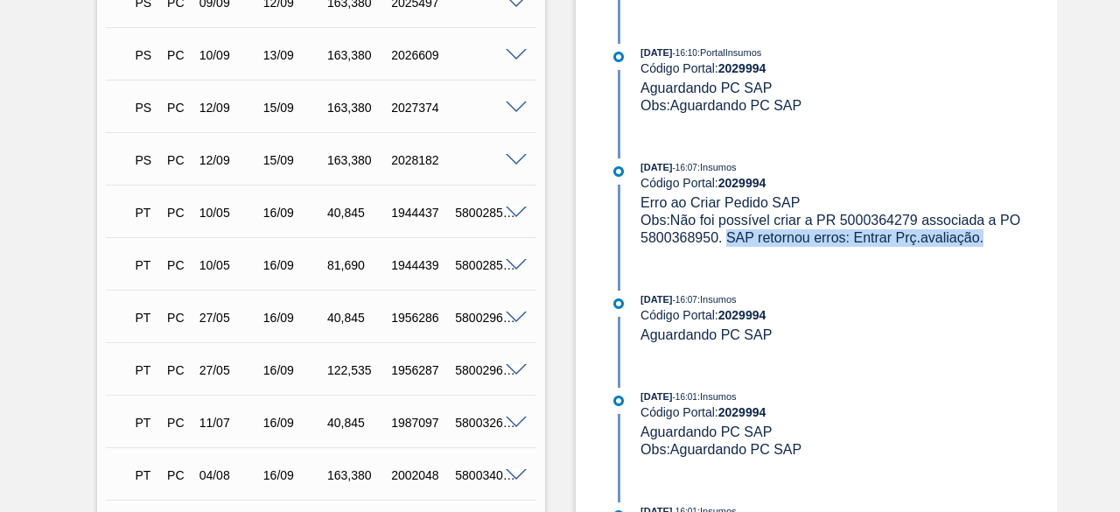
drag, startPoint x: 728, startPoint y: 241, endPoint x: 982, endPoint y: 255, distance: 254.1
click at [982, 255] on div "12/09/2025 - 16:07 : Insumos Código Portal: 2029994 Erro ao Criar Pedido SAP Ob…" at bounding box center [831, 211] width 451 height 106
copy span "SAP retornou erros: Entrar Prç.avaliação."
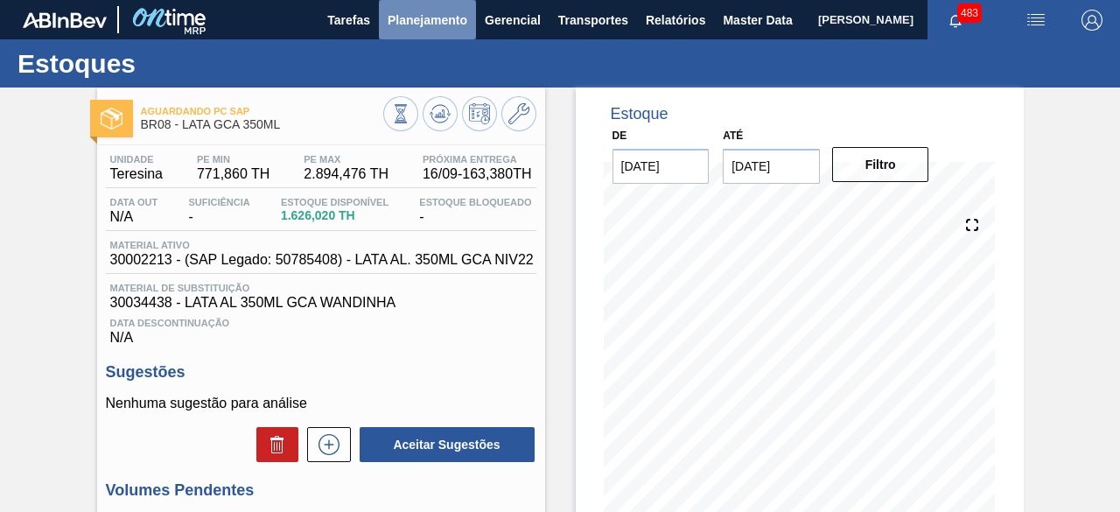
click at [445, 18] on span "Planejamento" at bounding box center [428, 20] width 80 height 21
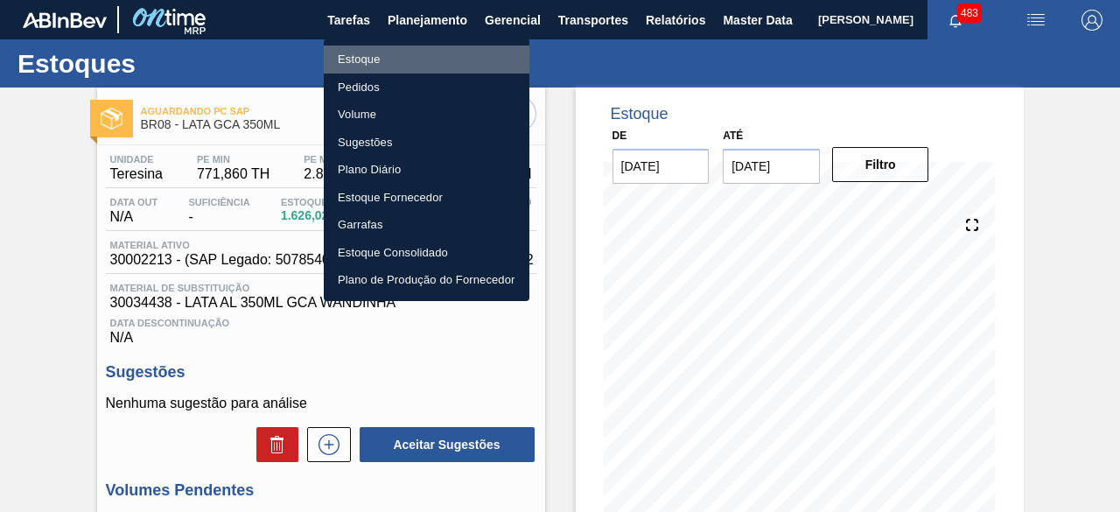
click at [367, 52] on li "Estoque" at bounding box center [427, 59] width 206 height 28
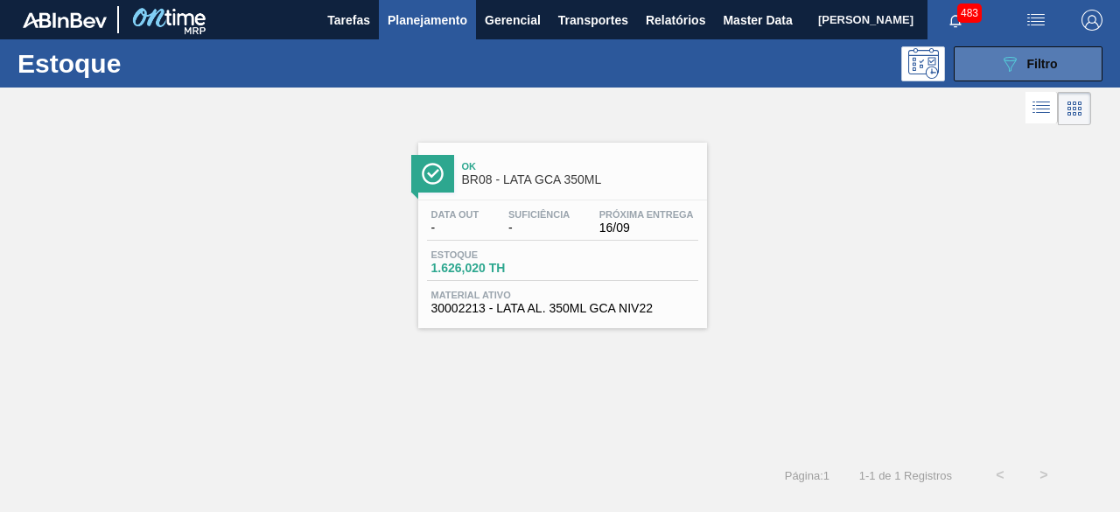
click at [1031, 59] on span "Filtro" at bounding box center [1042, 64] width 31 height 14
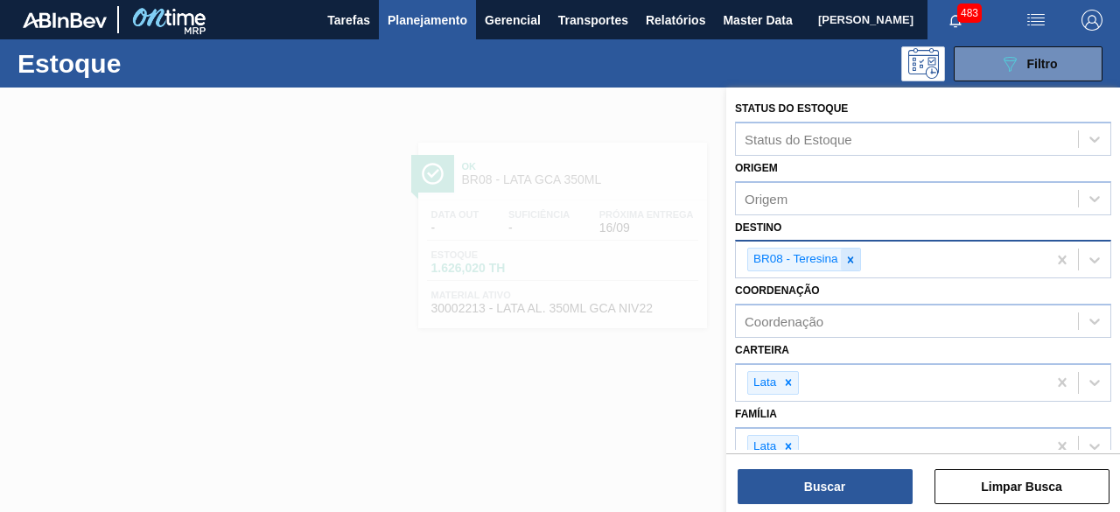
click at [851, 254] on icon at bounding box center [850, 260] width 12 height 12
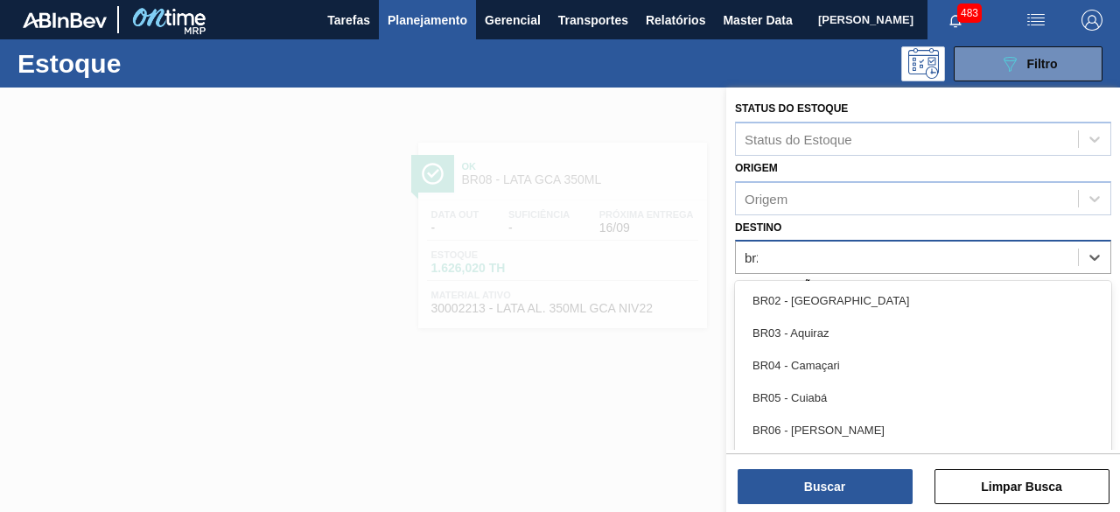
type input "br28"
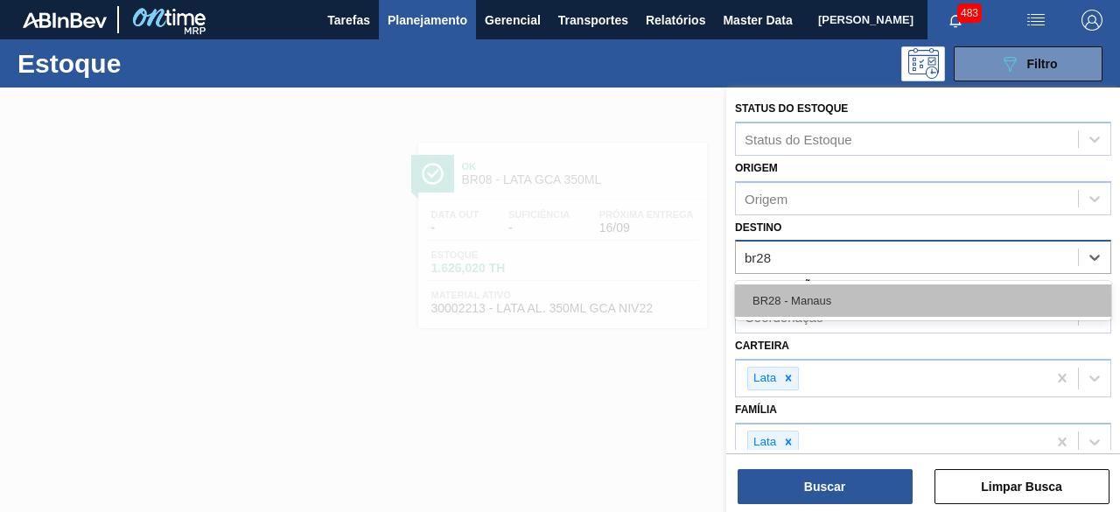
click at [863, 303] on div "BR28 - Manaus" at bounding box center [923, 300] width 376 height 32
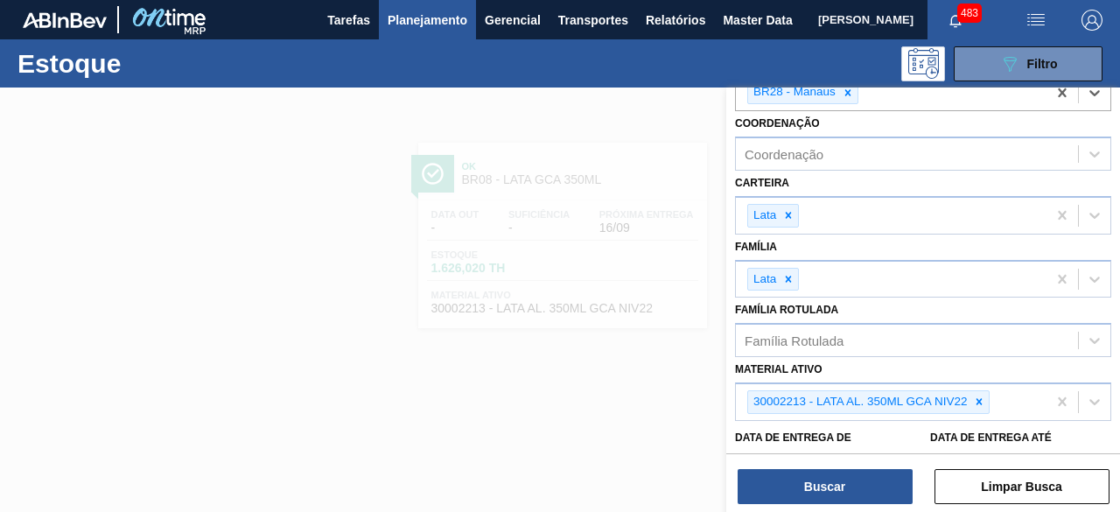
scroll to position [175, 0]
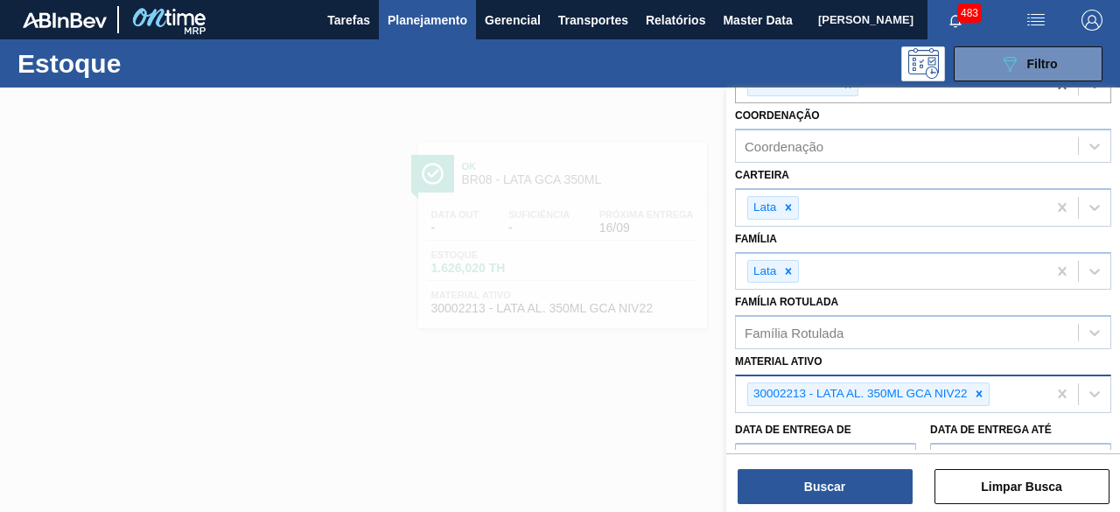
click at [977, 390] on icon at bounding box center [979, 394] width 12 height 12
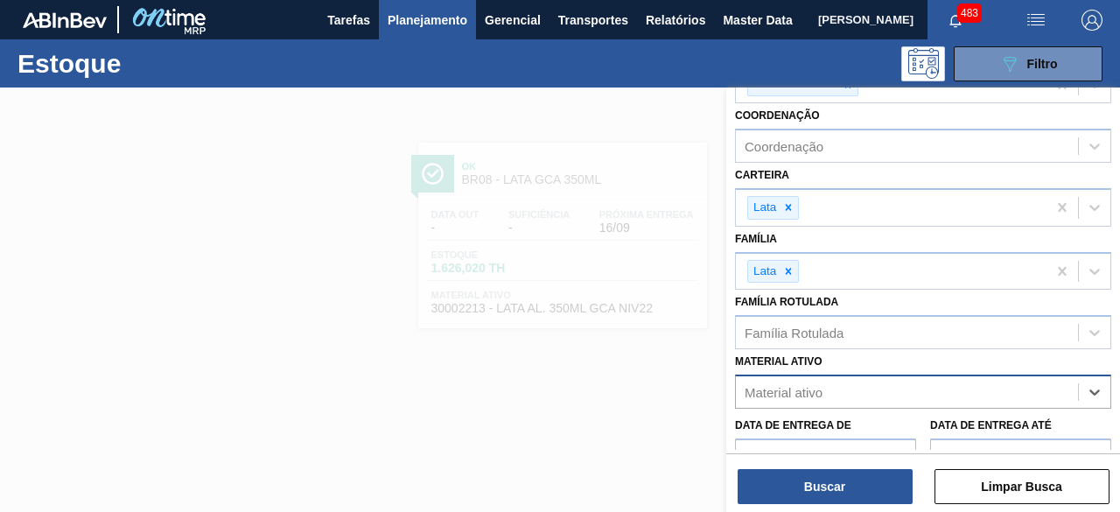
click at [978, 390] on div "Material ativo" at bounding box center [907, 392] width 342 height 25
paste ativo "30012399"
type ativo "30012399"
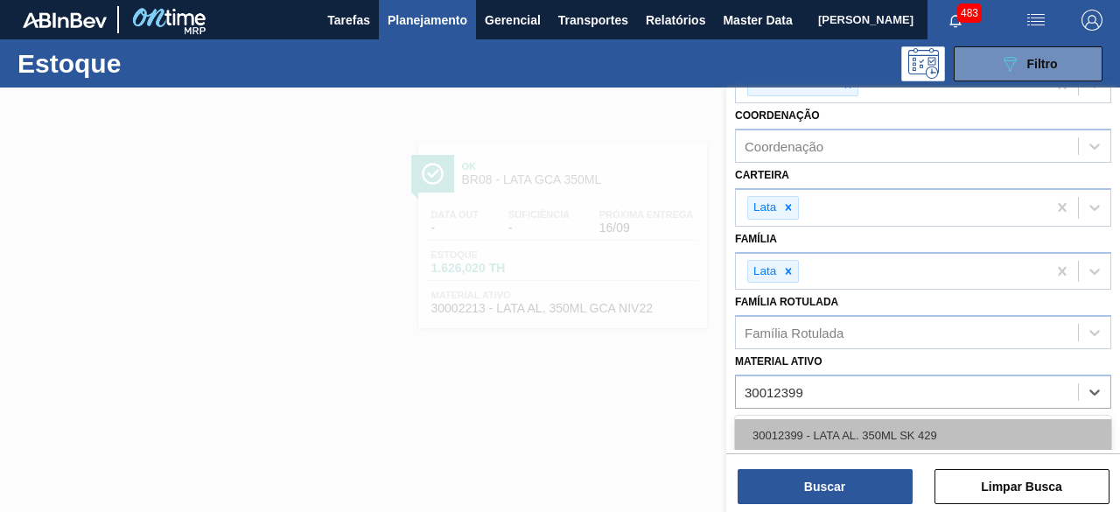
click at [868, 434] on div "30012399 - LATA AL. 350ML SK 429" at bounding box center [923, 435] width 376 height 32
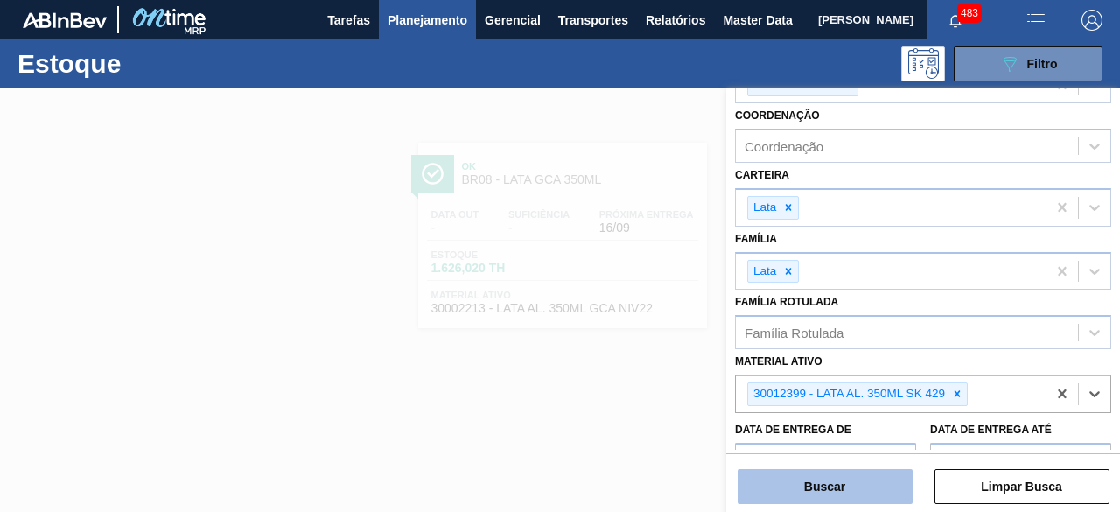
click at [854, 497] on button "Buscar" at bounding box center [824, 486] width 175 height 35
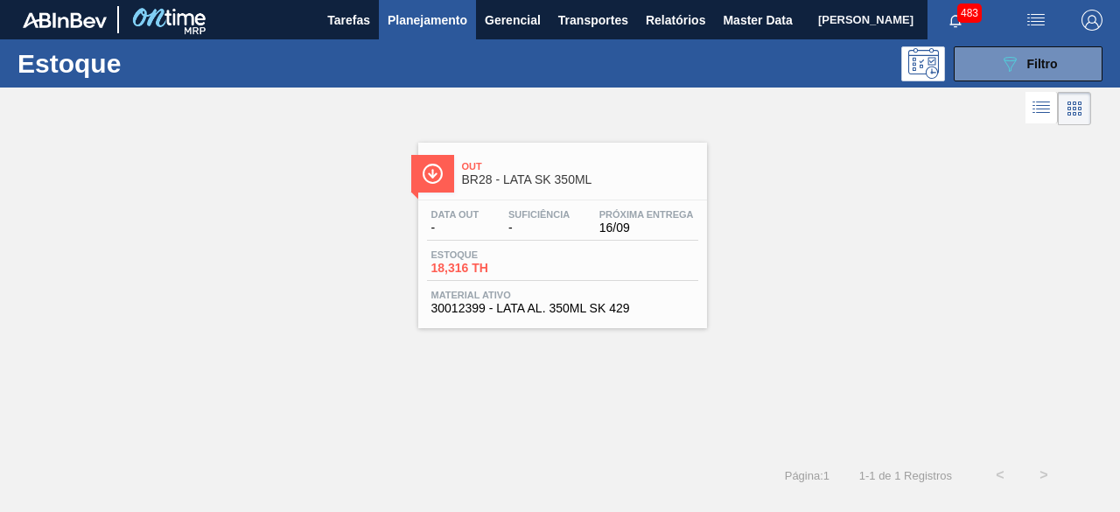
click at [533, 248] on div "Data out - Suficiência - Próxima Entrega 16/09 Estoque 18,316 TH Material ativo…" at bounding box center [562, 259] width 289 height 119
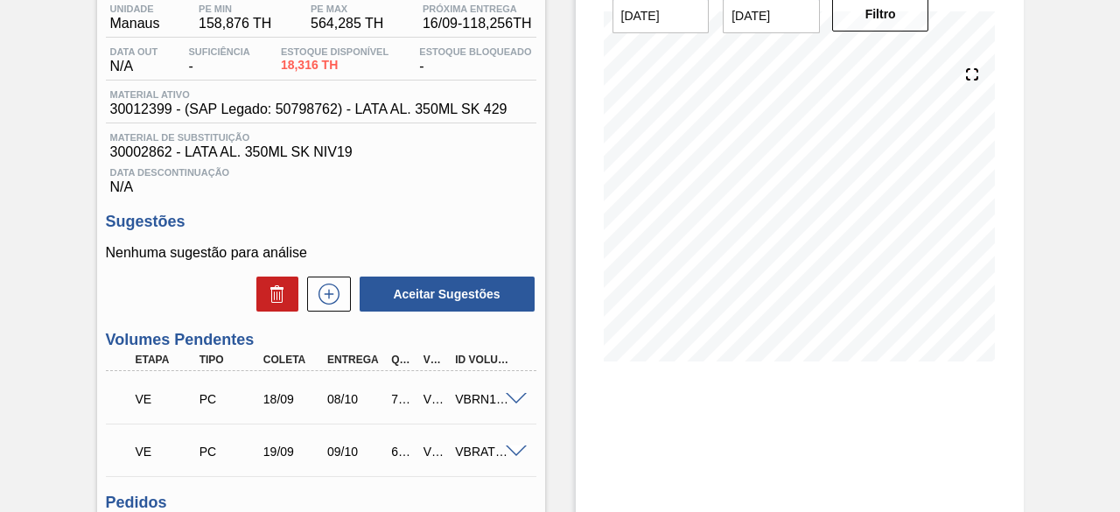
scroll to position [262, 0]
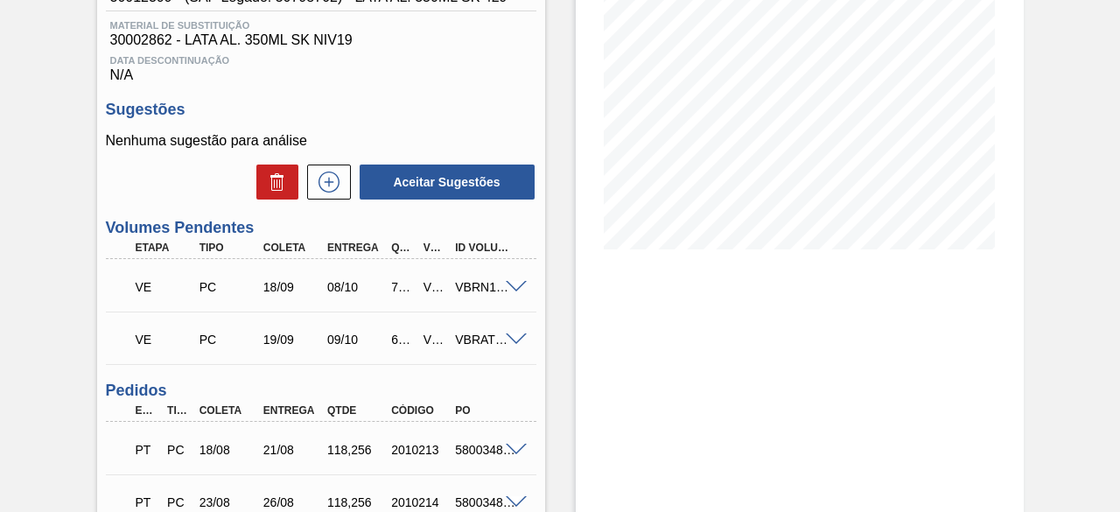
click at [514, 288] on span at bounding box center [516, 287] width 21 height 13
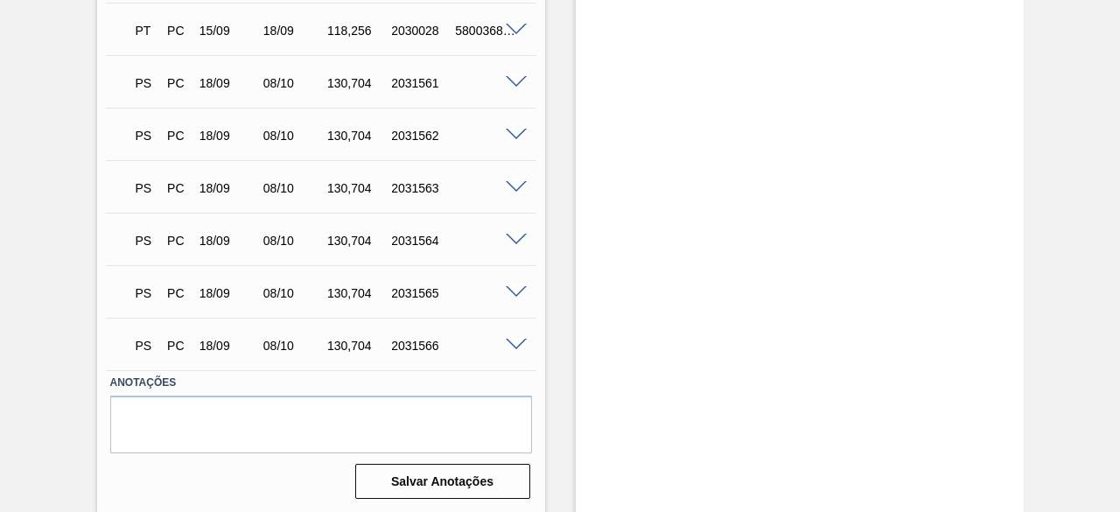
scroll to position [2168, 0]
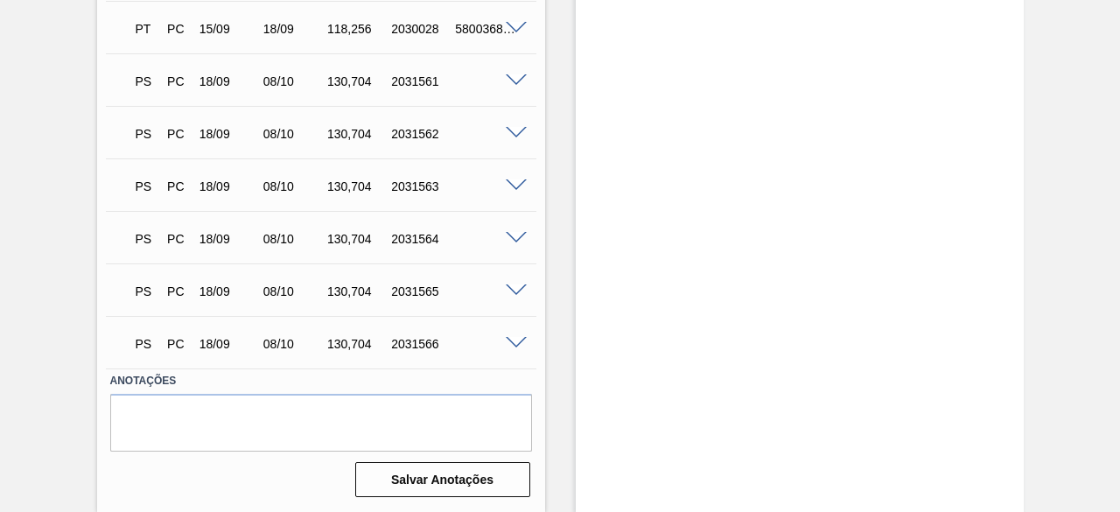
click at [519, 344] on span at bounding box center [516, 343] width 21 height 13
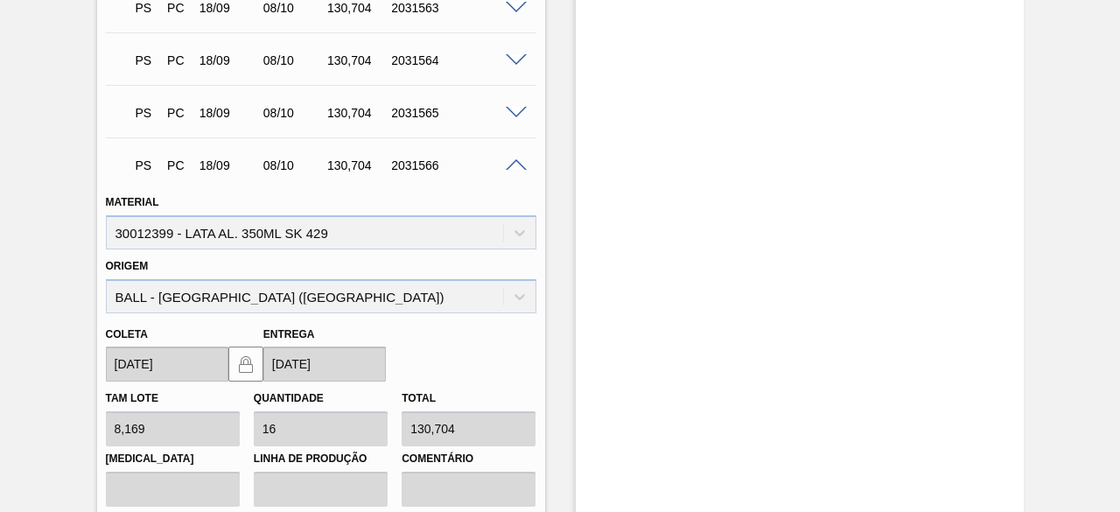
scroll to position [2191, 0]
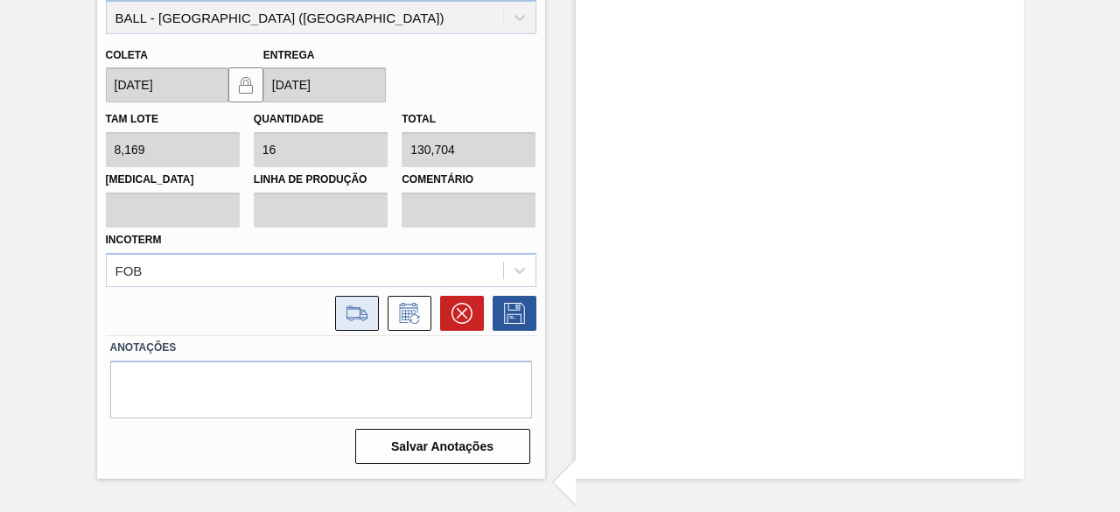
click at [350, 311] on icon at bounding box center [356, 311] width 21 height 13
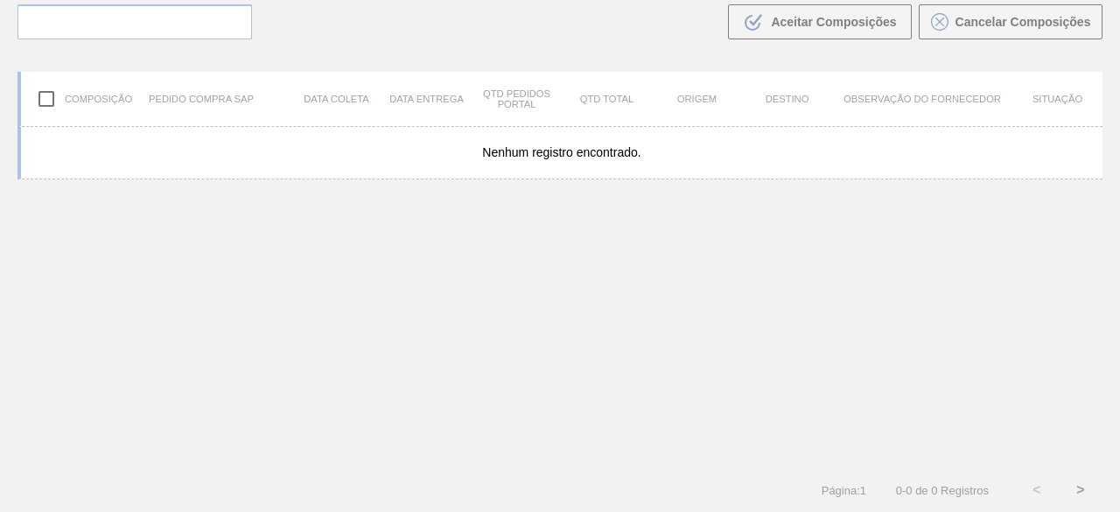
scroll to position [125, 0]
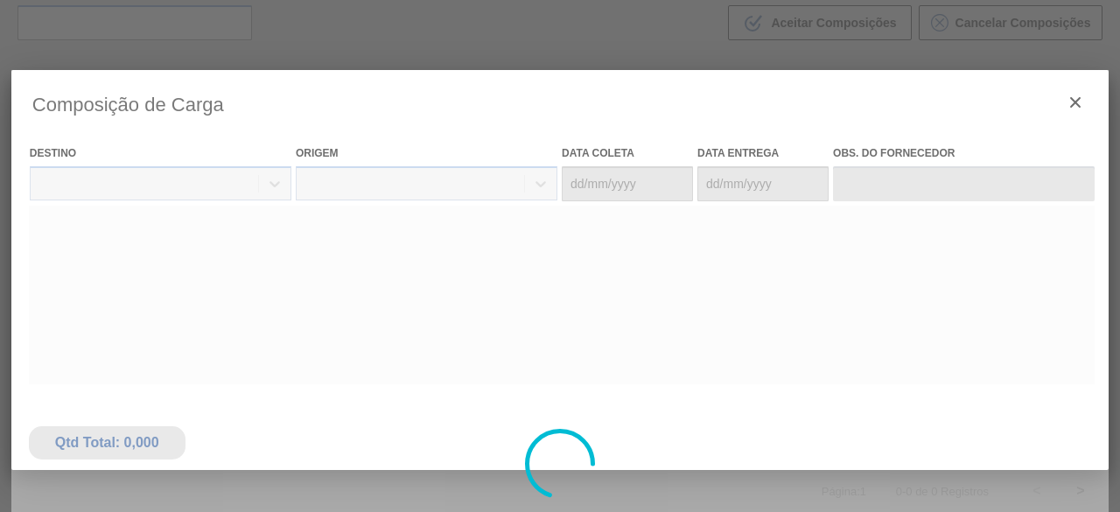
type coleta "[DATE]"
type entrega "[DATE]"
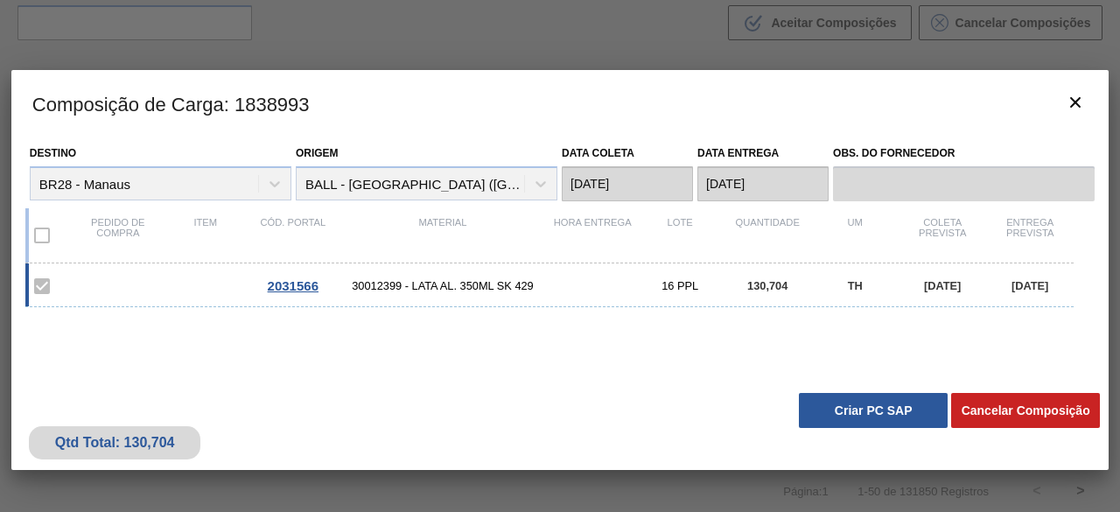
click at [875, 409] on button "Criar PC SAP" at bounding box center [873, 410] width 149 height 35
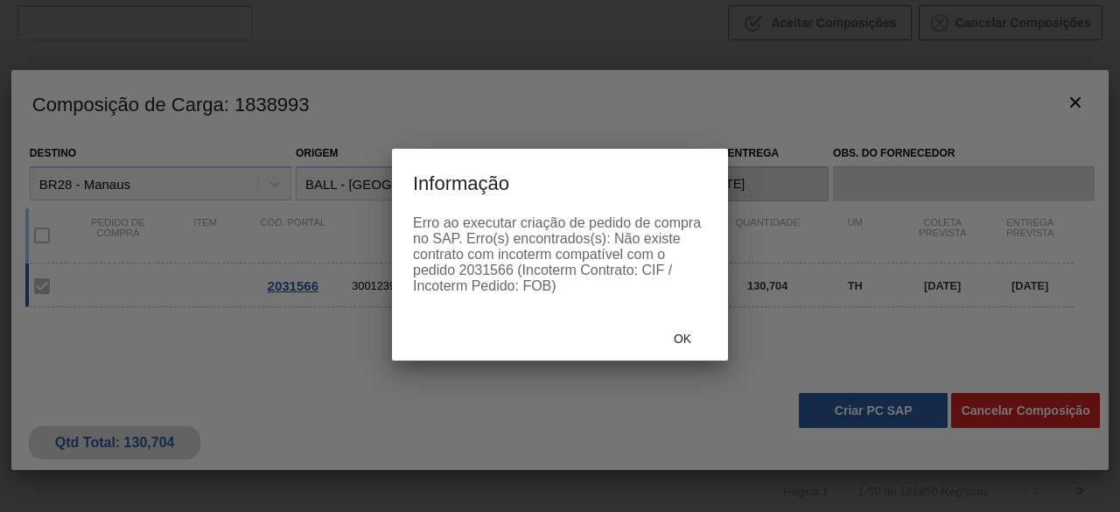
click at [240, 374] on div at bounding box center [560, 256] width 1120 height 512
click at [698, 334] on span "Ok" at bounding box center [682, 339] width 45 height 14
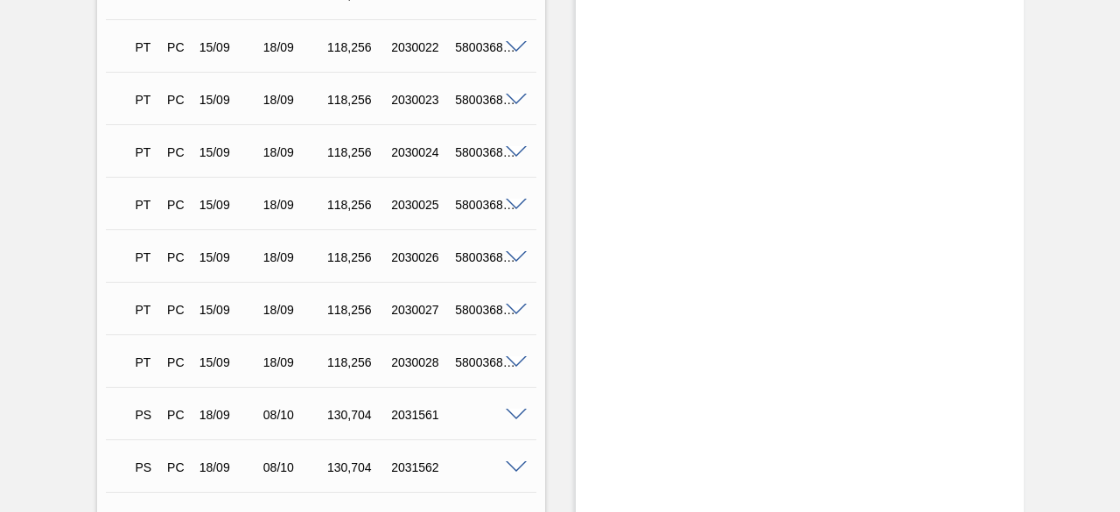
scroll to position [1736, 0]
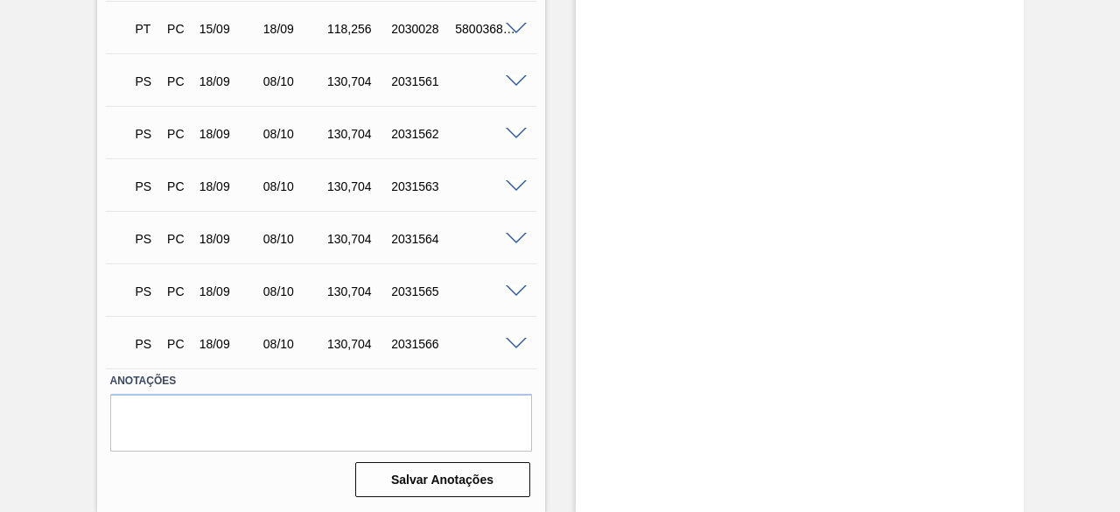
click at [512, 346] on span at bounding box center [516, 344] width 21 height 13
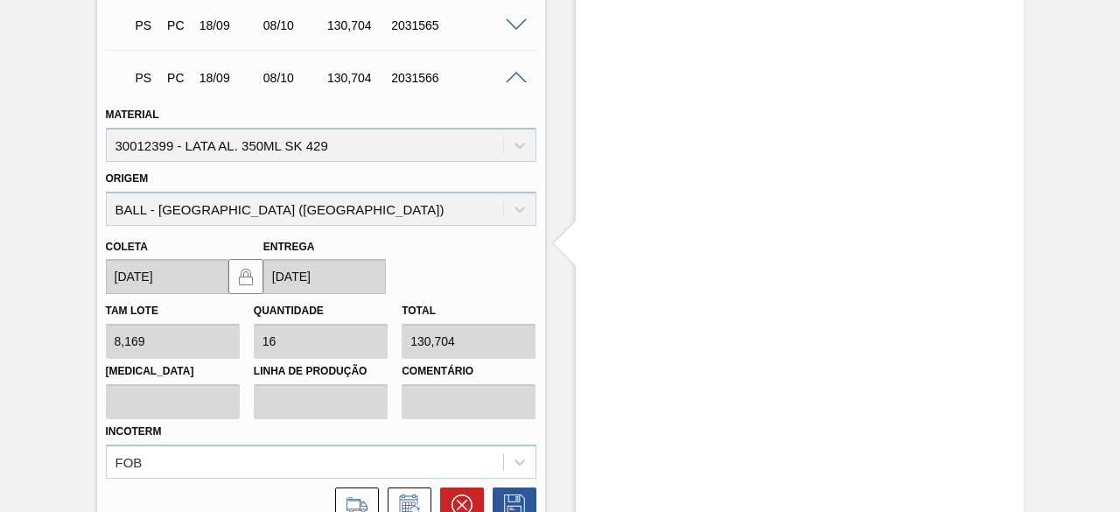
scroll to position [2159, 0]
